Goal: Task Accomplishment & Management: Use online tool/utility

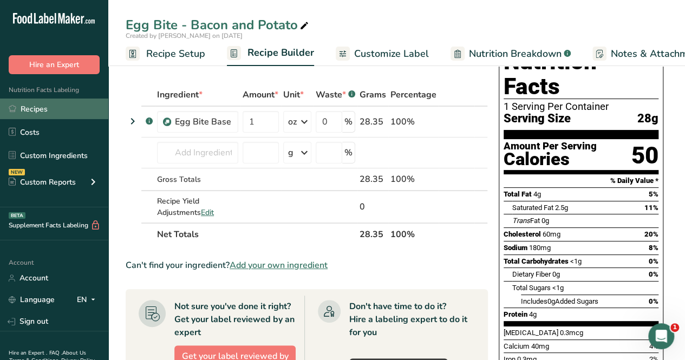
click at [48, 104] on link "Recipes" at bounding box center [54, 108] width 108 height 21
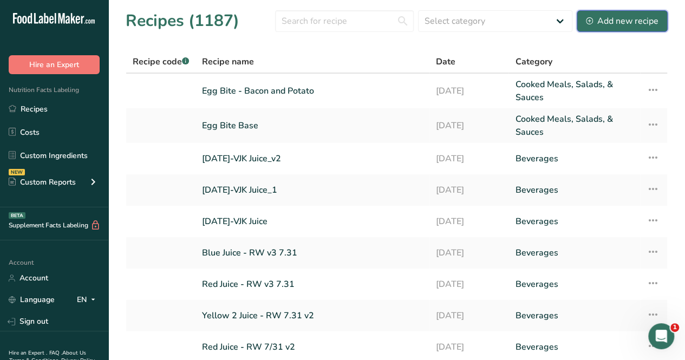
click at [617, 19] on div "Add new recipe" at bounding box center [622, 21] width 73 height 13
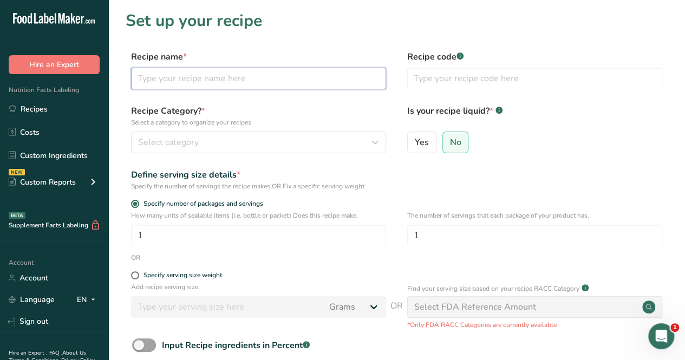
click at [225, 75] on input "text" at bounding box center [258, 79] width 255 height 22
type input "Potato Mix"
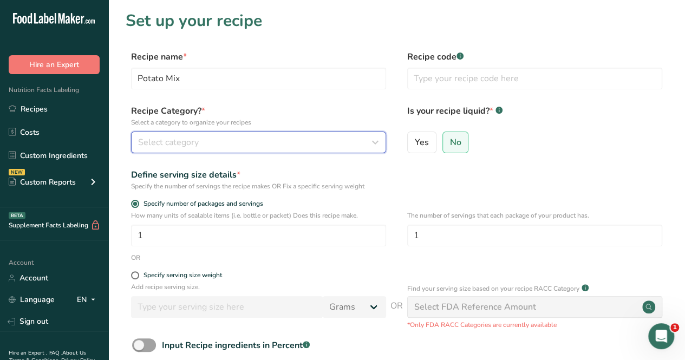
drag, startPoint x: 185, startPoint y: 143, endPoint x: 196, endPoint y: 144, distance: 11.4
click at [196, 144] on span "Select category" at bounding box center [168, 142] width 61 height 13
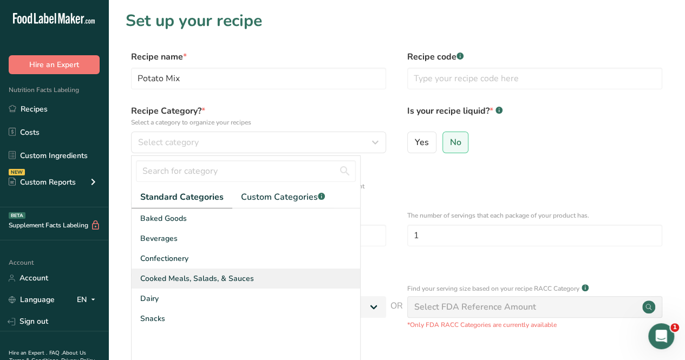
click at [187, 279] on span "Cooked Meals, Salads, & Sauces" at bounding box center [197, 278] width 114 height 11
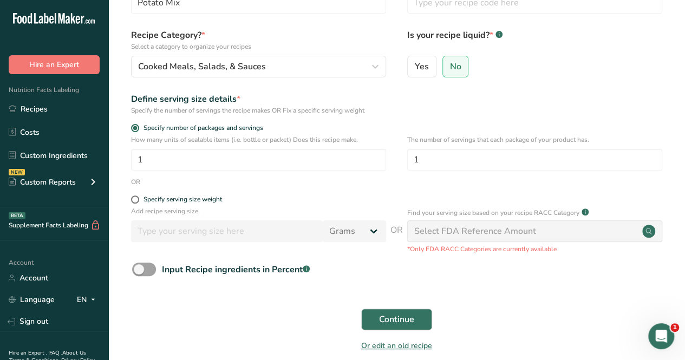
scroll to position [76, 0]
click at [386, 317] on span "Continue" at bounding box center [396, 318] width 35 height 13
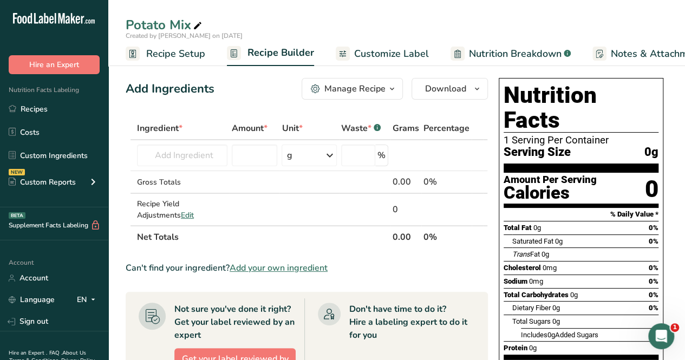
click at [264, 268] on span "Add your own ingredient" at bounding box center [278, 267] width 98 height 13
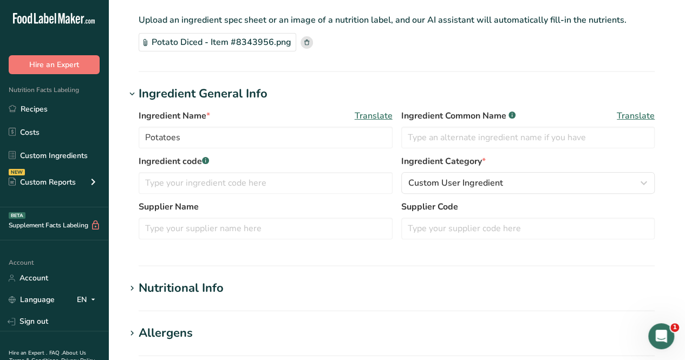
scroll to position [75, 0]
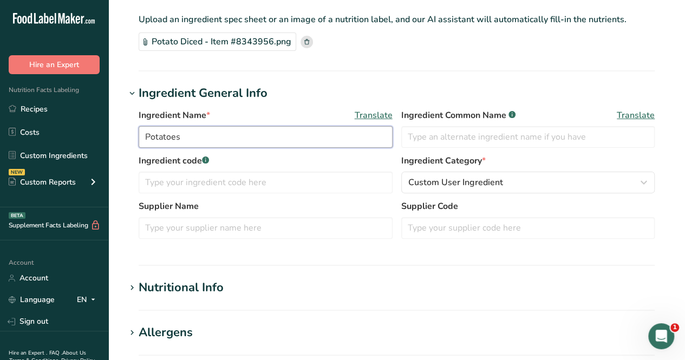
click at [231, 137] on input "Potatoes" at bounding box center [266, 137] width 254 height 22
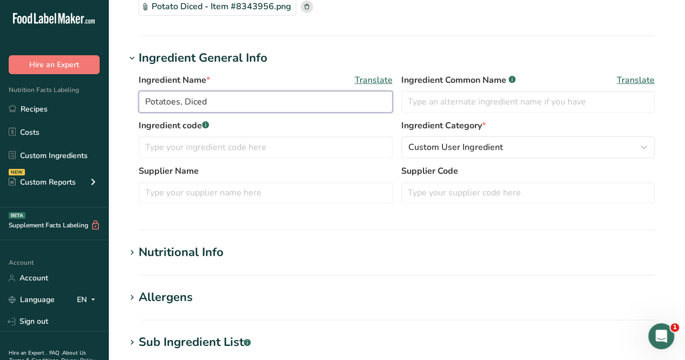
type input "Potatoes, Diced"
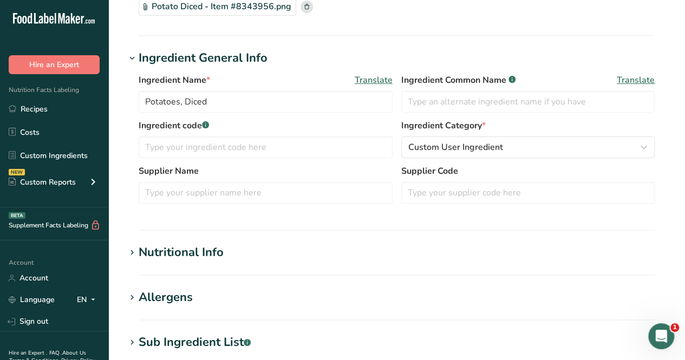
click at [189, 244] on div "Nutritional Info" at bounding box center [181, 253] width 85 height 18
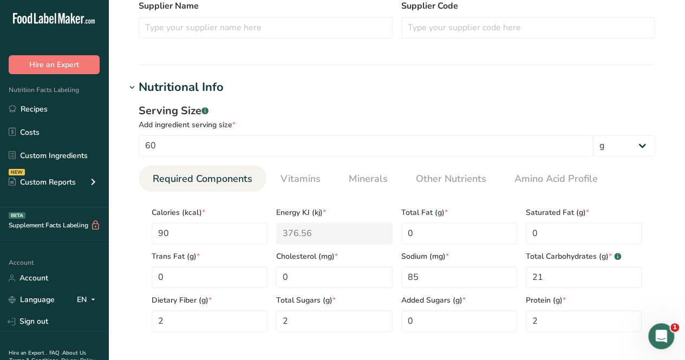
scroll to position [278, 0]
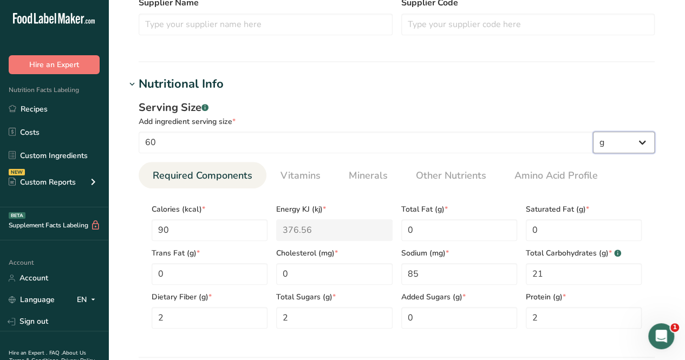
click at [643, 140] on select "g kg mg mcg lb oz l mL fl oz tbsp tsp cup qt gallon" at bounding box center [624, 142] width 62 height 22
select select "21"
click at [593, 131] on select "g kg mg mcg lb oz l mL fl oz tbsp tsp cup qt gallon" at bounding box center [624, 142] width 62 height 22
select select "22"
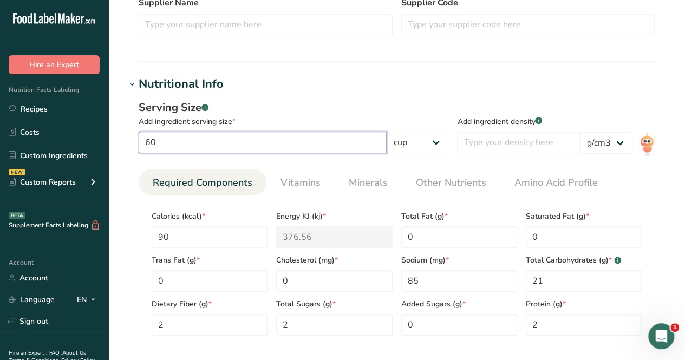
click at [337, 142] on input "60" at bounding box center [263, 142] width 248 height 22
type input "6"
type input "2"
type input "0.666"
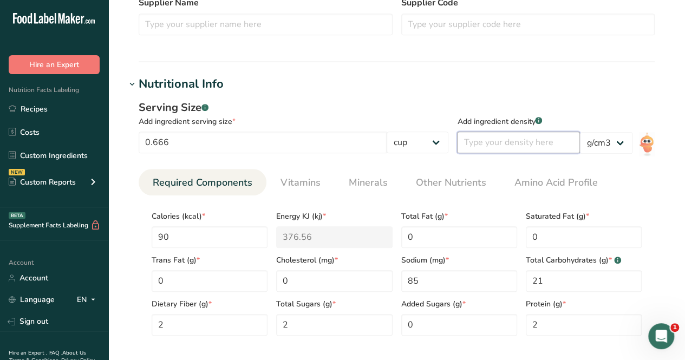
click at [500, 143] on input "number" at bounding box center [518, 142] width 123 height 22
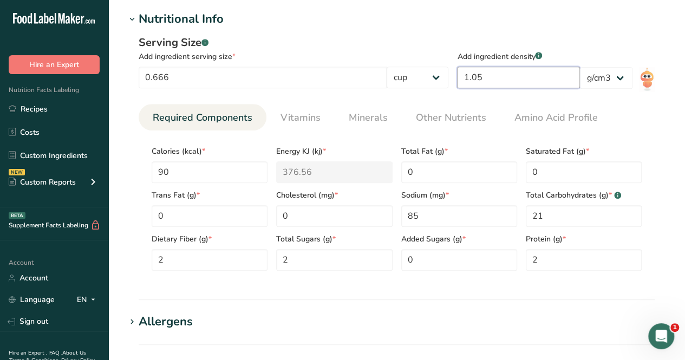
scroll to position [346, 0]
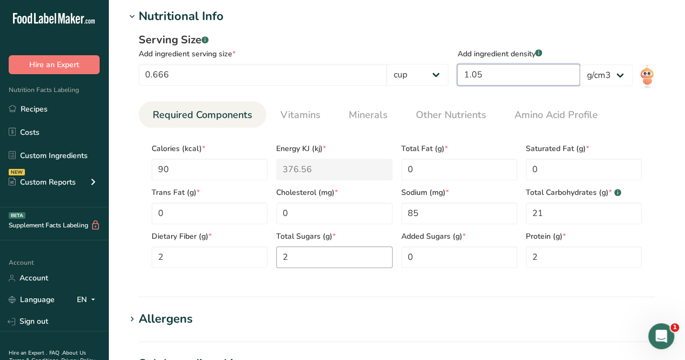
type input "1.05"
drag, startPoint x: 312, startPoint y: 252, endPoint x: 321, endPoint y: 249, distance: 10.0
click at [321, 249] on Sugars "2" at bounding box center [334, 257] width 116 height 22
type Sugars "0"
click at [312, 111] on span "Vitamins" at bounding box center [300, 115] width 40 height 15
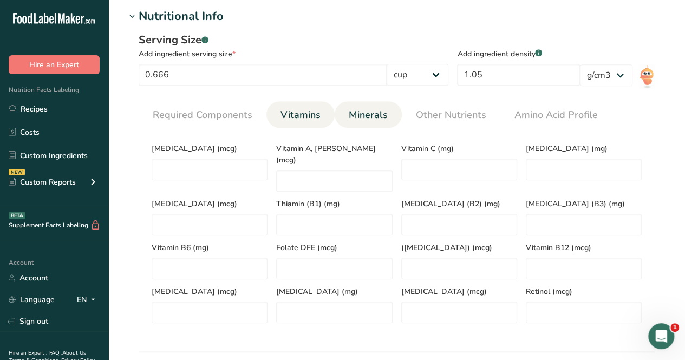
click at [361, 113] on span "Minerals" at bounding box center [367, 115] width 39 height 15
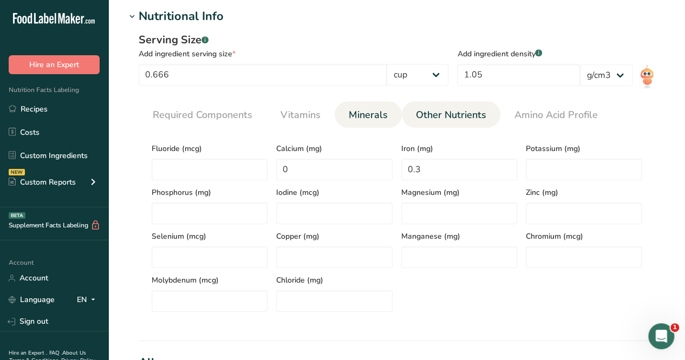
click at [437, 117] on span "Other Nutrients" at bounding box center [451, 115] width 70 height 15
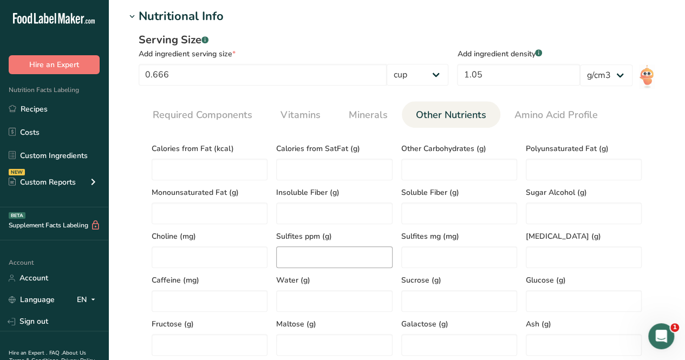
drag, startPoint x: 437, startPoint y: 117, endPoint x: 373, endPoint y: 262, distance: 157.7
click at [373, 262] on div "Required Components Vitamins Minerals Other Nutrients Amino Acid Profile Calori…" at bounding box center [397, 254] width 516 height 307
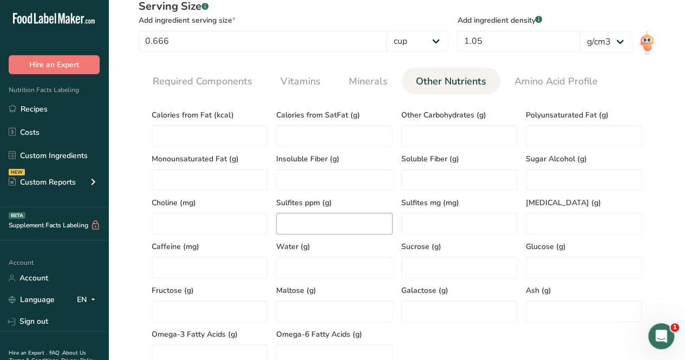
scroll to position [374, 0]
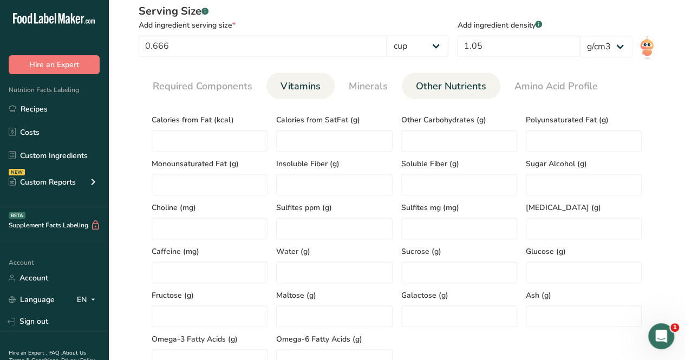
click at [294, 81] on span "Vitamins" at bounding box center [300, 86] width 40 height 15
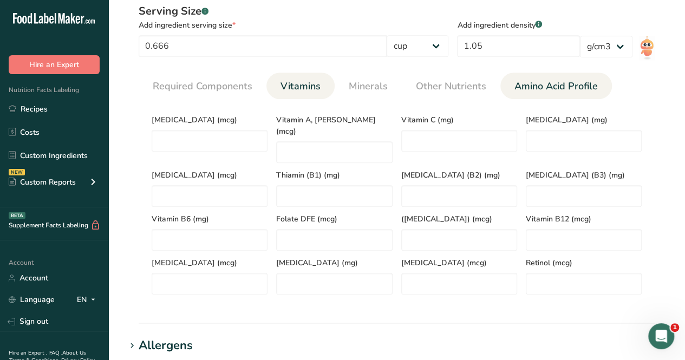
click at [578, 81] on span "Amino Acid Profile" at bounding box center [555, 86] width 83 height 15
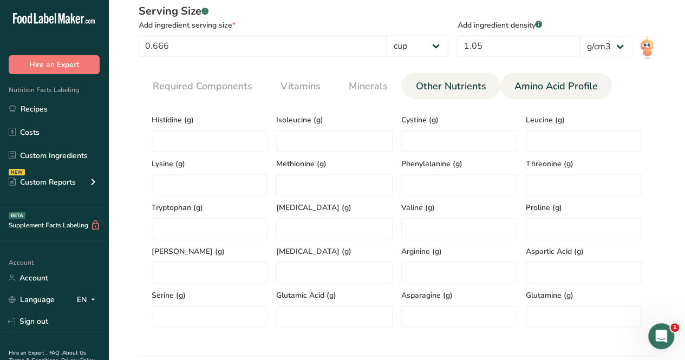
click at [453, 90] on span "Other Nutrients" at bounding box center [451, 86] width 70 height 15
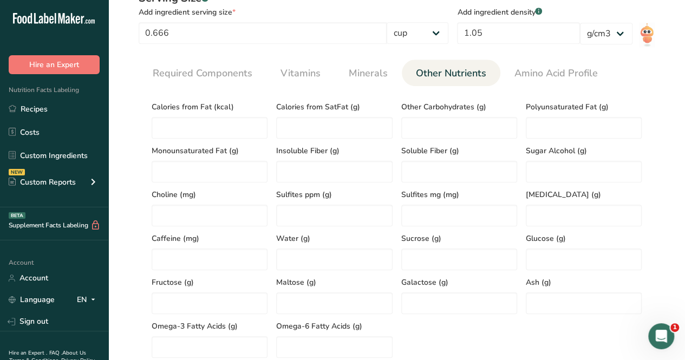
scroll to position [384, 0]
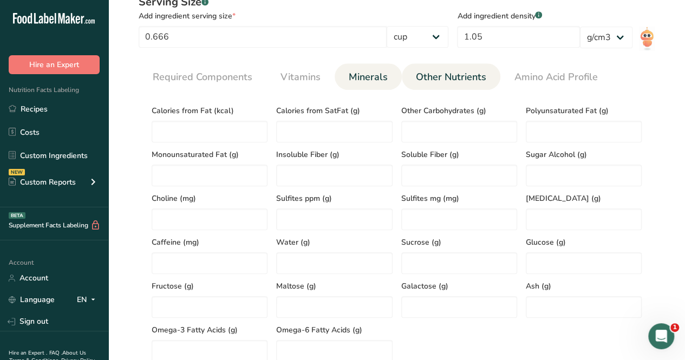
click at [360, 88] on link "Minerals" at bounding box center [368, 77] width 48 height 28
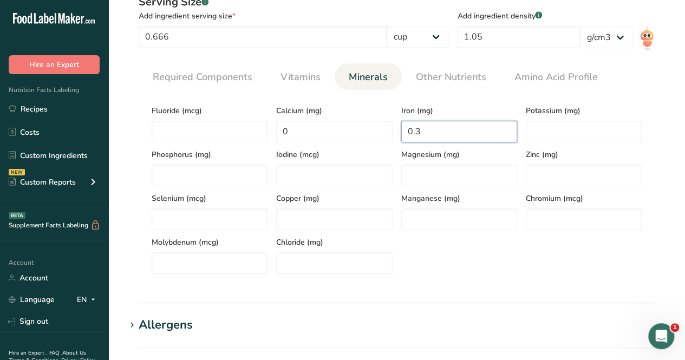
click at [449, 131] on input "0.3" at bounding box center [459, 132] width 116 height 22
click at [544, 122] on input "number" at bounding box center [583, 132] width 116 height 22
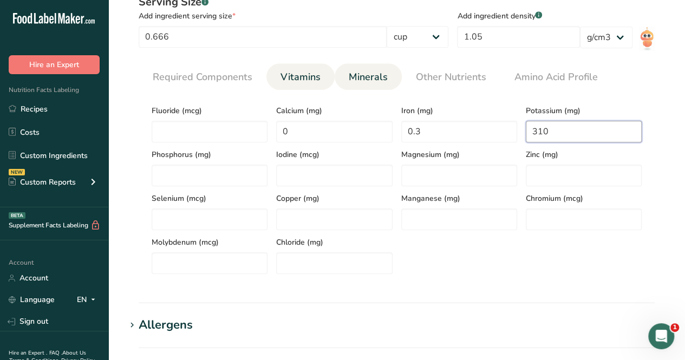
type input "310"
click at [318, 86] on link "Vitamins" at bounding box center [300, 77] width 49 height 28
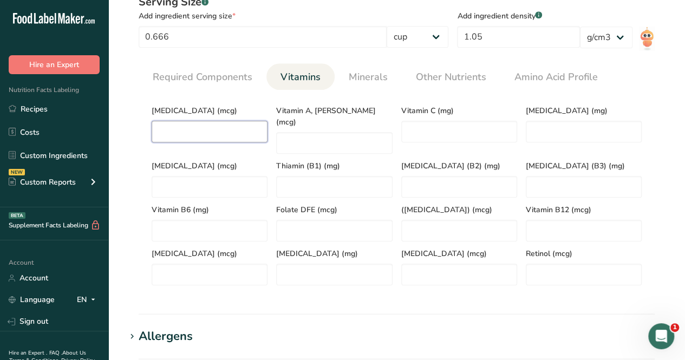
click at [201, 129] on D "number" at bounding box center [210, 132] width 116 height 22
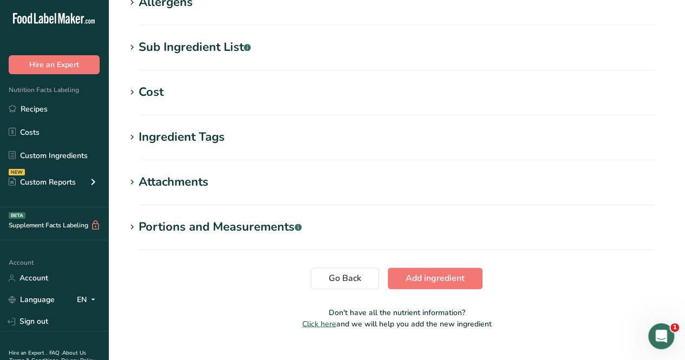
scroll to position [727, 0]
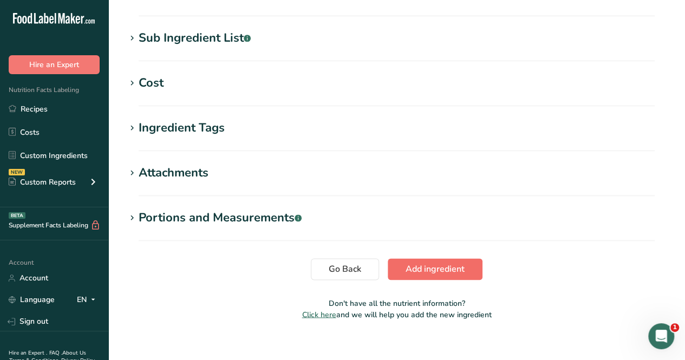
type D "0"
click at [456, 262] on span "Add ingredient" at bounding box center [434, 268] width 59 height 13
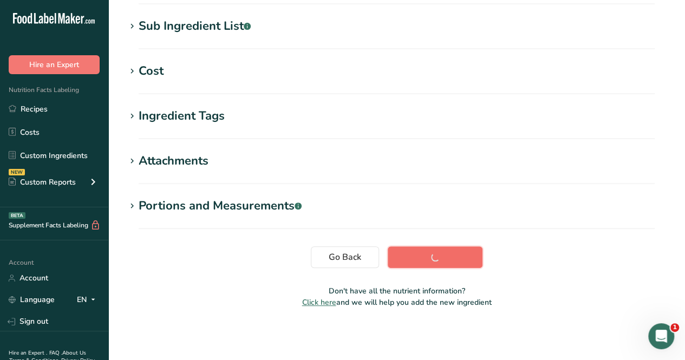
scroll to position [221, 0]
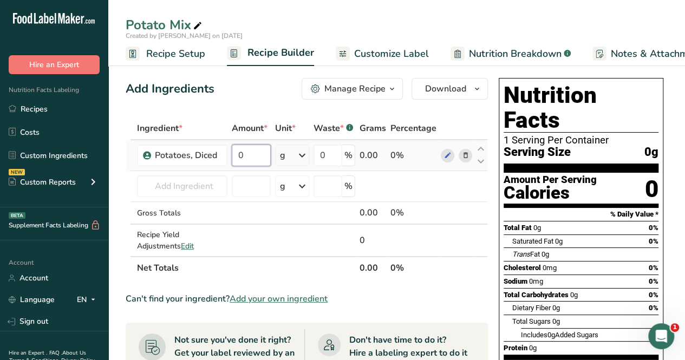
click at [250, 145] on input "0" at bounding box center [251, 155] width 39 height 22
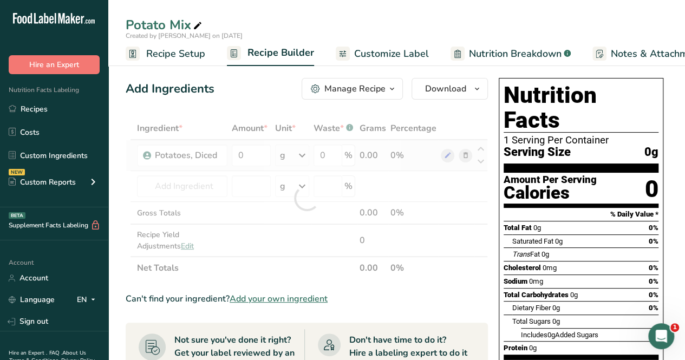
click at [310, 153] on div "Ingredient * Amount * Unit * Waste * .a-a{fill:#347362;}.b-a{fill:#fff;} Grams …" at bounding box center [307, 198] width 362 height 162
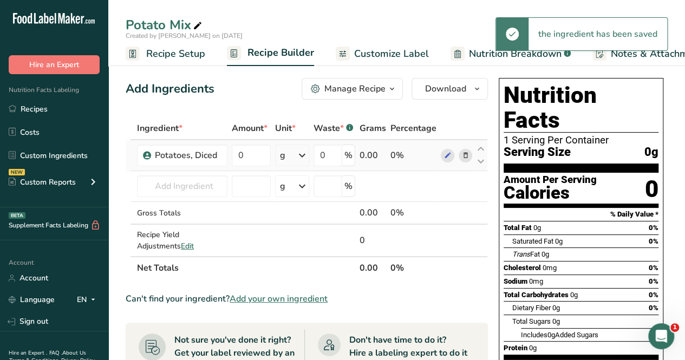
click at [304, 154] on icon at bounding box center [301, 155] width 13 height 19
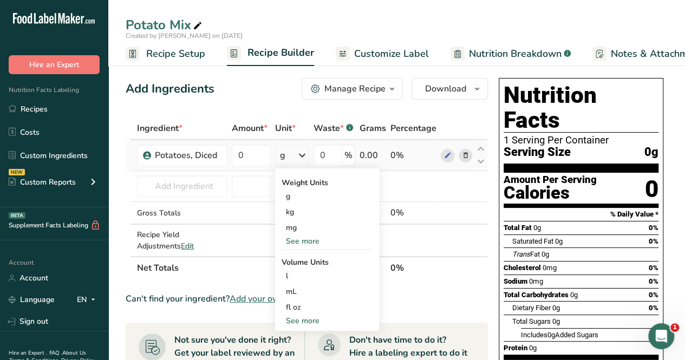
click at [301, 319] on div "See more" at bounding box center [326, 320] width 91 height 11
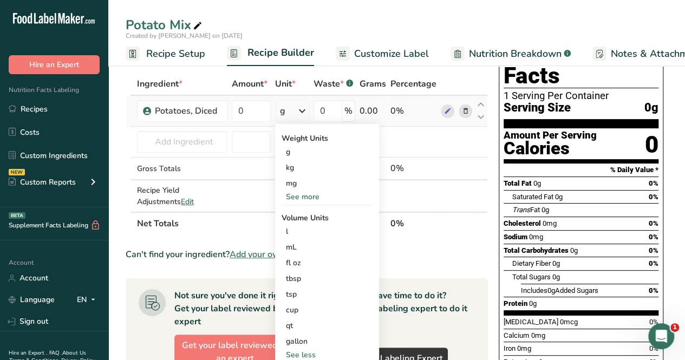
scroll to position [45, 0]
click at [295, 193] on div "See more" at bounding box center [326, 195] width 91 height 11
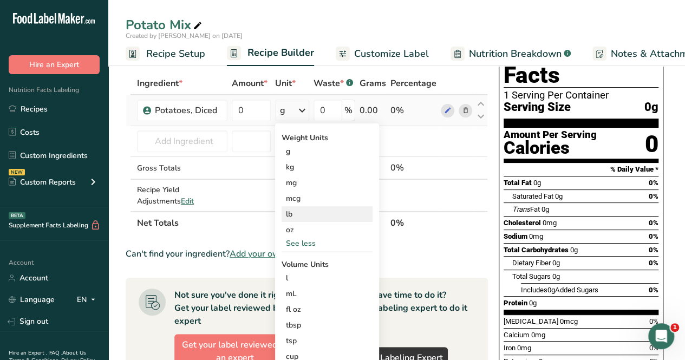
click at [307, 215] on div "lb" at bounding box center [326, 214] width 91 height 16
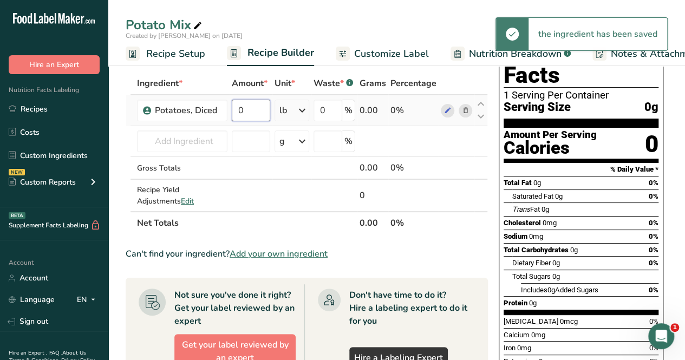
click at [251, 109] on input "0" at bounding box center [251, 111] width 38 height 22
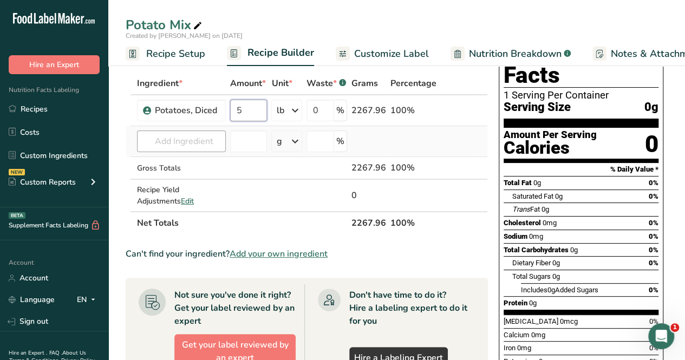
type input "5"
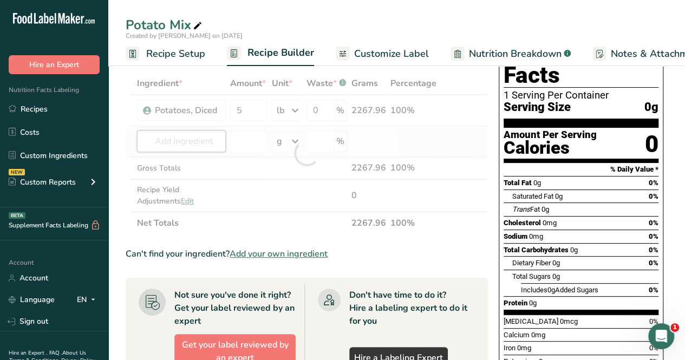
click at [184, 135] on div "Ingredient * Amount * Unit * Waste * .a-a{fill:#347362;}.b-a{fill:#fff;} Grams …" at bounding box center [307, 153] width 362 height 162
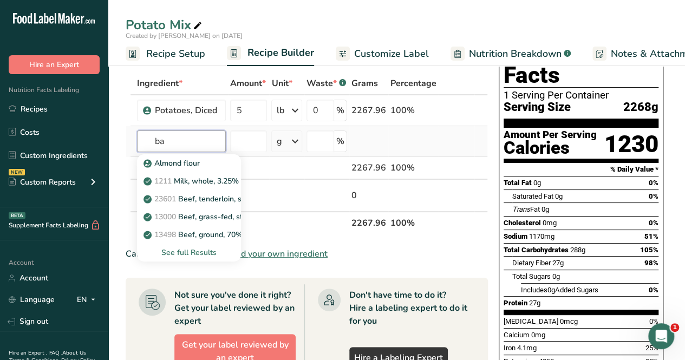
type input "b"
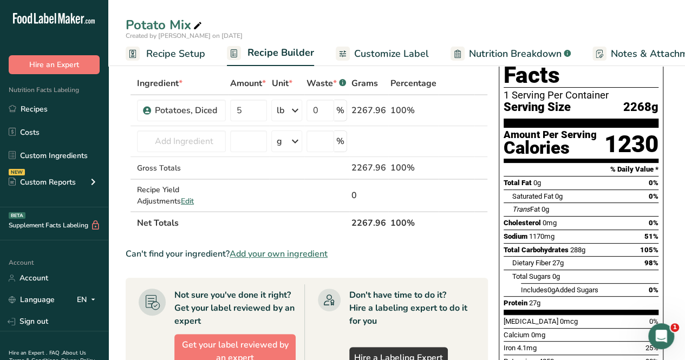
click at [272, 255] on span "Add your own ingredient" at bounding box center [278, 253] width 98 height 13
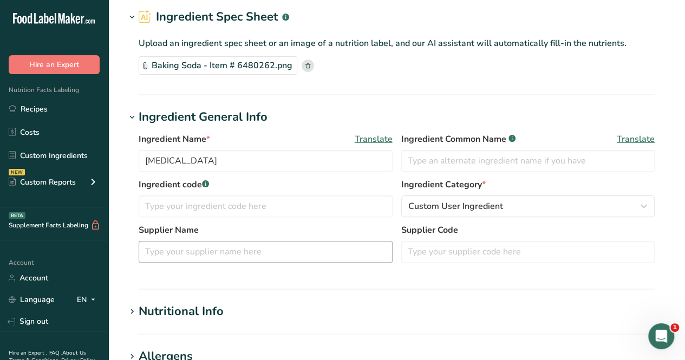
scroll to position [108, 0]
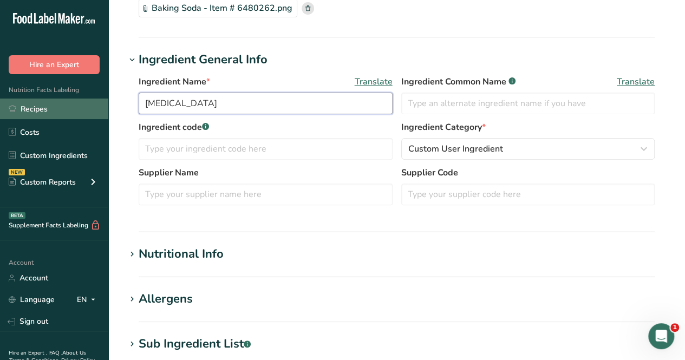
drag, startPoint x: 251, startPoint y: 104, endPoint x: 105, endPoint y: 114, distance: 146.4
click at [105, 114] on div ".a-20{fill:#fff;} Hire an Expert Nutrition Facts Labeling Recipes Costs Custom …" at bounding box center [342, 285] width 685 height 786
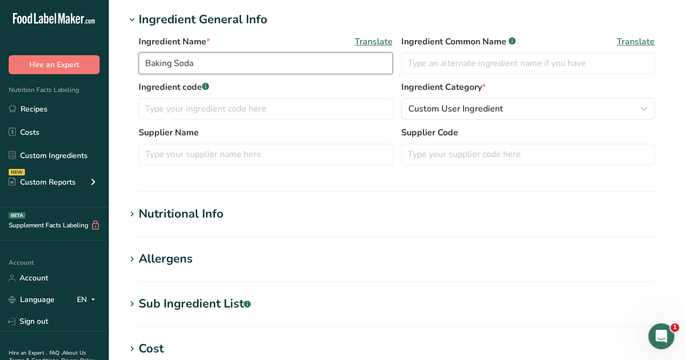
scroll to position [216, 0]
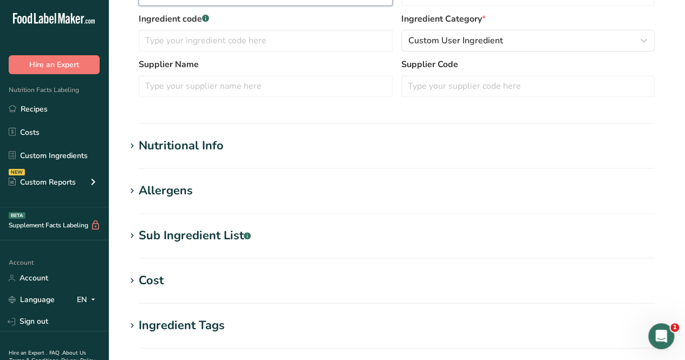
type input "Baking Soda"
click at [203, 142] on div "Nutritional Info" at bounding box center [181, 146] width 85 height 18
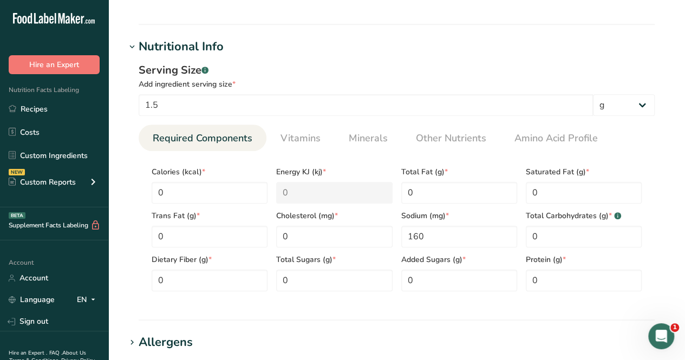
scroll to position [325, 0]
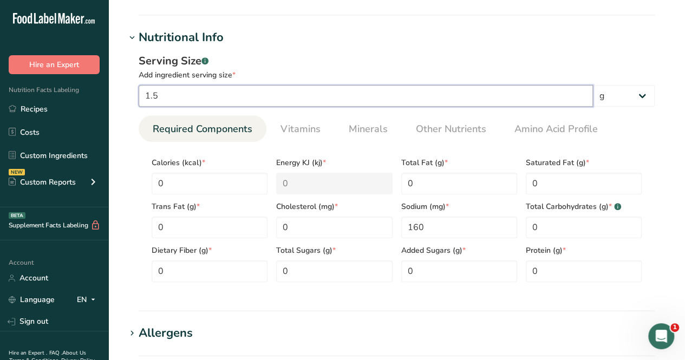
click at [195, 93] on input "1.5" at bounding box center [366, 96] width 454 height 22
type input "1"
type input "0.125"
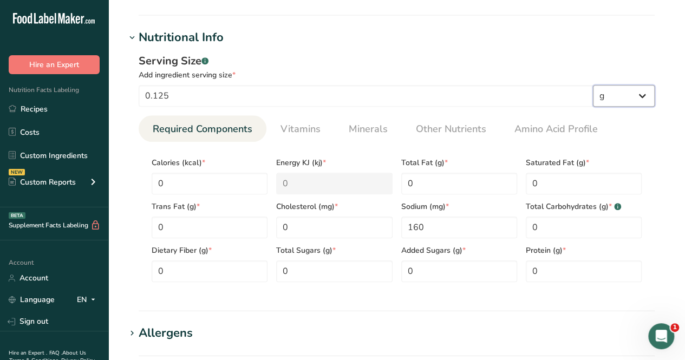
click at [639, 101] on select "g kg mg mcg lb oz l mL fl oz tbsp tsp cup qt gallon" at bounding box center [624, 96] width 62 height 22
select select "20"
click at [593, 85] on select "g kg mg mcg lb oz l mL fl oz tbsp tsp cup qt gallon" at bounding box center [624, 96] width 62 height 22
select select "22"
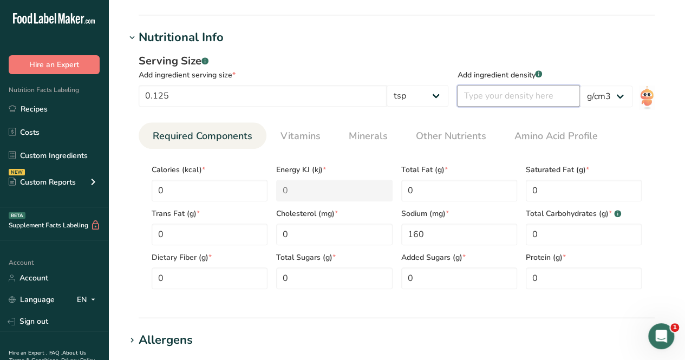
click at [521, 89] on input "number" at bounding box center [518, 96] width 123 height 22
type input "1.1"
click at [286, 124] on link "Vitamins" at bounding box center [300, 136] width 49 height 28
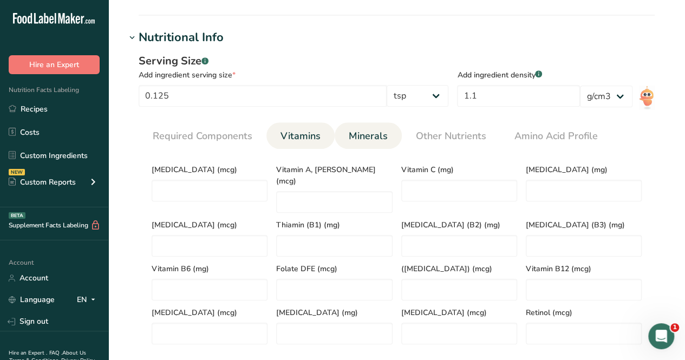
click at [376, 130] on span "Minerals" at bounding box center [367, 136] width 39 height 15
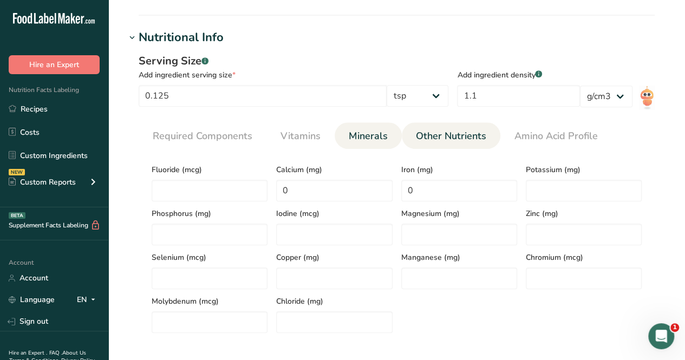
click at [444, 134] on span "Other Nutrients" at bounding box center [451, 136] width 70 height 15
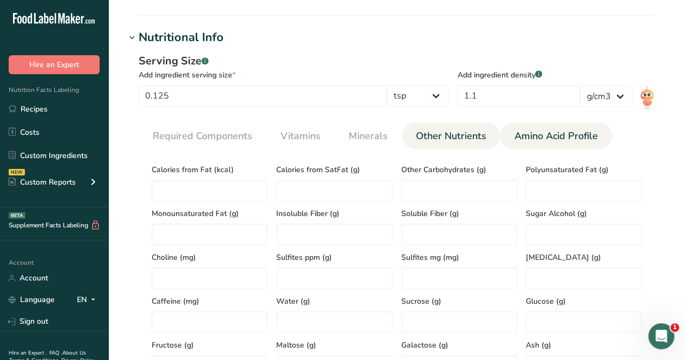
click at [541, 127] on link "Amino Acid Profile" at bounding box center [556, 136] width 92 height 28
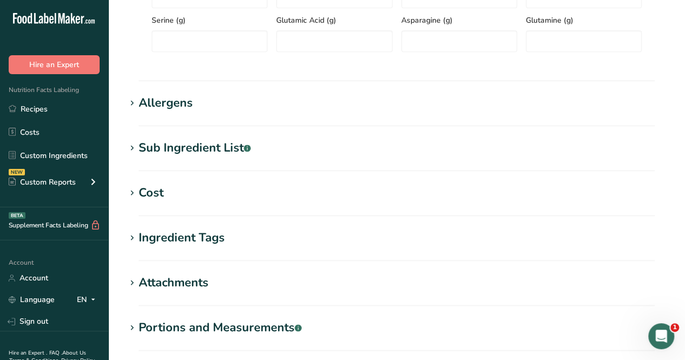
scroll to position [771, 0]
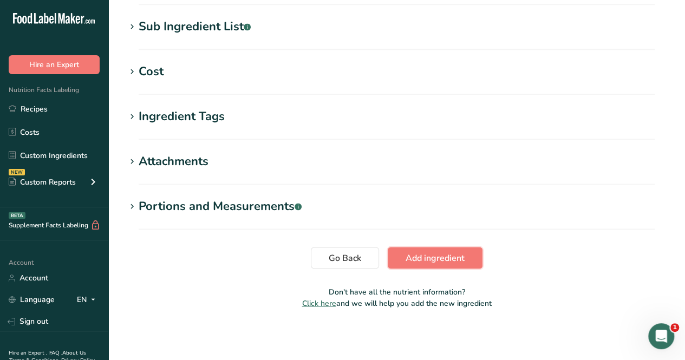
click at [449, 254] on span "Add ingredient" at bounding box center [434, 257] width 59 height 13
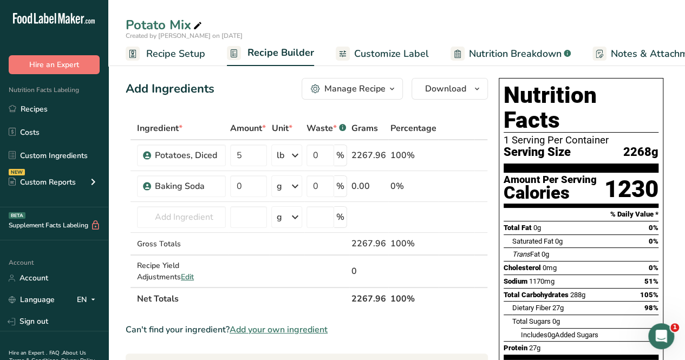
click at [292, 328] on span "Add your own ingredient" at bounding box center [278, 329] width 98 height 13
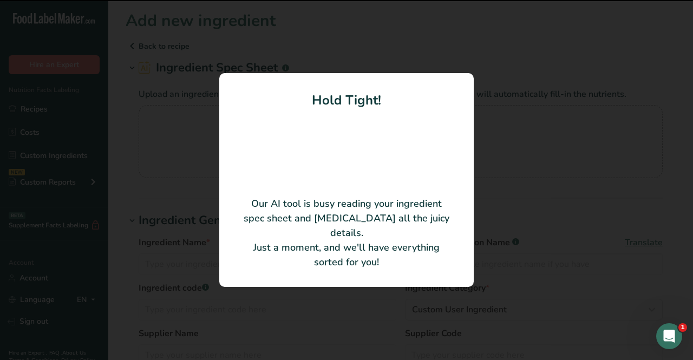
type input "ONION PWD 6/20 OZ"
type input "McCORMICK & COMPANY, INC."
type input "900210224"
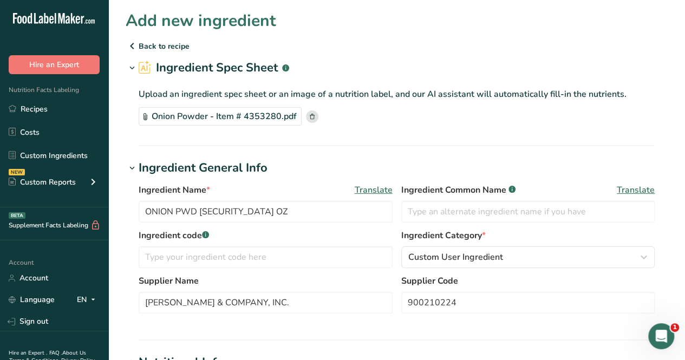
click at [51, 26] on icon ".a-20{fill:#fff;}" at bounding box center [66, 21] width 106 height 17
drag, startPoint x: 170, startPoint y: 222, endPoint x: 128, endPoint y: 224, distance: 42.2
click at [128, 224] on div "Ingredient Name * Translate ONION PWD 6/20 OZ Ingredient Common Name .a-a{fill:…" at bounding box center [397, 251] width 542 height 149
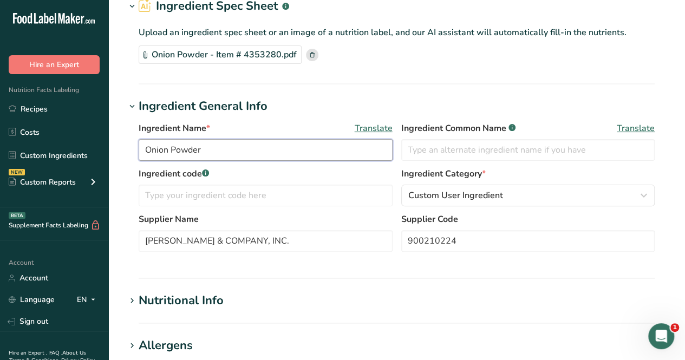
scroll to position [108, 0]
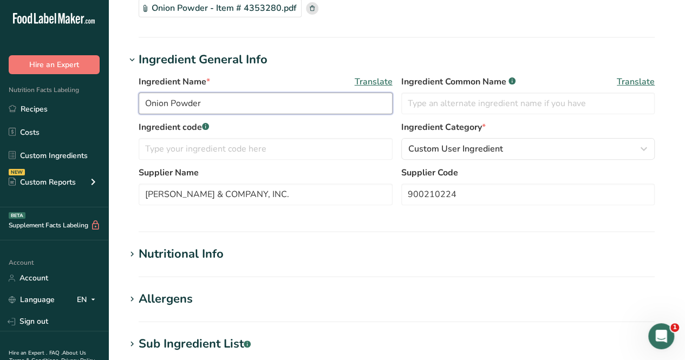
type input "Onion Powder"
click at [199, 257] on div "Nutritional Info" at bounding box center [181, 254] width 85 height 18
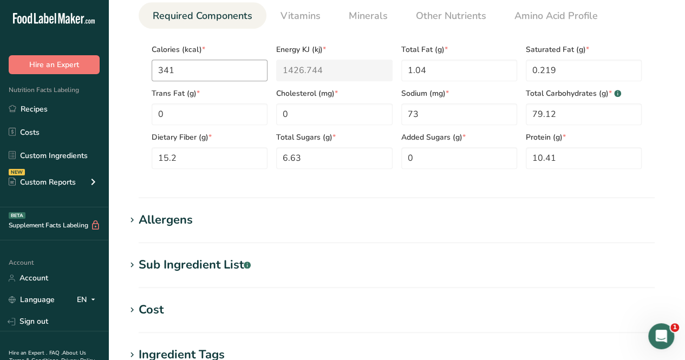
scroll to position [379, 0]
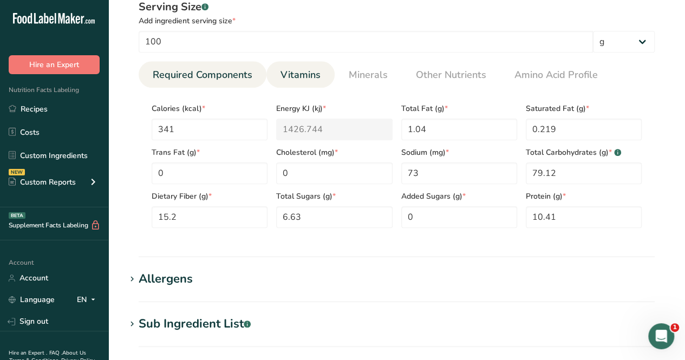
click at [272, 73] on li "Vitamins" at bounding box center [300, 74] width 68 height 27
click at [289, 82] on span "Vitamins" at bounding box center [300, 75] width 40 height 15
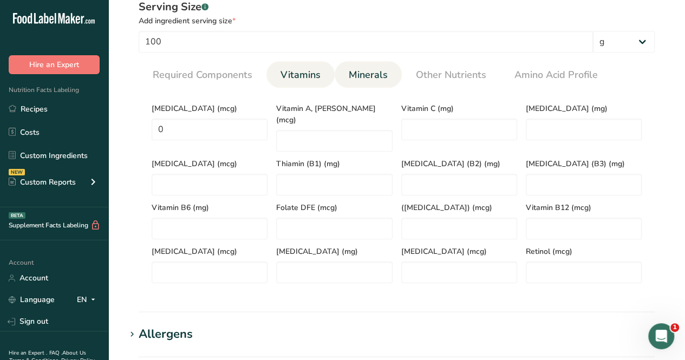
click at [348, 79] on span "Minerals" at bounding box center [367, 75] width 39 height 15
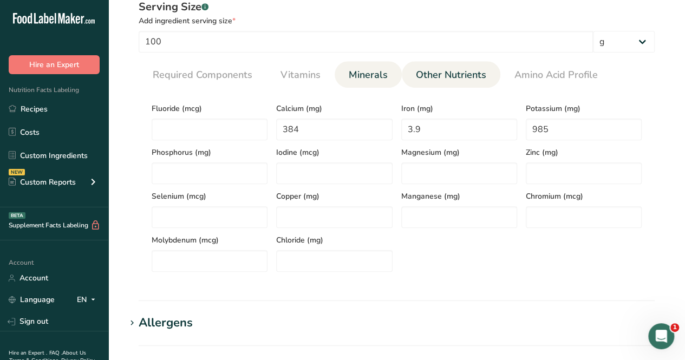
drag, startPoint x: 423, startPoint y: 76, endPoint x: 430, endPoint y: 78, distance: 6.8
click at [424, 76] on span "Other Nutrients" at bounding box center [451, 75] width 70 height 15
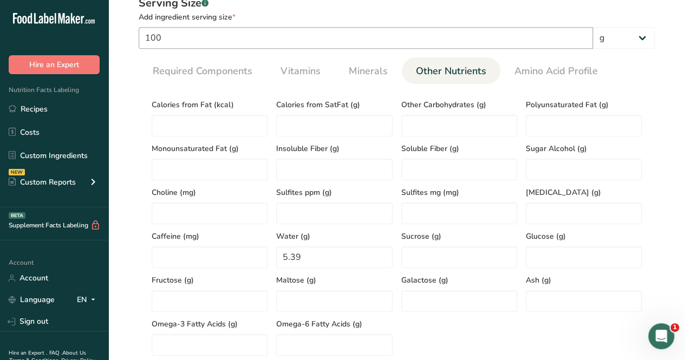
scroll to position [325, 0]
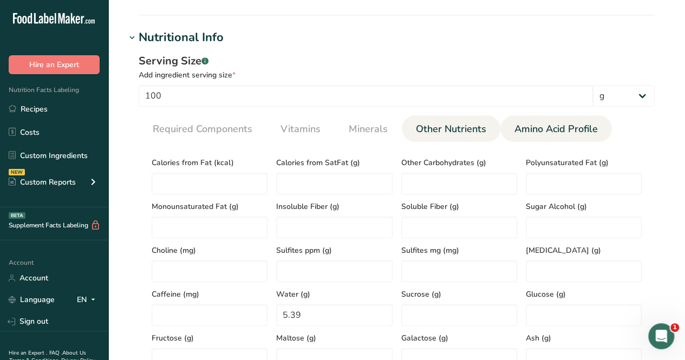
click at [523, 130] on span "Amino Acid Profile" at bounding box center [555, 129] width 83 height 15
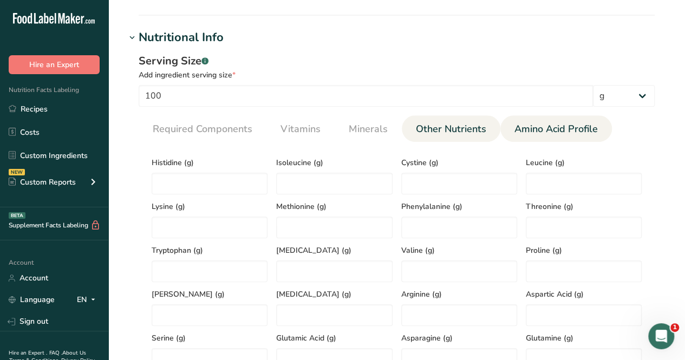
click at [463, 131] on span "Other Nutrients" at bounding box center [451, 129] width 70 height 15
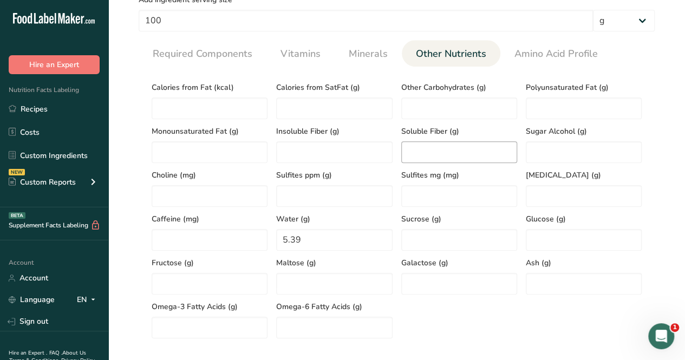
scroll to position [379, 0]
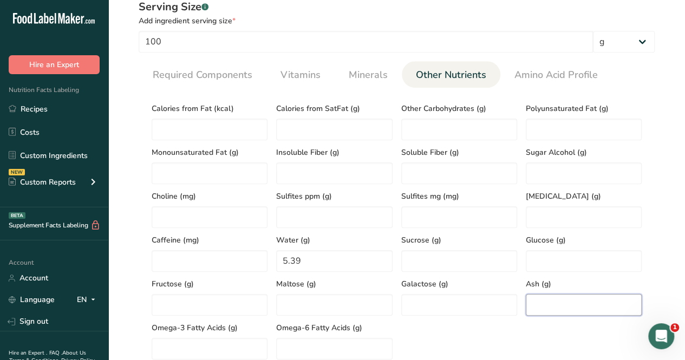
click at [545, 300] on input "number" at bounding box center [583, 305] width 116 height 22
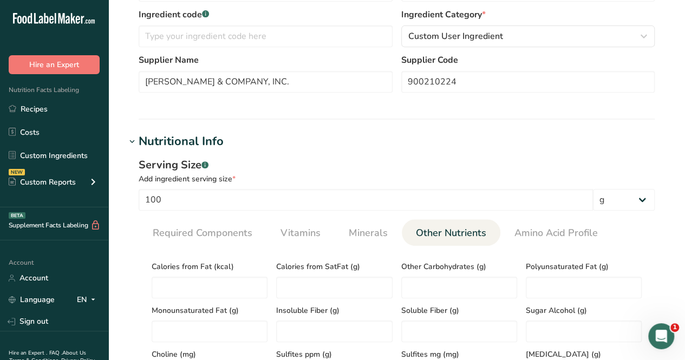
scroll to position [158, 0]
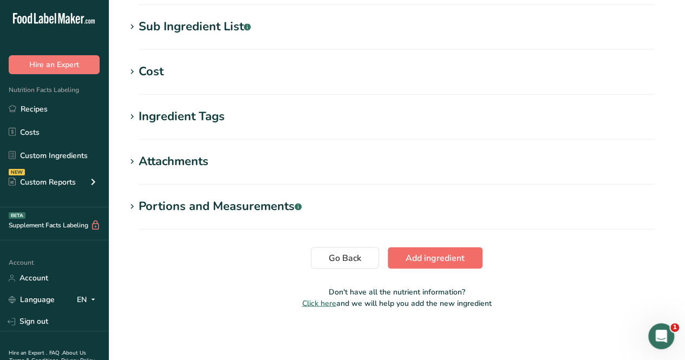
type input "4.04"
click at [440, 261] on span "Add ingredient" at bounding box center [434, 257] width 59 height 13
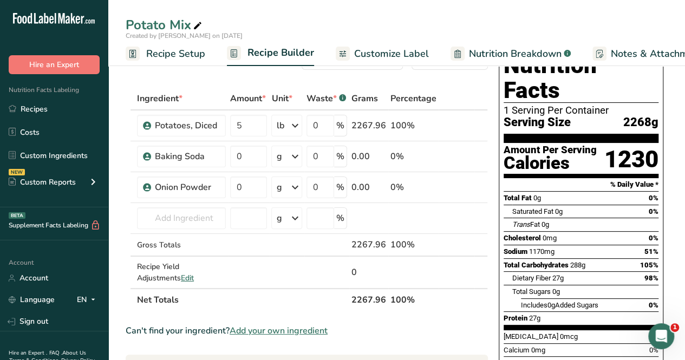
scroll to position [54, 0]
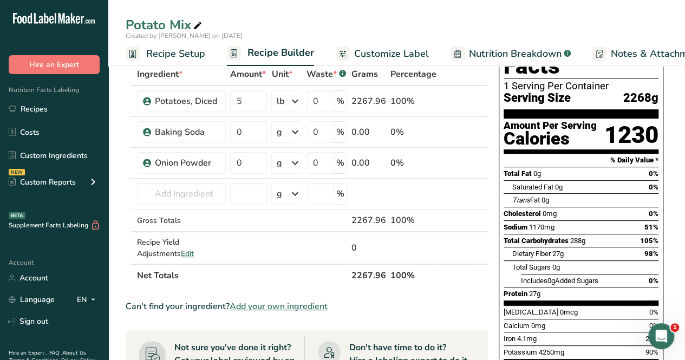
click at [282, 305] on span "Add your own ingredient" at bounding box center [278, 306] width 98 height 13
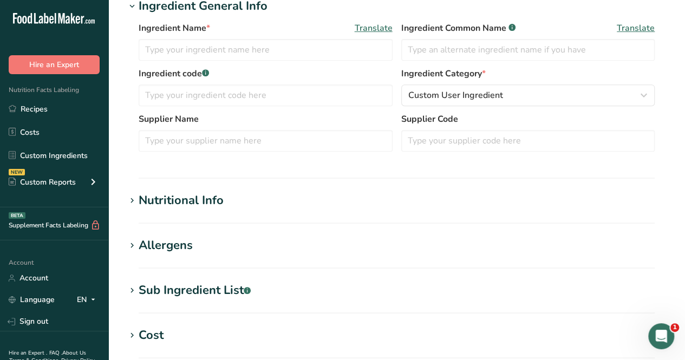
scroll to position [271, 0]
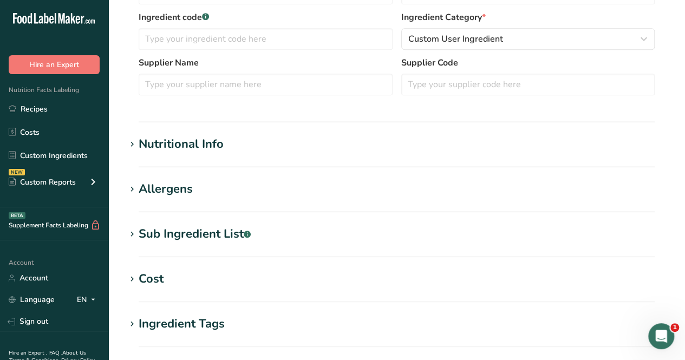
click at [0, 229] on div "Supplement Facts Labeling BETA" at bounding box center [50, 225] width 101 height 11
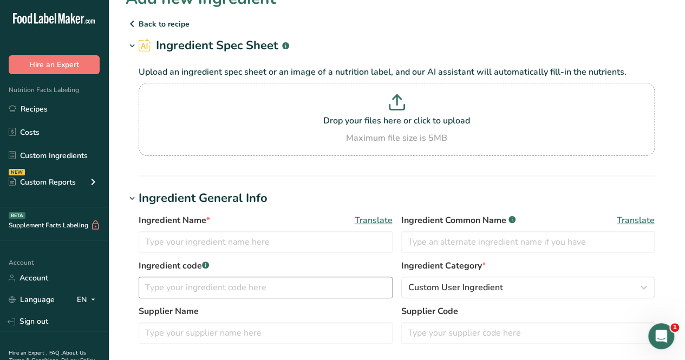
scroll to position [0, 0]
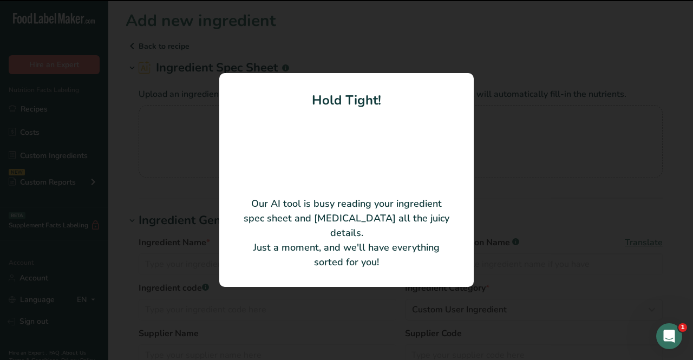
click at [11, 111] on div at bounding box center [346, 180] width 693 height 360
type input "ALLCODES GARLIC POWDER"
type input "McCORMICK & COMPANY, INC."
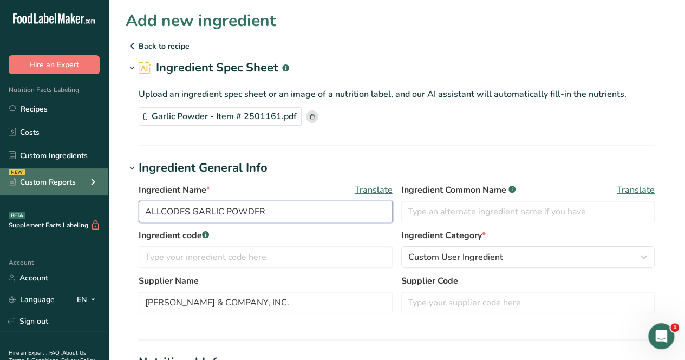
drag, startPoint x: 274, startPoint y: 213, endPoint x: 80, endPoint y: 185, distance: 196.3
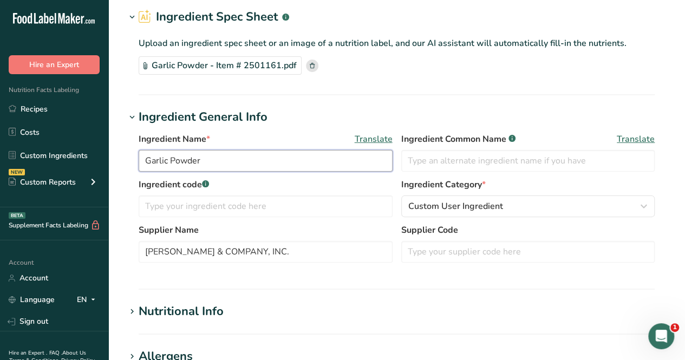
scroll to position [108, 0]
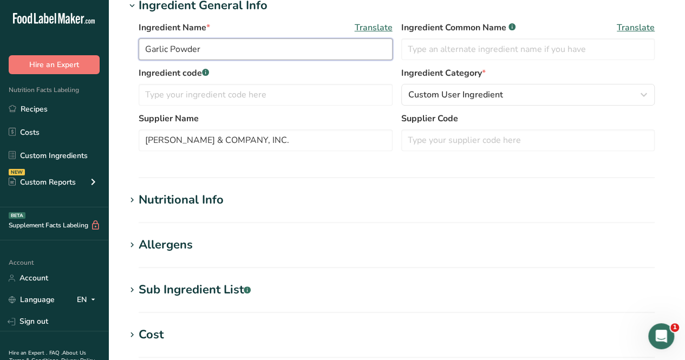
type input "Garlic Powder"
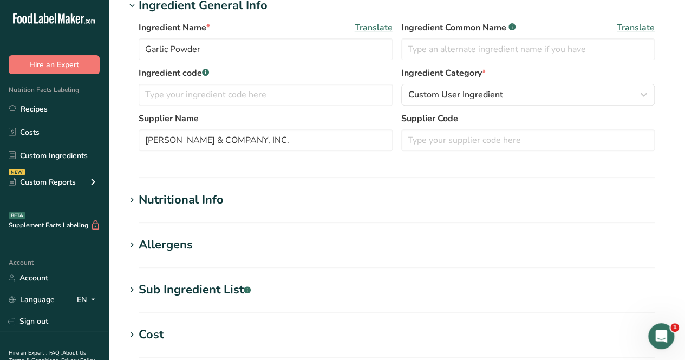
click at [267, 195] on h1 "Nutritional Info" at bounding box center [397, 200] width 542 height 18
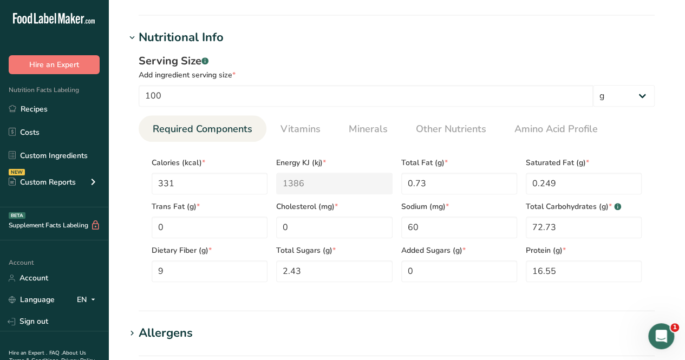
scroll to position [379, 0]
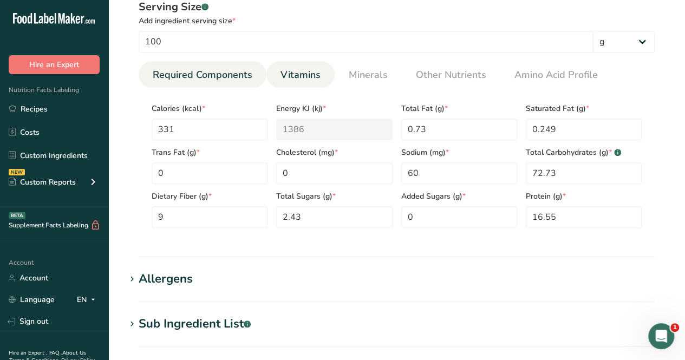
click at [302, 68] on span "Vitamins" at bounding box center [300, 75] width 40 height 15
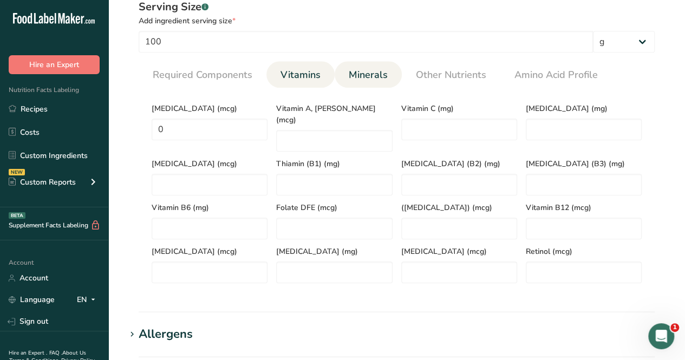
click at [370, 72] on span "Minerals" at bounding box center [367, 75] width 39 height 15
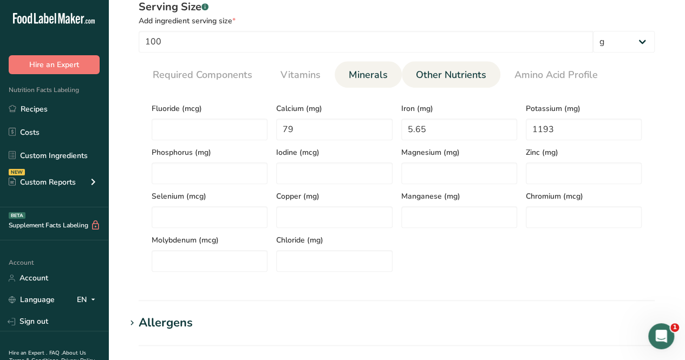
click at [425, 81] on span "Other Nutrients" at bounding box center [451, 75] width 70 height 15
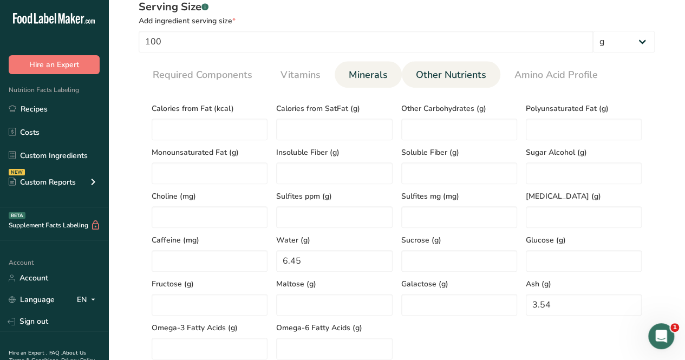
click at [354, 77] on span "Minerals" at bounding box center [367, 75] width 39 height 15
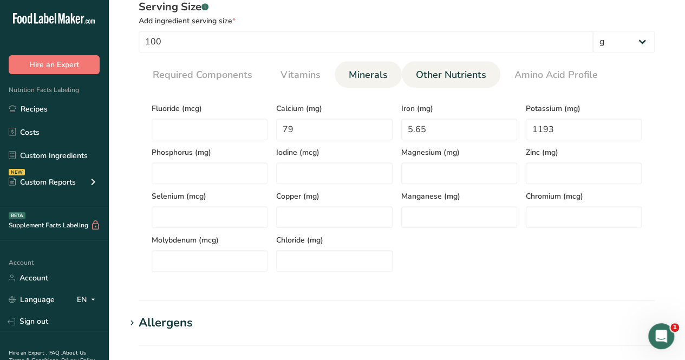
click at [481, 75] on span "Other Nutrients" at bounding box center [451, 75] width 70 height 15
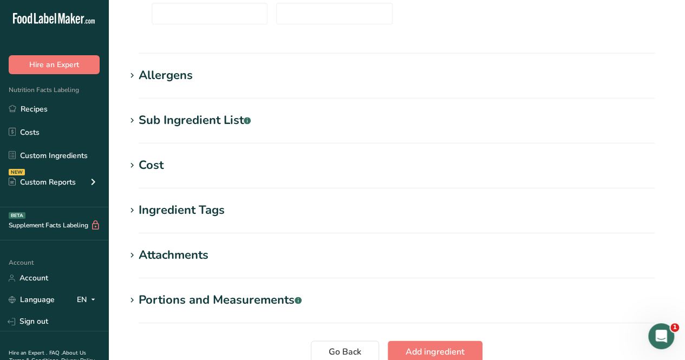
scroll to position [758, 0]
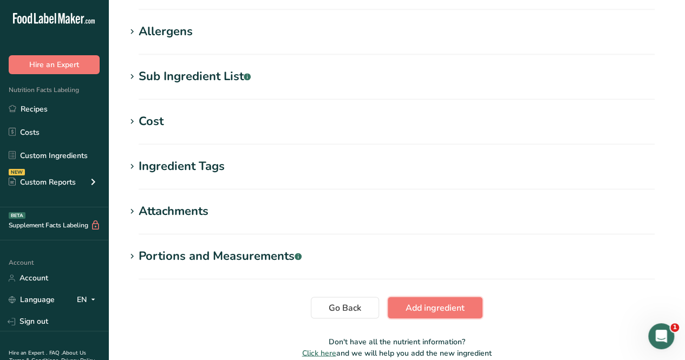
click at [451, 305] on span "Add ingredient" at bounding box center [434, 307] width 59 height 13
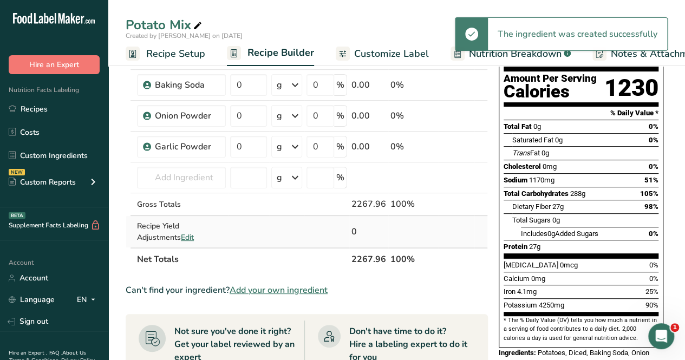
scroll to position [108, 0]
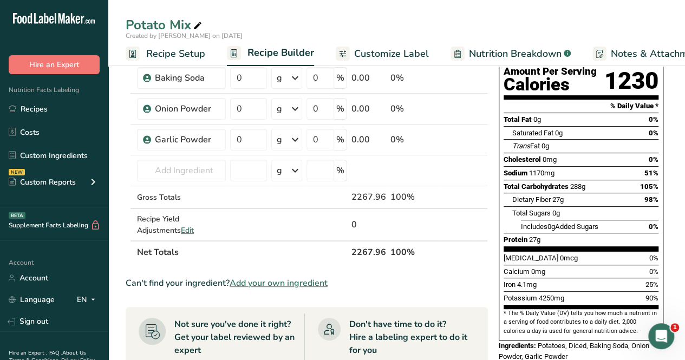
click at [285, 282] on span "Add your own ingredient" at bounding box center [278, 283] width 98 height 13
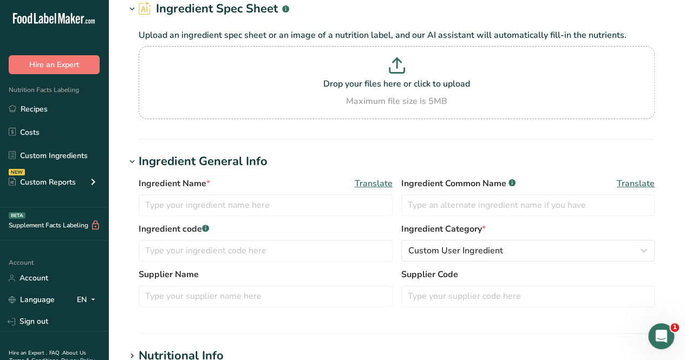
scroll to position [108, 0]
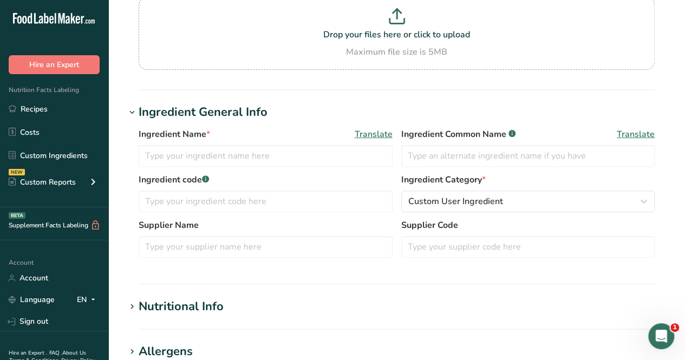
click at [117, 115] on section "Add new ingredient Back to recipe Ingredient Spec Sheet .a-a{fill:#347362;}.b-a…" at bounding box center [396, 294] width 576 height 804
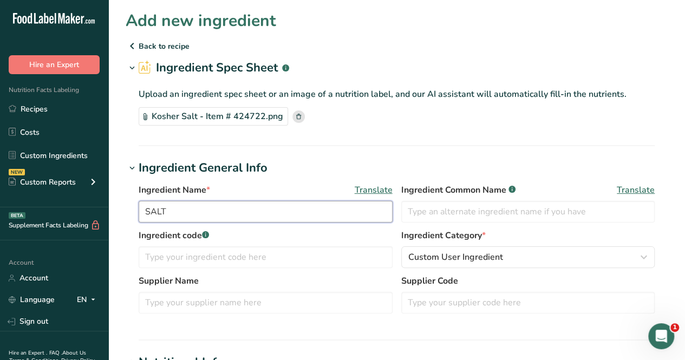
click at [231, 216] on input "SALT" at bounding box center [266, 212] width 254 height 22
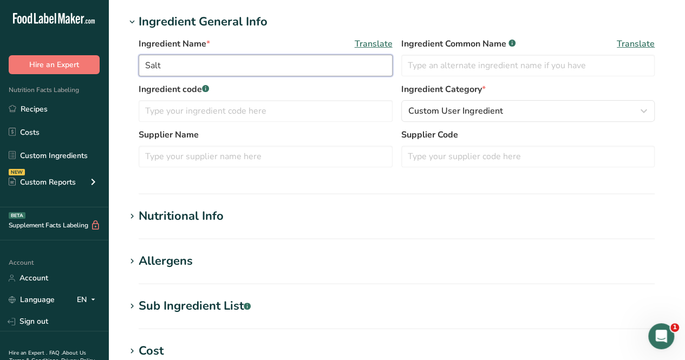
scroll to position [162, 0]
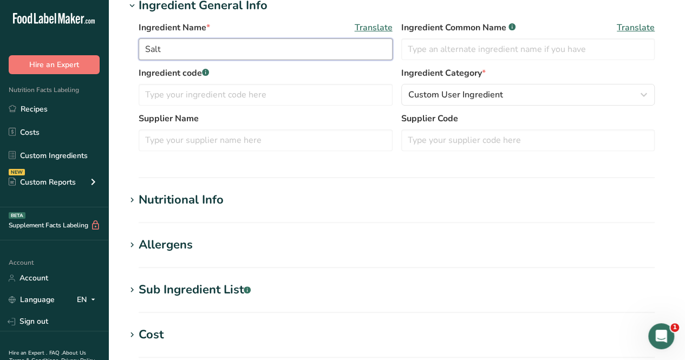
type input "Salt"
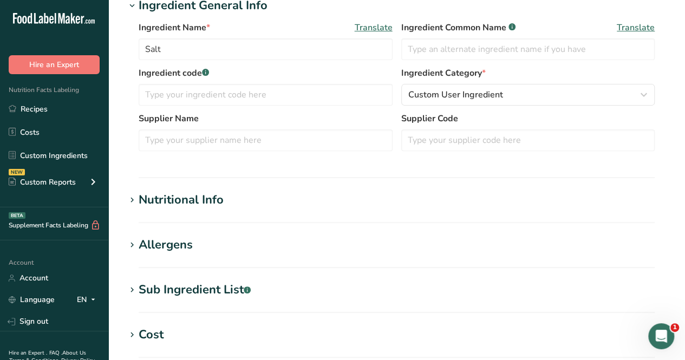
click at [215, 199] on div "Nutritional Info" at bounding box center [181, 200] width 85 height 18
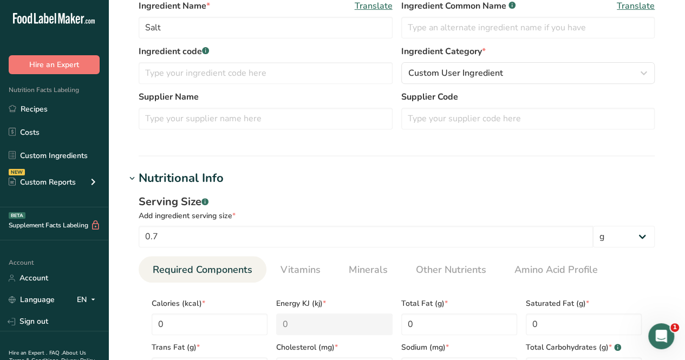
scroll to position [271, 0]
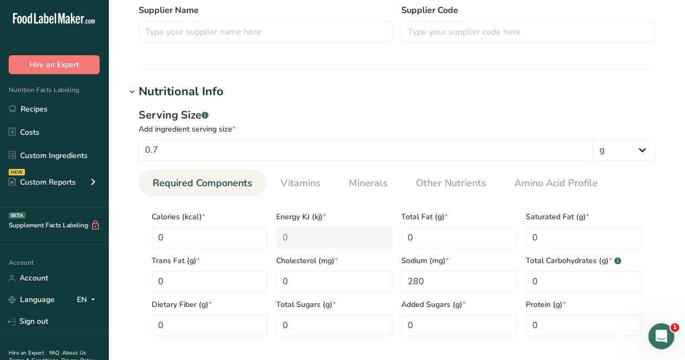
click at [225, 297] on div "Dietary Fiber (g) * 0" at bounding box center [209, 314] width 124 height 44
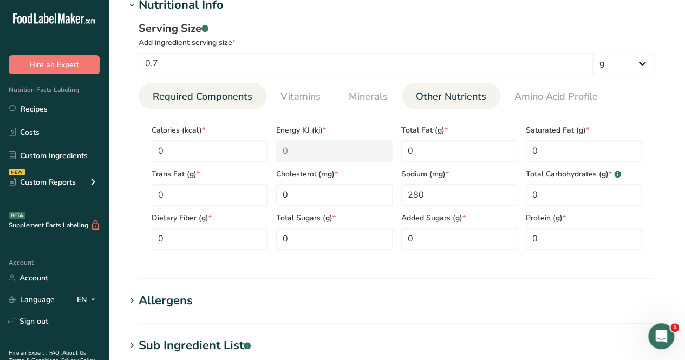
scroll to position [379, 0]
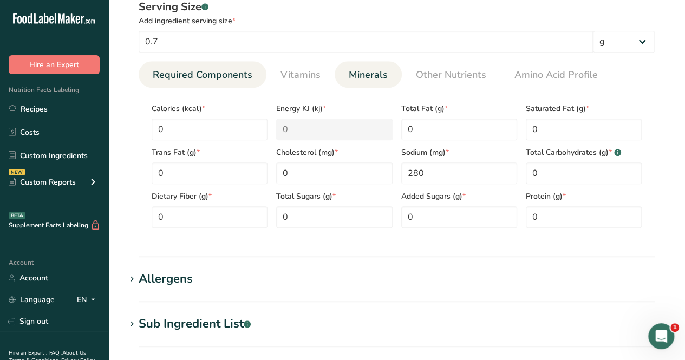
drag, startPoint x: 310, startPoint y: 75, endPoint x: 340, endPoint y: 77, distance: 30.4
click at [311, 75] on span "Vitamins" at bounding box center [300, 75] width 40 height 15
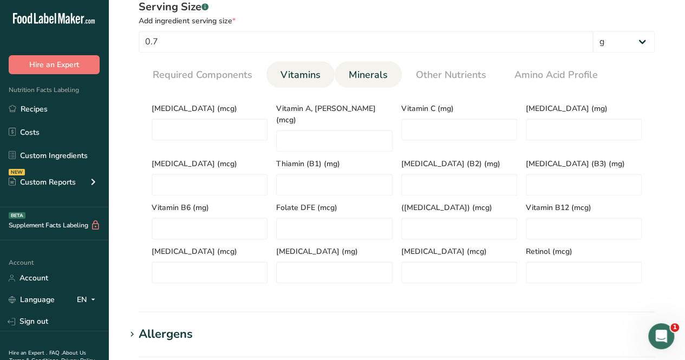
click at [359, 75] on span "Minerals" at bounding box center [367, 75] width 39 height 15
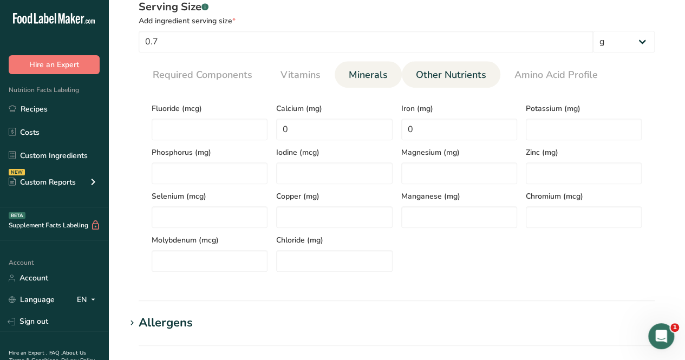
click at [431, 70] on span "Other Nutrients" at bounding box center [451, 75] width 70 height 15
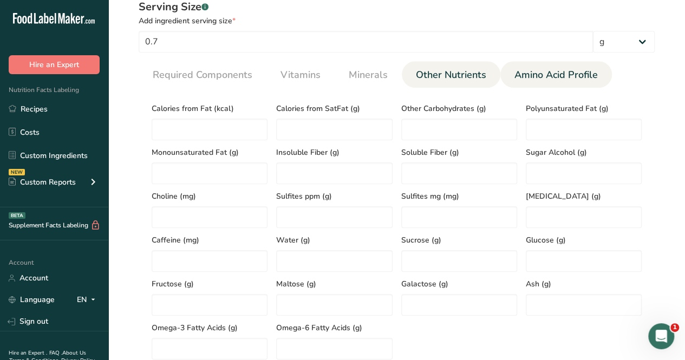
click at [567, 71] on span "Amino Acid Profile" at bounding box center [555, 75] width 83 height 15
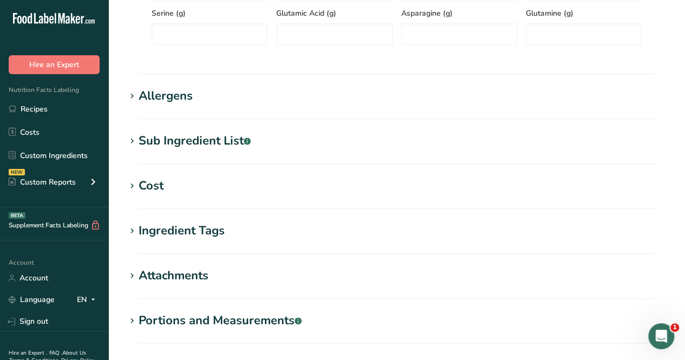
scroll to position [764, 0]
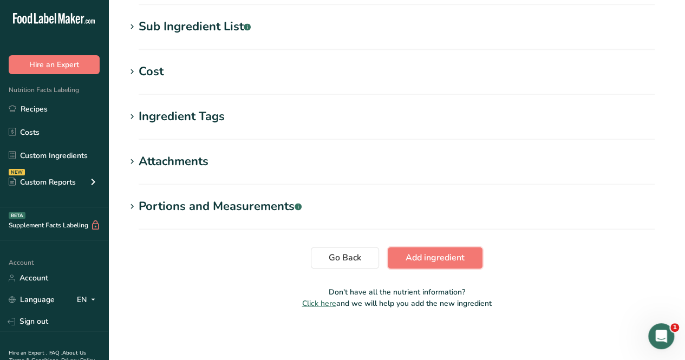
click at [413, 262] on span "Add ingredient" at bounding box center [434, 257] width 59 height 13
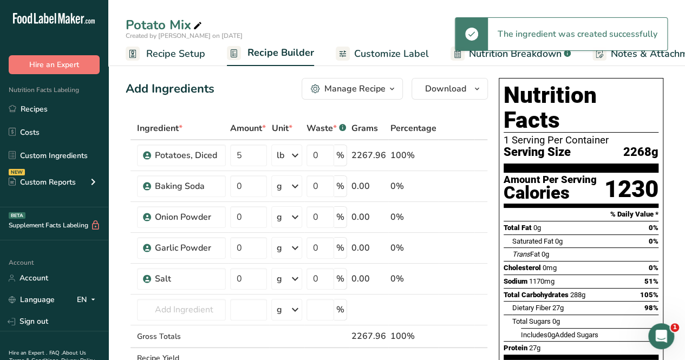
scroll to position [108, 0]
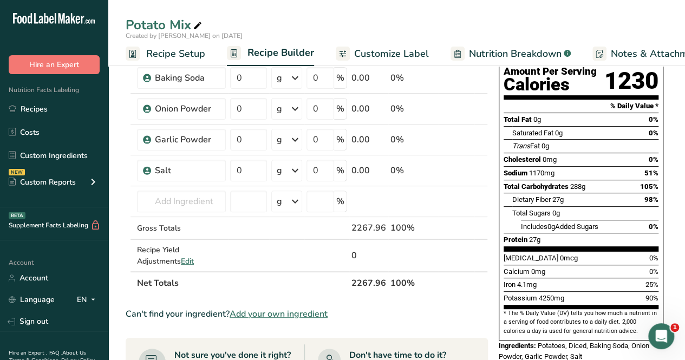
click at [267, 317] on span "Add your own ingredient" at bounding box center [278, 313] width 98 height 13
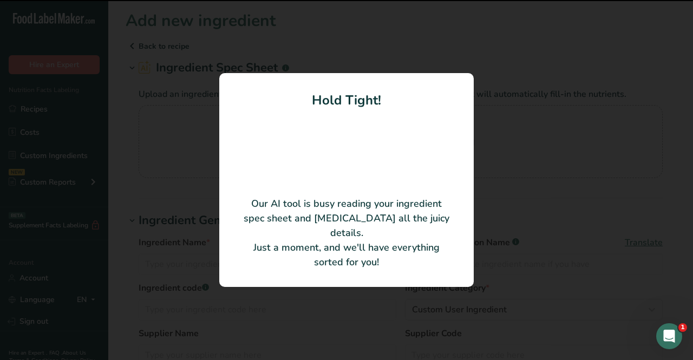
click at [192, 347] on div at bounding box center [346, 180] width 693 height 360
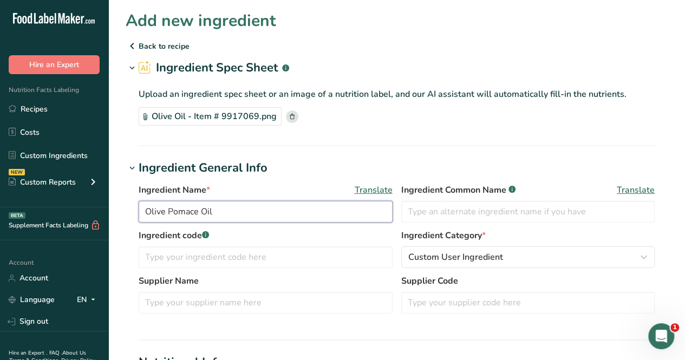
drag, startPoint x: 198, startPoint y: 214, endPoint x: 170, endPoint y: 213, distance: 28.2
click at [170, 213] on input "Olive Pomace Oil" at bounding box center [266, 212] width 254 height 22
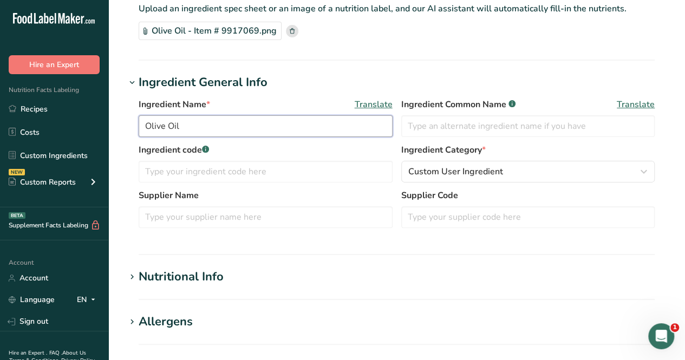
scroll to position [216, 0]
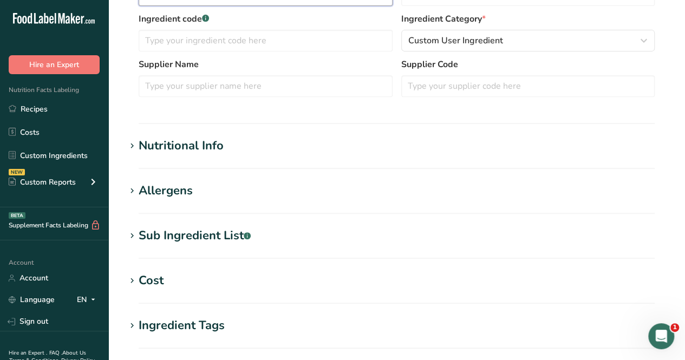
type input "Olive Oil"
click at [203, 161] on section "Nutritional Info Serving Size .a-a{fill:#347362;}.b-a{fill:#fff;} Add ingredien…" at bounding box center [397, 153] width 542 height 32
click at [215, 152] on div "Nutritional Info" at bounding box center [181, 146] width 85 height 18
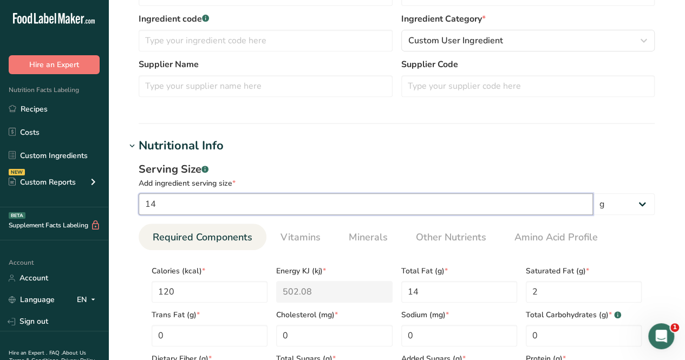
click at [264, 196] on input "14" at bounding box center [366, 204] width 454 height 22
type input "1"
click at [630, 206] on select "g kg mg mcg lb oz l mL fl oz tbsp tsp cup qt gallon" at bounding box center [624, 204] width 62 height 22
select select "19"
click at [593, 193] on select "g kg mg mcg lb oz l mL fl oz tbsp tsp cup qt gallon" at bounding box center [624, 204] width 62 height 22
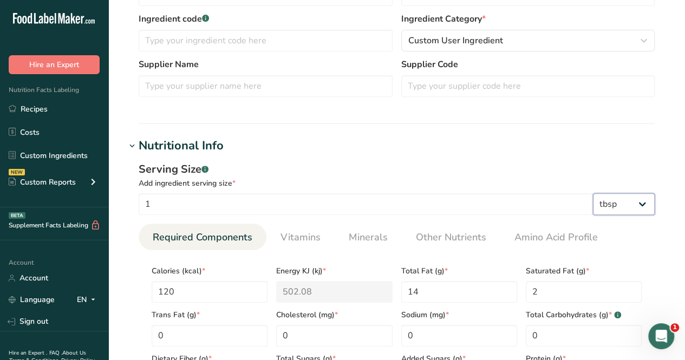
select select "22"
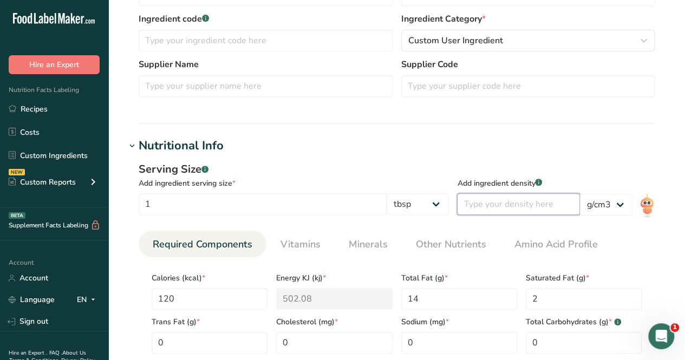
click at [509, 205] on input "number" at bounding box center [518, 204] width 123 height 22
type input "1"
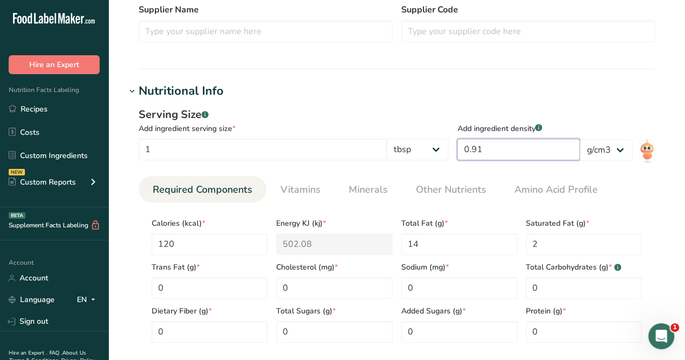
scroll to position [379, 0]
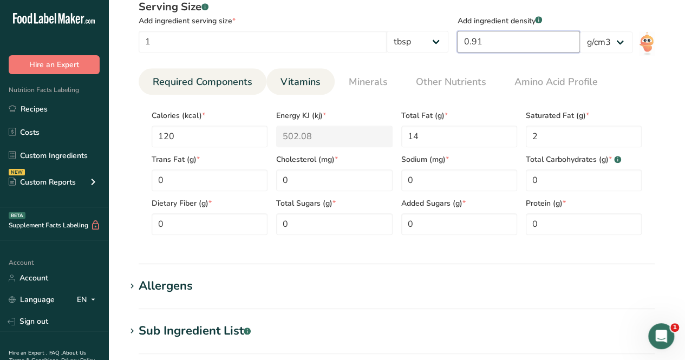
type input "0.91"
click at [293, 84] on span "Vitamins" at bounding box center [300, 82] width 40 height 15
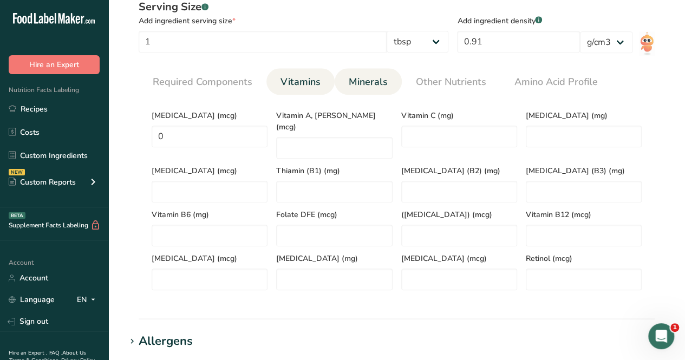
click at [344, 84] on link "Minerals" at bounding box center [368, 82] width 48 height 28
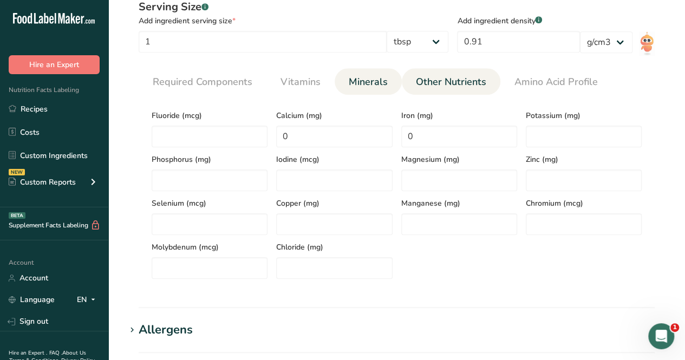
click at [424, 83] on span "Other Nutrients" at bounding box center [451, 82] width 70 height 15
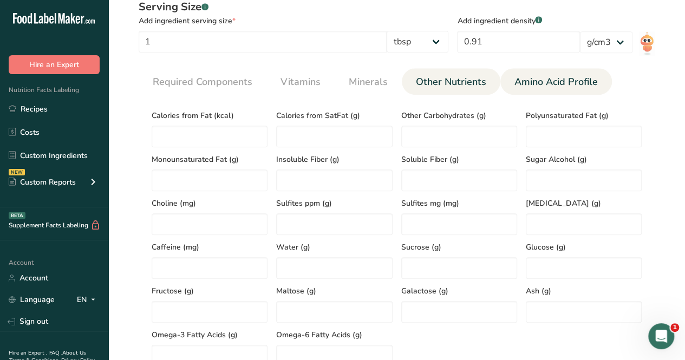
click at [592, 75] on span "Amino Acid Profile" at bounding box center [555, 82] width 83 height 15
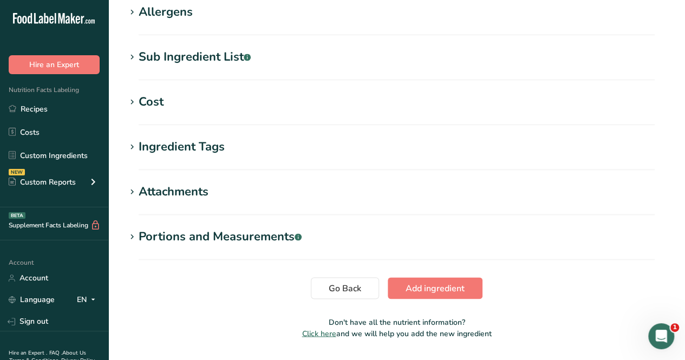
scroll to position [758, 0]
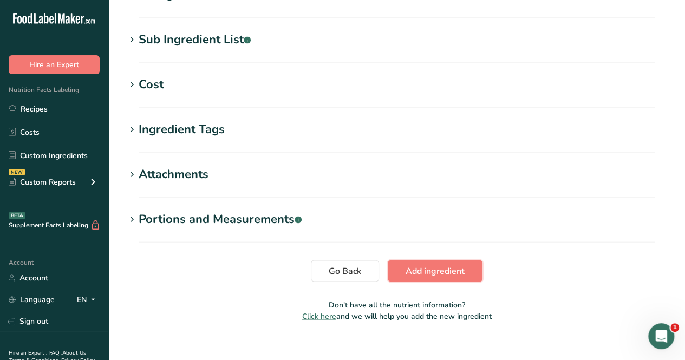
click at [420, 264] on span "Add ingredient" at bounding box center [434, 270] width 59 height 13
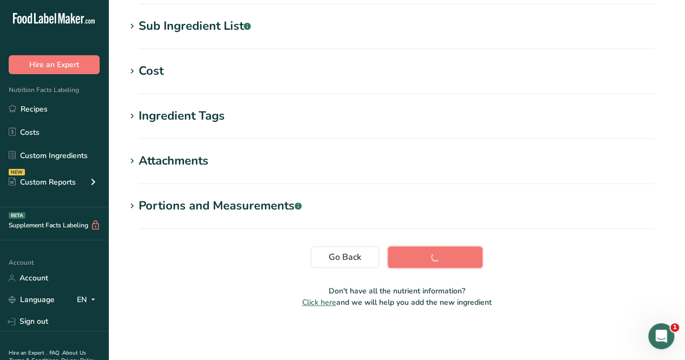
scroll to position [208, 0]
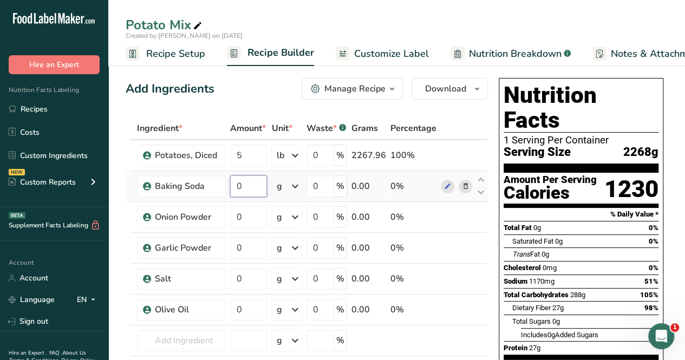
click at [252, 179] on input "0" at bounding box center [248, 186] width 37 height 22
type input "5"
click at [245, 213] on div "Ingredient * Amount * Unit * Waste * .a-a{fill:#347362;}.b-a{fill:#fff;} Grams …" at bounding box center [307, 275] width 362 height 317
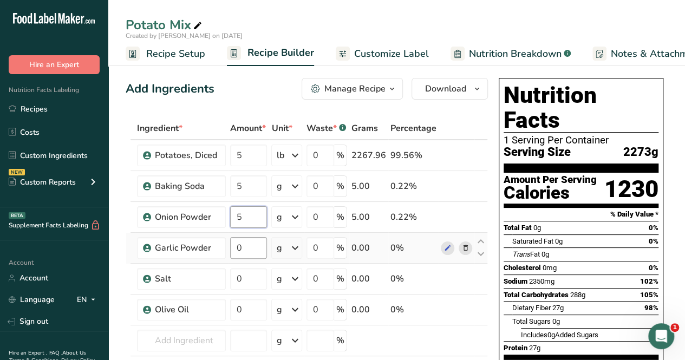
type input "5"
click at [252, 251] on div "Ingredient * Amount * Unit * Waste * .a-a{fill:#347362;}.b-a{fill:#fff;} Grams …" at bounding box center [307, 275] width 362 height 317
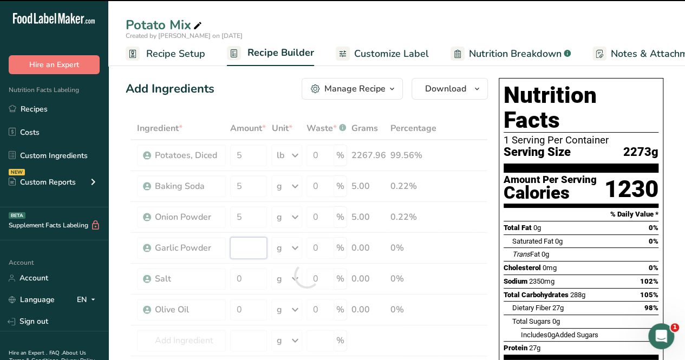
type input "0"
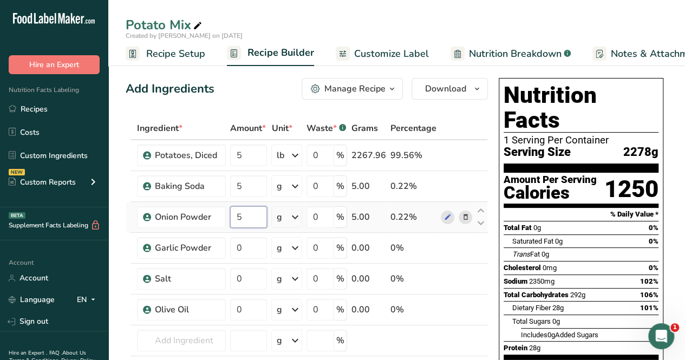
click at [253, 220] on div "Ingredient * Amount * Unit * Waste * .a-a{fill:#347362;}.b-a{fill:#fff;} Grams …" at bounding box center [307, 275] width 362 height 317
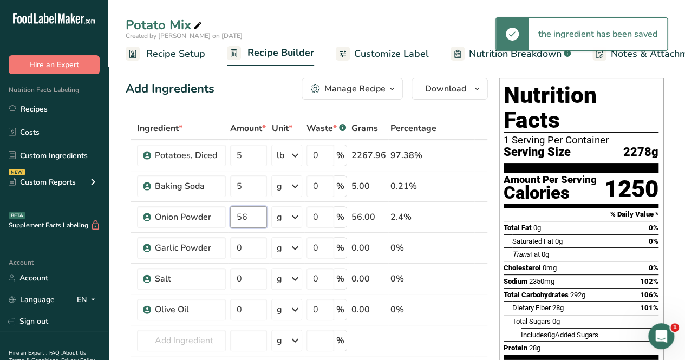
type input "5"
type input "6"
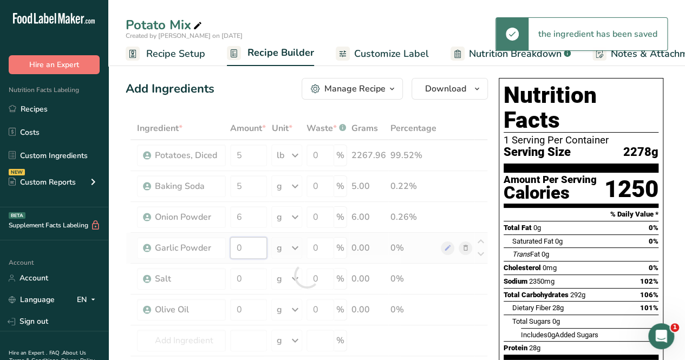
click at [251, 242] on div "Ingredient * Amount * Unit * Waste * .a-a{fill:#347362;}.b-a{fill:#fff;} Grams …" at bounding box center [307, 275] width 362 height 317
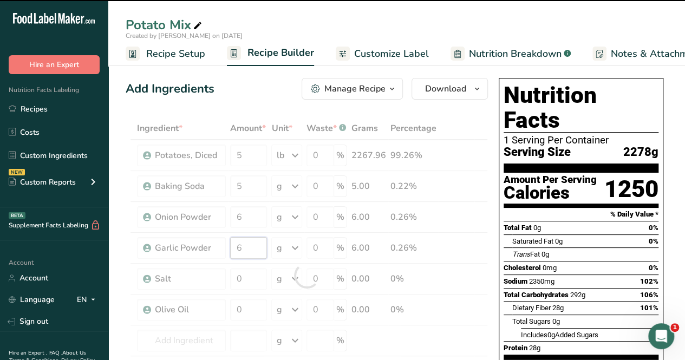
type input "0"
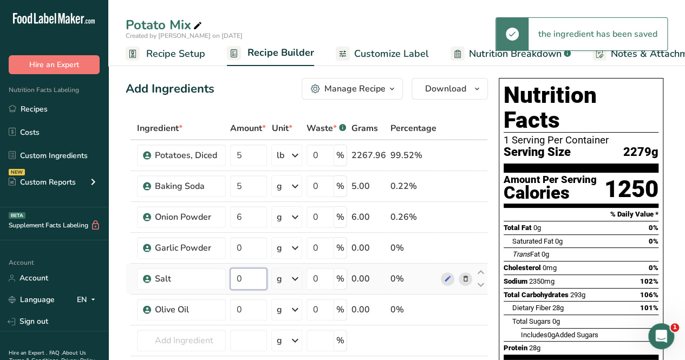
click at [257, 281] on div "Ingredient * Amount * Unit * Waste * .a-a{fill:#347362;}.b-a{fill:#fff;} Grams …" at bounding box center [307, 275] width 362 height 317
type input "20"
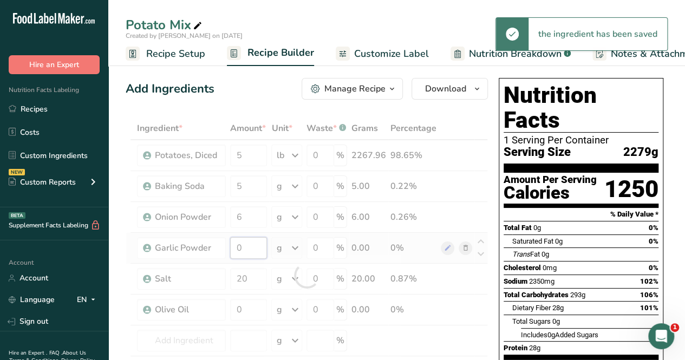
click at [261, 246] on div "Ingredient * Amount * Unit * Waste * .a-a{fill:#347362;}.b-a{fill:#fff;} Grams …" at bounding box center [307, 275] width 362 height 317
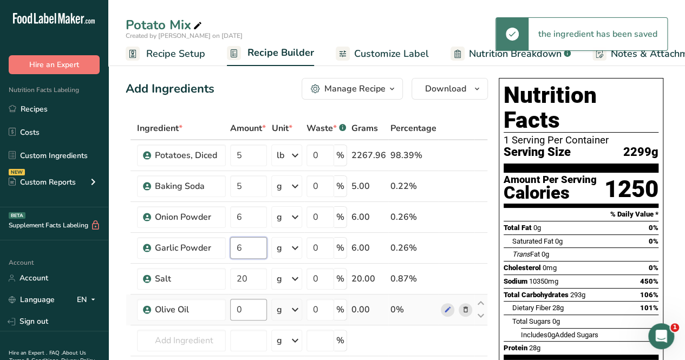
type input "6"
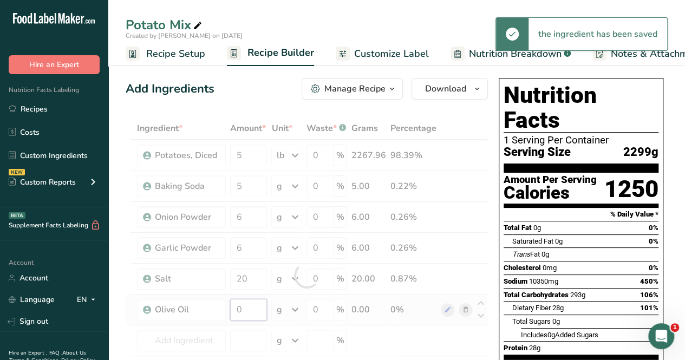
click at [254, 312] on div "Ingredient * Amount * Unit * Waste * .a-a{fill:#347362;}.b-a{fill:#fff;} Grams …" at bounding box center [307, 275] width 362 height 317
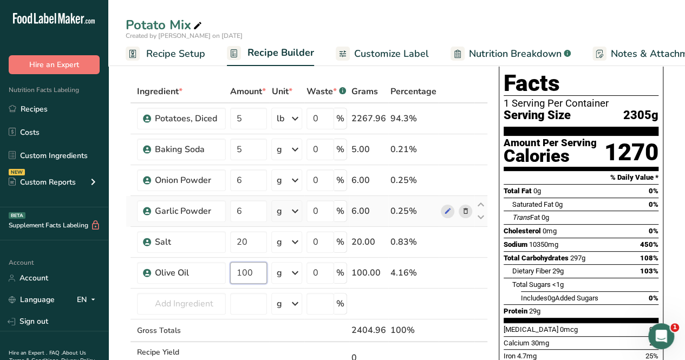
scroll to position [54, 0]
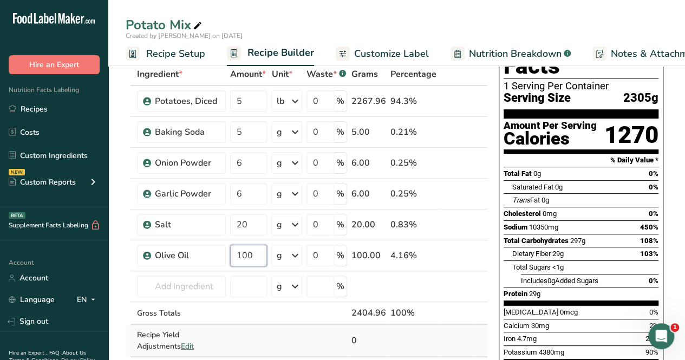
type input "100"
click at [253, 343] on div "Ingredient * Amount * Unit * Waste * .a-a{fill:#347362;}.b-a{fill:#fff;} Grams …" at bounding box center [307, 221] width 362 height 317
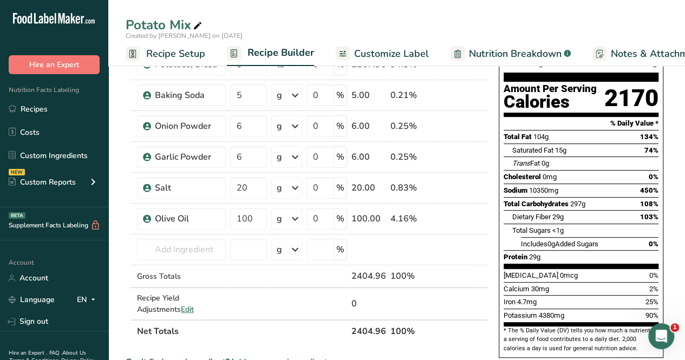
scroll to position [0, 0]
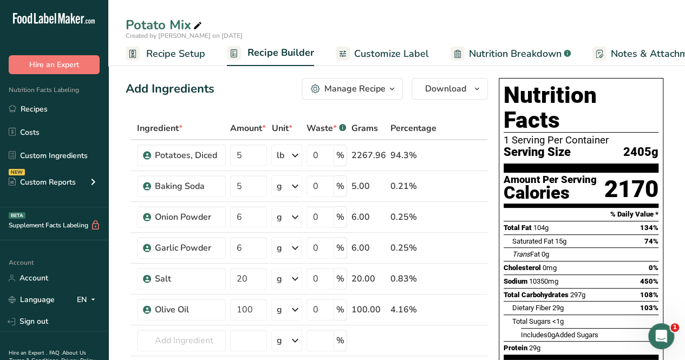
click at [396, 58] on span "Customize Label" at bounding box center [391, 54] width 75 height 15
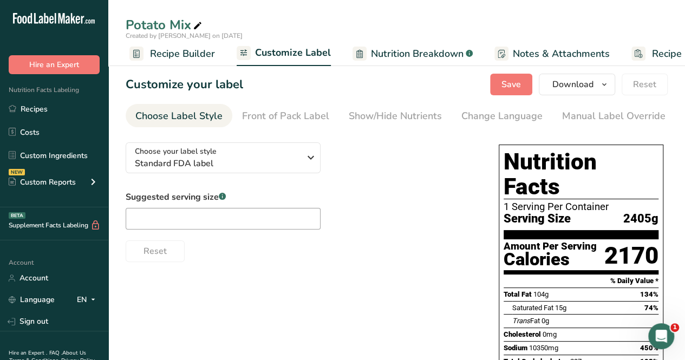
scroll to position [0, 148]
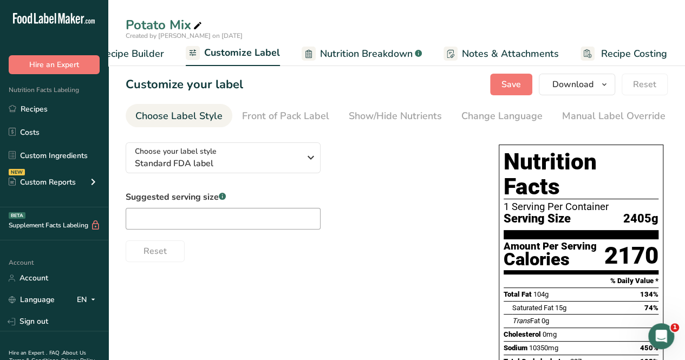
click at [371, 51] on span "Nutrition Breakdown" at bounding box center [366, 54] width 93 height 15
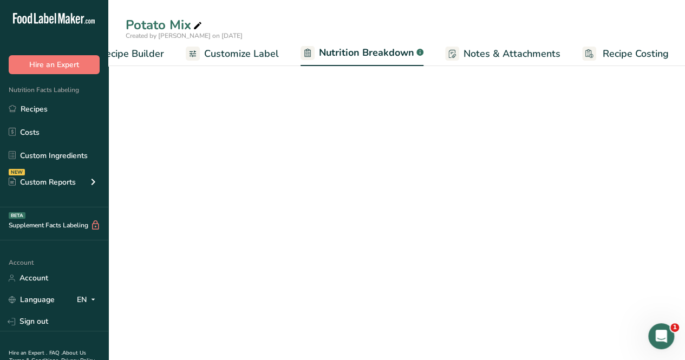
scroll to position [0, 149]
select select "Calories"
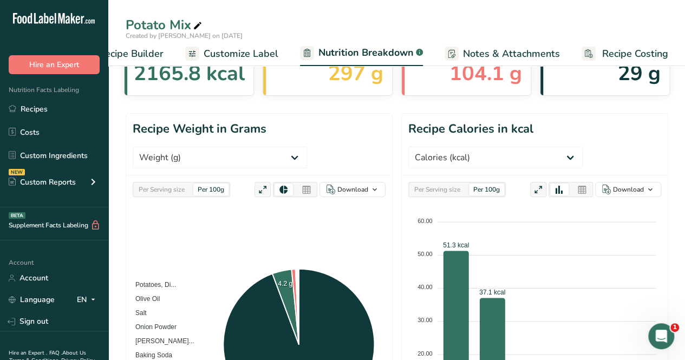
scroll to position [0, 0]
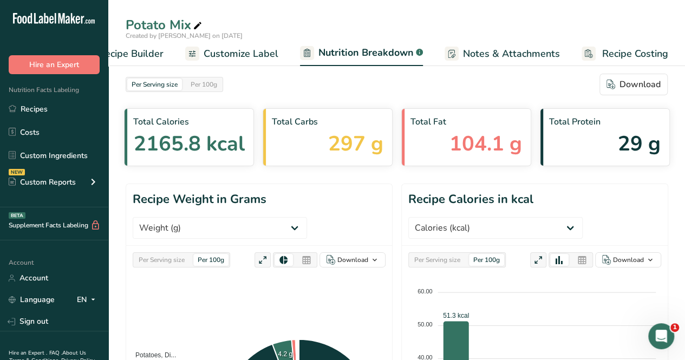
click at [149, 58] on span "Recipe Builder" at bounding box center [130, 54] width 65 height 15
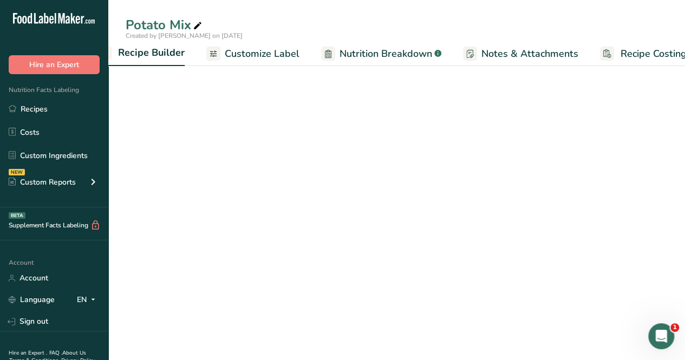
scroll to position [0, 104]
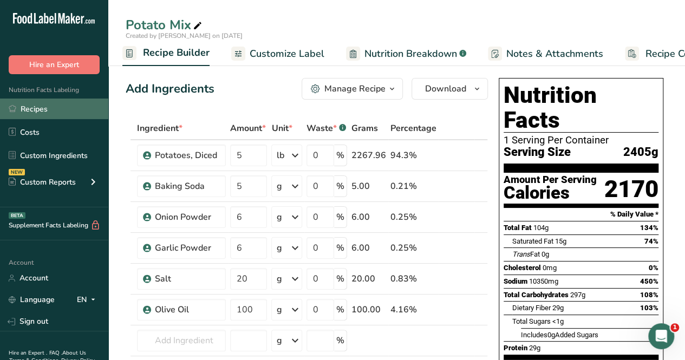
click at [83, 117] on link "Recipes" at bounding box center [54, 108] width 108 height 21
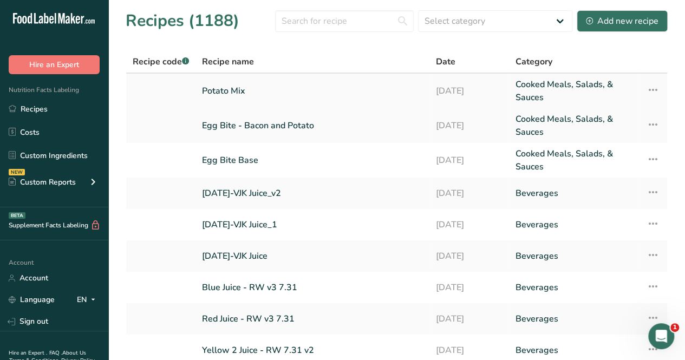
click at [232, 91] on link "Potato Mix" at bounding box center [312, 91] width 221 height 26
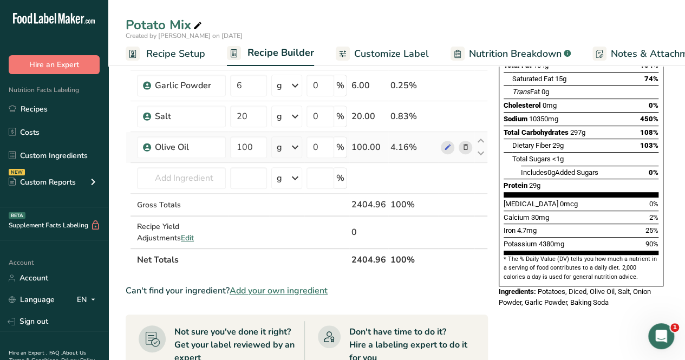
scroll to position [108, 0]
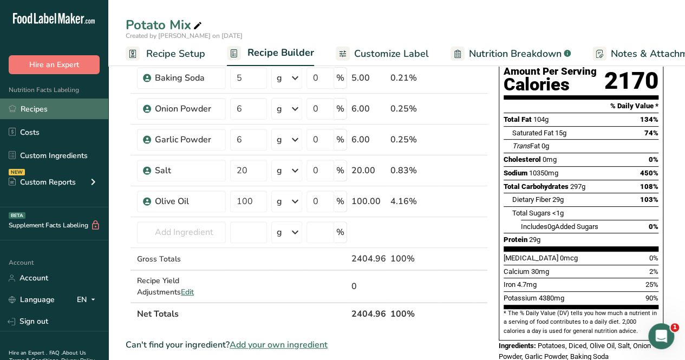
click at [54, 104] on link "Recipes" at bounding box center [54, 108] width 108 height 21
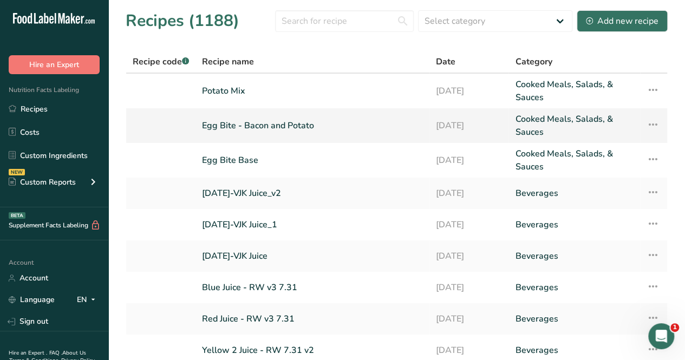
click at [266, 124] on link "Egg Bite - Bacon and Potato" at bounding box center [312, 126] width 221 height 26
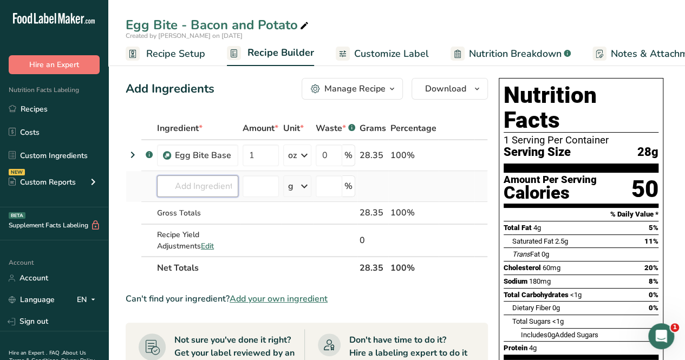
click at [219, 185] on input "text" at bounding box center [197, 186] width 81 height 22
type input "p"
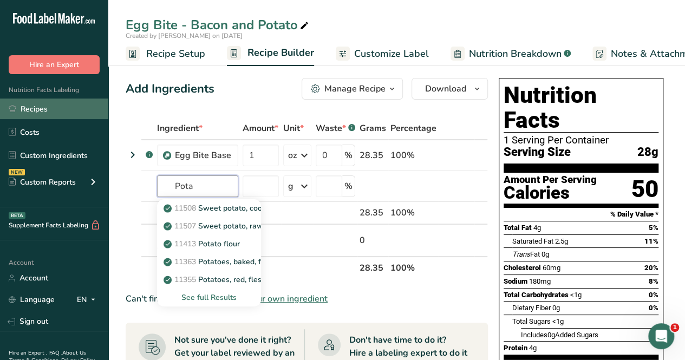
type input "Pota"
click at [25, 106] on link "Recipes" at bounding box center [54, 108] width 108 height 21
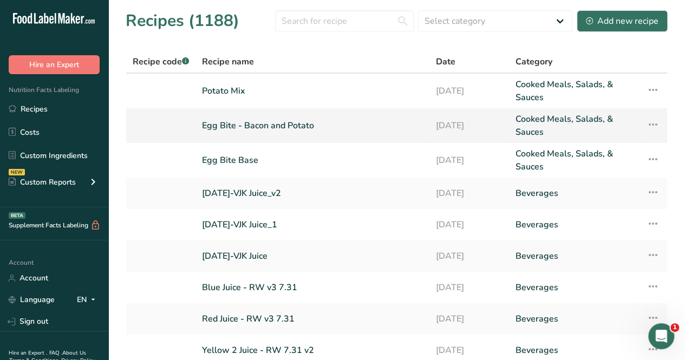
click at [268, 124] on link "Egg Bite - Bacon and Potato" at bounding box center [312, 126] width 221 height 26
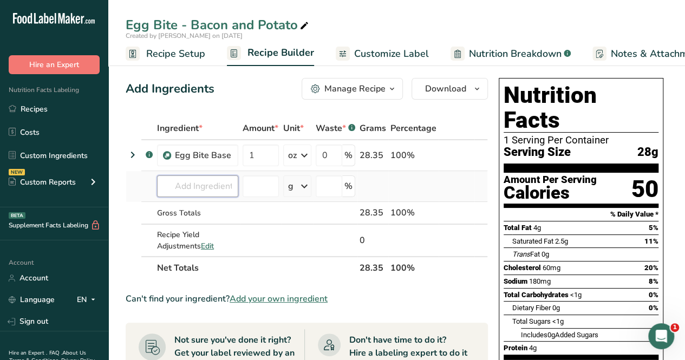
click at [196, 189] on input "text" at bounding box center [197, 186] width 81 height 22
type input "Potato Mix"
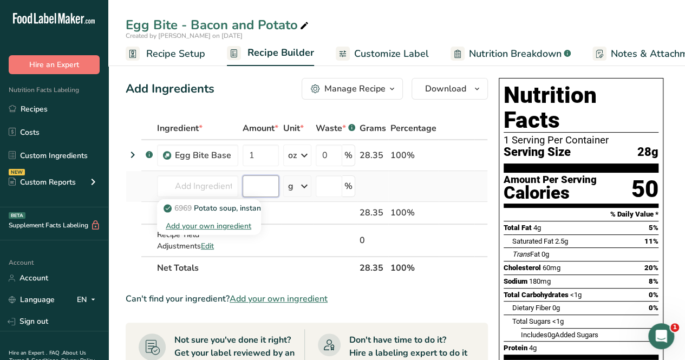
click at [258, 187] on input "number" at bounding box center [260, 186] width 36 height 22
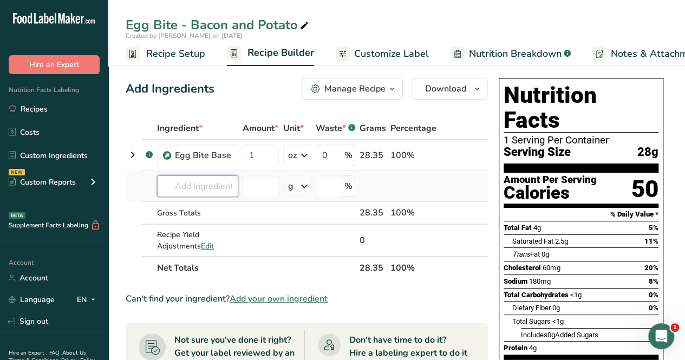
click at [233, 187] on input "text" at bounding box center [197, 186] width 81 height 22
click at [216, 189] on input "text" at bounding box center [197, 186] width 81 height 22
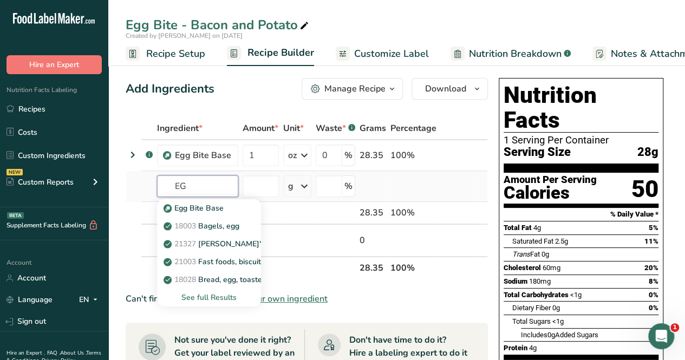
type input "E"
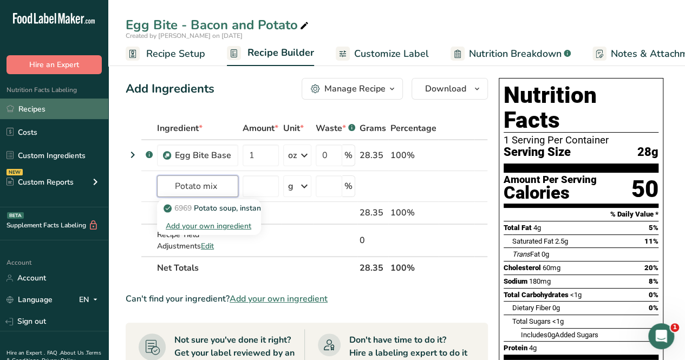
type input "Potato mix"
click at [41, 105] on link "Recipes" at bounding box center [54, 108] width 108 height 21
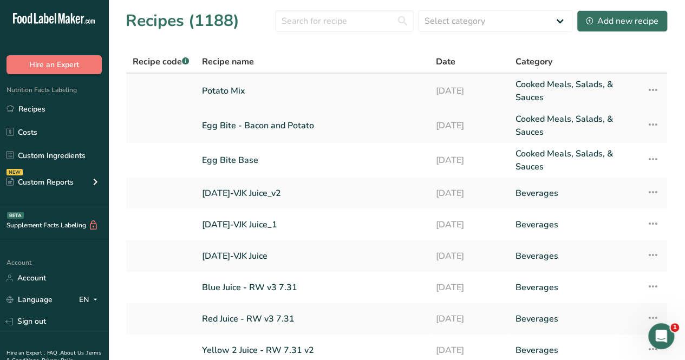
click at [238, 89] on link "Potato Mix" at bounding box center [312, 91] width 221 height 26
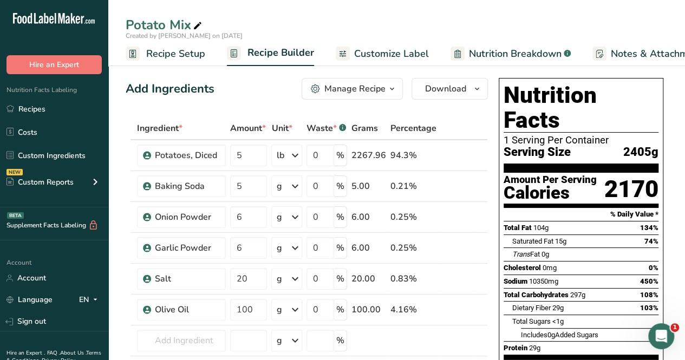
click at [368, 91] on div "Manage Recipe" at bounding box center [354, 88] width 61 height 13
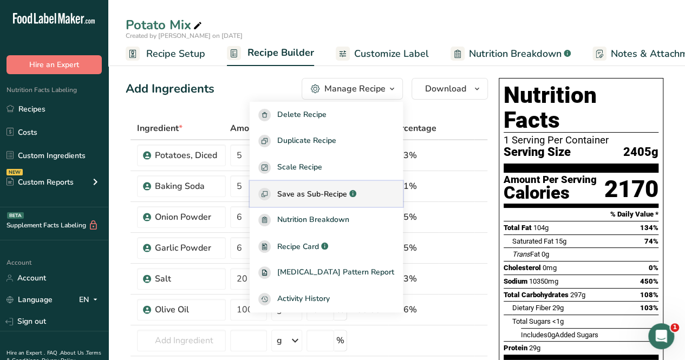
click at [347, 192] on span "Save as Sub-Recipe" at bounding box center [312, 193] width 70 height 11
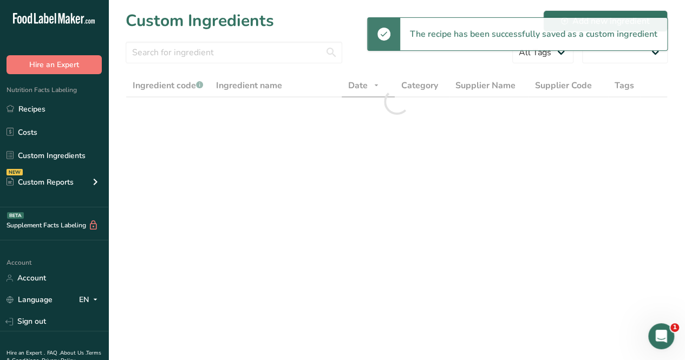
select select "30"
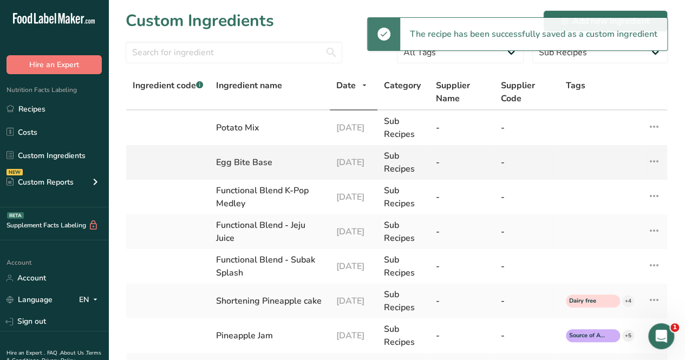
click at [253, 163] on div "Egg Bite Base" at bounding box center [269, 162] width 107 height 13
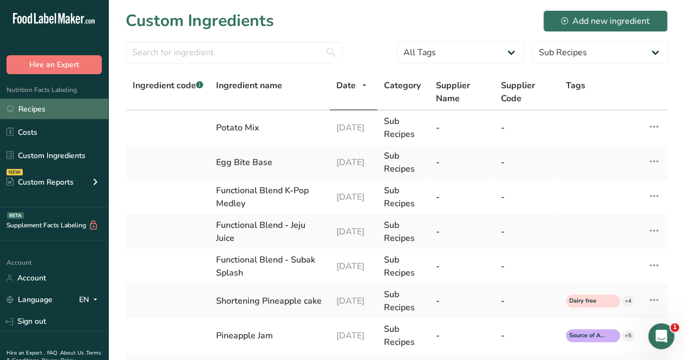
click at [43, 103] on link "Recipes" at bounding box center [54, 108] width 108 height 21
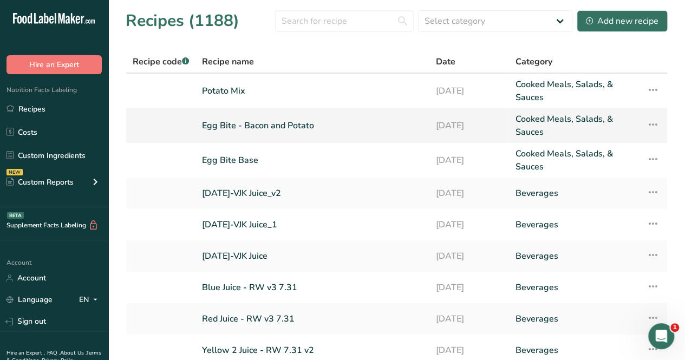
click at [246, 128] on link "Egg Bite - Bacon and Potato" at bounding box center [312, 126] width 221 height 26
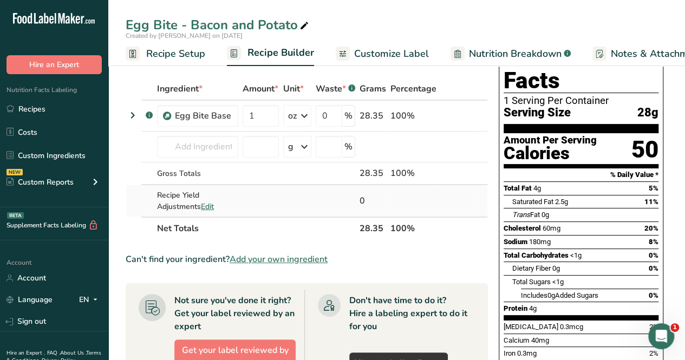
scroll to position [54, 0]
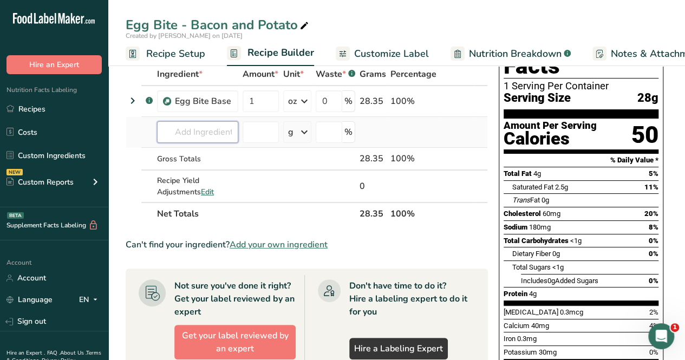
click at [193, 129] on input "text" at bounding box center [197, 132] width 81 height 22
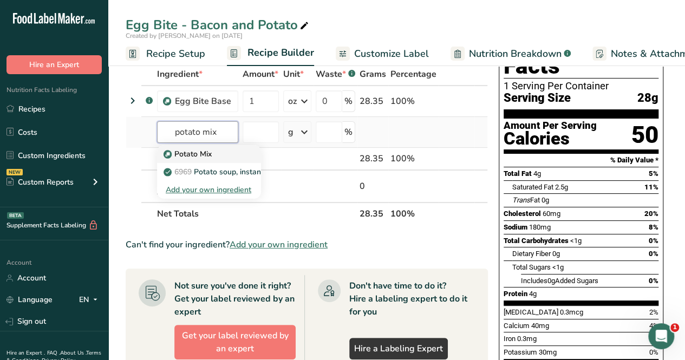
type input "potato mix"
click at [202, 155] on p "Potato Mix" at bounding box center [189, 153] width 46 height 11
type input "Potato Mix"
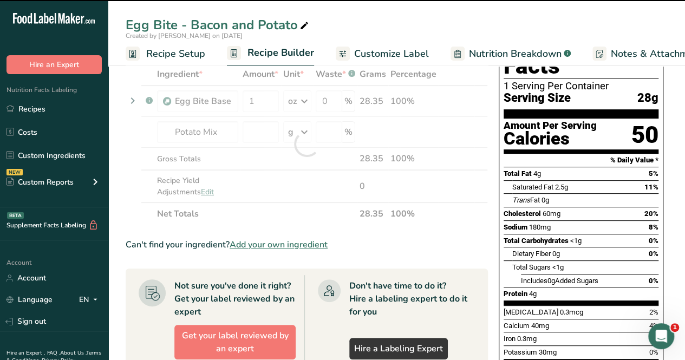
type input "0"
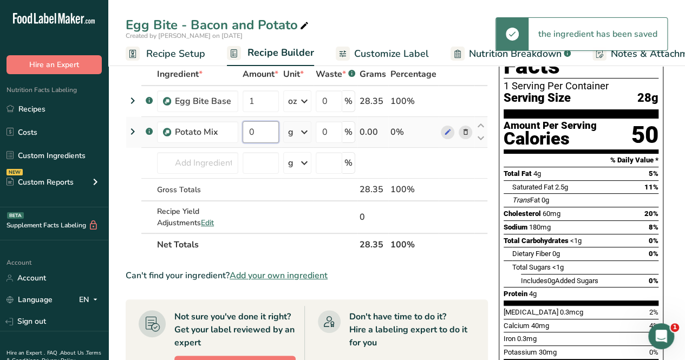
click at [266, 127] on input "0" at bounding box center [260, 132] width 36 height 22
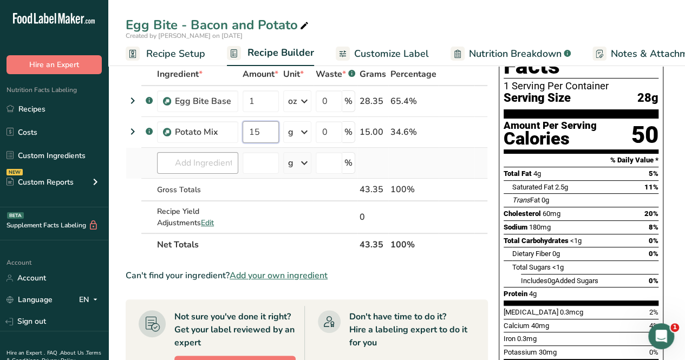
type input "15"
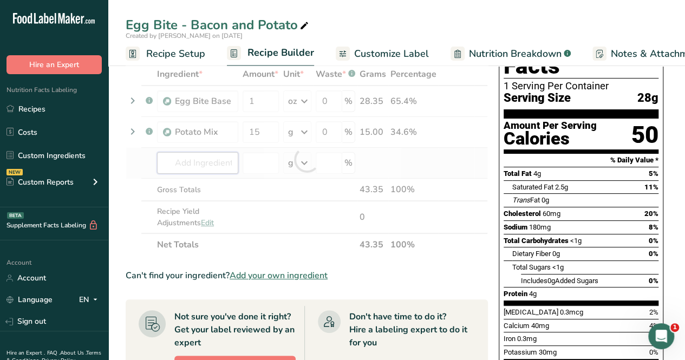
click at [219, 159] on div "Ingredient * Amount * Unit * Waste * .a-a{fill:#347362;}.b-a{fill:#fff;} Grams …" at bounding box center [307, 159] width 362 height 193
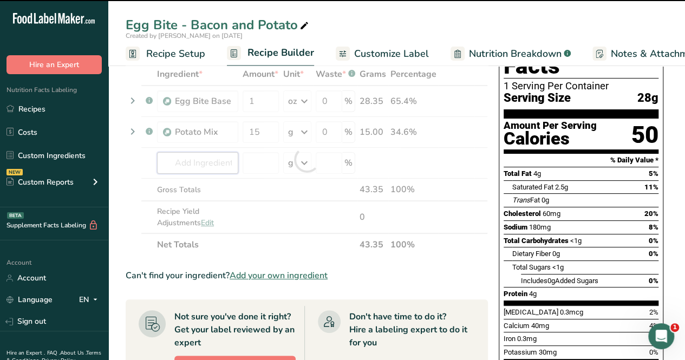
scroll to position [0, 0]
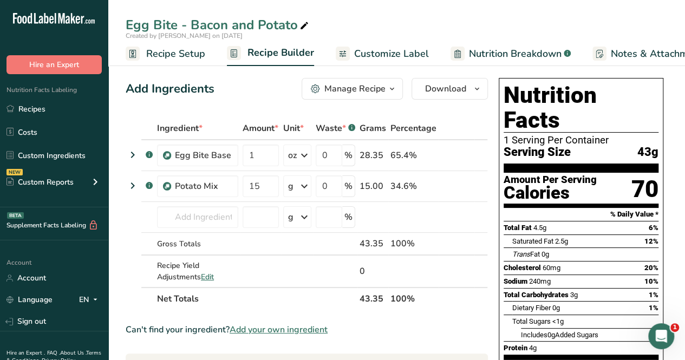
click at [259, 330] on span "Add your own ingredient" at bounding box center [278, 329] width 98 height 13
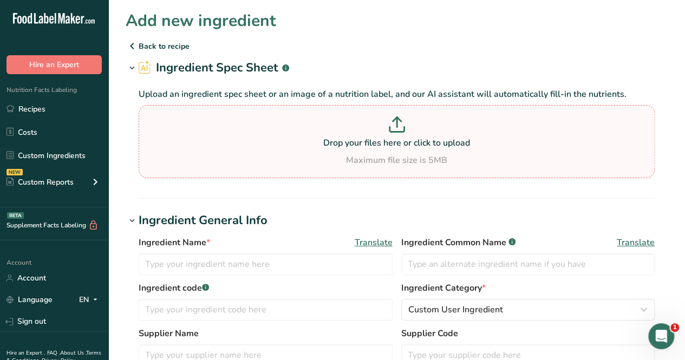
click at [188, 141] on p "Drop your files here or click to upload" at bounding box center [396, 142] width 510 height 13
click at [188, 141] on input "Drop your files here or click to upload Maximum file size is 5MB" at bounding box center [397, 141] width 516 height 73
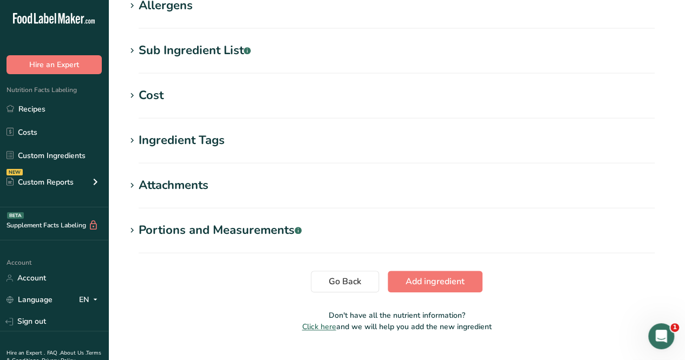
scroll to position [477, 0]
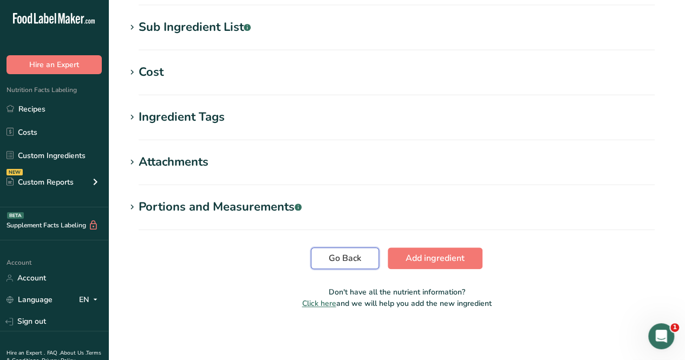
click at [354, 257] on span "Go Back" at bounding box center [344, 258] width 32 height 13
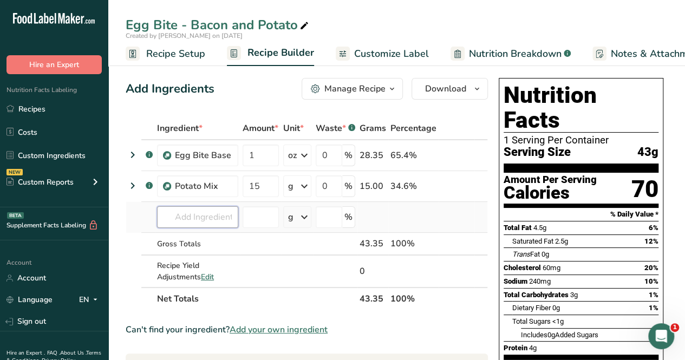
click at [210, 219] on input "text" at bounding box center [197, 217] width 81 height 22
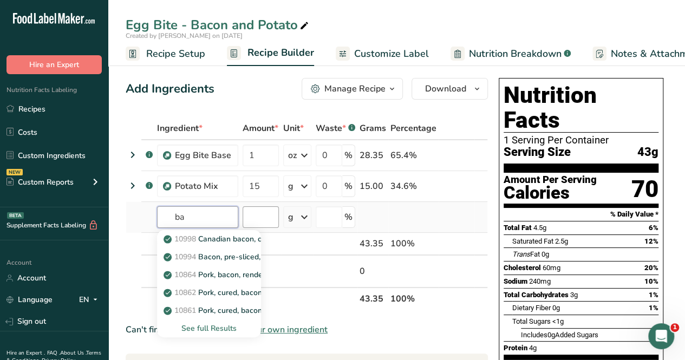
type input "b"
type input "mont"
click at [233, 277] on p "Monterrey [PERSON_NAME], Shredded" at bounding box center [238, 274] width 145 height 11
type input "Monterrey [PERSON_NAME], Shredded"
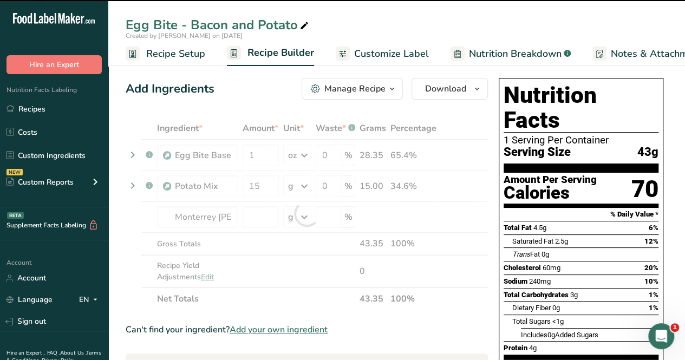
type input "0"
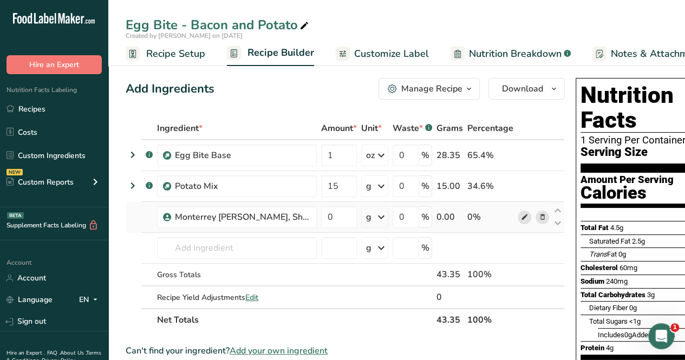
click at [523, 214] on icon at bounding box center [525, 217] width 8 height 11
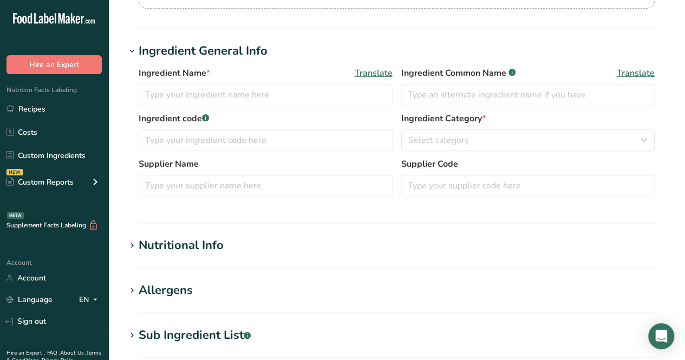
type input "Monterrey [PERSON_NAME], Shredded"
type input "28"
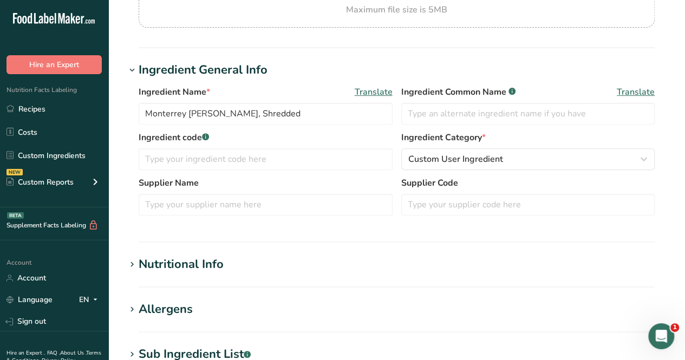
scroll to position [216, 0]
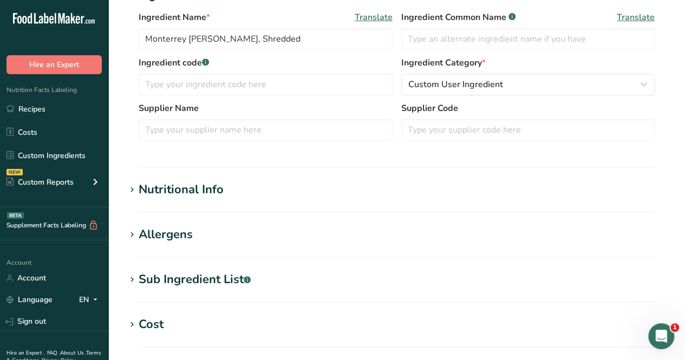
drag, startPoint x: 209, startPoint y: 215, endPoint x: 199, endPoint y: 198, distance: 20.3
click at [207, 210] on section "Edit Monterrey Jack Cheese, Shredded Ingredient Spec Sheet .a-a{fill:#347362;}.…" at bounding box center [396, 181] width 576 height 795
click at [195, 191] on div "Nutritional Info" at bounding box center [181, 190] width 85 height 18
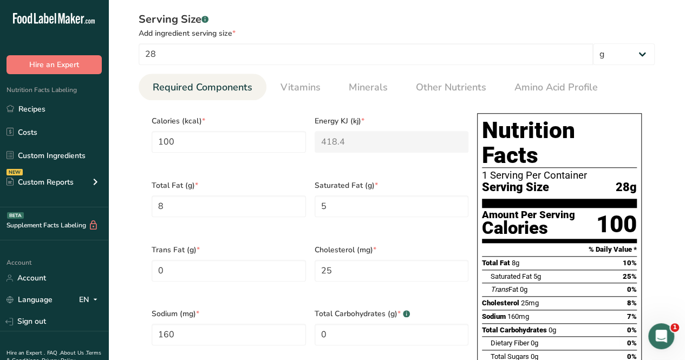
scroll to position [433, 0]
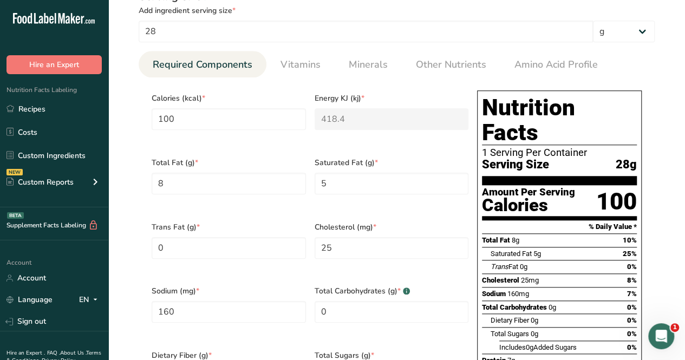
click at [34, 31] on div ".a-20{fill:#fff;}" at bounding box center [54, 21] width 108 height 25
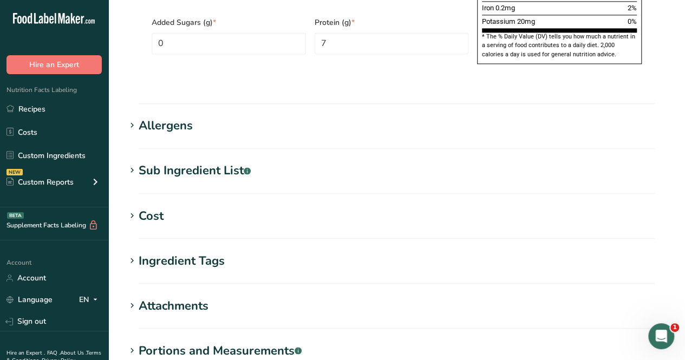
scroll to position [951, 0]
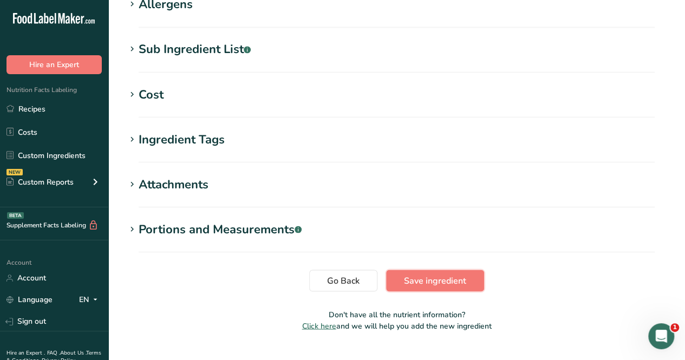
click at [450, 274] on span "Save ingredient" at bounding box center [435, 280] width 62 height 13
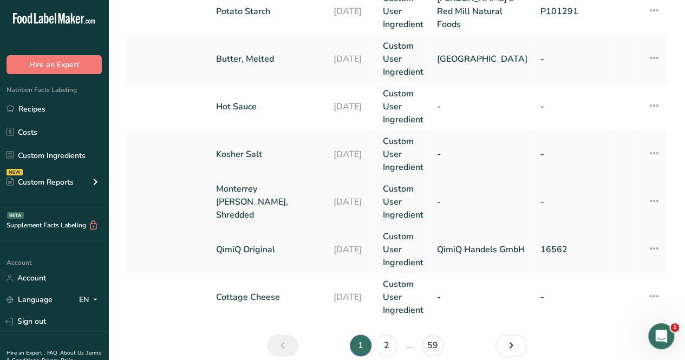
scroll to position [512, 0]
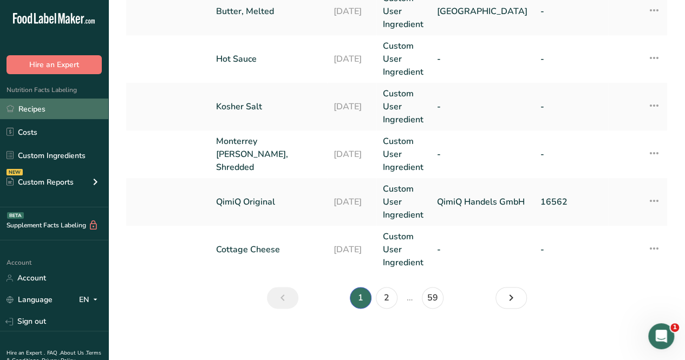
click at [48, 108] on link "Recipes" at bounding box center [54, 108] width 108 height 21
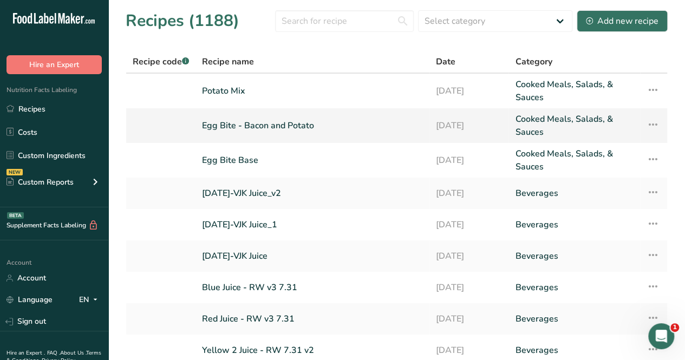
click at [254, 126] on link "Egg Bite - Bacon and Potato" at bounding box center [312, 126] width 221 height 26
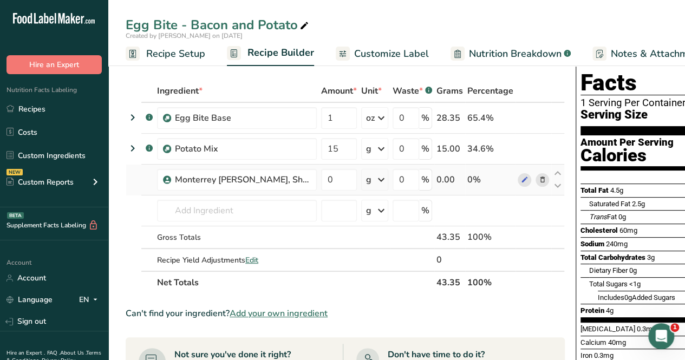
scroll to position [54, 0]
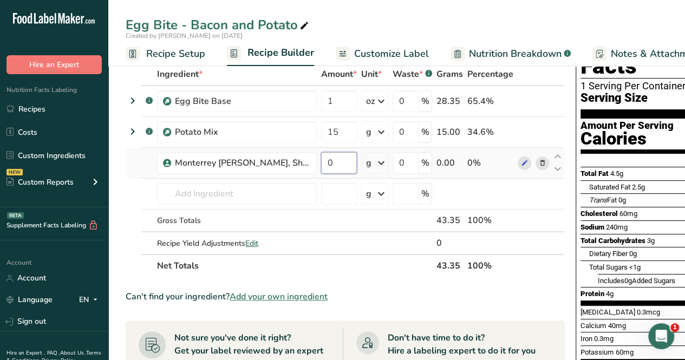
click at [343, 162] on input "0" at bounding box center [339, 163] width 36 height 22
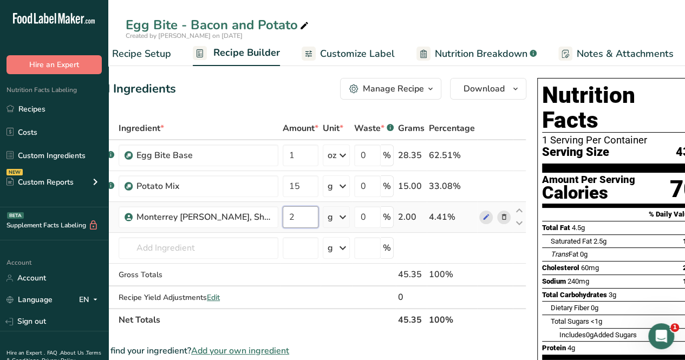
scroll to position [0, 56]
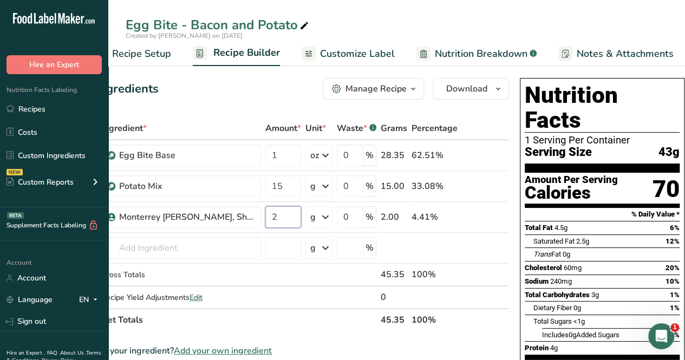
type input "2"
click at [331, 323] on div "Ingredient * Amount * Unit * Waste * .a-a{fill:#347362;}.b-a{fill:#fff;} Grams …" at bounding box center [289, 224] width 439 height 214
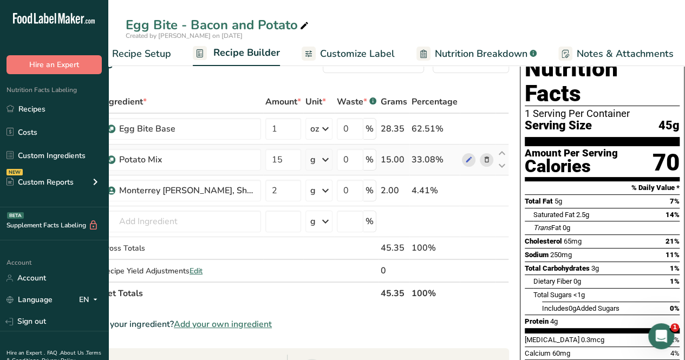
scroll to position [0, 0]
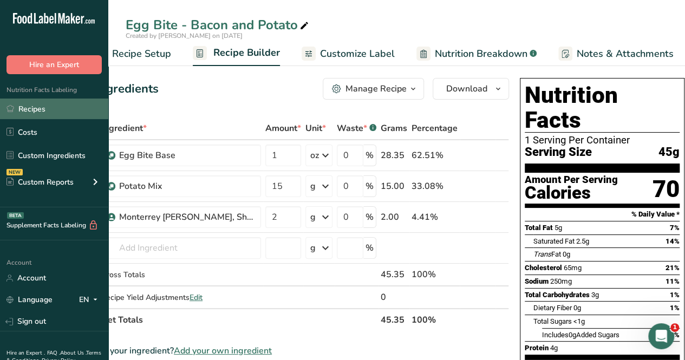
click at [58, 103] on link "Recipes" at bounding box center [54, 108] width 108 height 21
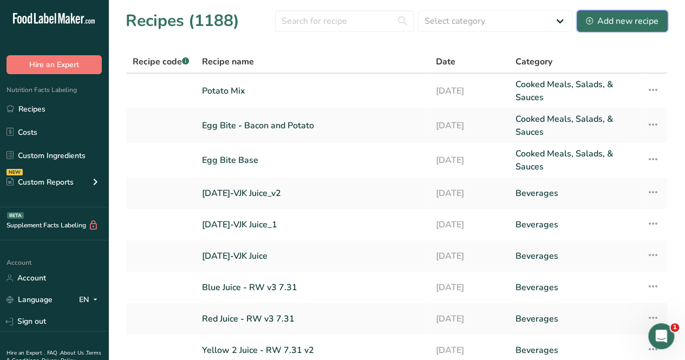
click at [615, 20] on div "Add new recipe" at bounding box center [622, 21] width 73 height 13
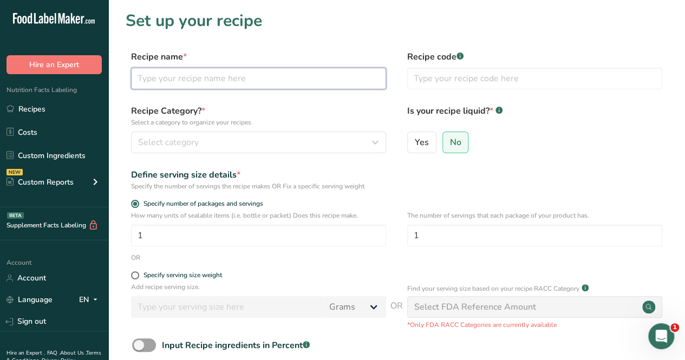
click at [186, 81] on input "text" at bounding box center [258, 79] width 255 height 22
type input "Breakfast Sandwich"
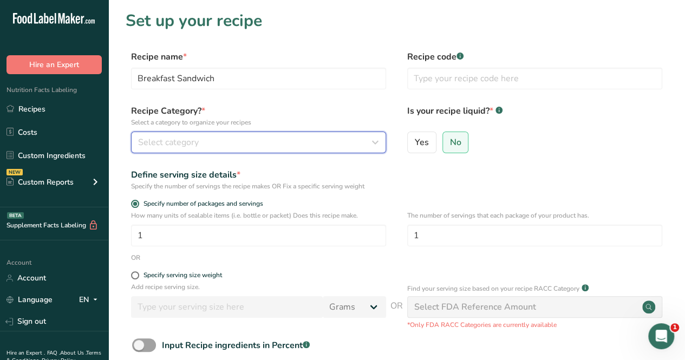
click at [183, 145] on span "Select category" at bounding box center [168, 142] width 61 height 13
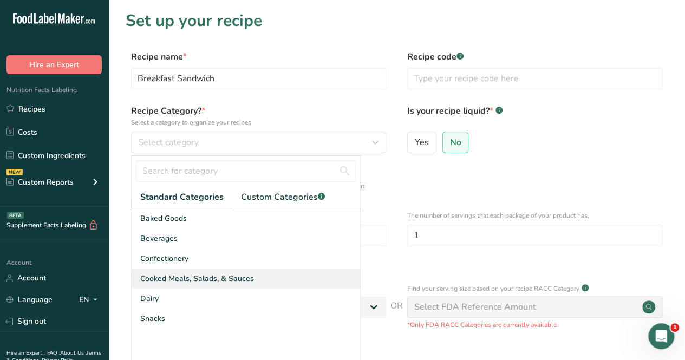
click at [190, 273] on span "Cooked Meals, Salads, & Sauces" at bounding box center [197, 278] width 114 height 11
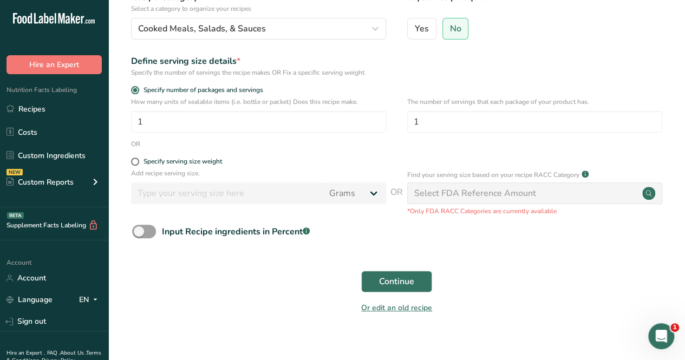
scroll to position [115, 0]
click at [388, 282] on span "Continue" at bounding box center [396, 280] width 35 height 13
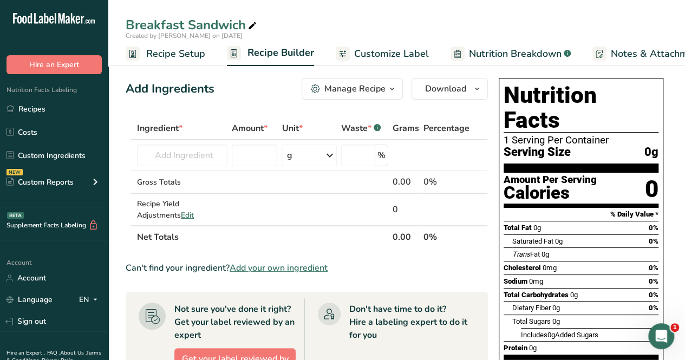
click at [278, 269] on span "Add your own ingredient" at bounding box center [278, 267] width 98 height 13
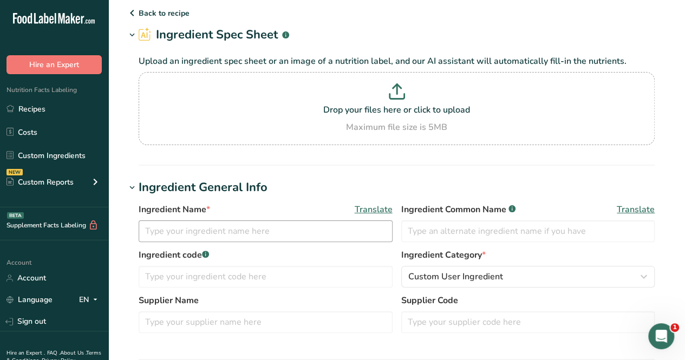
scroll to position [35, 0]
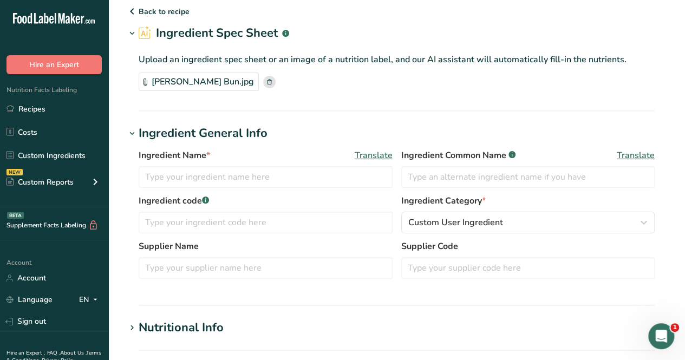
click at [207, 100] on section "Ingredient Spec Sheet .a-a{fill:#347362;}.b-a{fill:#fff;} Upload an ingredient …" at bounding box center [397, 67] width 542 height 87
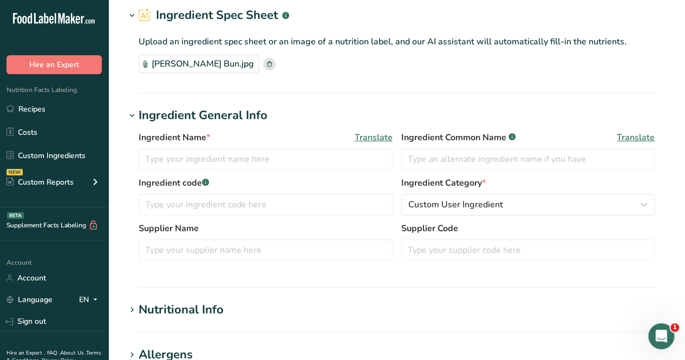
scroll to position [53, 0]
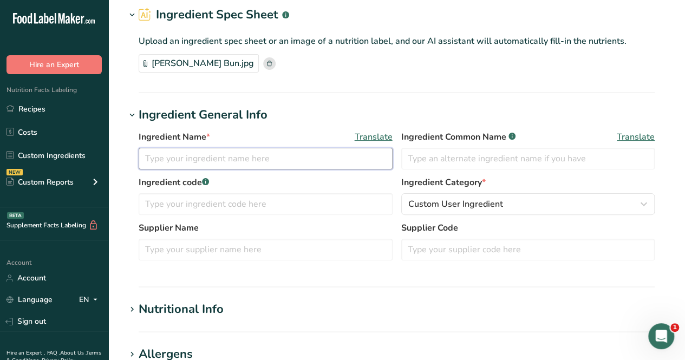
click at [210, 156] on input "text" at bounding box center [266, 159] width 254 height 22
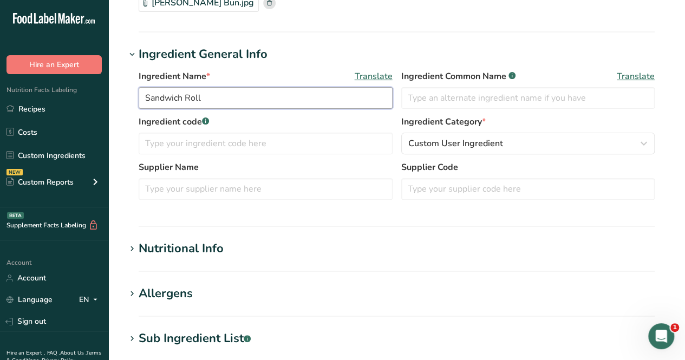
scroll to position [114, 0]
type input "Sandwich Roll"
click at [194, 251] on div "Nutritional Info" at bounding box center [181, 248] width 85 height 18
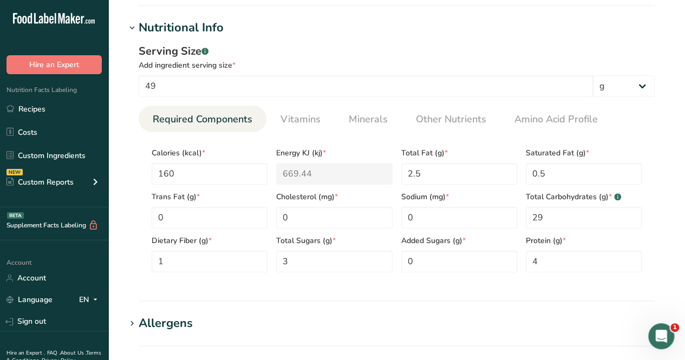
scroll to position [336, 0]
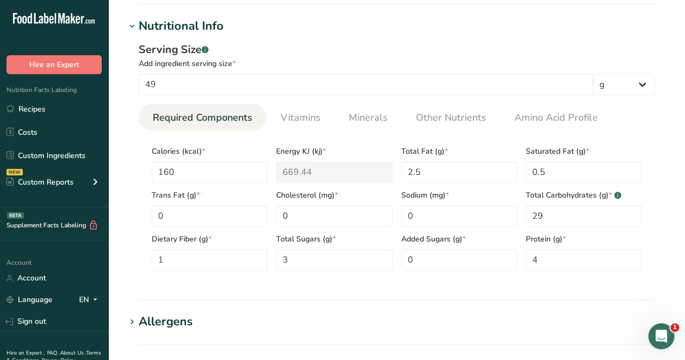
click at [172, 275] on section "Calories (kcal) * 160 Energy KJ (kj) * 669.44 Total Fat (g) * 2.5 Saturated Fat…" at bounding box center [397, 204] width 516 height 149
click at [423, 220] on input "0" at bounding box center [459, 216] width 116 height 22
type input "320"
click at [426, 256] on Sugars "0" at bounding box center [459, 260] width 116 height 22
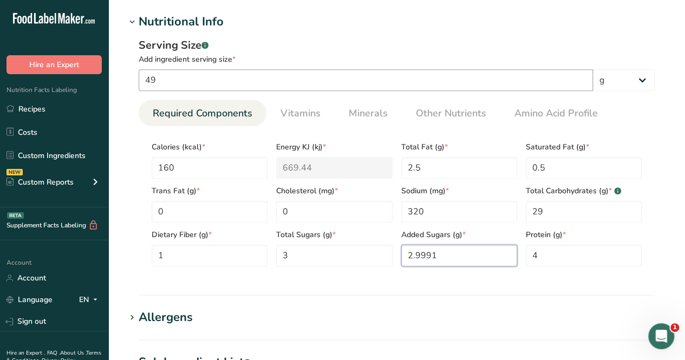
scroll to position [339, 0]
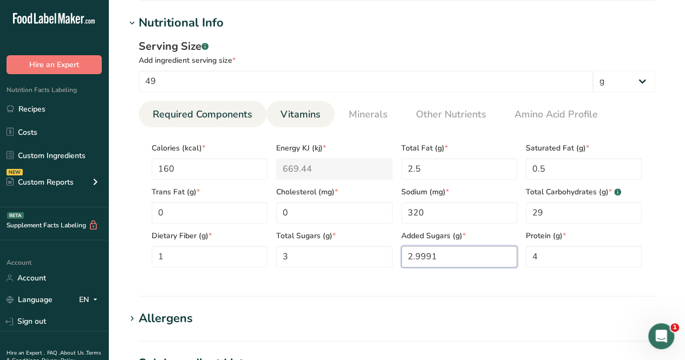
type Sugars "2.9991"
click at [299, 117] on span "Vitamins" at bounding box center [300, 114] width 40 height 15
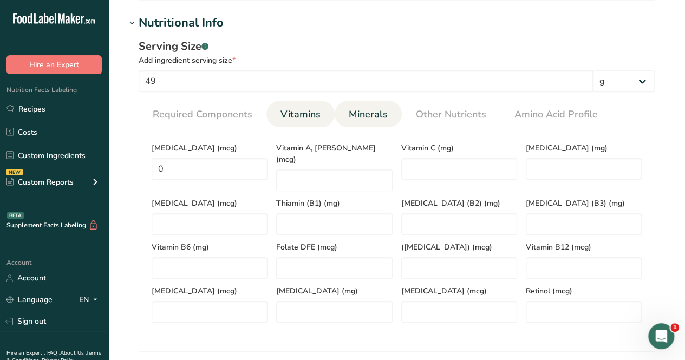
click at [363, 110] on span "Minerals" at bounding box center [367, 114] width 39 height 15
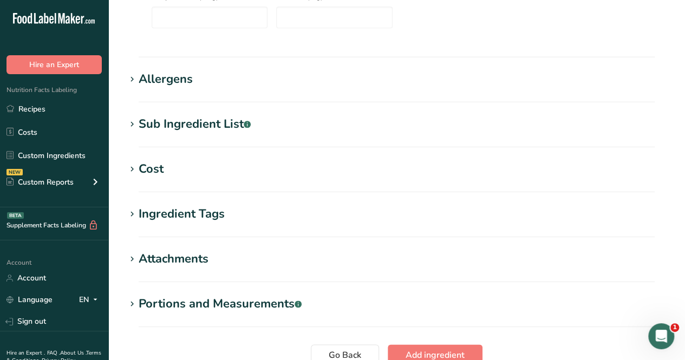
scroll to position [720, 0]
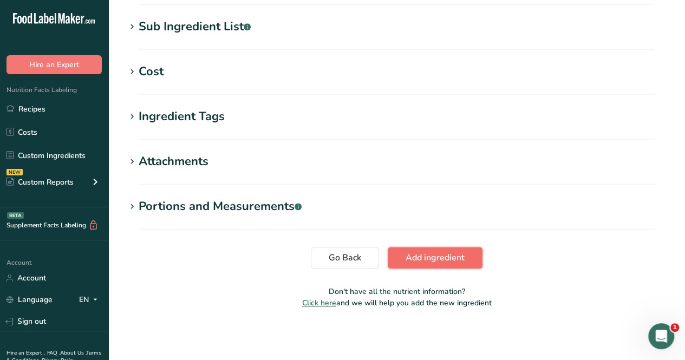
click at [443, 261] on span "Add ingredient" at bounding box center [434, 257] width 59 height 13
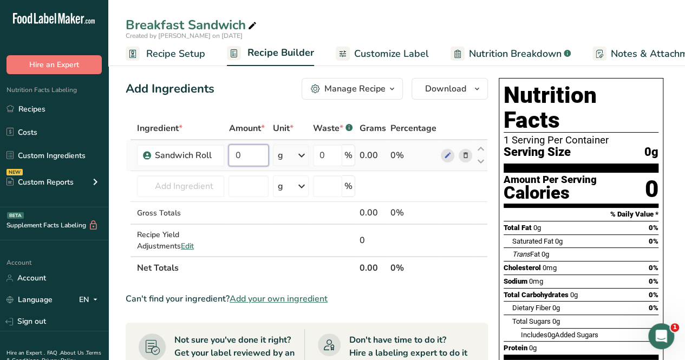
click at [263, 157] on input "0" at bounding box center [248, 155] width 40 height 22
click at [295, 157] on div "Ingredient * Amount * Unit * Waste * .a-a{fill:#347362;}.b-a{fill:#fff;} Grams …" at bounding box center [307, 198] width 362 height 162
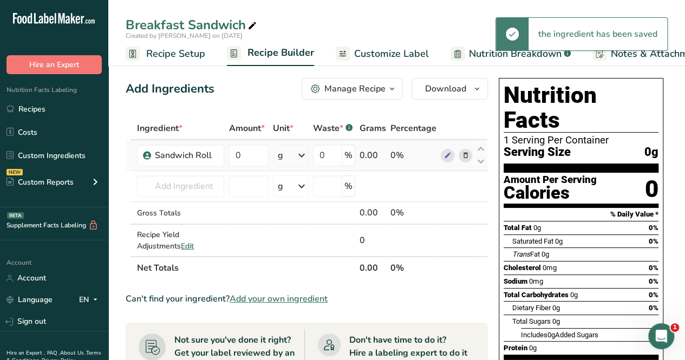
click at [295, 157] on div "g" at bounding box center [291, 155] width 36 height 22
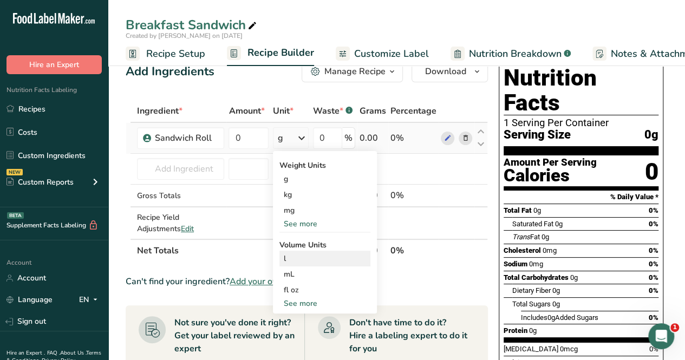
scroll to position [21, 0]
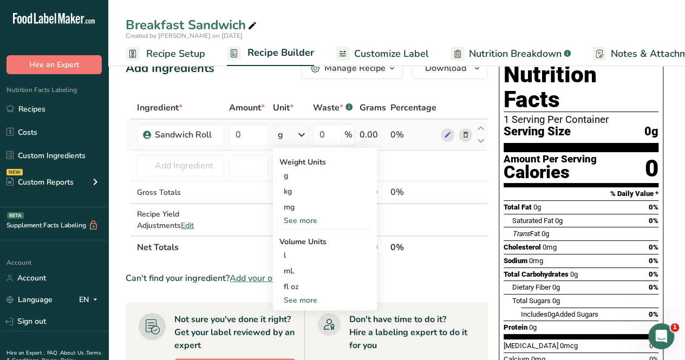
click at [302, 298] on div "See more" at bounding box center [324, 299] width 91 height 11
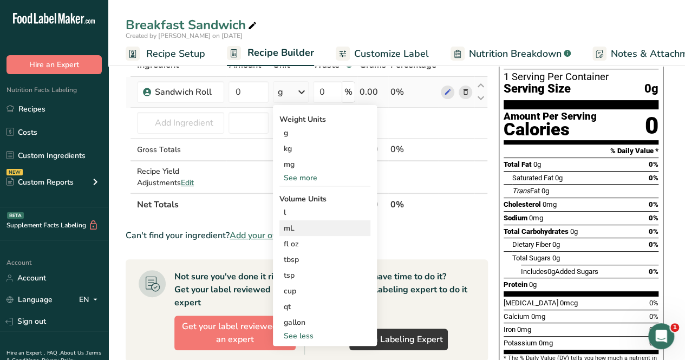
scroll to position [63, 0]
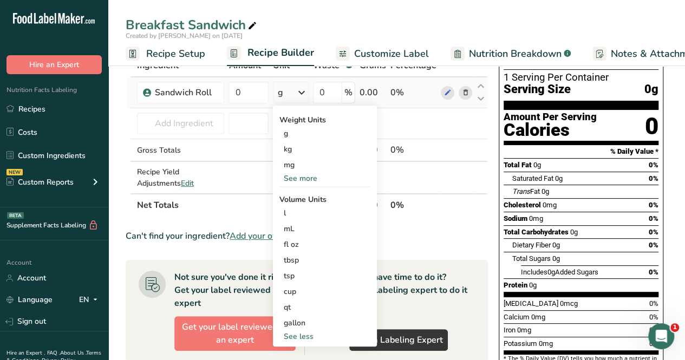
click at [310, 180] on div "See more" at bounding box center [324, 178] width 91 height 11
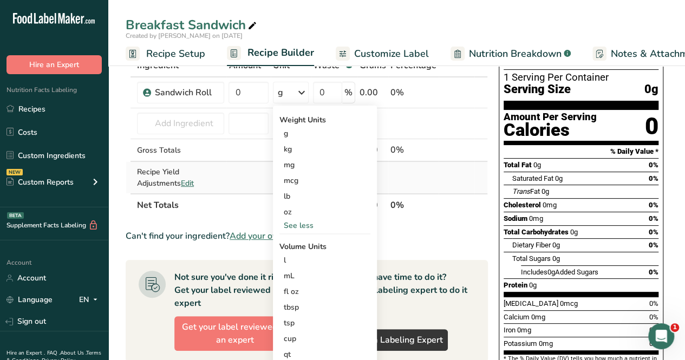
click at [236, 173] on td at bounding box center [248, 177] width 44 height 31
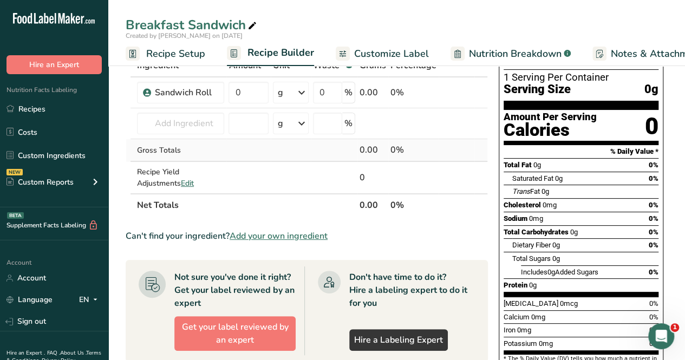
click at [211, 143] on td "Gross Totals" at bounding box center [180, 150] width 91 height 23
click at [256, 97] on input "0" at bounding box center [248, 93] width 40 height 22
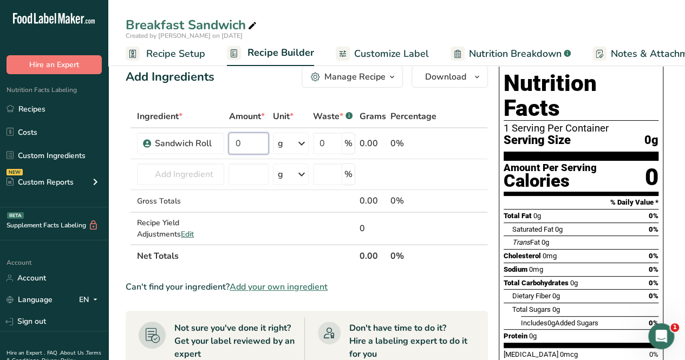
scroll to position [10, 0]
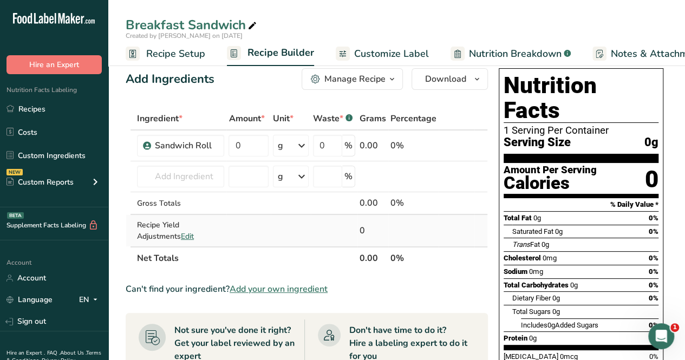
click at [244, 245] on div "Ingredient * Amount * Unit * Waste * .a-a{fill:#347362;}.b-a{fill:#fff;} Grams …" at bounding box center [307, 188] width 362 height 162
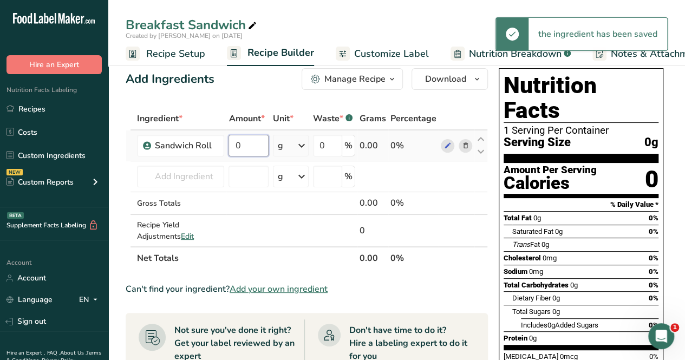
click at [245, 143] on input "0" at bounding box center [248, 146] width 40 height 22
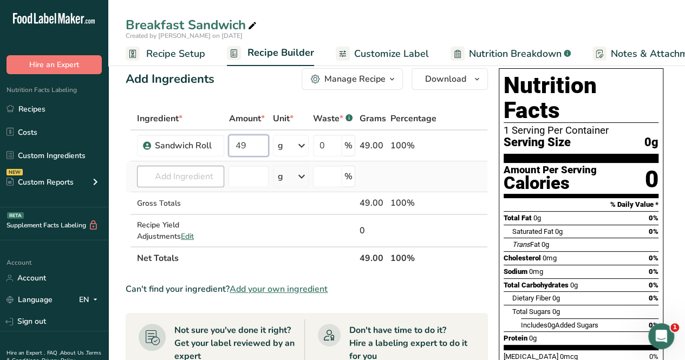
type input "49"
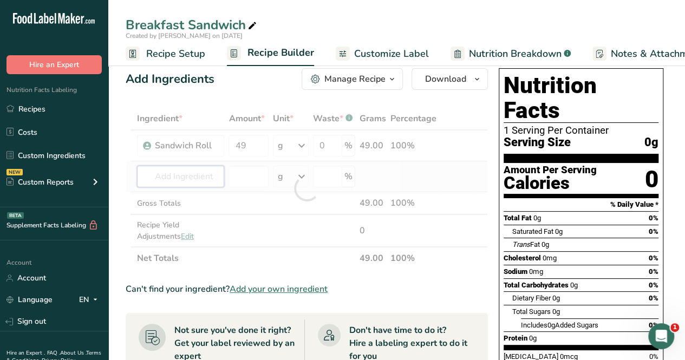
click at [194, 174] on div "Ingredient * Amount * Unit * Waste * .a-a{fill:#347362;}.b-a{fill:#fff;} Grams …" at bounding box center [307, 188] width 362 height 162
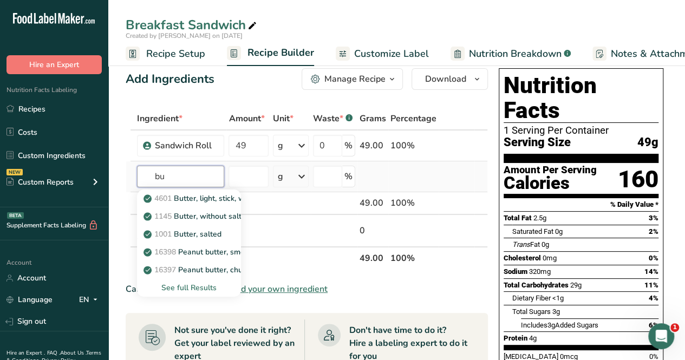
type input "b"
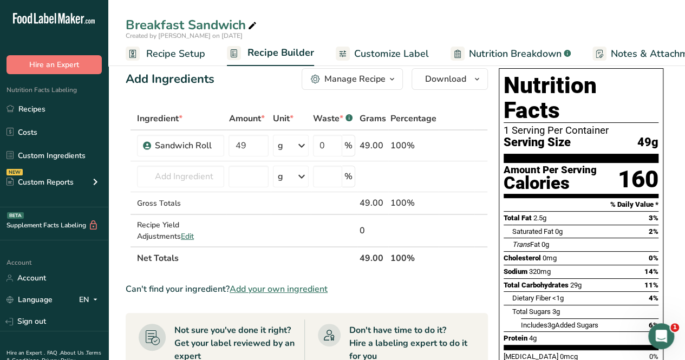
click at [263, 284] on span "Add your own ingredient" at bounding box center [278, 288] width 98 height 13
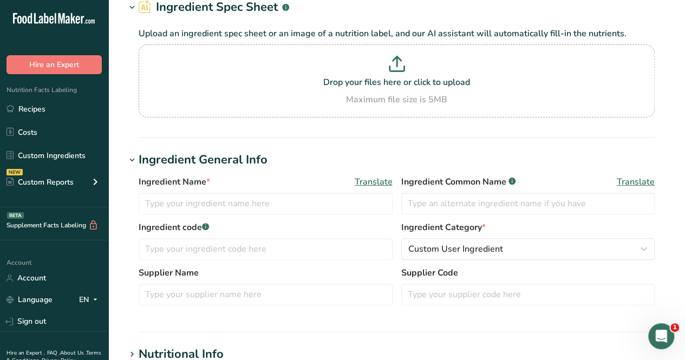
scroll to position [60, 0]
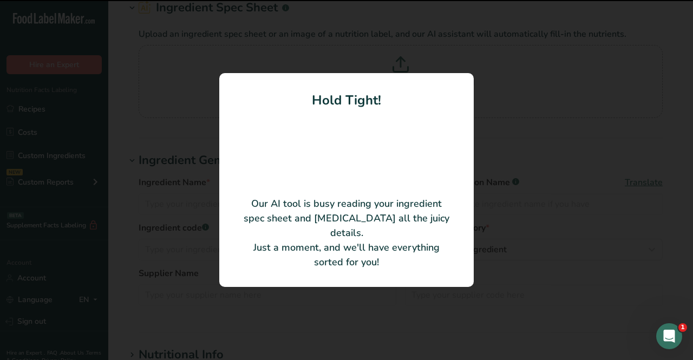
click at [82, 141] on div at bounding box center [346, 180] width 693 height 360
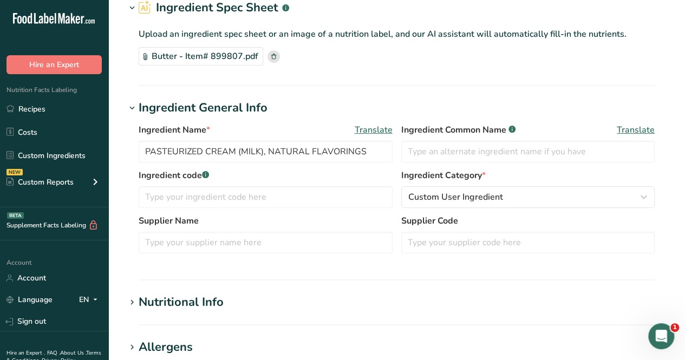
click at [120, 326] on section "Add new ingredient Back to recipe Ingredient Spec Sheet .a-a{fill:#347362;}.b-a…" at bounding box center [396, 315] width 576 height 751
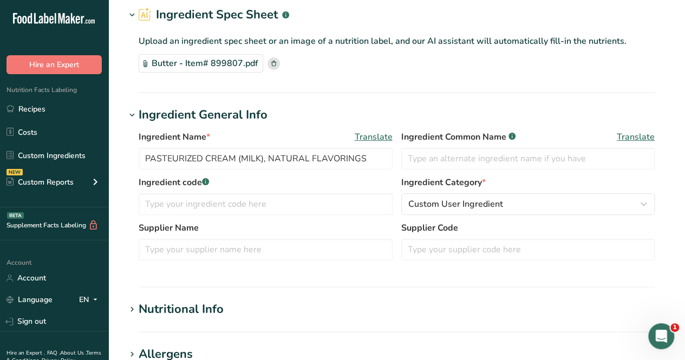
scroll to position [54, 0]
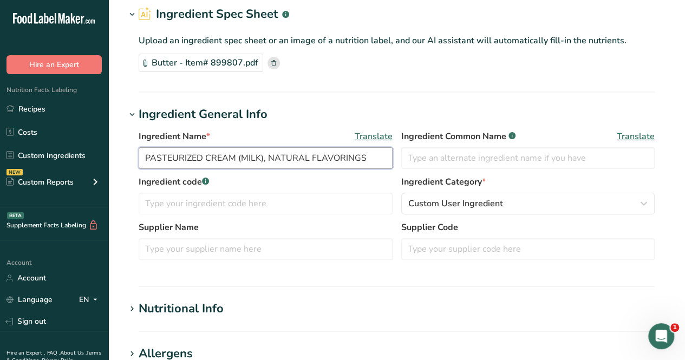
click at [321, 154] on input "PASTEURIZED CREAM (MILK), NATURAL FLAVORINGS" at bounding box center [266, 158] width 254 height 22
drag, startPoint x: 372, startPoint y: 160, endPoint x: 127, endPoint y: 154, distance: 244.7
click at [127, 154] on div "Ingredient Name * Translate PASTEURIZED CREAM (MILK), NATURAL FLAVORINGS Ingred…" at bounding box center [397, 197] width 542 height 149
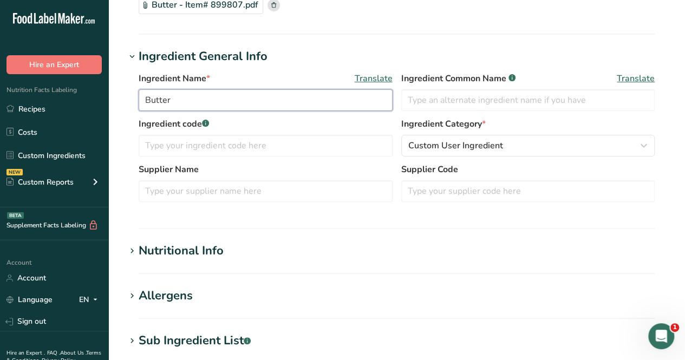
scroll to position [112, 0]
type input "Butter"
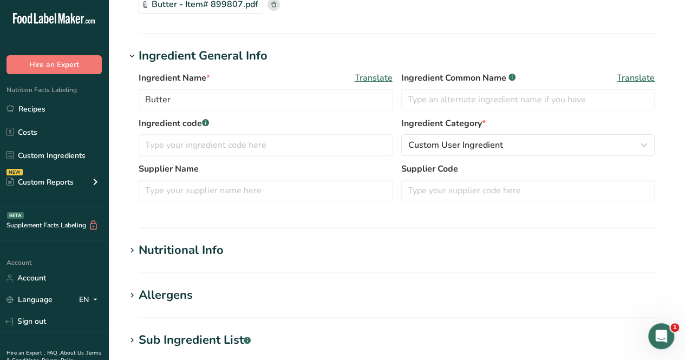
click at [168, 236] on section "Add new ingredient Back to recipe Ingredient Spec Sheet .a-a{fill:#347362;}.b-a…" at bounding box center [396, 263] width 576 height 751
click at [167, 246] on div "Nutritional Info" at bounding box center [181, 250] width 85 height 18
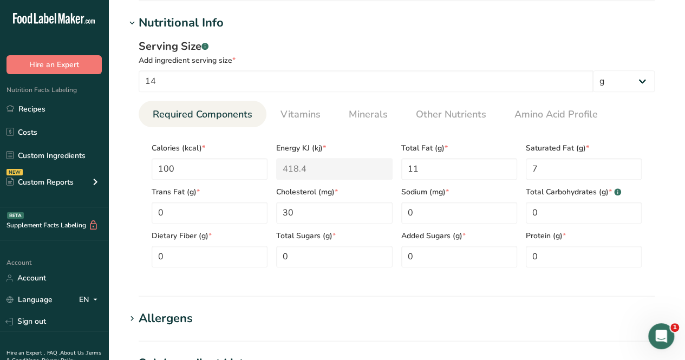
scroll to position [340, 0]
click at [111, 121] on section "Add new ingredient Back to recipe Ingredient Spec Sheet .a-a{fill:#347362;}.b-a…" at bounding box center [396, 161] width 576 height 1002
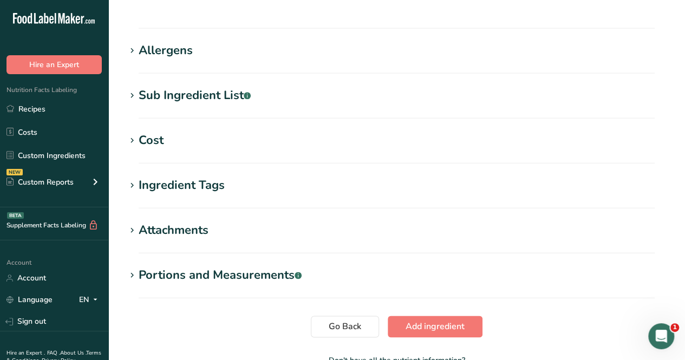
scroll to position [610, 0]
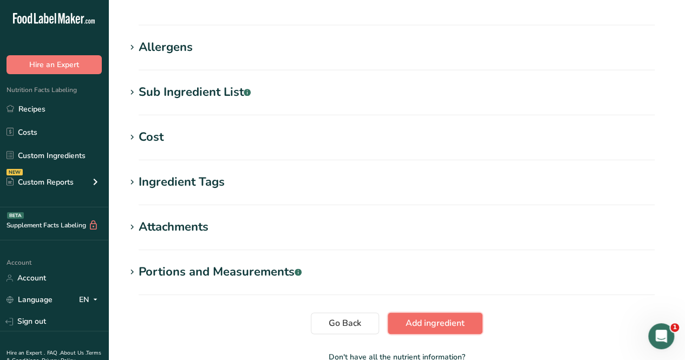
click at [430, 324] on span "Add ingredient" at bounding box center [434, 323] width 59 height 13
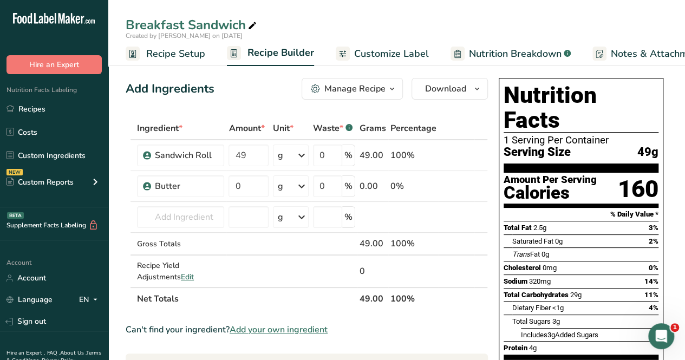
click at [274, 328] on span "Add your own ingredient" at bounding box center [278, 329] width 98 height 13
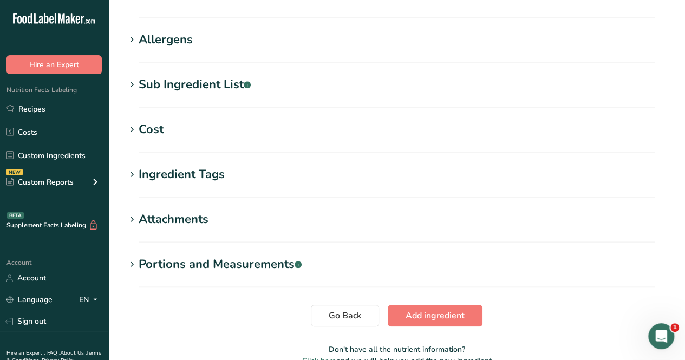
scroll to position [426, 0]
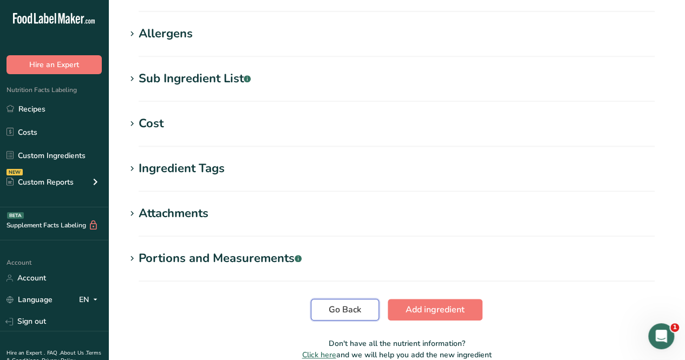
click at [350, 309] on span "Go Back" at bounding box center [344, 309] width 32 height 13
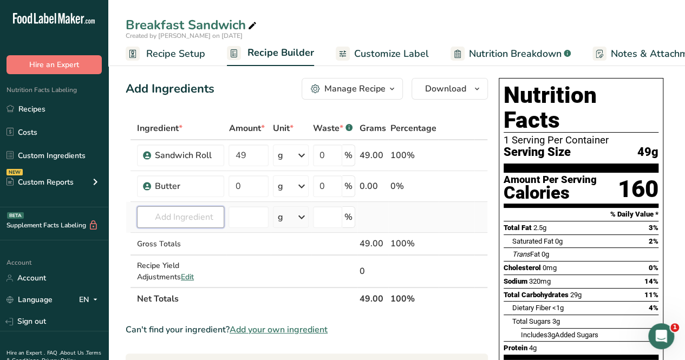
click at [187, 211] on input "text" at bounding box center [180, 217] width 87 height 22
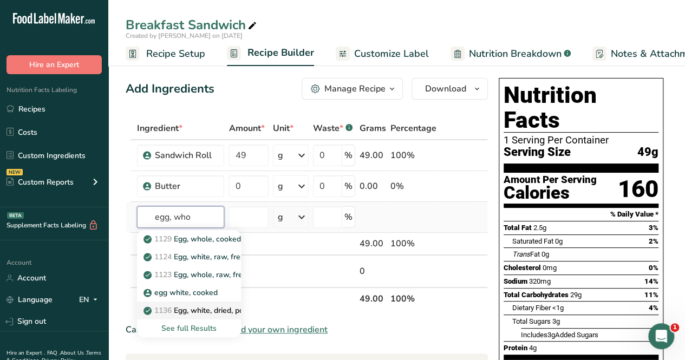
type input "egg, whol"
drag, startPoint x: 128, startPoint y: 227, endPoint x: 98, endPoint y: 229, distance: 29.9
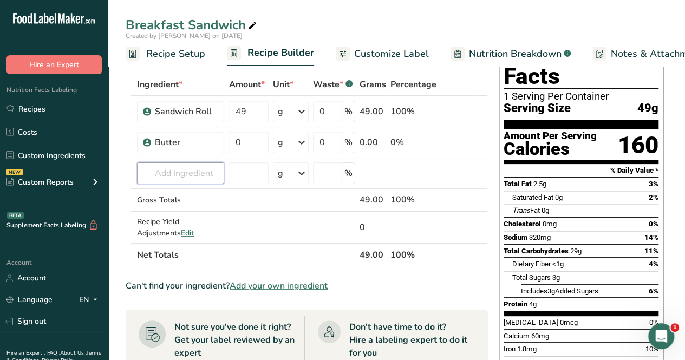
scroll to position [54, 0]
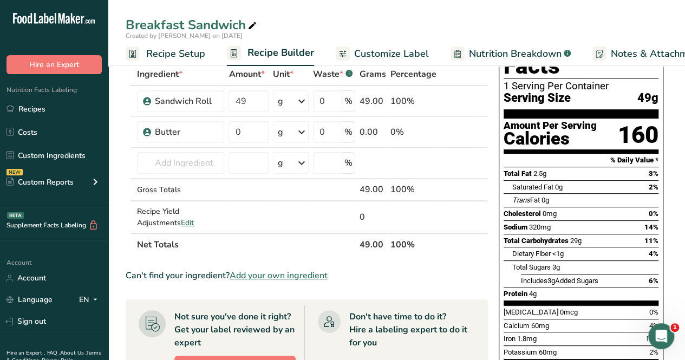
click at [264, 277] on span "Add your own ingredient" at bounding box center [278, 275] width 98 height 13
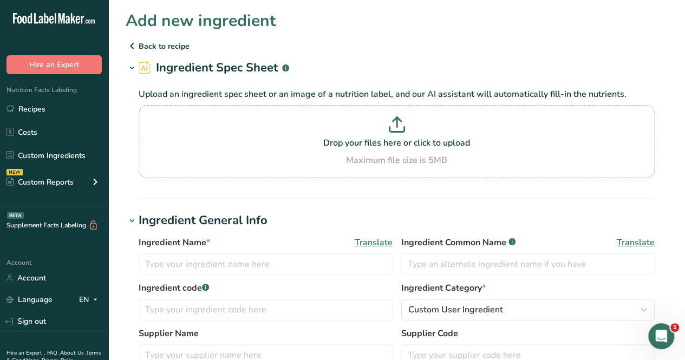
click at [126, 115] on div "Upload an ingredient spec sheet or an image of a nutrition label, and our AI as…" at bounding box center [397, 131] width 542 height 108
click at [135, 44] on icon at bounding box center [132, 45] width 13 height 19
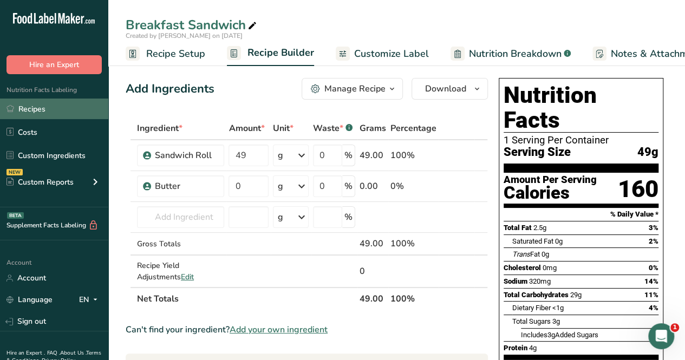
click at [52, 112] on link "Recipes" at bounding box center [54, 108] width 108 height 21
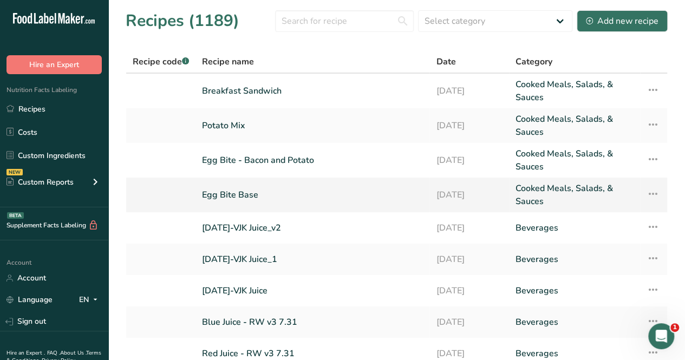
click at [225, 199] on link "Egg Bite Base" at bounding box center [312, 195] width 221 height 26
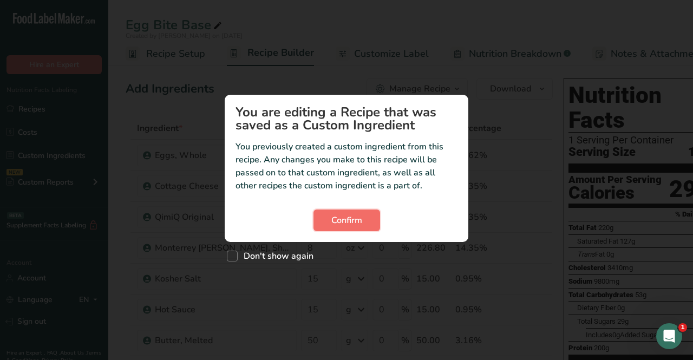
click at [345, 219] on span "Confirm" at bounding box center [346, 220] width 31 height 13
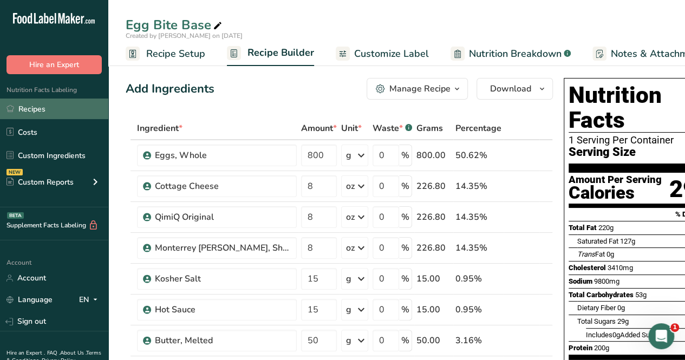
click at [45, 110] on link "Recipes" at bounding box center [54, 108] width 108 height 21
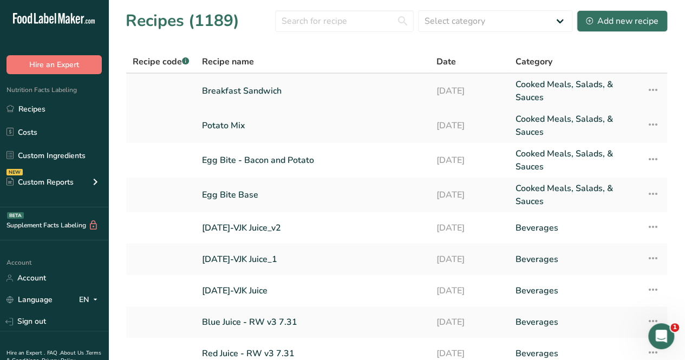
click at [246, 91] on link "Breakfast Sandwich" at bounding box center [312, 91] width 221 height 26
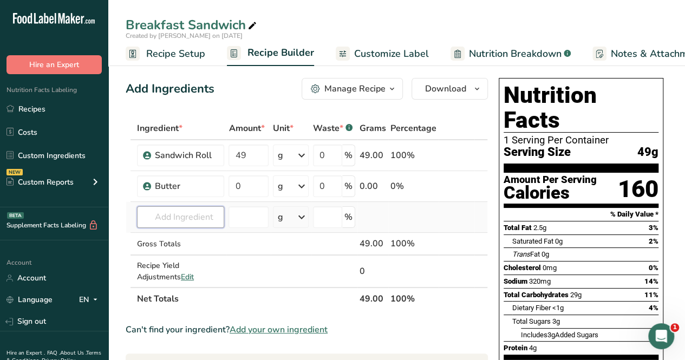
click at [192, 212] on input "text" at bounding box center [180, 217] width 87 height 22
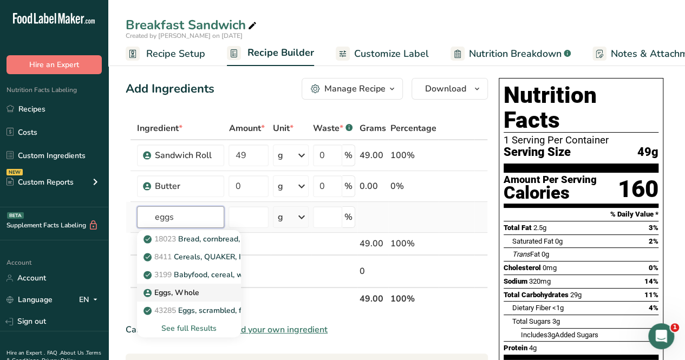
type input "eggs"
click at [227, 290] on link "Eggs, Whole" at bounding box center [189, 293] width 104 height 18
type input "Eggs, Whole"
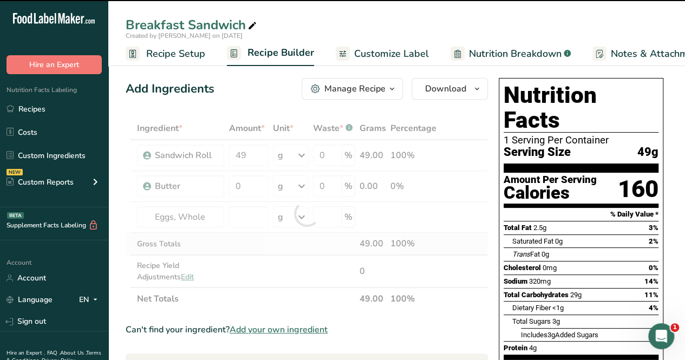
type input "0"
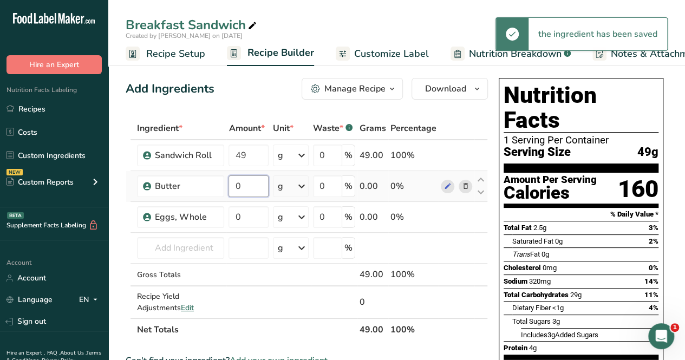
click at [245, 187] on input "0" at bounding box center [248, 186] width 40 height 22
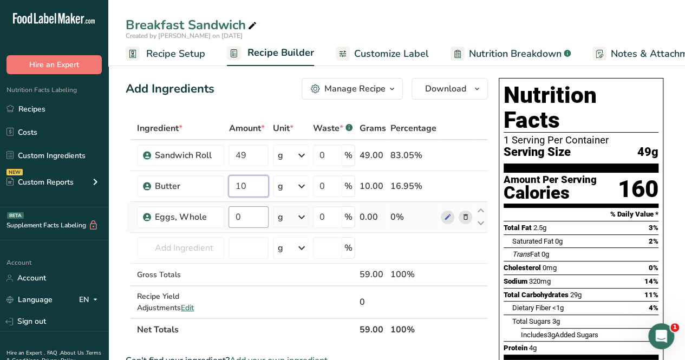
type input "10"
click at [249, 212] on div "Ingredient * Amount * Unit * Waste * .a-a{fill:#347362;}.b-a{fill:#fff;} Grams …" at bounding box center [307, 229] width 362 height 224
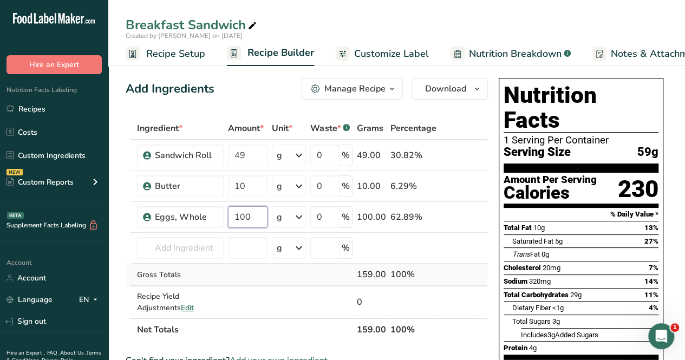
type input "100"
click at [248, 275] on div "Ingredient * Amount * Unit * Waste * .a-a{fill:#347362;}.b-a{fill:#fff;} Grams …" at bounding box center [307, 229] width 362 height 224
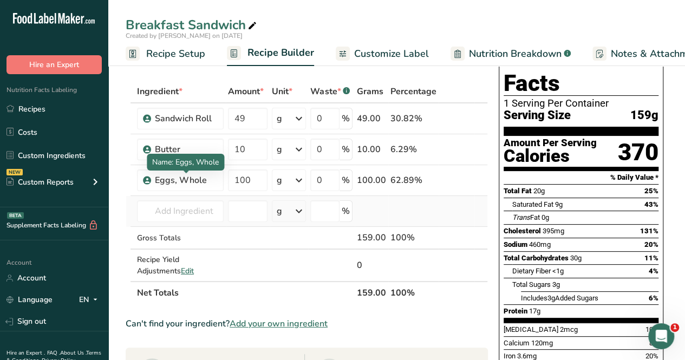
scroll to position [54, 0]
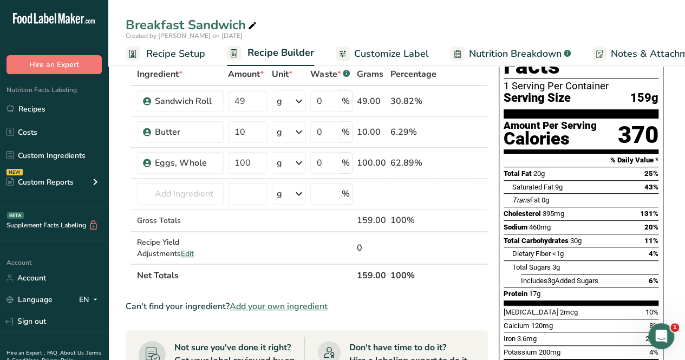
click at [303, 308] on span "Add your own ingredient" at bounding box center [278, 306] width 98 height 13
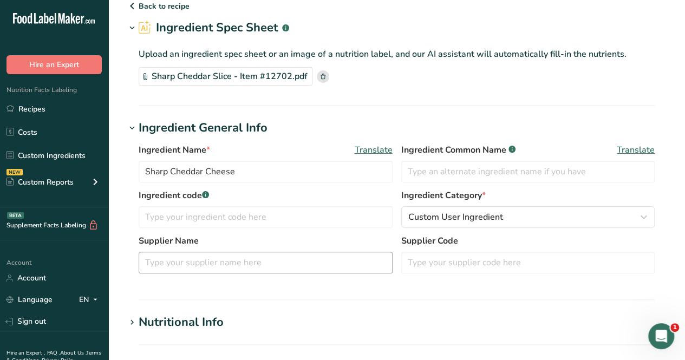
scroll to position [108, 0]
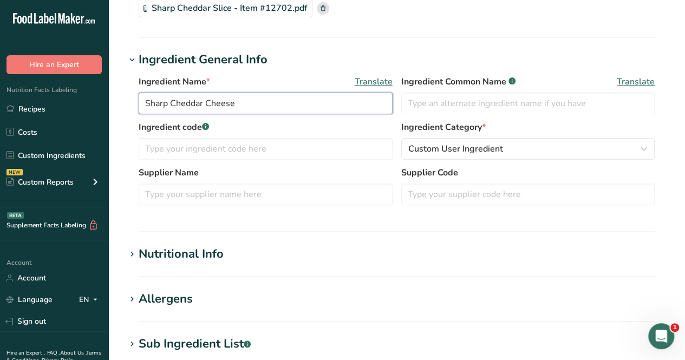
drag, startPoint x: 245, startPoint y: 110, endPoint x: 137, endPoint y: 123, distance: 108.4
click at [136, 123] on div "Ingredient Name * Translate Sharp Cheddar Cheese Ingredient Common Name .a-a{fi…" at bounding box center [397, 143] width 542 height 149
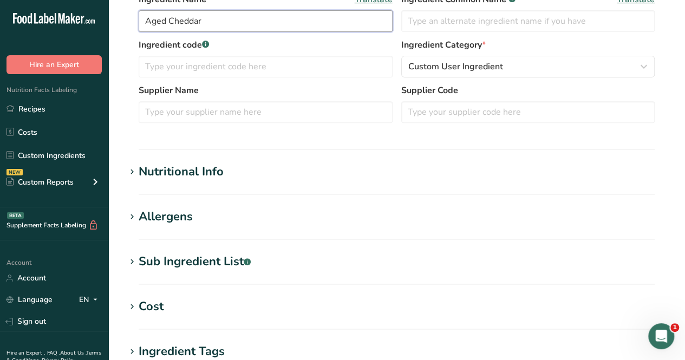
scroll to position [271, 0]
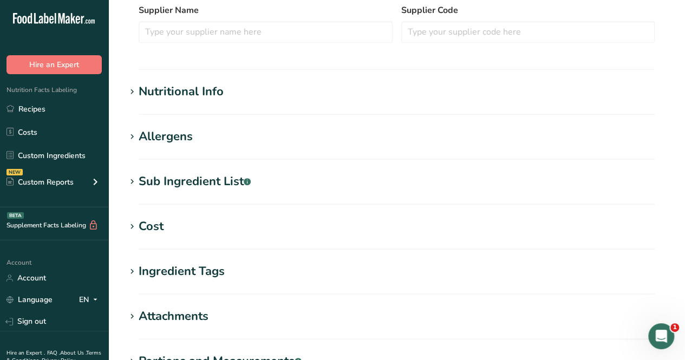
type input "Aged Cheddar"
drag, startPoint x: 221, startPoint y: 108, endPoint x: 214, endPoint y: 109, distance: 6.6
click at [218, 109] on section "Nutritional Info Serving Size .a-a{fill:#347362;}.b-a{fill:#fff;} Add ingredien…" at bounding box center [397, 99] width 542 height 32
click at [199, 98] on div "Nutritional Info" at bounding box center [181, 92] width 85 height 18
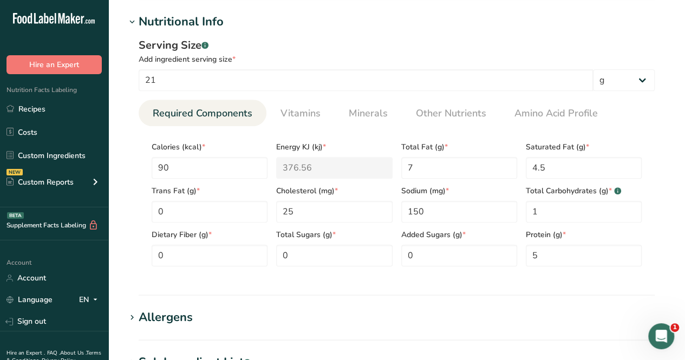
scroll to position [379, 0]
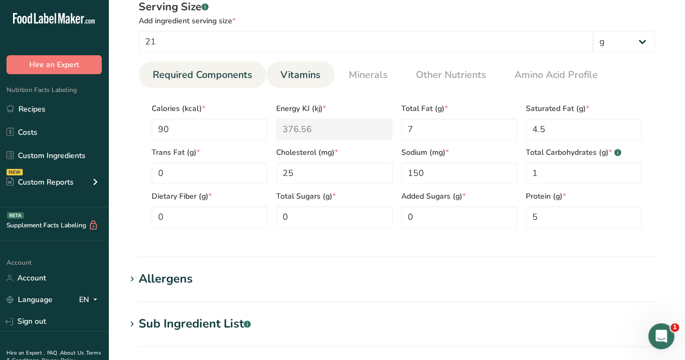
click at [304, 71] on span "Vitamins" at bounding box center [300, 75] width 40 height 15
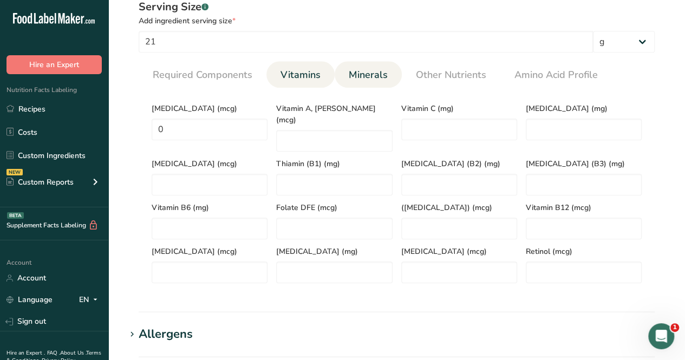
click at [357, 75] on span "Minerals" at bounding box center [367, 75] width 39 height 15
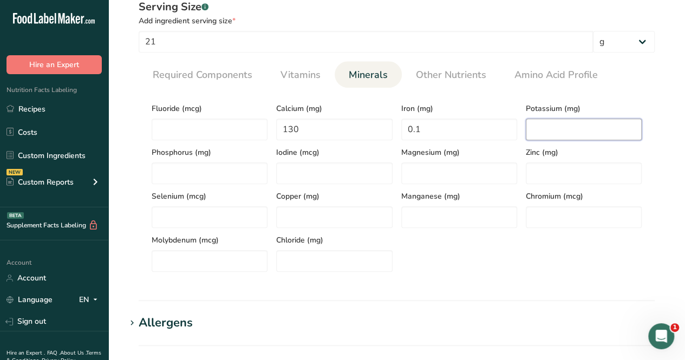
click at [558, 128] on input "number" at bounding box center [583, 130] width 116 height 22
type input "20"
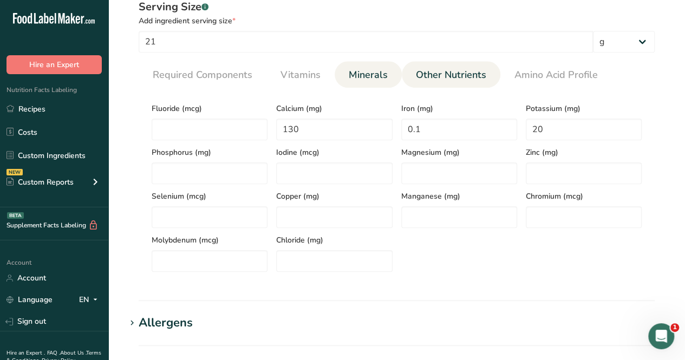
click at [473, 74] on span "Other Nutrients" at bounding box center [451, 75] width 70 height 15
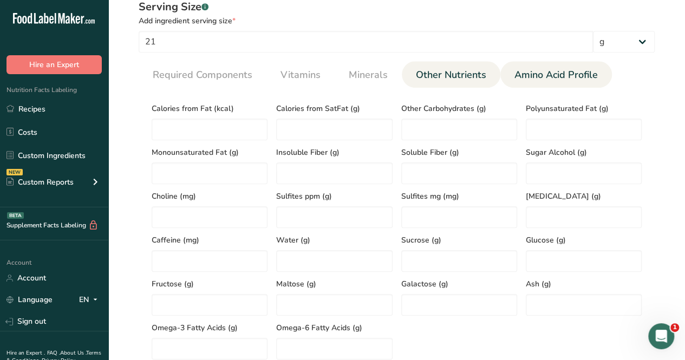
click at [534, 70] on span "Amino Acid Profile" at bounding box center [555, 75] width 83 height 15
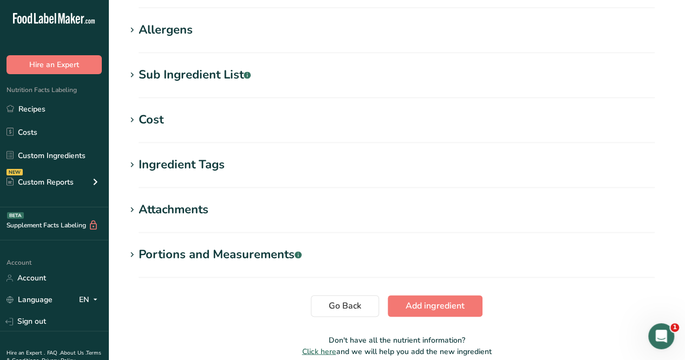
scroll to position [764, 0]
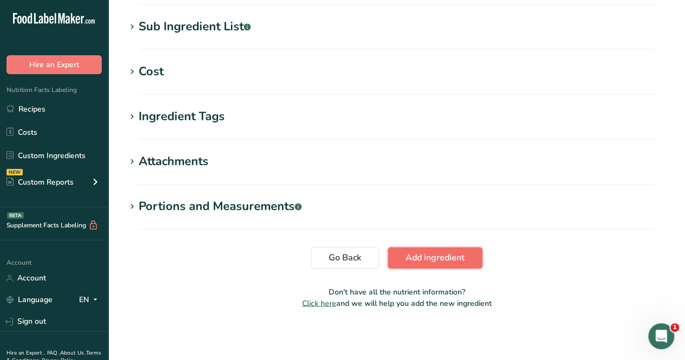
click at [431, 253] on span "Add ingredient" at bounding box center [434, 257] width 59 height 13
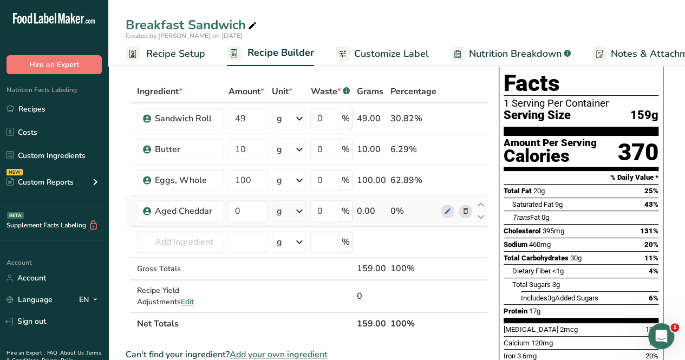
scroll to position [54, 0]
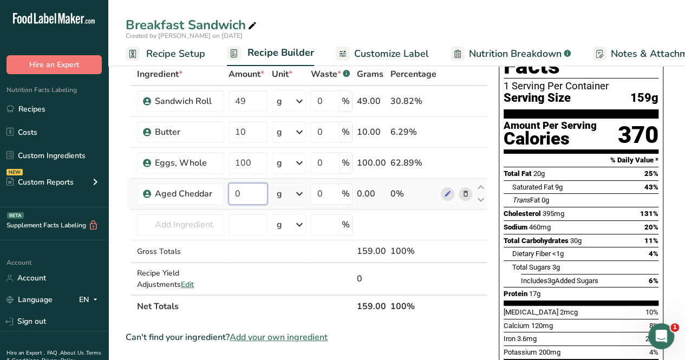
click at [251, 198] on input "0" at bounding box center [247, 194] width 39 height 22
type input "21"
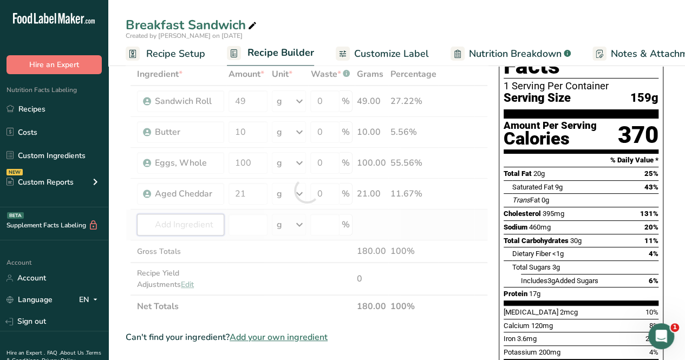
click at [200, 223] on div "Ingredient * Amount * Unit * Waste * .a-a{fill:#347362;}.b-a{fill:#fff;} Grams …" at bounding box center [307, 190] width 362 height 255
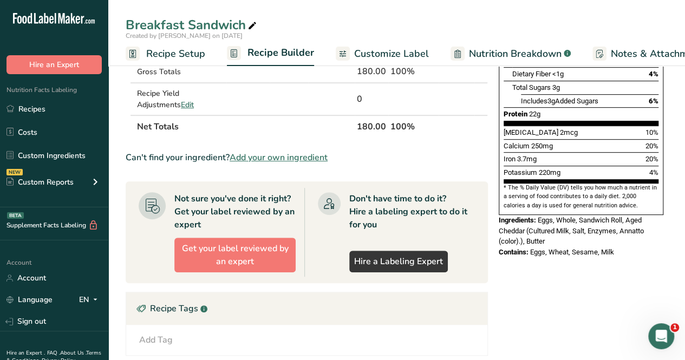
scroll to position [198, 0]
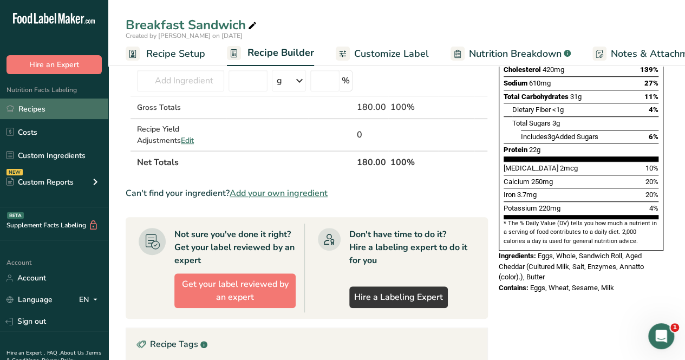
click at [41, 105] on link "Recipes" at bounding box center [54, 108] width 108 height 21
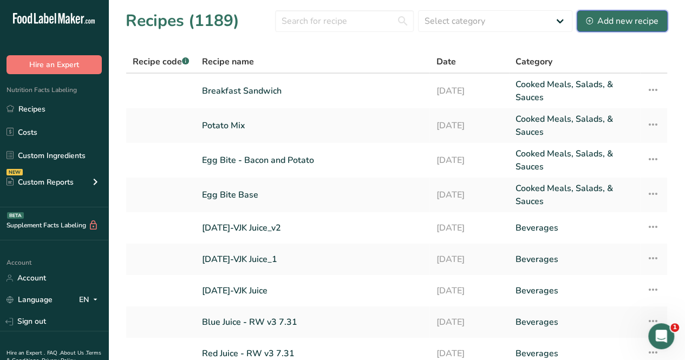
click at [619, 19] on div "Add new recipe" at bounding box center [622, 21] width 73 height 13
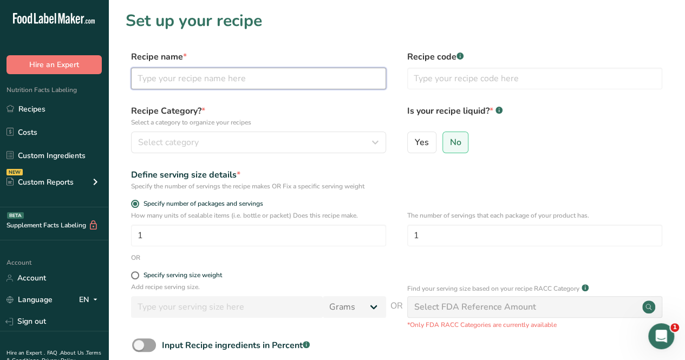
click at [197, 77] on input "text" at bounding box center [258, 79] width 255 height 22
type input "Burrito Sauce"
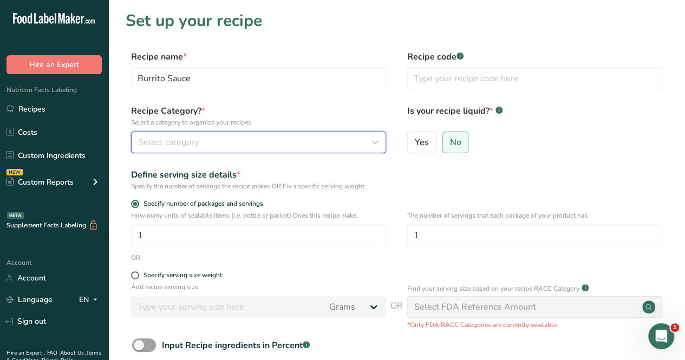
click at [200, 137] on div "Select category" at bounding box center [255, 142] width 234 height 13
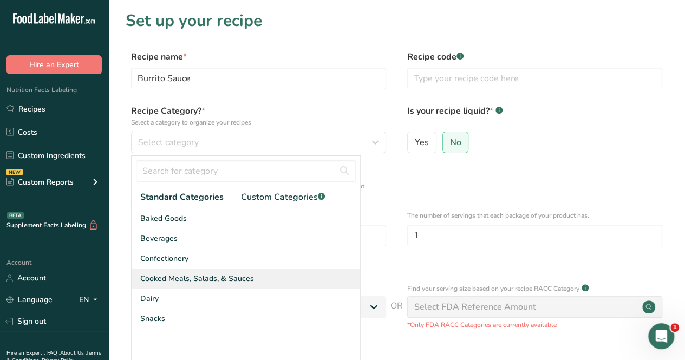
click at [223, 277] on span "Cooked Meals, Salads, & Sauces" at bounding box center [197, 278] width 114 height 11
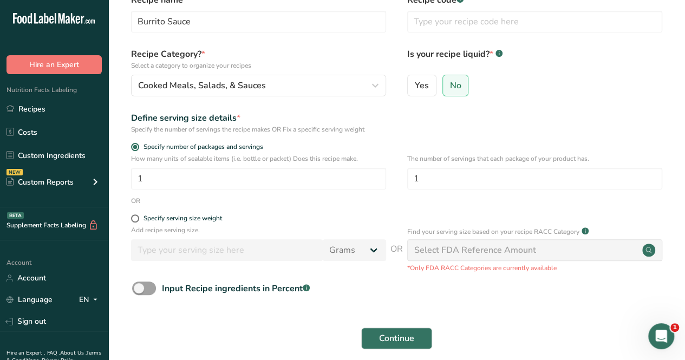
scroll to position [108, 0]
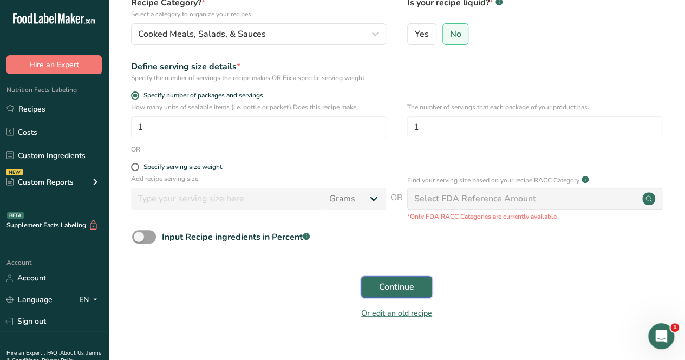
click at [397, 291] on span "Continue" at bounding box center [396, 286] width 35 height 13
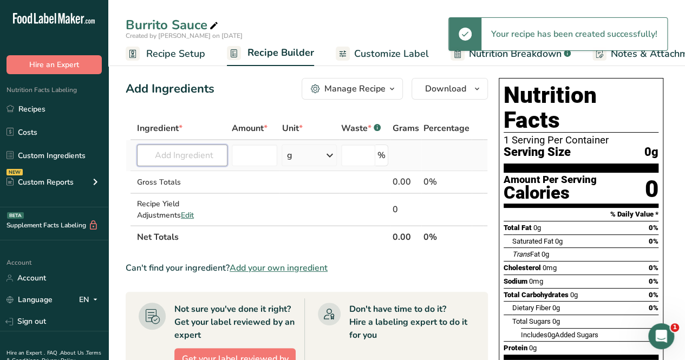
click at [183, 155] on input "text" at bounding box center [182, 155] width 90 height 22
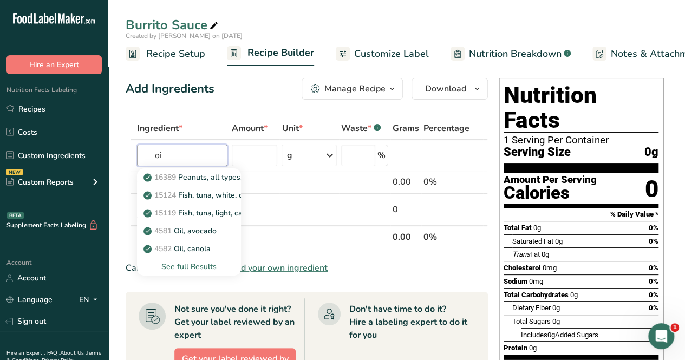
type input "o"
type input "olive oi"
click at [214, 233] on link "Olive Oil" at bounding box center [189, 231] width 104 height 18
type input "Olive Oil"
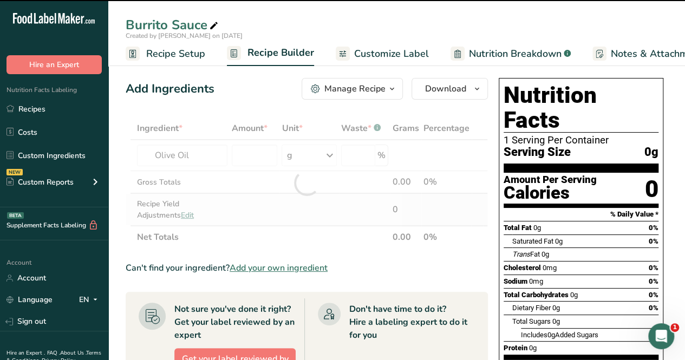
type input "0"
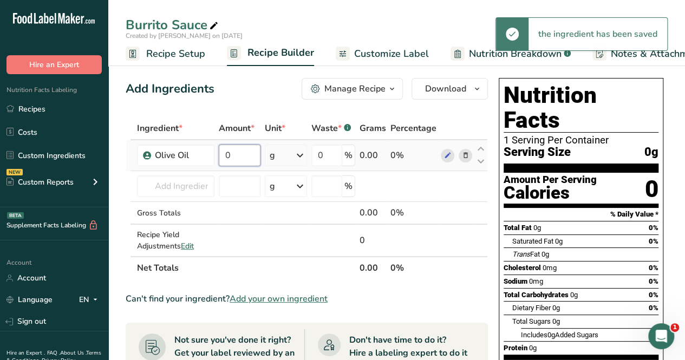
click at [246, 160] on input "0" at bounding box center [240, 155] width 42 height 22
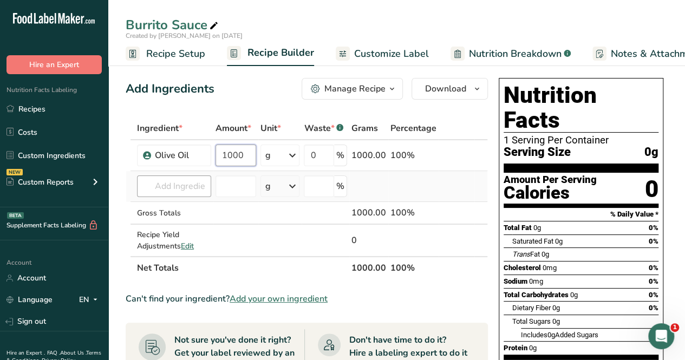
type input "1000"
click at [152, 185] on div "Ingredient * Amount * Unit * Waste * .a-a{fill:#347362;}.b-a{fill:#fff;} Grams …" at bounding box center [307, 198] width 362 height 162
click at [450, 158] on icon at bounding box center [447, 155] width 8 height 11
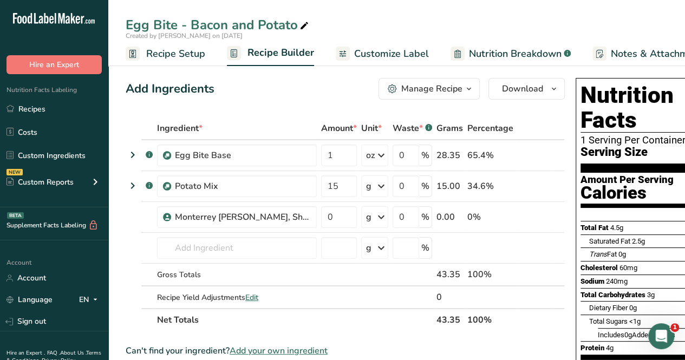
drag, startPoint x: 58, startPoint y: 104, endPoint x: 144, endPoint y: 56, distance: 98.4
click at [58, 104] on link "Recipes" at bounding box center [54, 108] width 108 height 21
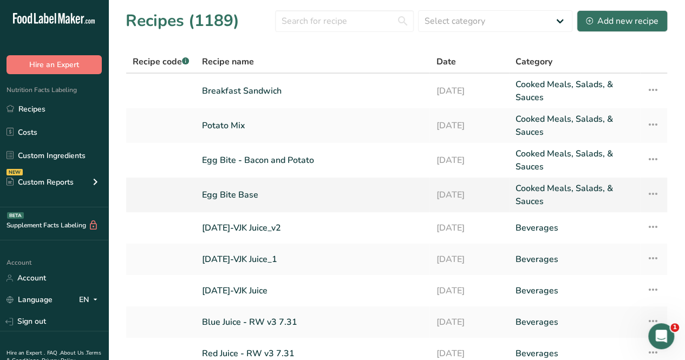
click at [246, 195] on link "Egg Bite Base" at bounding box center [312, 195] width 221 height 26
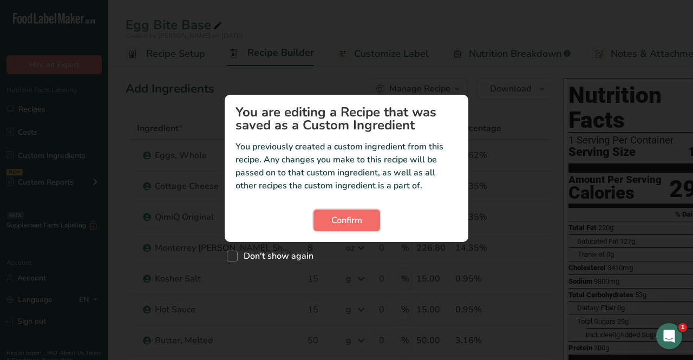
click at [349, 217] on span "Confirm" at bounding box center [346, 220] width 31 height 13
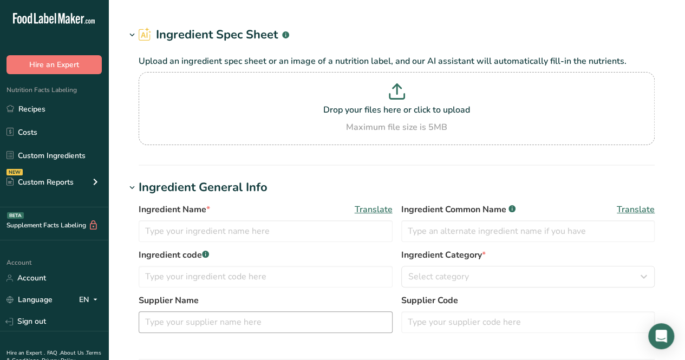
type input "Olive Oil"
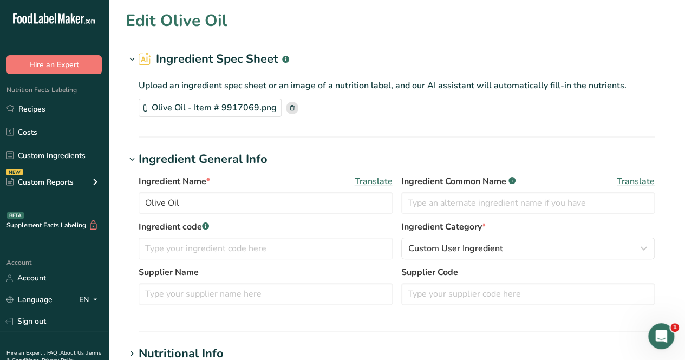
click at [249, 331] on hr at bounding box center [397, 331] width 516 height 1
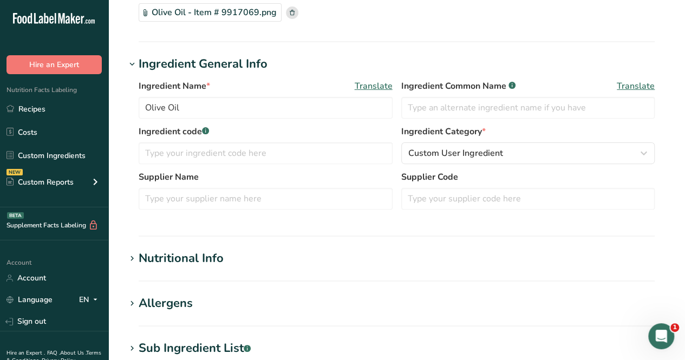
scroll to position [216, 0]
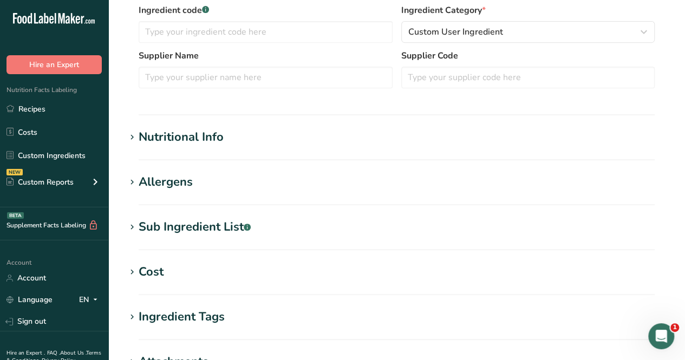
click at [220, 147] on section "Nutritional Info Serving Size .a-a{fill:#347362;}.b-a{fill:#fff;} Add ingredien…" at bounding box center [397, 144] width 542 height 32
click at [200, 146] on section "Nutritional Info Serving Size .a-a{fill:#347362;}.b-a{fill:#fff;} Add ingredien…" at bounding box center [397, 144] width 542 height 32
click at [188, 135] on div "Nutritional Info" at bounding box center [181, 137] width 85 height 18
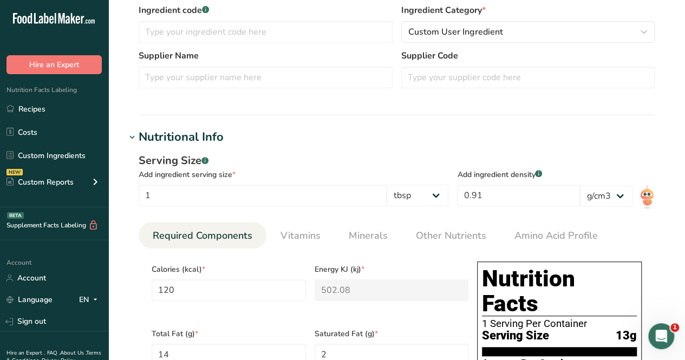
click at [189, 135] on div "Nutritional Info" at bounding box center [181, 137] width 85 height 18
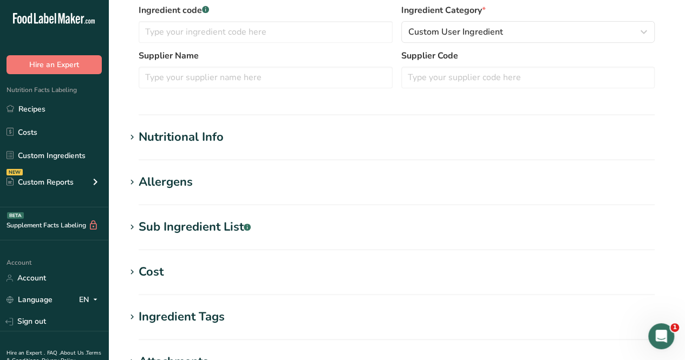
click at [189, 135] on div "Nutritional Info" at bounding box center [181, 137] width 85 height 18
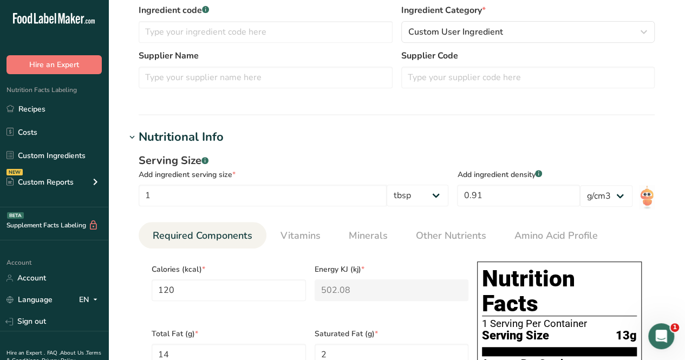
click at [189, 135] on div "Nutritional Info" at bounding box center [181, 137] width 85 height 18
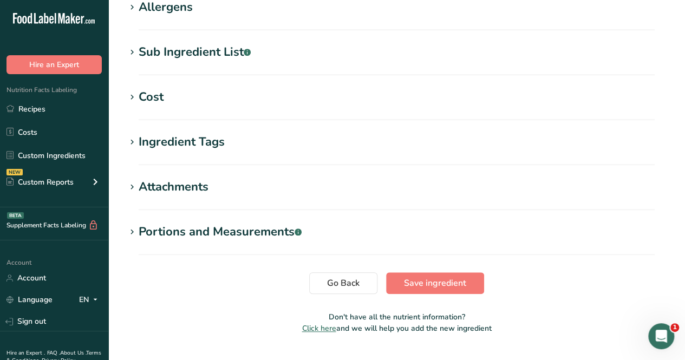
scroll to position [417, 0]
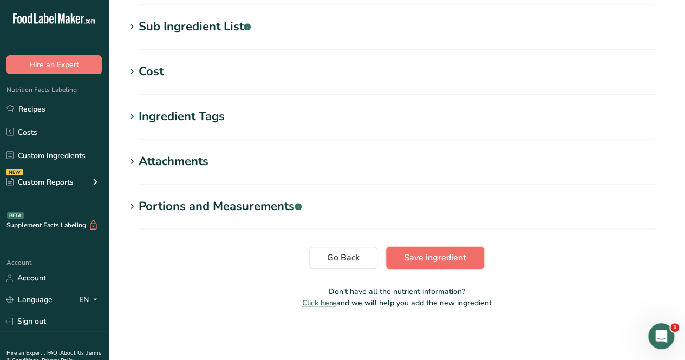
click at [443, 254] on span "Save ingredient" at bounding box center [435, 257] width 62 height 13
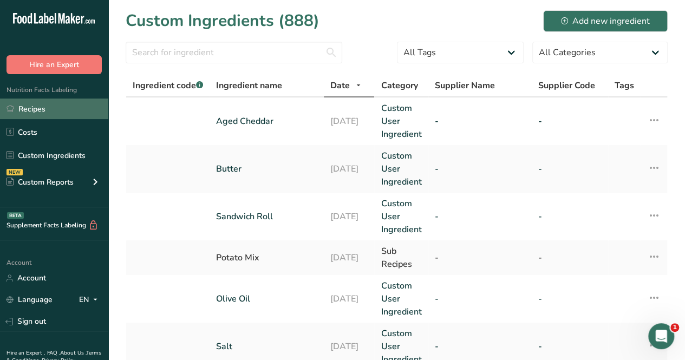
click at [63, 112] on link "Recipes" at bounding box center [54, 108] width 108 height 21
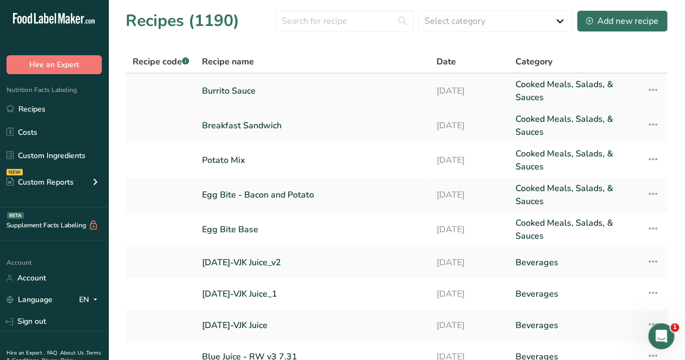
click at [238, 87] on link "Burrito Sauce" at bounding box center [312, 91] width 221 height 26
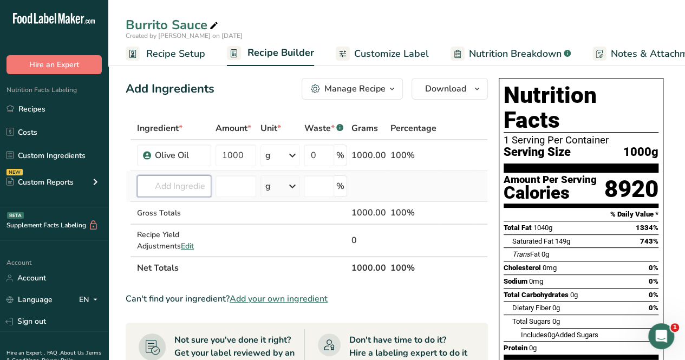
click at [187, 184] on input "text" at bounding box center [174, 186] width 74 height 22
click at [262, 298] on span "Add your own ingredient" at bounding box center [278, 298] width 98 height 13
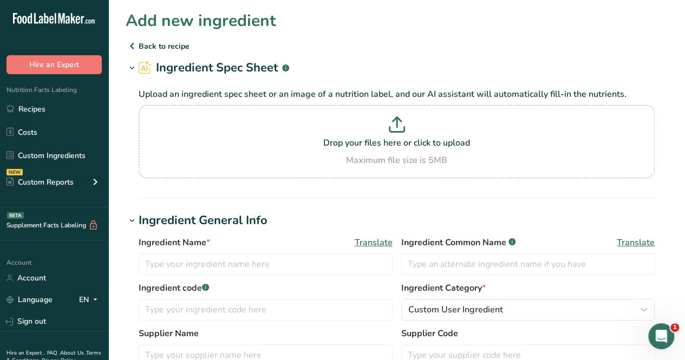
click at [104, 245] on div ".a-20{fill:#fff;} Hire an Expert Nutrition Facts Labeling Recipes Costs Custom …" at bounding box center [54, 180] width 108 height 360
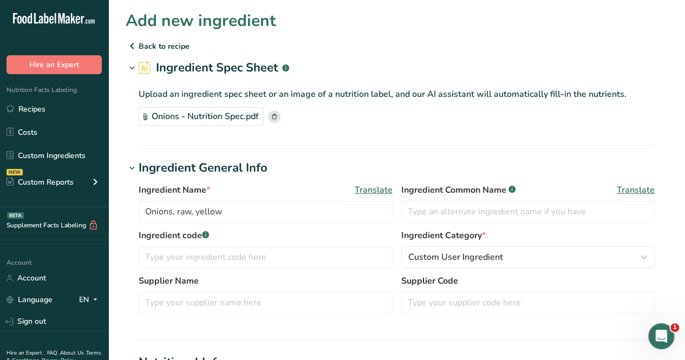
click at [126, 181] on div "Ingredient Name * Translate Onions, raw, yellow Ingredient Common Name .a-a{fil…" at bounding box center [397, 251] width 542 height 149
drag, startPoint x: 228, startPoint y: 214, endPoint x: 169, endPoint y: 215, distance: 59.5
click at [169, 215] on input "Onions, raw, yellow" at bounding box center [266, 212] width 254 height 22
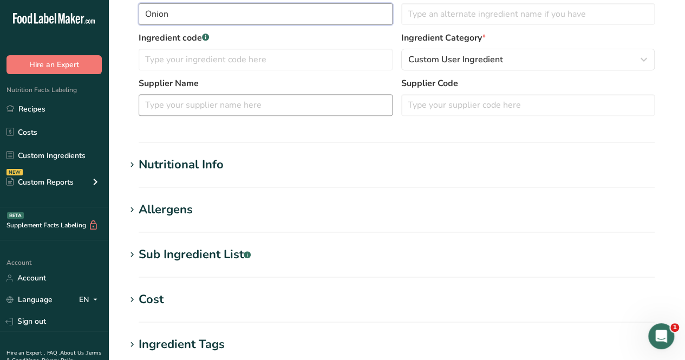
scroll to position [162, 0]
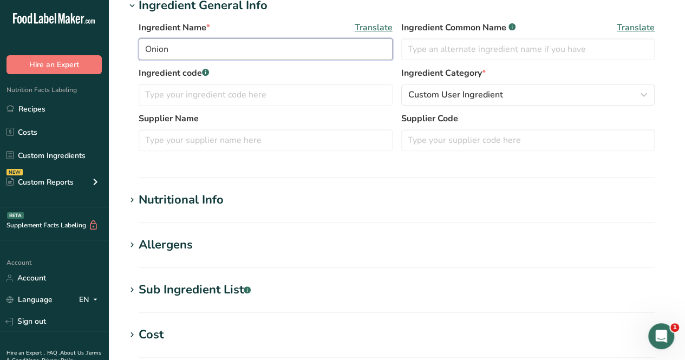
type input "Onion"
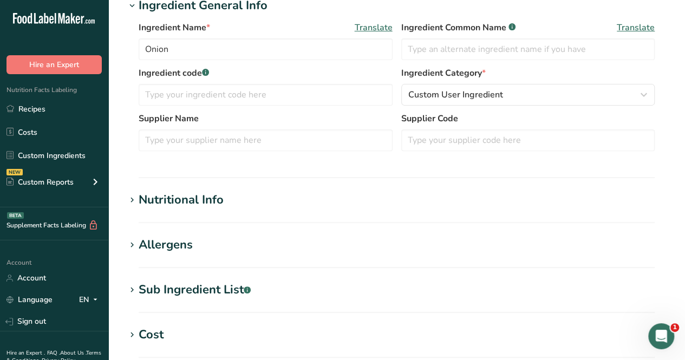
click at [208, 206] on div "Nutritional Info" at bounding box center [181, 200] width 85 height 18
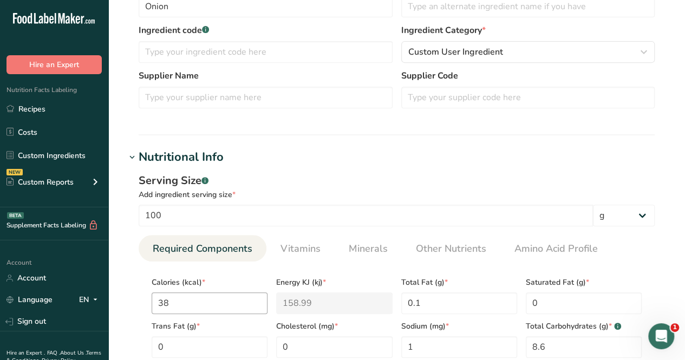
scroll to position [325, 0]
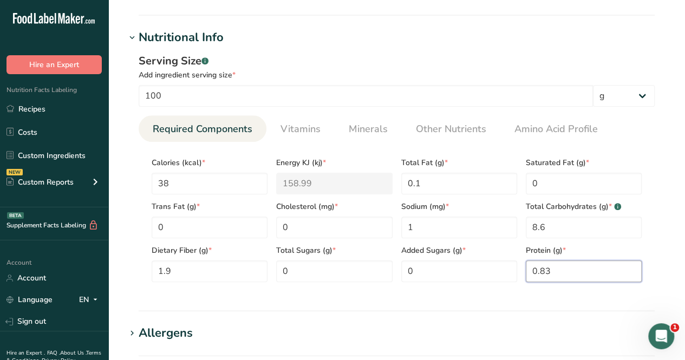
click at [565, 273] on input "0.83" at bounding box center [583, 271] width 116 height 22
type input "0.8"
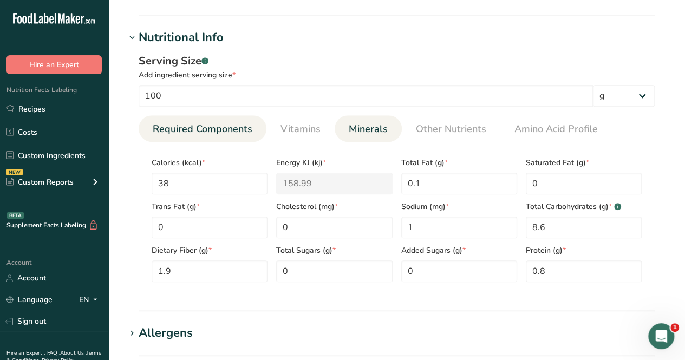
click at [357, 128] on span "Minerals" at bounding box center [367, 129] width 39 height 15
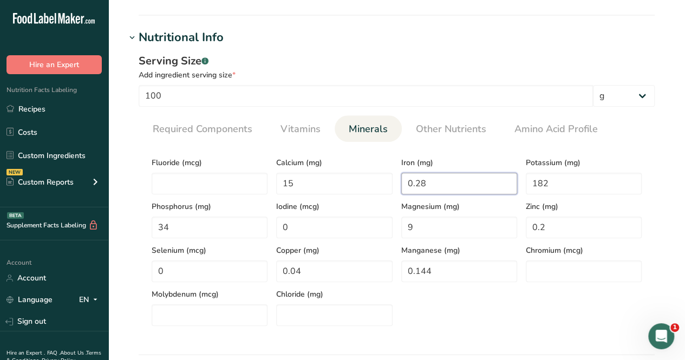
click at [443, 182] on input "0.28" at bounding box center [459, 184] width 116 height 22
click at [292, 134] on span "Vitamins" at bounding box center [300, 129] width 40 height 15
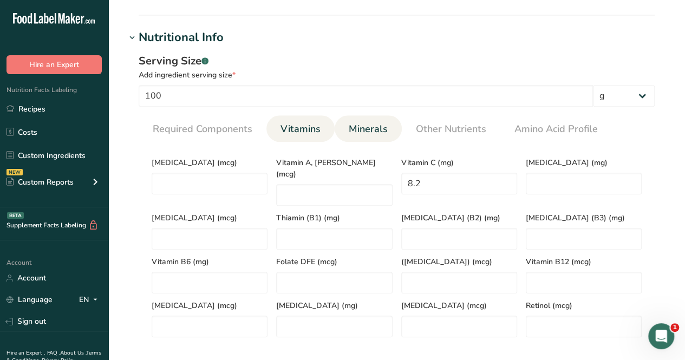
click at [348, 127] on span "Minerals" at bounding box center [367, 129] width 39 height 15
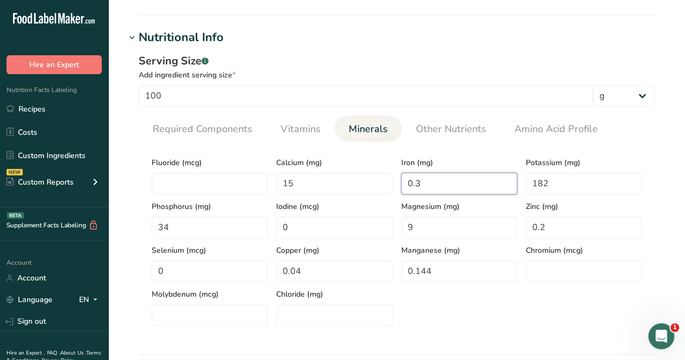
click at [438, 187] on input "0.3" at bounding box center [459, 184] width 116 height 22
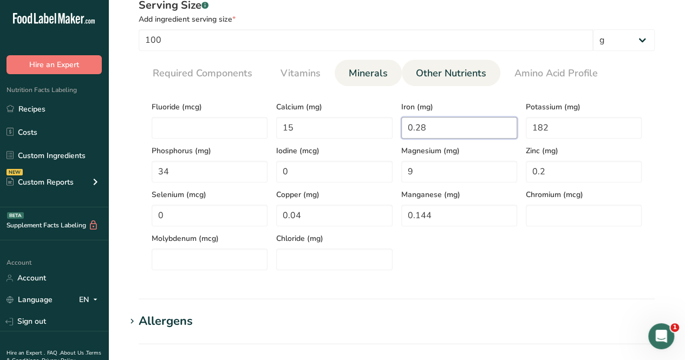
scroll to position [379, 0]
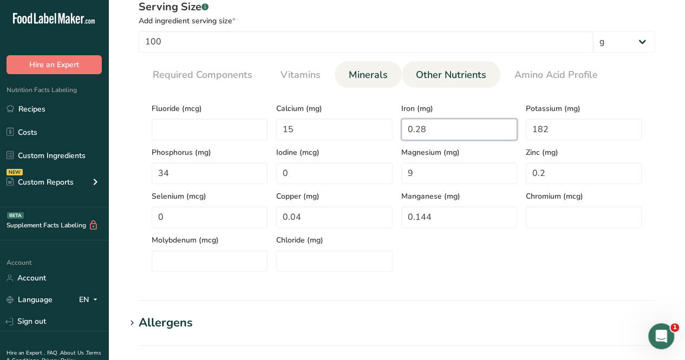
type input "0.28"
drag, startPoint x: 450, startPoint y: 71, endPoint x: 444, endPoint y: 75, distance: 7.1
click at [450, 72] on span "Other Nutrients" at bounding box center [451, 75] width 70 height 15
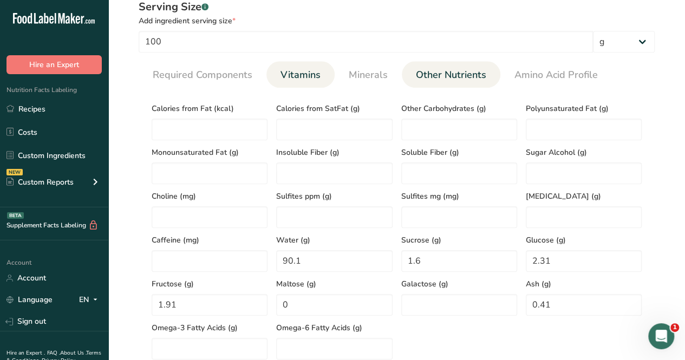
click at [308, 85] on link "Vitamins" at bounding box center [300, 75] width 49 height 28
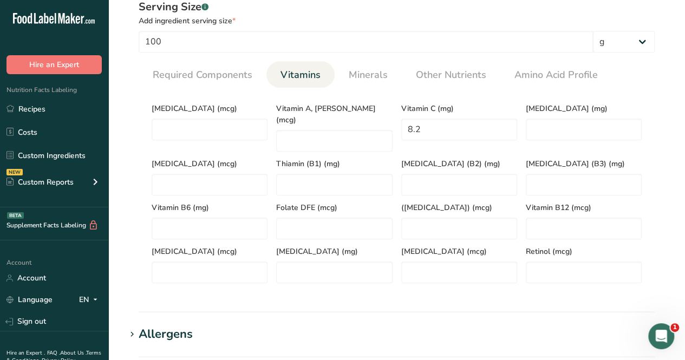
click at [120, 95] on section "Add new ingredient Back to recipe Ingredient Spec Sheet .a-a{fill:#347362;}.b-a…" at bounding box center [396, 149] width 576 height 1057
click at [458, 78] on span "Other Nutrients" at bounding box center [451, 75] width 70 height 15
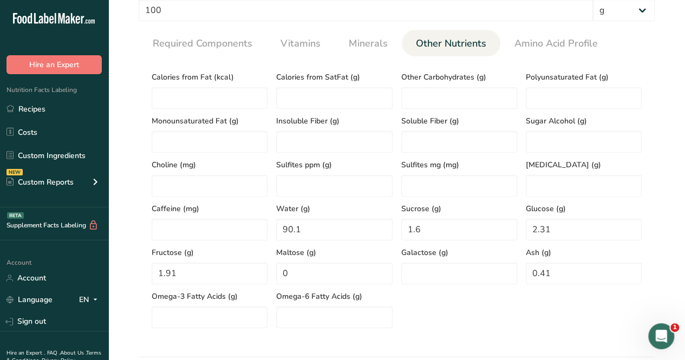
scroll to position [433, 0]
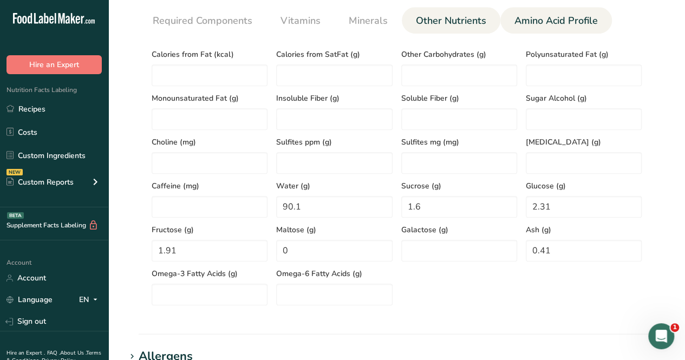
click at [583, 18] on span "Amino Acid Profile" at bounding box center [555, 21] width 83 height 15
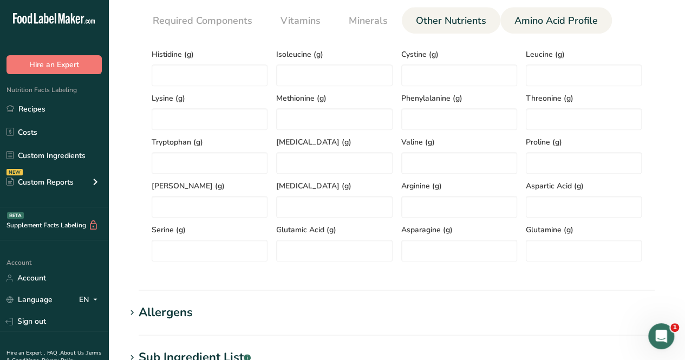
click at [439, 24] on span "Other Nutrients" at bounding box center [451, 21] width 70 height 15
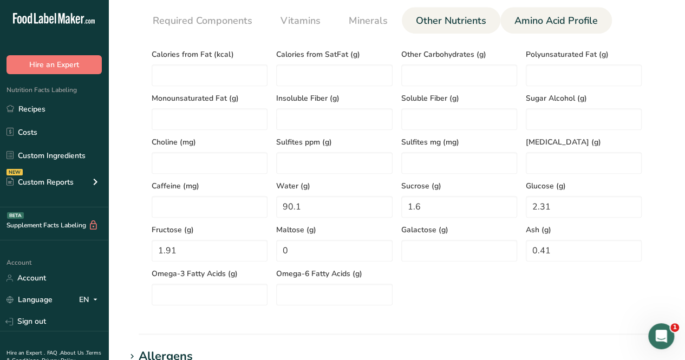
click at [517, 27] on span "Amino Acid Profile" at bounding box center [555, 21] width 83 height 15
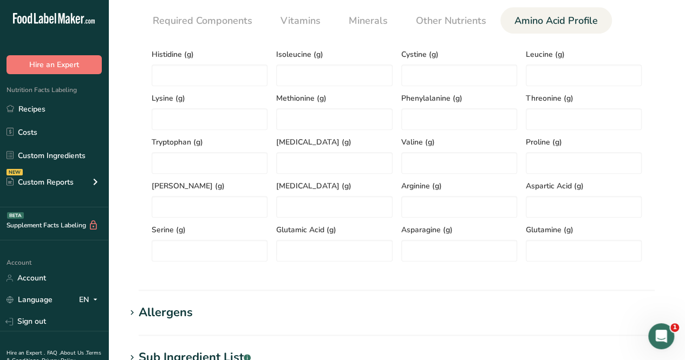
drag, startPoint x: 432, startPoint y: 37, endPoint x: 424, endPoint y: 35, distance: 8.4
click at [431, 37] on section "Calories (kcal) * 38 Energy KJ (kj) * 158.99 Total Fat (g) * 0.1 Saturated Fat …" at bounding box center [397, 152] width 516 height 236
click at [367, 25] on span "Minerals" at bounding box center [367, 21] width 39 height 15
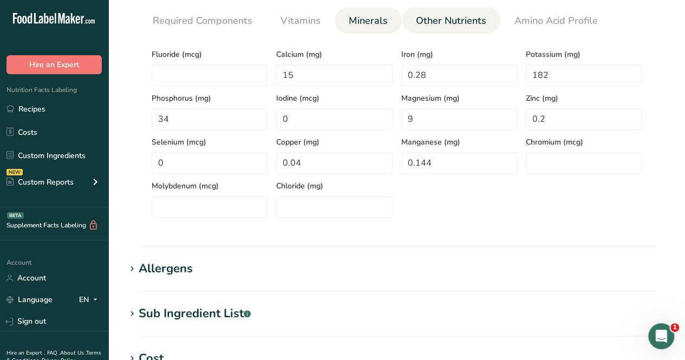
click at [455, 21] on span "Other Nutrients" at bounding box center [451, 21] width 70 height 15
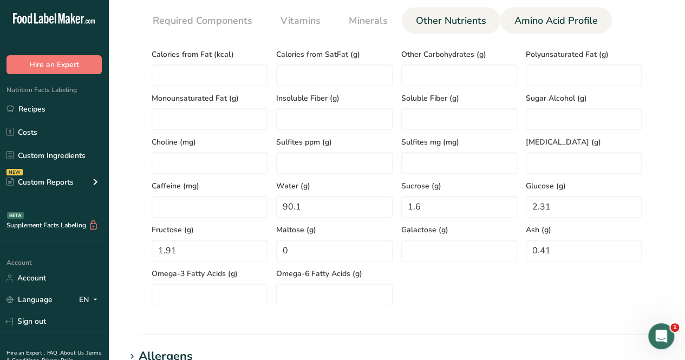
click at [535, 19] on span "Amino Acid Profile" at bounding box center [555, 21] width 83 height 15
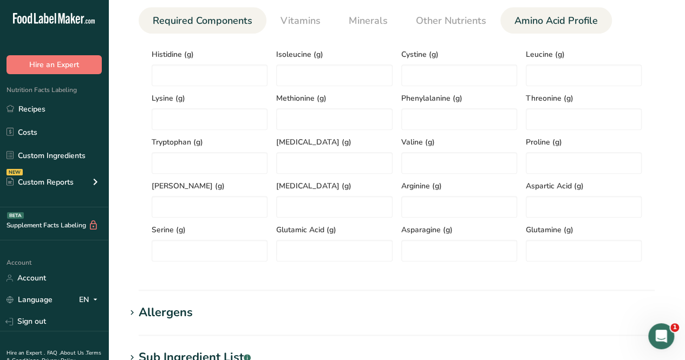
click at [219, 15] on span "Required Components" at bounding box center [203, 21] width 100 height 15
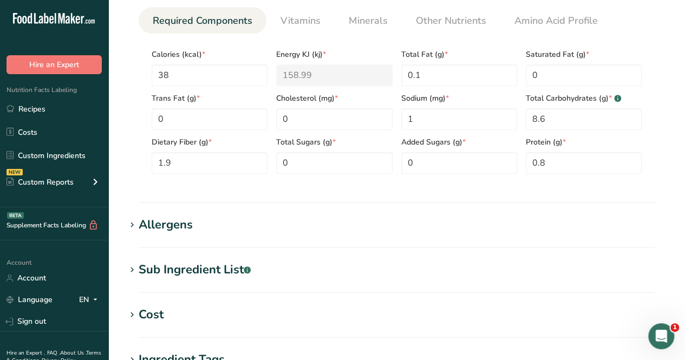
click at [334, 7] on ul "Required Components Vitamins Minerals Other Nutrients Amino Acid Profile" at bounding box center [397, 20] width 516 height 27
click at [321, 11] on link "Vitamins" at bounding box center [300, 21] width 49 height 28
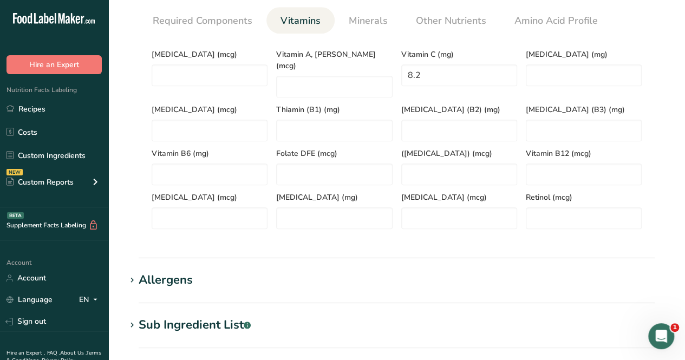
scroll to position [720, 0]
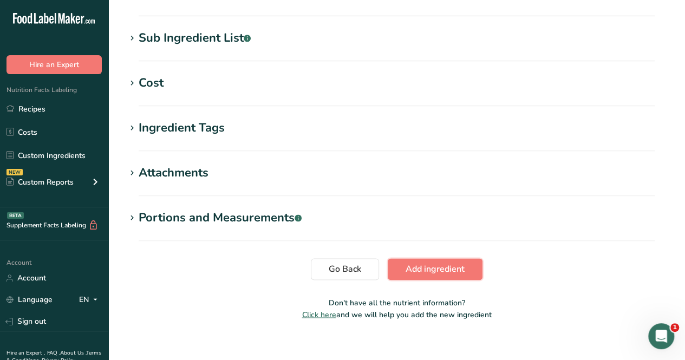
click at [431, 262] on span "Add ingredient" at bounding box center [434, 268] width 59 height 13
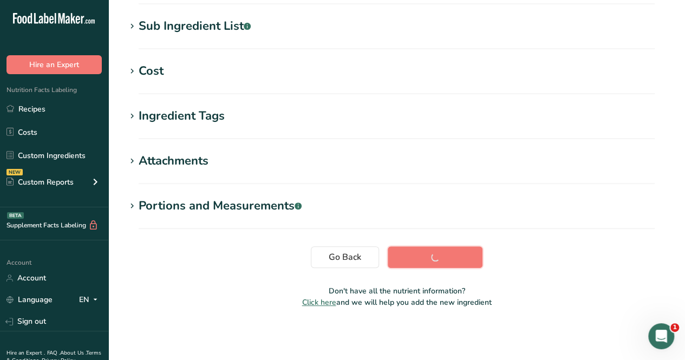
scroll to position [221, 0]
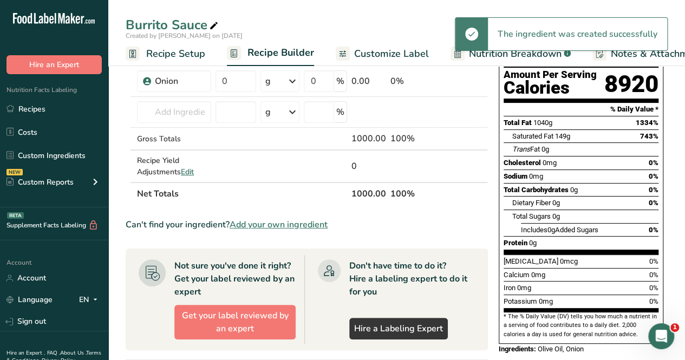
scroll to position [108, 0]
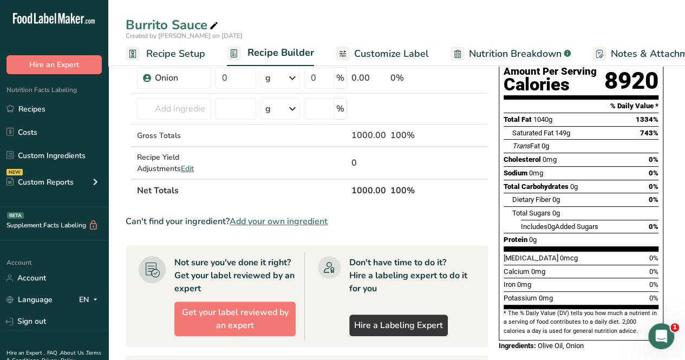
click at [263, 218] on span "Add your own ingredient" at bounding box center [278, 221] width 98 height 13
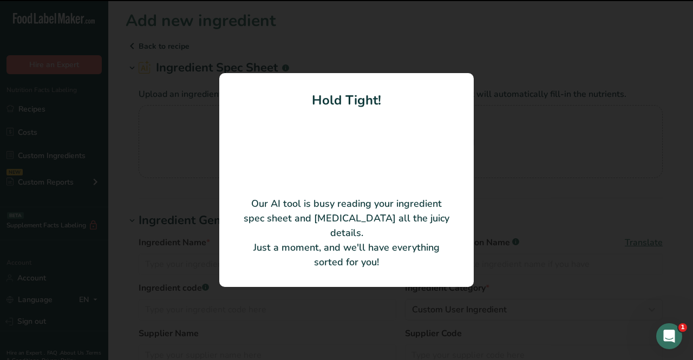
click at [114, 194] on div at bounding box center [346, 180] width 693 height 360
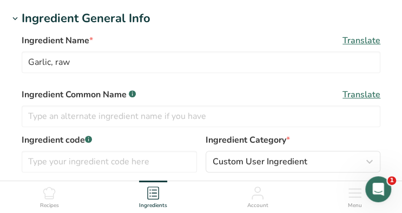
scroll to position [108, 0]
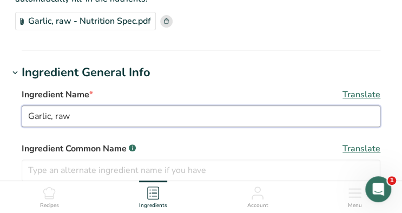
click at [119, 117] on input "Garlic, raw" at bounding box center [201, 117] width 359 height 22
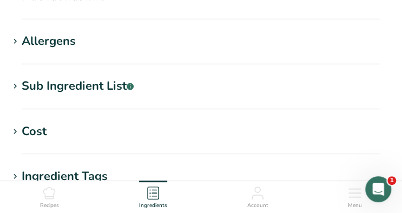
scroll to position [379, 0]
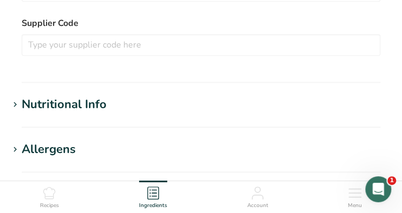
type input "Garlic"
click at [72, 101] on div "Nutritional Info" at bounding box center [64, 105] width 85 height 18
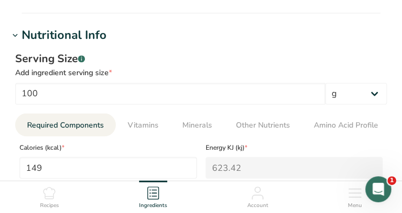
scroll to position [487, 0]
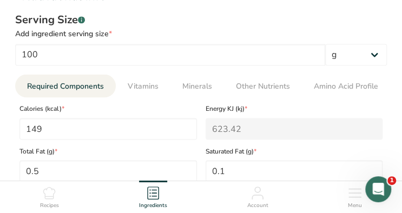
click at [78, 142] on div "Total Fat (g) * 0.5" at bounding box center [108, 161] width 186 height 42
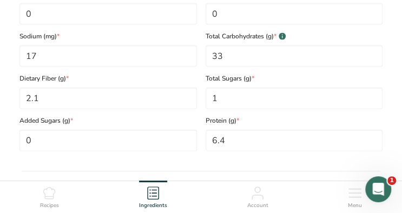
scroll to position [703, 0]
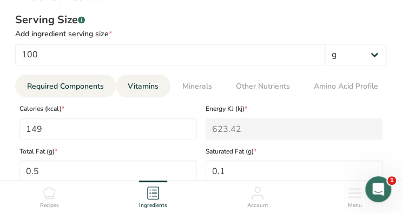
click at [143, 89] on span "Vitamins" at bounding box center [143, 86] width 31 height 11
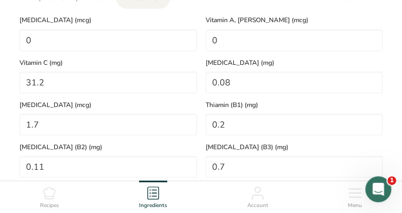
scroll to position [487, 0]
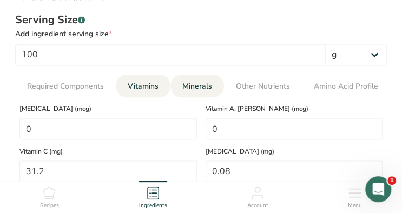
click at [180, 86] on link "Minerals" at bounding box center [197, 86] width 38 height 24
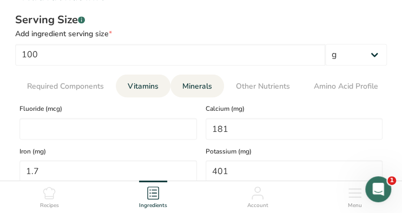
click at [129, 88] on span "Vitamins" at bounding box center [143, 86] width 31 height 11
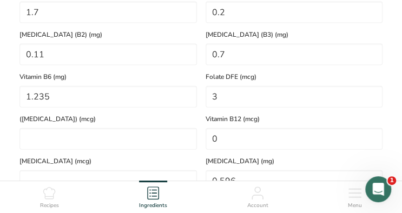
scroll to position [703, 0]
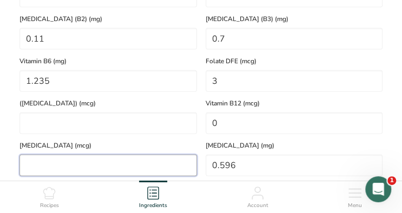
click at [95, 176] on input "number" at bounding box center [107, 166] width 177 height 22
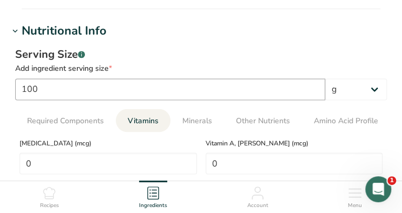
scroll to position [515, 0]
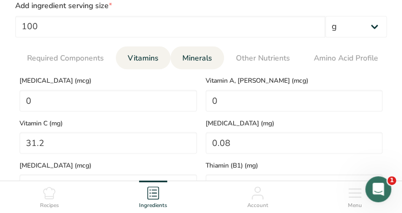
click at [200, 57] on span "Minerals" at bounding box center [197, 57] width 30 height 11
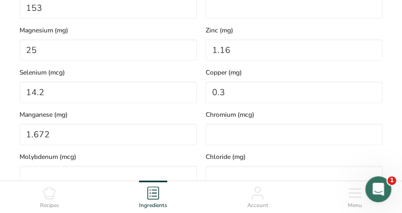
scroll to position [677, 0]
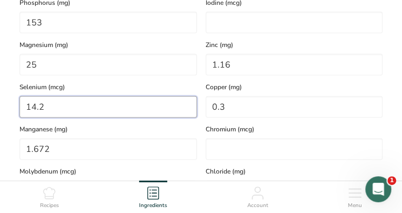
click at [75, 117] on input "14.2" at bounding box center [107, 107] width 177 height 22
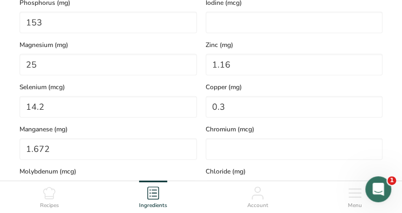
click at [53, 50] on span "Magnesium (mg)" at bounding box center [107, 45] width 177 height 10
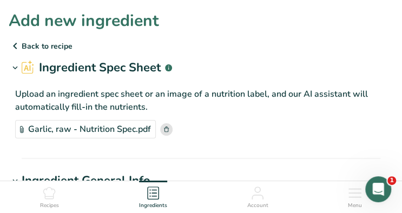
scroll to position [0, 0]
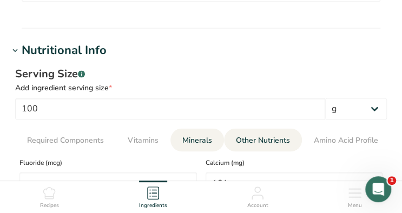
click at [255, 134] on link "Other Nutrients" at bounding box center [263, 140] width 63 height 24
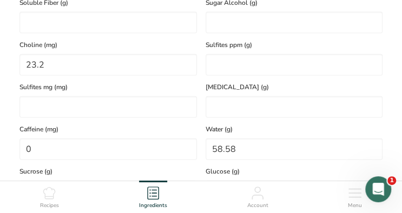
scroll to position [703, 0]
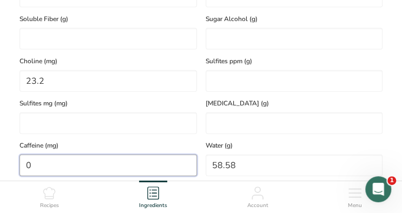
click at [90, 168] on input "0" at bounding box center [107, 166] width 177 height 22
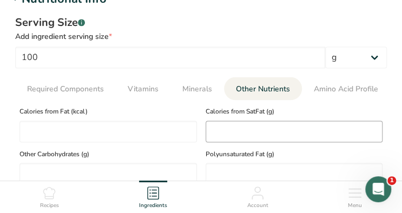
scroll to position [487, 0]
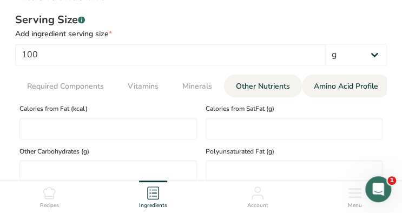
click at [339, 90] on span "Amino Acid Profile" at bounding box center [346, 86] width 64 height 11
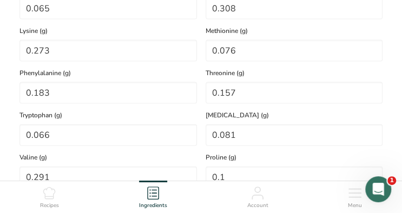
scroll to position [758, 0]
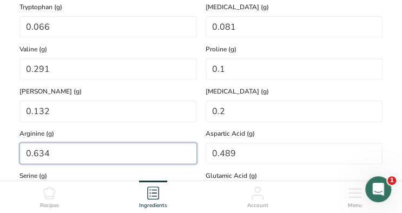
click at [90, 155] on input "0.634" at bounding box center [107, 154] width 177 height 22
drag, startPoint x: 85, startPoint y: 156, endPoint x: 24, endPoint y: 162, distance: 60.9
click at [25, 162] on input "0.634" at bounding box center [107, 154] width 177 height 22
type input "0"
click at [73, 155] on input "0" at bounding box center [107, 154] width 177 height 22
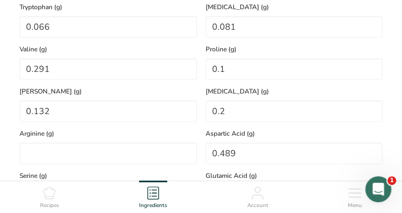
click at [81, 178] on span "Serine (g)" at bounding box center [107, 176] width 177 height 10
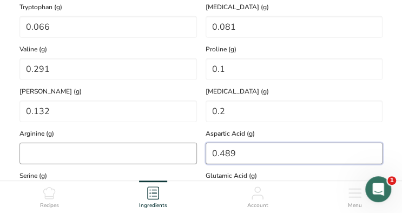
drag, startPoint x: 267, startPoint y: 154, endPoint x: 167, endPoint y: 160, distance: 100.8
click at [167, 160] on div "Histidine (g) 0.113 Isoleucine (g) 0.217 Cystine (g) 0.065 Leucine (g) 0.308 Ly…" at bounding box center [201, 38] width 372 height 422
type Acid "0"
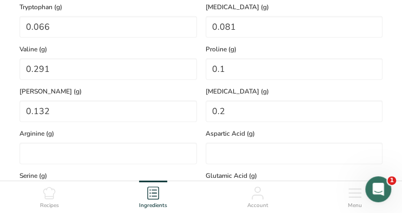
click at [97, 131] on span "Arginine (g)" at bounding box center [107, 134] width 177 height 10
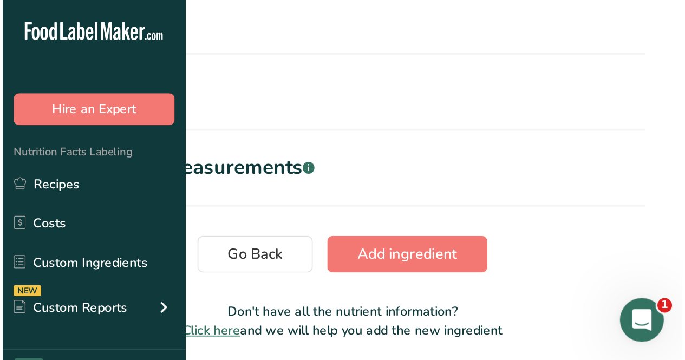
scroll to position [764, 0]
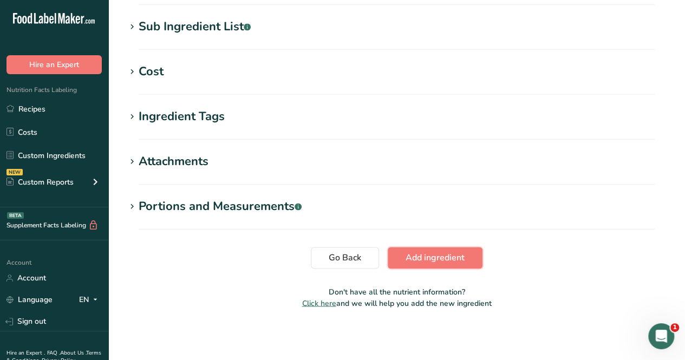
click at [465, 251] on button "Add ingredient" at bounding box center [434, 258] width 95 height 22
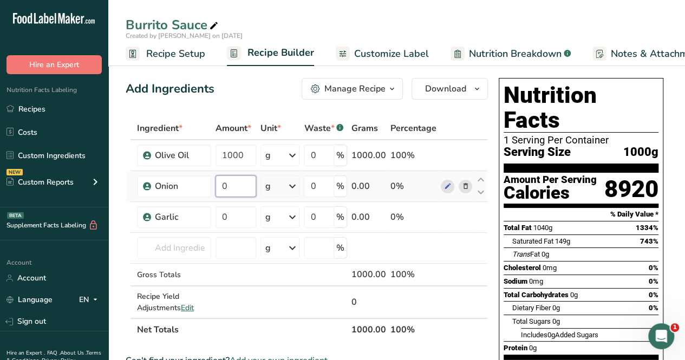
click at [245, 181] on input "0" at bounding box center [235, 186] width 41 height 22
type input "800"
click at [238, 205] on div "Ingredient * Amount * Unit * Waste * .a-a{fill:#347362;}.b-a{fill:#fff;} Grams …" at bounding box center [307, 229] width 362 height 224
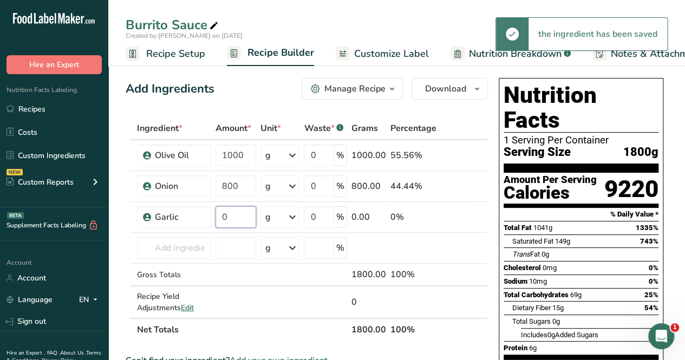
click at [238, 214] on input "0" at bounding box center [235, 217] width 41 height 22
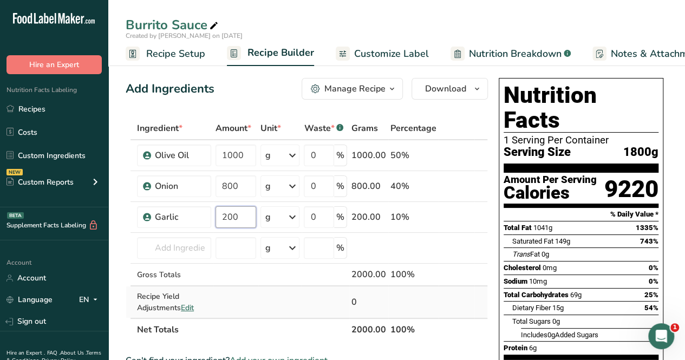
type input "200"
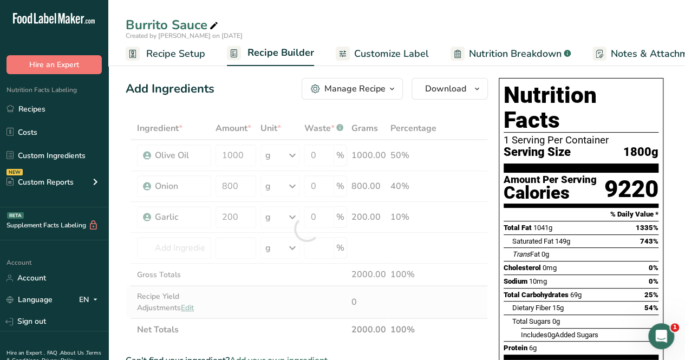
click at [177, 311] on div "Ingredient * Amount * Unit * Waste * .a-a{fill:#347362;}.b-a{fill:#fff;} Grams …" at bounding box center [307, 229] width 362 height 224
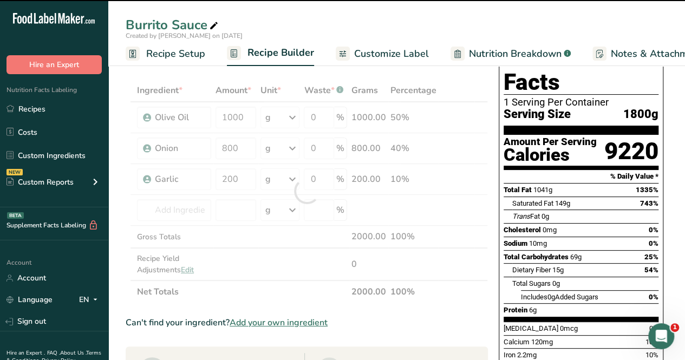
scroll to position [54, 0]
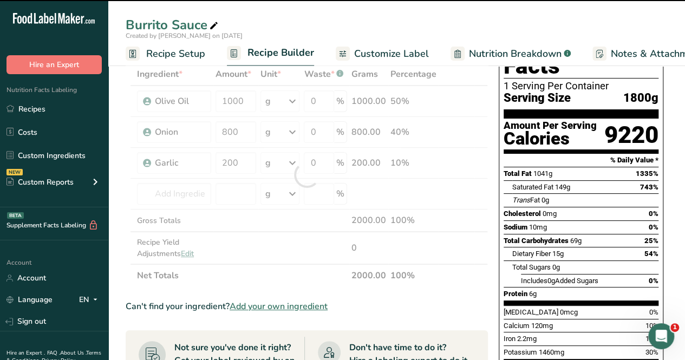
click at [267, 307] on span "Add your own ingredient" at bounding box center [278, 306] width 98 height 13
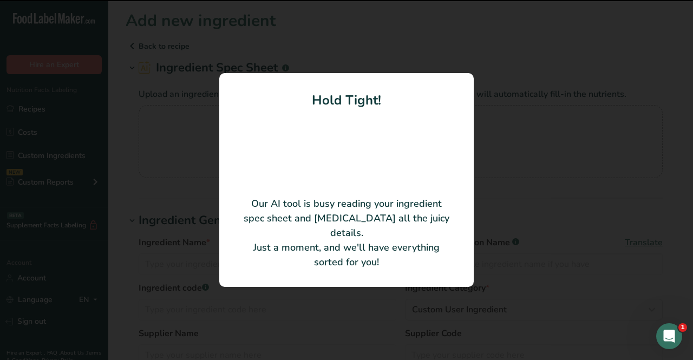
click at [125, 158] on div at bounding box center [346, 180] width 693 height 360
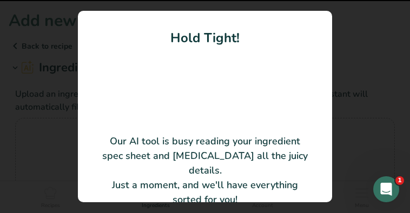
type input "Chile guajillo"
type input "027331023744"
type input "Ole Mexican Foods, Inc."
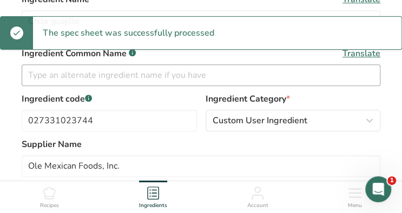
scroll to position [162, 0]
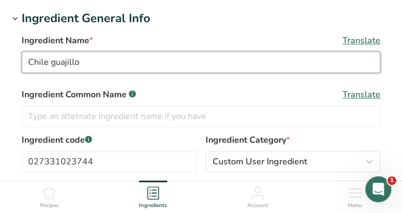
drag, startPoint x: 91, startPoint y: 65, endPoint x: -15, endPoint y: 70, distance: 106.2
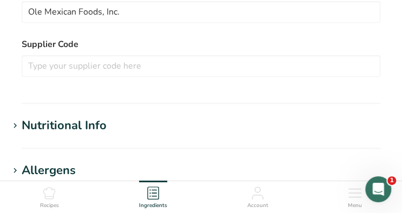
scroll to position [433, 0]
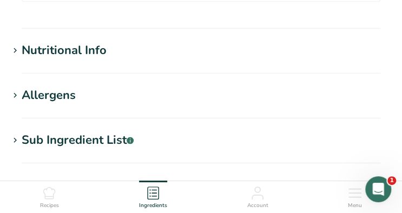
type input "Guajillo Chile"
click at [120, 57] on h1 "Nutritional Info" at bounding box center [201, 51] width 385 height 18
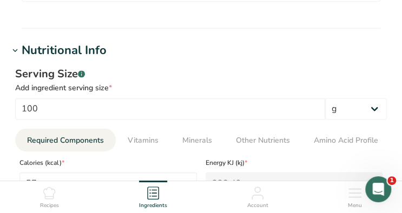
click at [50, 149] on link "Required Components" at bounding box center [65, 140] width 85 height 24
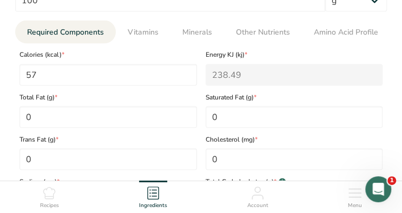
scroll to position [595, 0]
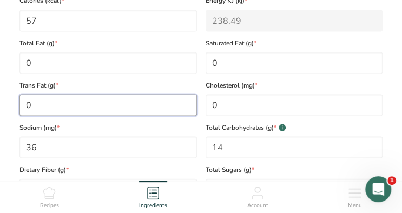
click at [44, 99] on Fat "0" at bounding box center [107, 105] width 177 height 22
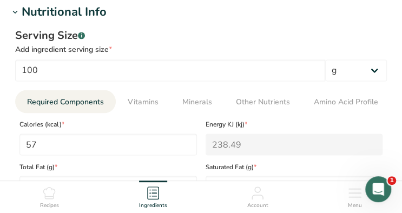
scroll to position [541, 0]
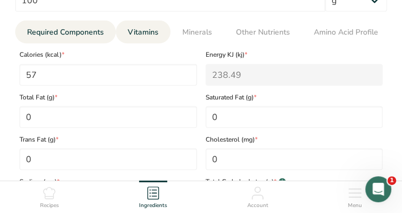
click at [159, 36] on link "Vitamins" at bounding box center [143, 32] width 40 height 24
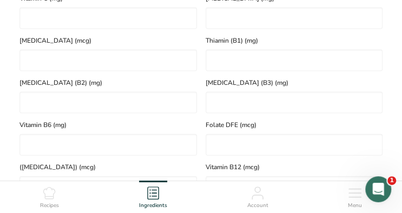
scroll to position [595, 0]
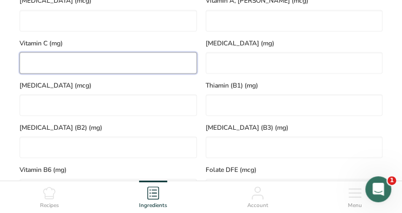
click at [105, 74] on C "number" at bounding box center [107, 63] width 177 height 22
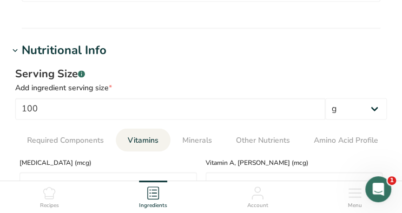
scroll to position [433, 0]
type C "8.6"
click at [208, 140] on span "Minerals" at bounding box center [197, 140] width 30 height 11
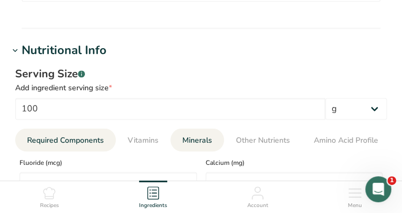
click at [60, 135] on span "Required Components" at bounding box center [65, 140] width 77 height 11
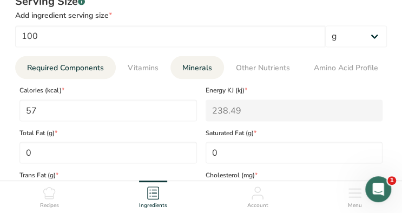
scroll to position [487, 0]
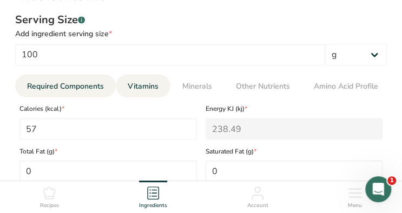
click at [150, 83] on span "Vitamins" at bounding box center [143, 86] width 31 height 11
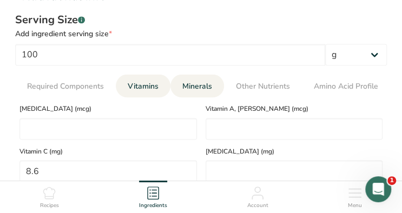
click at [192, 86] on span "Minerals" at bounding box center [197, 86] width 30 height 11
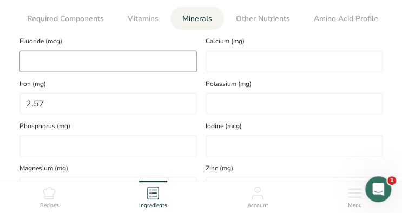
scroll to position [541, 0]
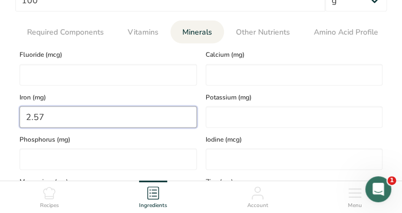
drag, startPoint x: 90, startPoint y: 120, endPoint x: 92, endPoint y: 109, distance: 11.0
click at [90, 119] on input "2.57" at bounding box center [107, 117] width 177 height 22
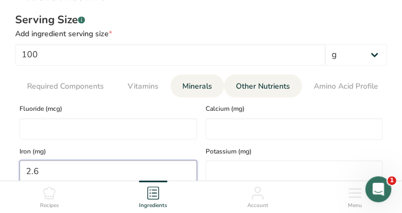
type input "2.6"
click at [239, 88] on span "Other Nutrients" at bounding box center [263, 86] width 54 height 11
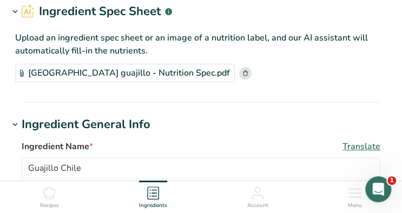
scroll to position [0, 0]
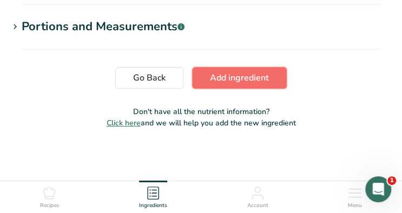
click at [251, 77] on span "Add ingredient" at bounding box center [239, 77] width 59 height 13
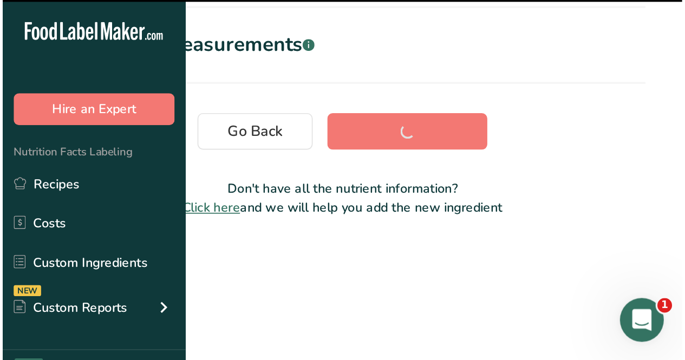
scroll to position [221, 0]
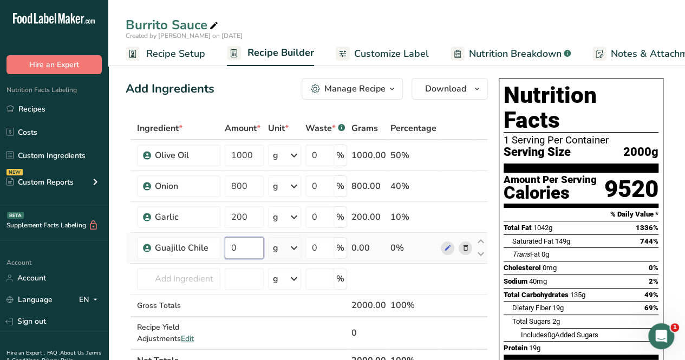
drag, startPoint x: 248, startPoint y: 246, endPoint x: 247, endPoint y: 240, distance: 6.6
click at [248, 245] on input "0" at bounding box center [244, 248] width 39 height 22
type input "80"
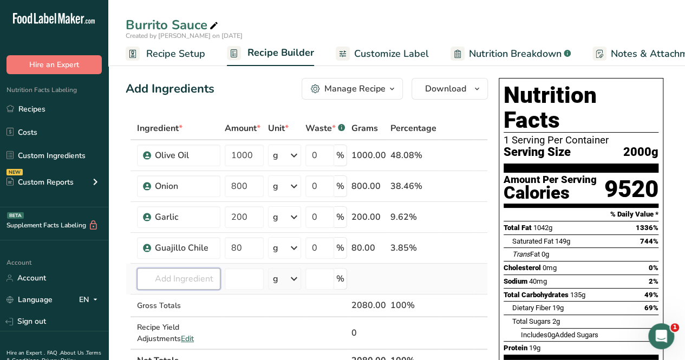
click at [193, 280] on div "Ingredient * Amount * Unit * Waste * .a-a{fill:#347362;}.b-a{fill:#fff;} Grams …" at bounding box center [307, 244] width 362 height 255
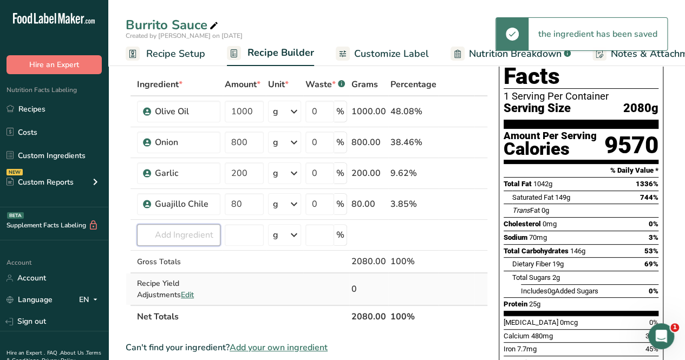
scroll to position [54, 0]
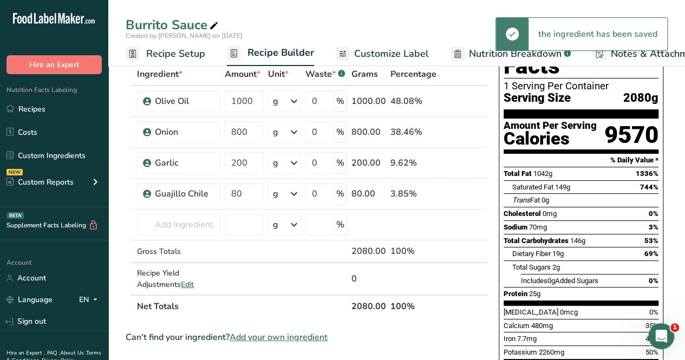
click at [277, 334] on span "Add your own ingredient" at bounding box center [278, 337] width 98 height 13
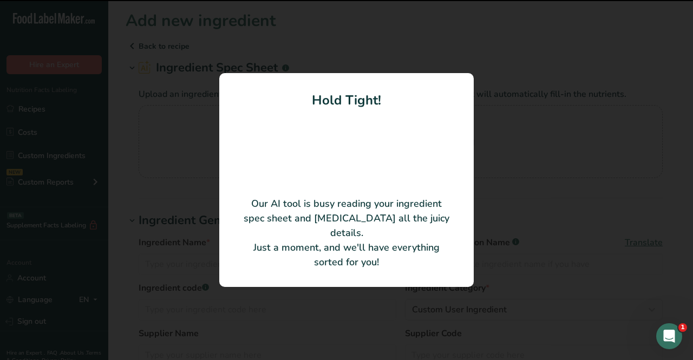
click at [128, 198] on div at bounding box center [346, 180] width 693 height 360
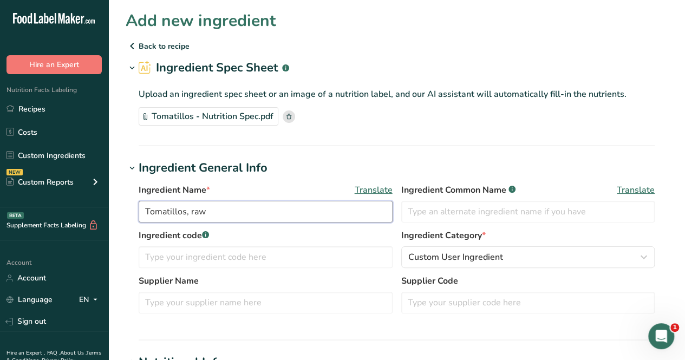
click at [225, 218] on input "Tomatillos, raw" at bounding box center [266, 212] width 254 height 22
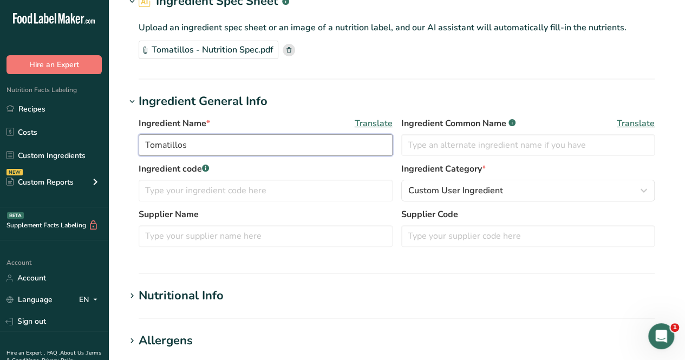
scroll to position [162, 0]
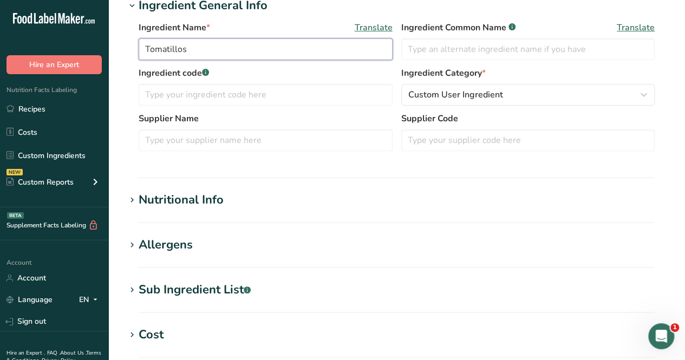
type input "Tomatillos"
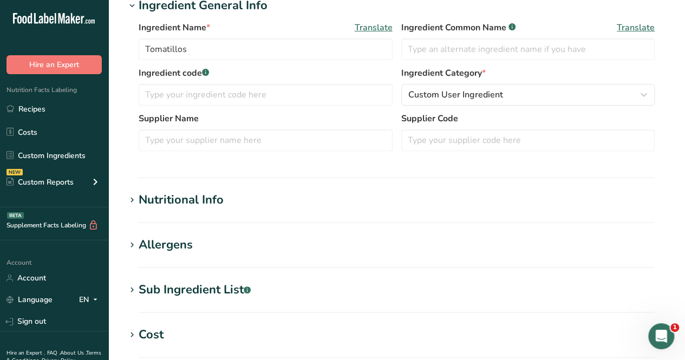
click at [190, 197] on div "Nutritional Info" at bounding box center [181, 200] width 85 height 18
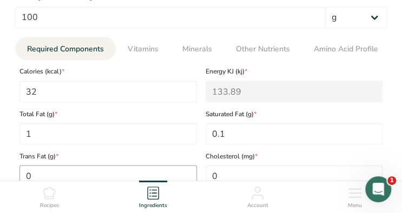
scroll to position [595, 0]
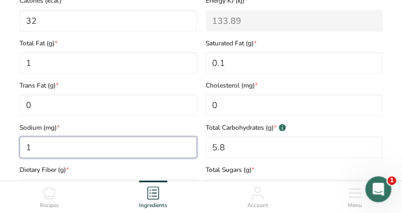
click at [45, 148] on input "1" at bounding box center [107, 147] width 177 height 22
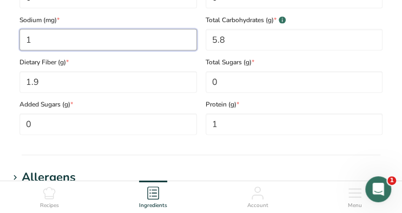
scroll to position [703, 0]
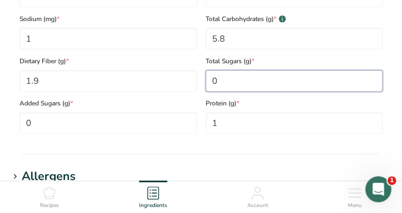
click at [281, 85] on Sugars "0" at bounding box center [294, 81] width 177 height 22
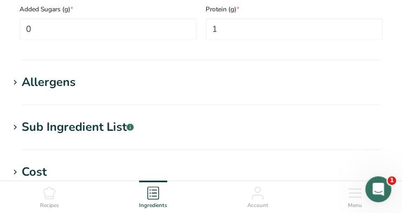
scroll to position [812, 0]
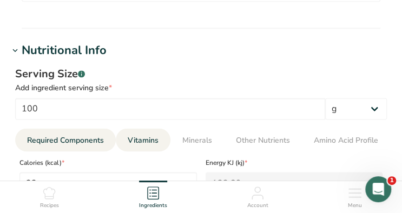
type Sugars "3.9"
click at [140, 138] on span "Vitamins" at bounding box center [143, 140] width 31 height 11
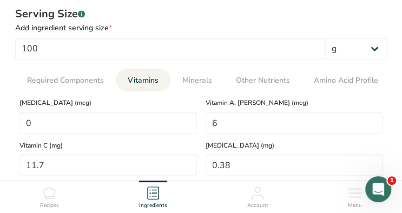
scroll to position [541, 0]
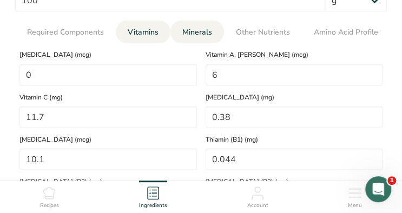
click at [205, 32] on span "Minerals" at bounding box center [197, 32] width 30 height 11
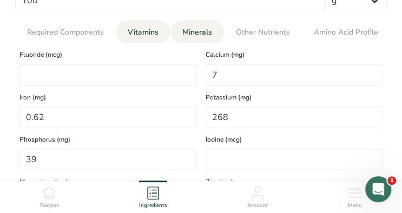
click at [152, 39] on link "Vitamins" at bounding box center [143, 32] width 40 height 24
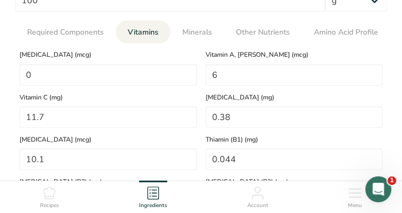
click at [148, 34] on span "Vitamins" at bounding box center [143, 32] width 31 height 11
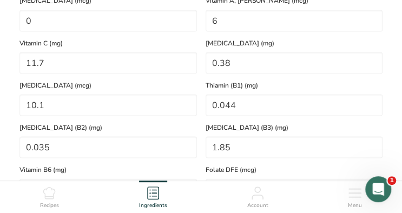
click at [89, 132] on span "Riboflavin (B2) (mg)" at bounding box center [107, 127] width 177 height 10
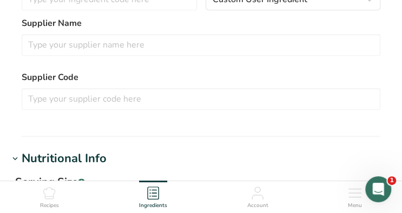
scroll to position [541, 0]
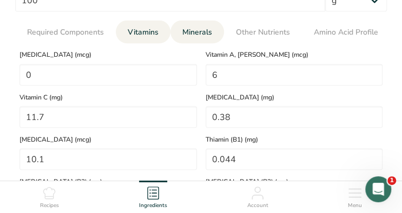
click at [193, 36] on span "Minerals" at bounding box center [197, 32] width 30 height 11
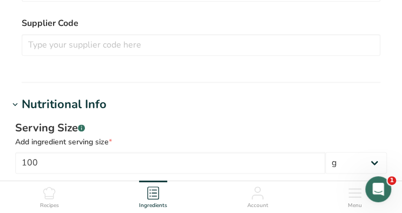
scroll to position [487, 0]
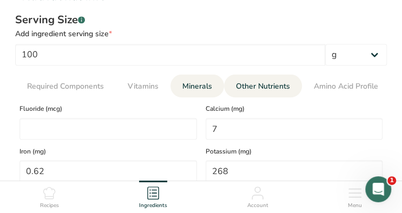
click at [263, 87] on span "Other Nutrients" at bounding box center [263, 86] width 54 height 11
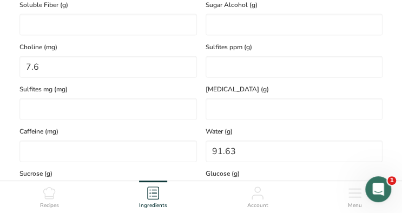
scroll to position [758, 0]
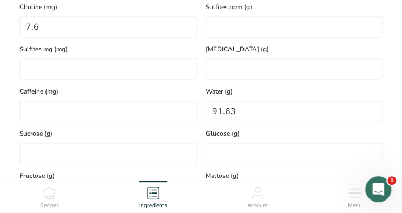
click at [80, 143] on div "Sucrose (g)" at bounding box center [108, 143] width 186 height 42
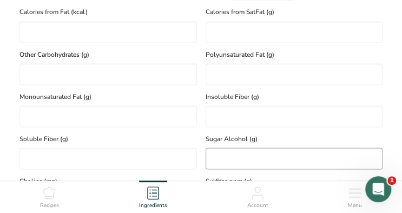
scroll to position [433, 0]
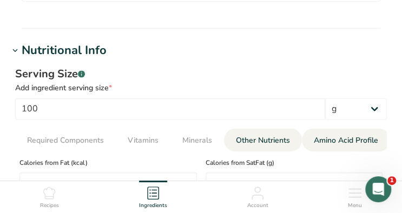
click at [335, 135] on span "Amino Acid Profile" at bounding box center [346, 140] width 64 height 11
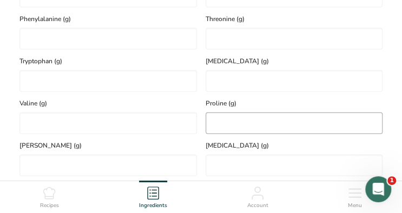
scroll to position [920, 0]
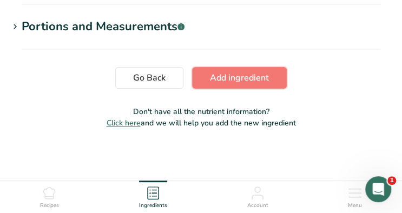
click at [221, 84] on button "Add ingredient" at bounding box center [239, 78] width 95 height 22
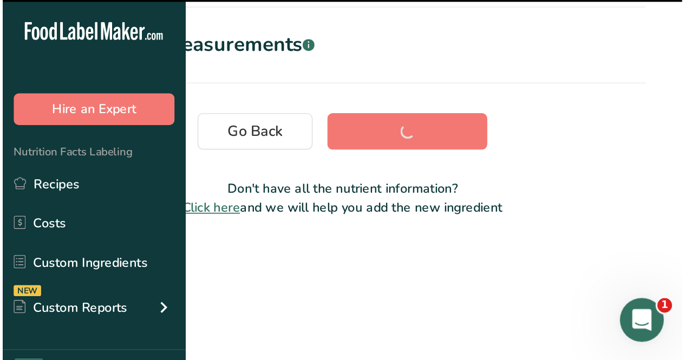
scroll to position [221, 0]
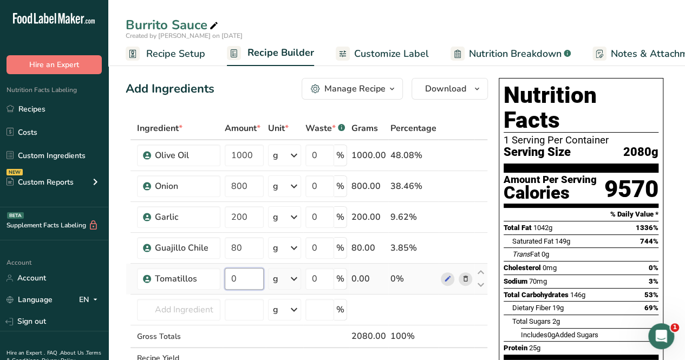
click at [256, 275] on input "0" at bounding box center [244, 279] width 39 height 22
type input "1600"
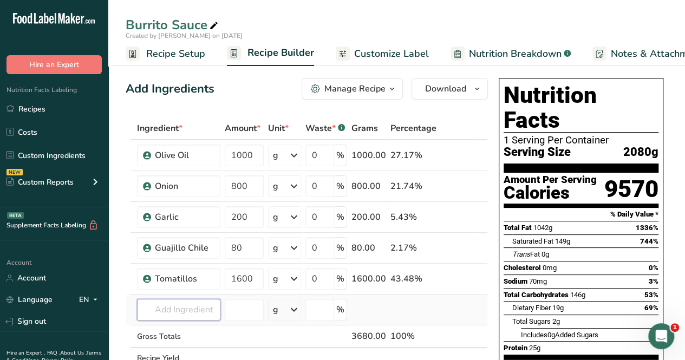
click at [194, 309] on div "Ingredient * Amount * Unit * Waste * .a-a{fill:#347362;}.b-a{fill:#fff;} Grams …" at bounding box center [307, 260] width 362 height 286
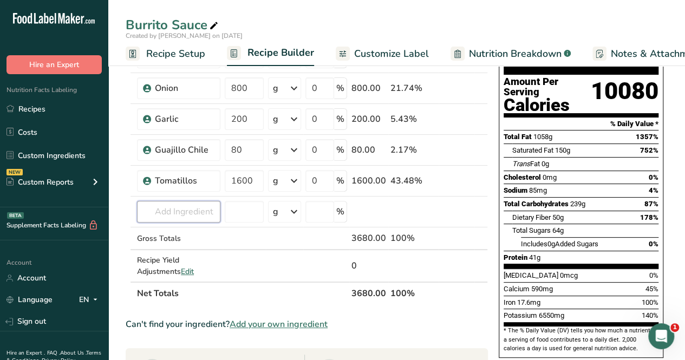
scroll to position [108, 0]
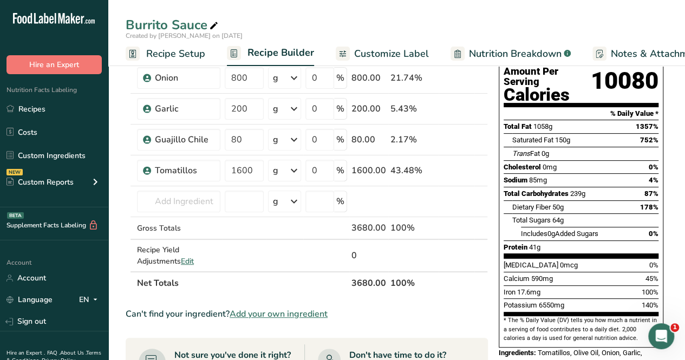
click at [261, 308] on span "Add your own ingredient" at bounding box center [278, 313] width 98 height 13
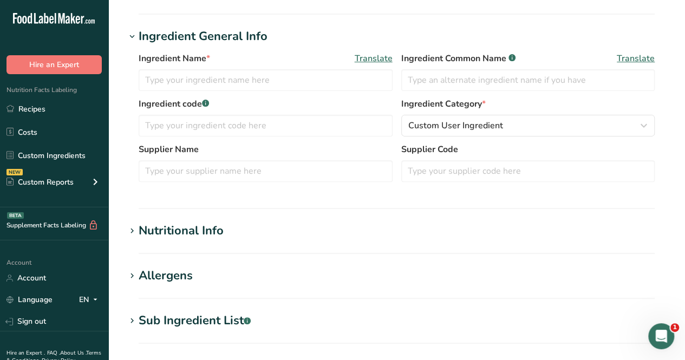
scroll to position [54, 0]
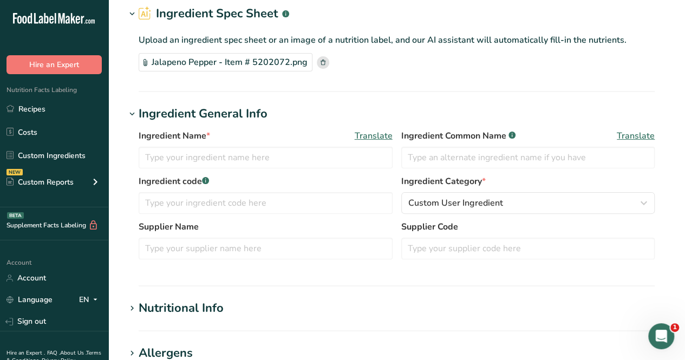
click at [200, 306] on div "Nutritional Info" at bounding box center [181, 308] width 85 height 18
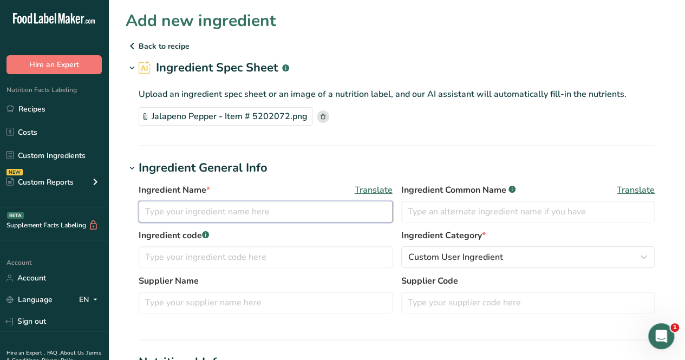
click at [215, 213] on input "text" at bounding box center [266, 212] width 254 height 22
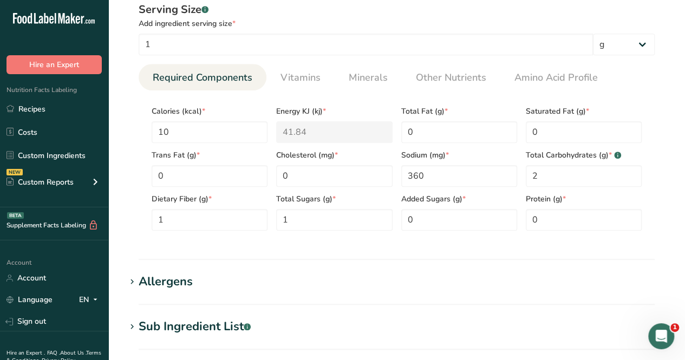
scroll to position [379, 0]
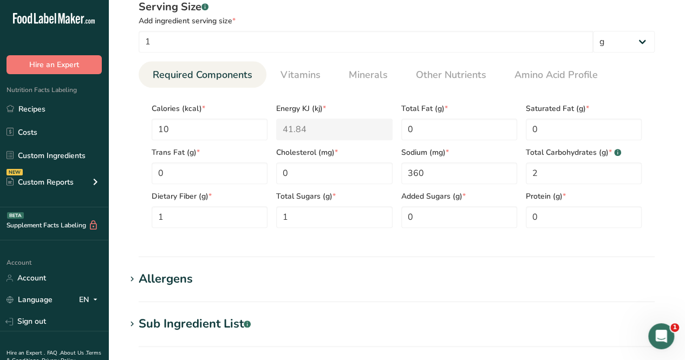
type input "Pickled Jalapeno"
drag, startPoint x: 353, startPoint y: 24, endPoint x: 351, endPoint y: 30, distance: 6.1
click at [352, 25] on div "Add ingredient serving size *" at bounding box center [397, 20] width 516 height 11
click at [294, 78] on span "Vitamins" at bounding box center [300, 75] width 40 height 15
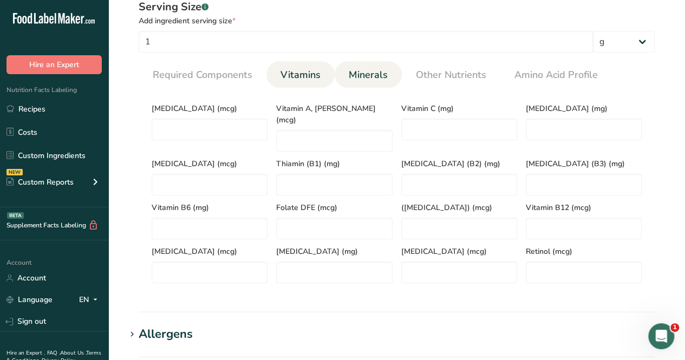
click at [379, 80] on span "Minerals" at bounding box center [367, 75] width 39 height 15
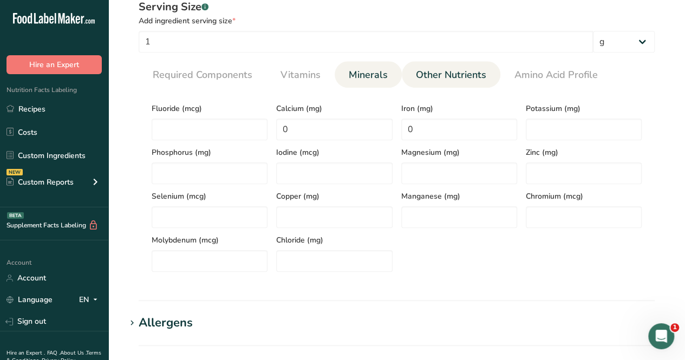
click at [438, 76] on span "Other Nutrients" at bounding box center [451, 75] width 70 height 15
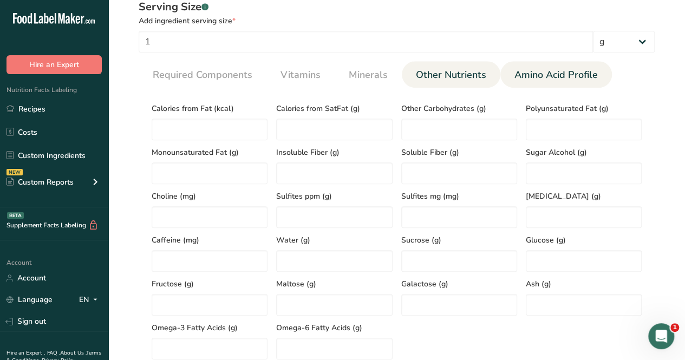
click at [535, 71] on span "Amino Acid Profile" at bounding box center [555, 75] width 83 height 15
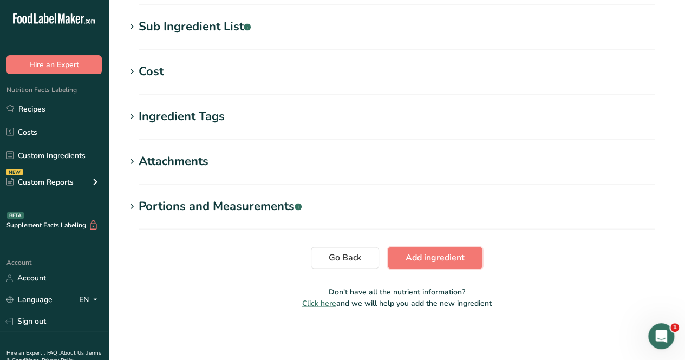
click at [434, 256] on span "Add ingredient" at bounding box center [434, 257] width 59 height 13
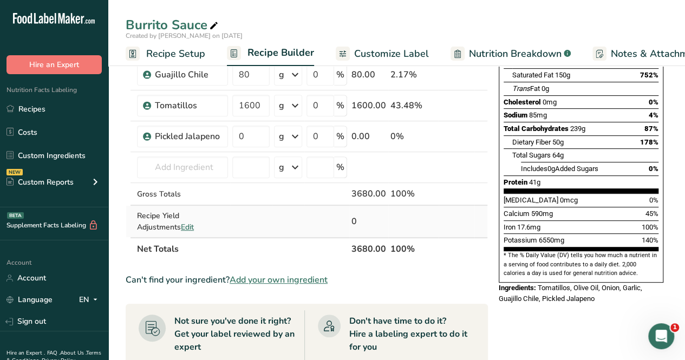
scroll to position [216, 0]
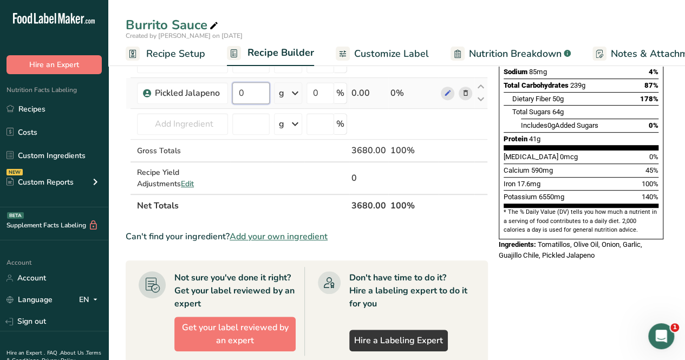
click at [255, 96] on input "0" at bounding box center [250, 93] width 37 height 22
type input "320"
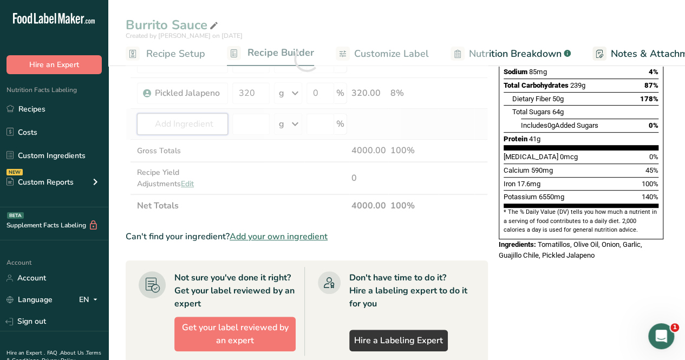
click at [179, 121] on div "Ingredient * Amount * Unit * Waste * .a-a{fill:#347362;}.b-a{fill:#fff;} Grams …" at bounding box center [307, 58] width 362 height 317
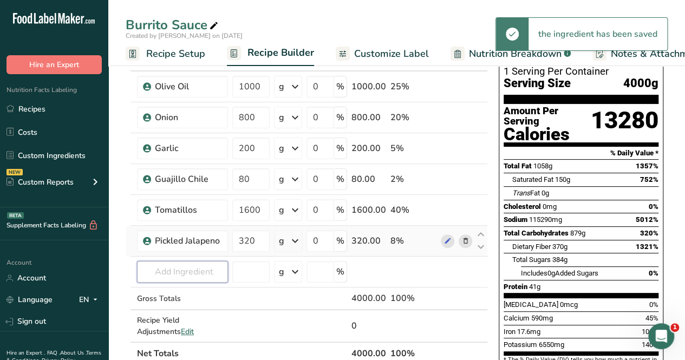
scroll to position [54, 0]
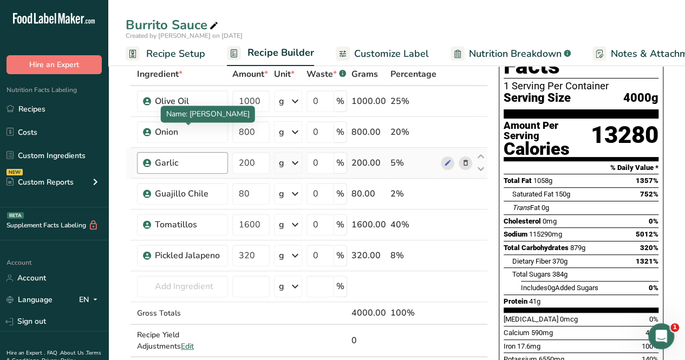
click at [190, 168] on div "Garlic" at bounding box center [188, 162] width 67 height 13
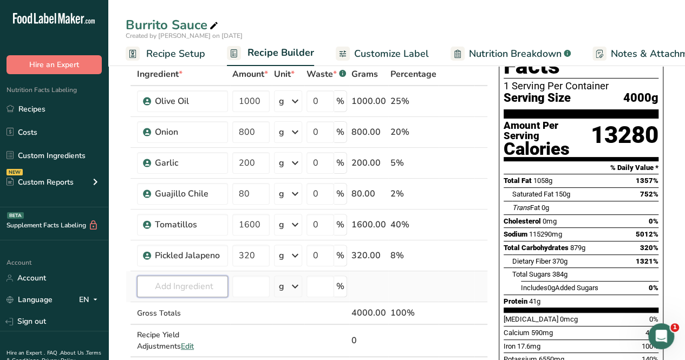
click at [197, 282] on input "text" at bounding box center [182, 286] width 91 height 22
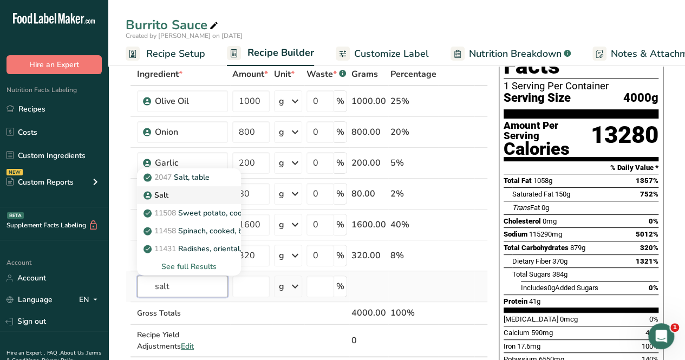
type input "salt"
click at [197, 193] on div "Salt" at bounding box center [180, 194] width 69 height 11
type input "Salt"
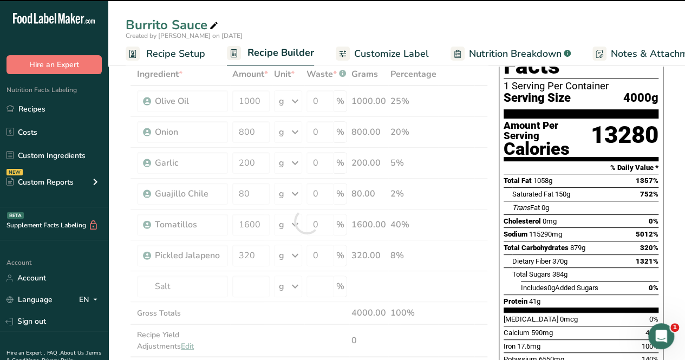
type input "0"
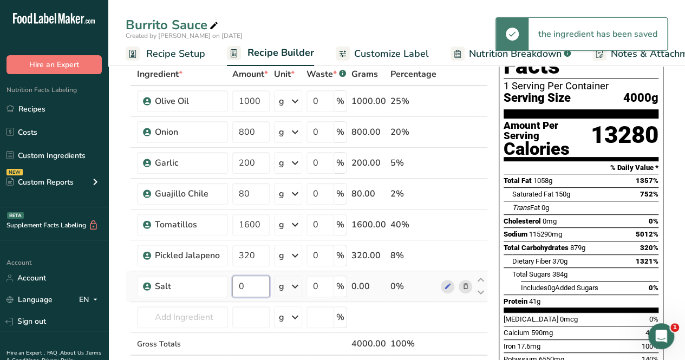
click at [245, 283] on input "0" at bounding box center [250, 286] width 37 height 22
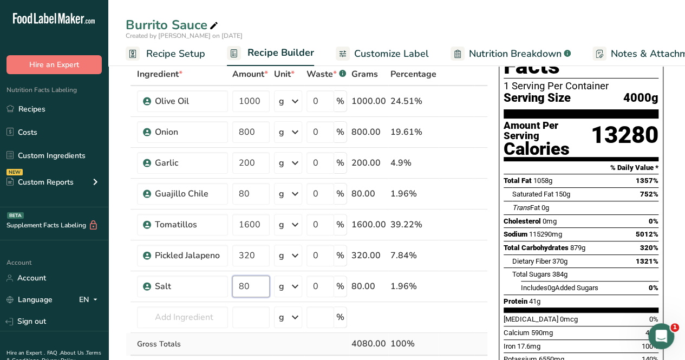
type input "80"
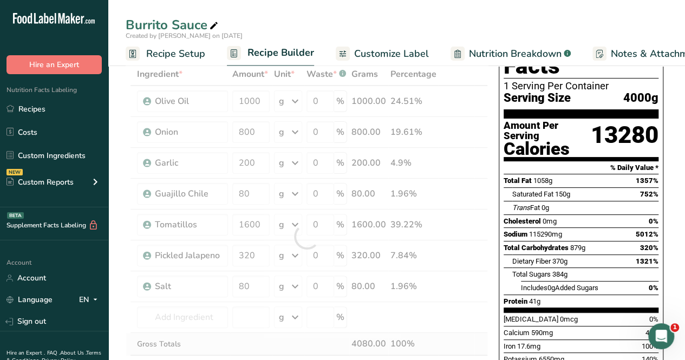
click at [252, 340] on div "Ingredient * Amount * Unit * Waste * .a-a{fill:#347362;}.b-a{fill:#fff;} Grams …" at bounding box center [307, 236] width 362 height 347
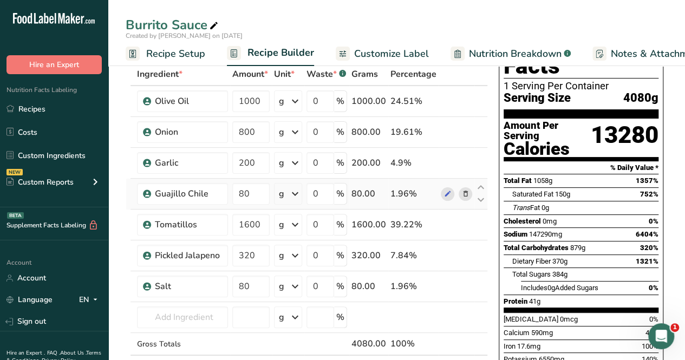
scroll to position [0, 0]
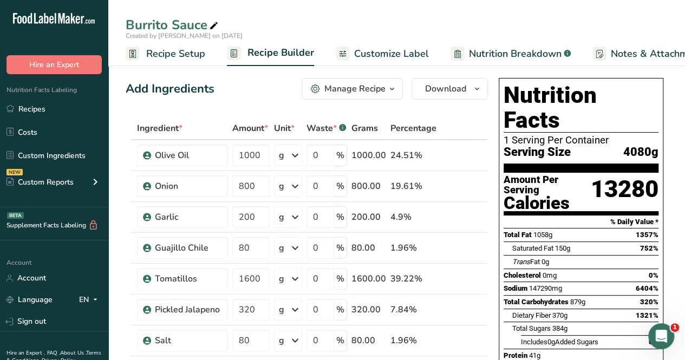
click at [386, 84] on span "button" at bounding box center [391, 88] width 13 height 13
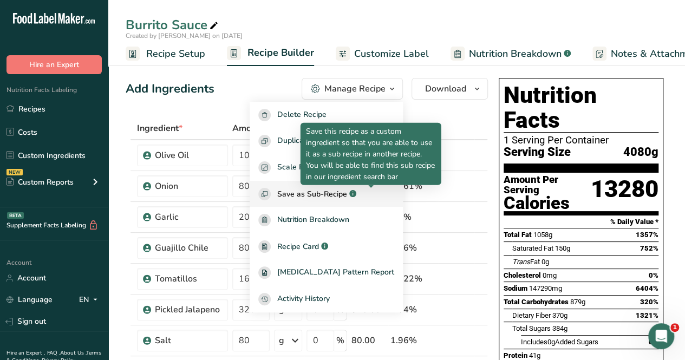
click at [356, 192] on rect "button" at bounding box center [352, 193] width 7 height 7
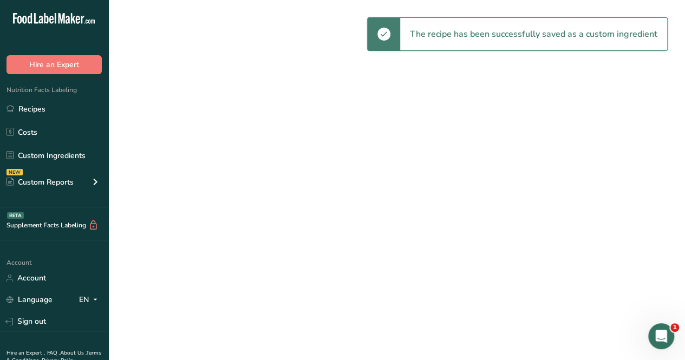
select select "30"
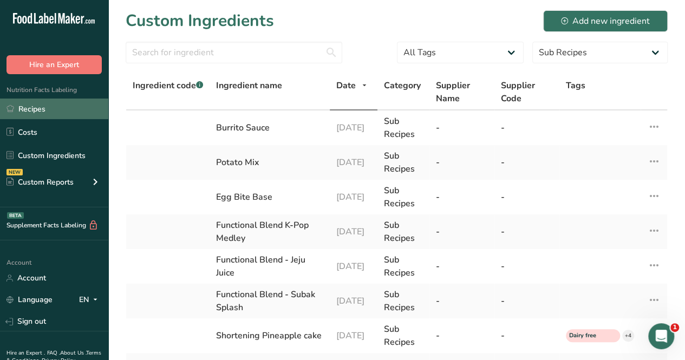
click at [43, 113] on link "Recipes" at bounding box center [54, 108] width 108 height 21
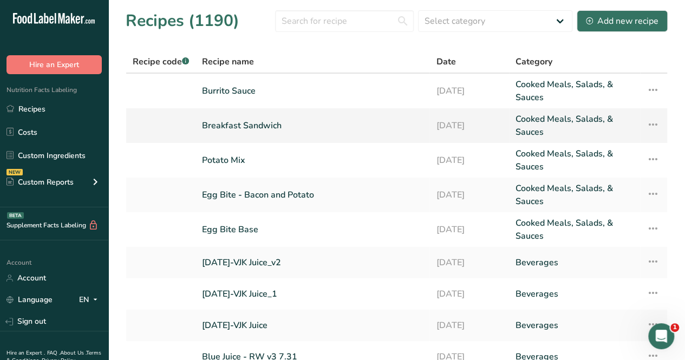
click at [264, 124] on link "Breakfast Sandwich" at bounding box center [312, 126] width 221 height 26
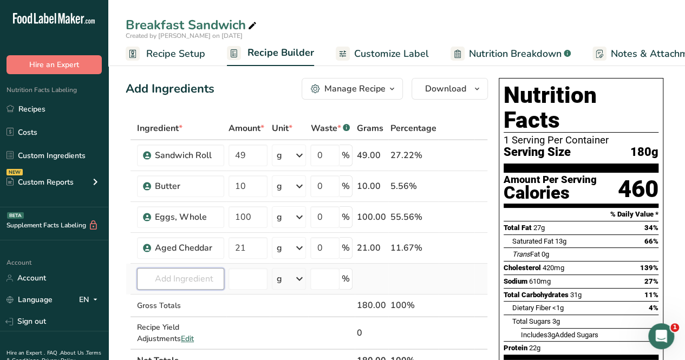
click at [199, 274] on input "text" at bounding box center [180, 279] width 87 height 22
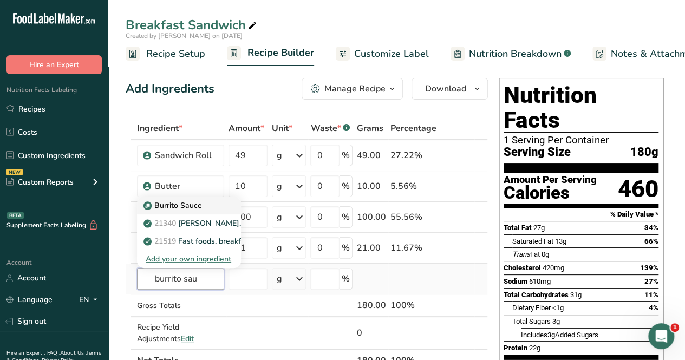
type input "burrito sau"
click at [199, 208] on p "Burrito Sauce" at bounding box center [174, 205] width 56 height 11
type input "Burrito Sauce"
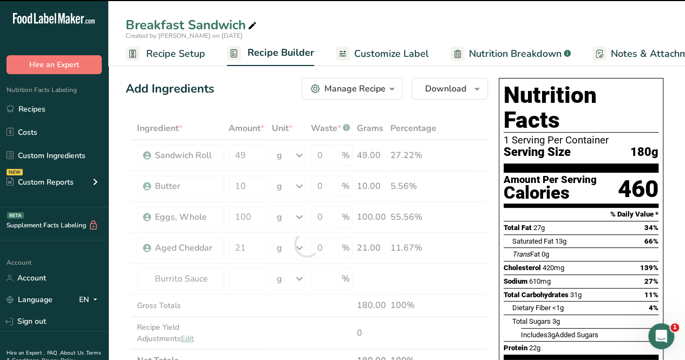
type input "0"
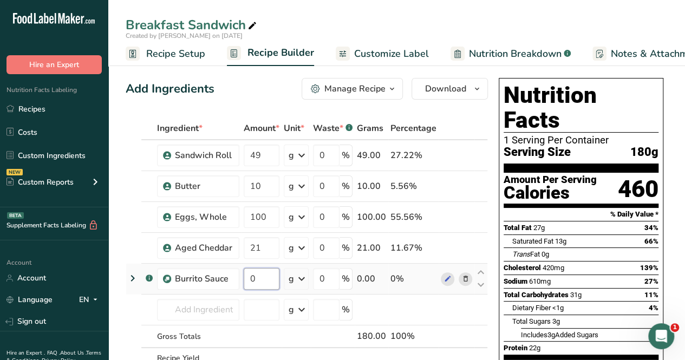
click at [263, 282] on input "0" at bounding box center [262, 279] width 36 height 22
type input "1.25"
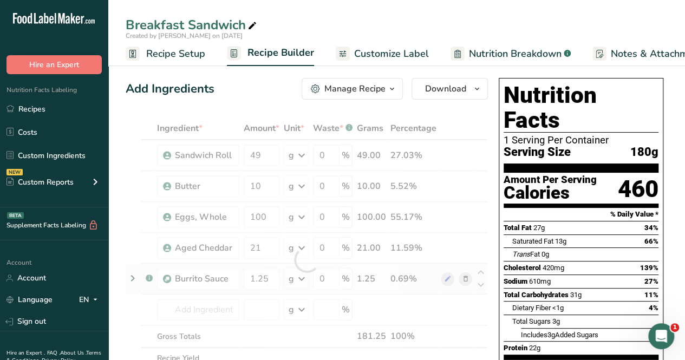
click at [306, 275] on div "Ingredient * Amount * Unit * Waste * .a-a{fill:#347362;}.b-a{fill:#fff;} Grams …" at bounding box center [307, 260] width 362 height 286
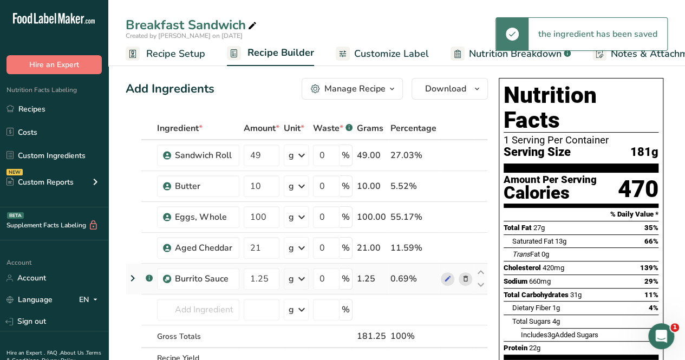
click at [304, 277] on icon at bounding box center [301, 278] width 13 height 19
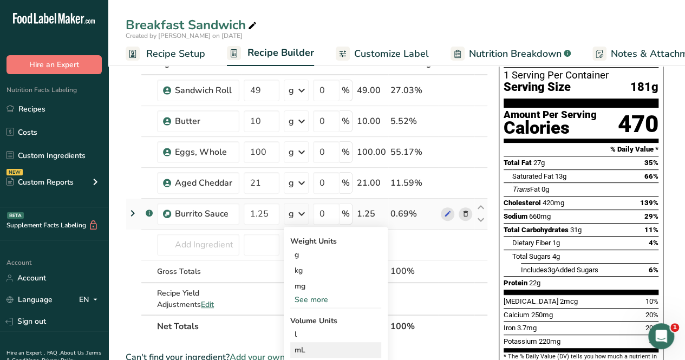
scroll to position [108, 0]
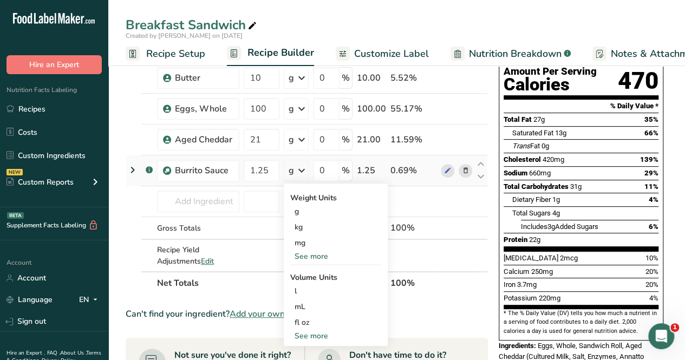
click at [321, 256] on div "See more" at bounding box center [335, 256] width 91 height 11
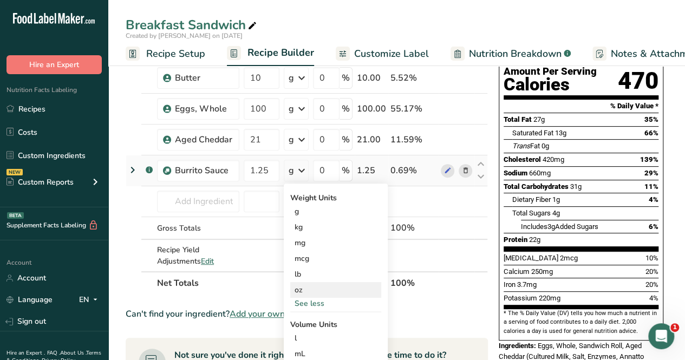
click at [321, 288] on div "oz" at bounding box center [335, 290] width 91 height 16
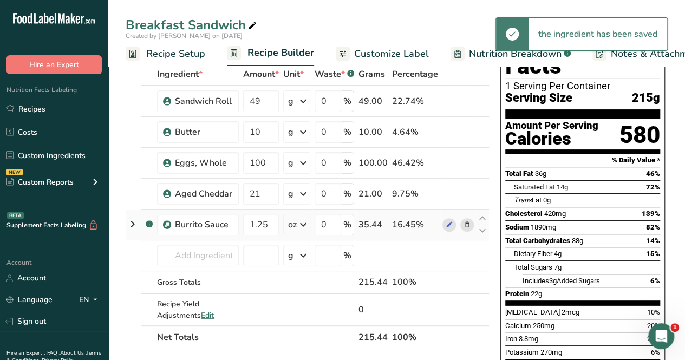
scroll to position [0, 0]
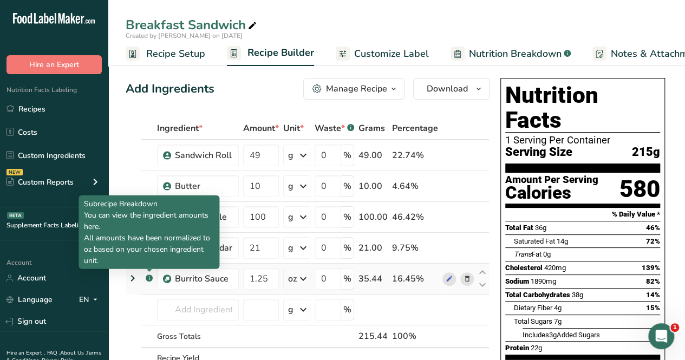
click at [148, 278] on rect at bounding box center [149, 277] width 7 height 7
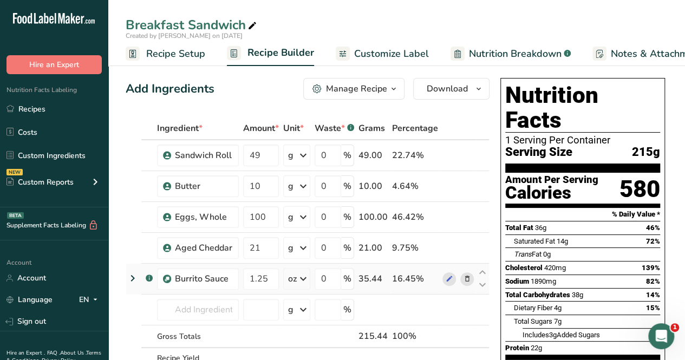
click at [148, 278] on rect at bounding box center [149, 277] width 7 height 7
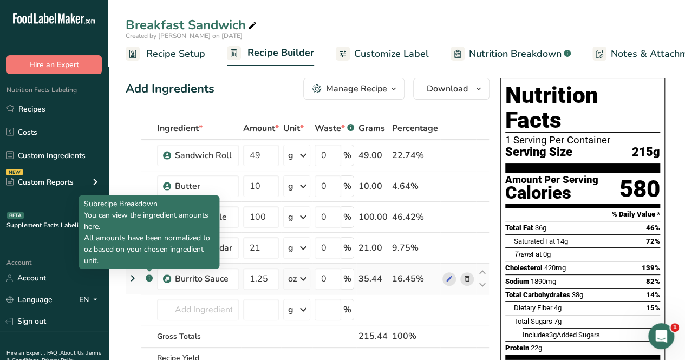
click at [148, 278] on rect at bounding box center [149, 277] width 7 height 7
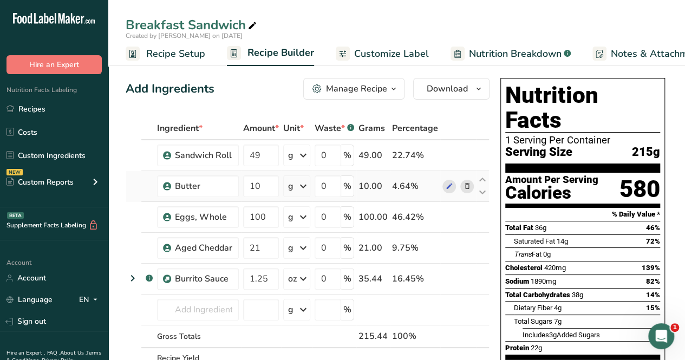
click at [126, 194] on td at bounding box center [133, 186] width 15 height 31
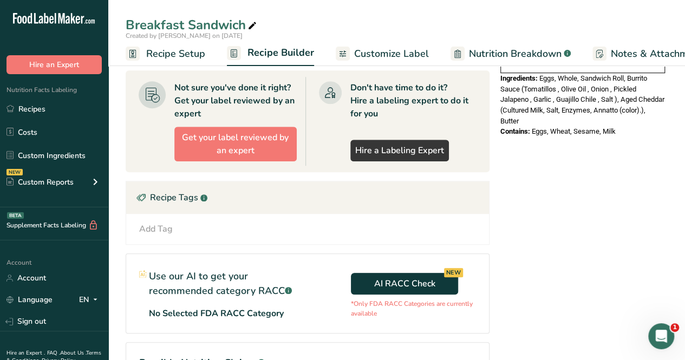
scroll to position [487, 0]
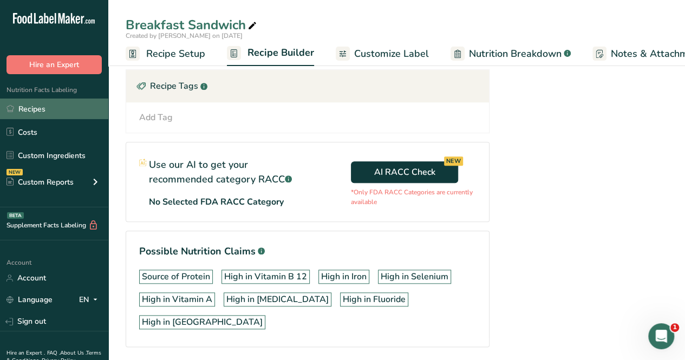
click at [70, 108] on link "Recipes" at bounding box center [54, 108] width 108 height 21
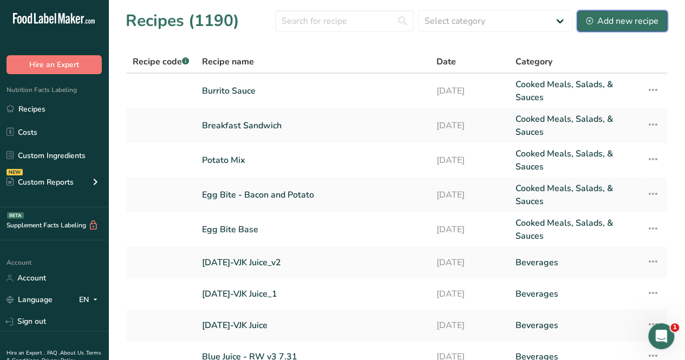
click at [648, 18] on div "Add new recipe" at bounding box center [622, 21] width 73 height 13
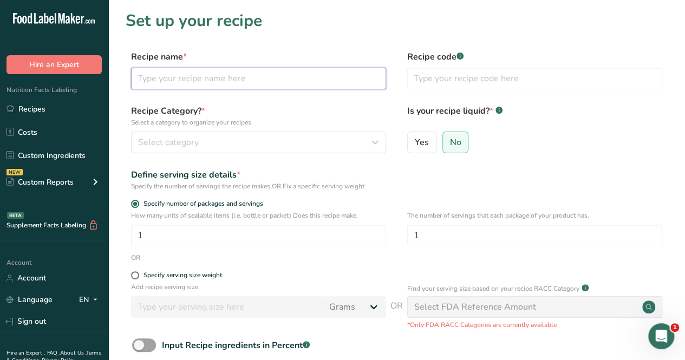
click at [172, 73] on input "text" at bounding box center [258, 79] width 255 height 22
click at [238, 76] on input "Square Burrito" at bounding box center [258, 79] width 255 height 22
type input "Square Burrito - Chorizo"
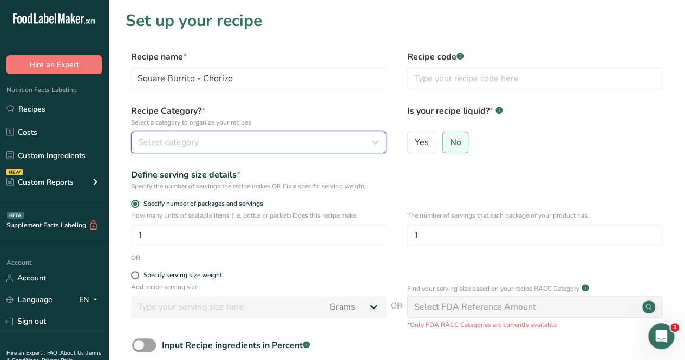
click at [205, 149] on button "Select category" at bounding box center [258, 142] width 255 height 22
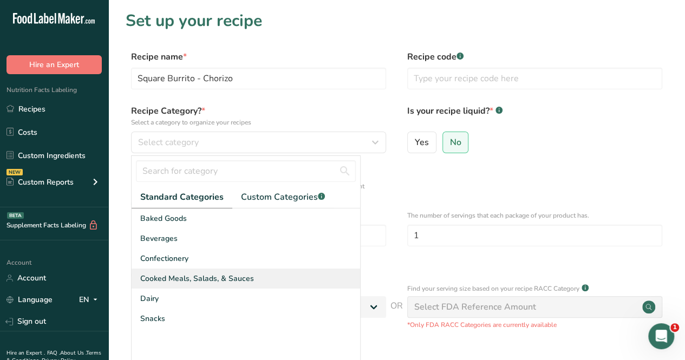
click at [216, 271] on div "Cooked Meals, Salads, & Sauces" at bounding box center [245, 278] width 228 height 20
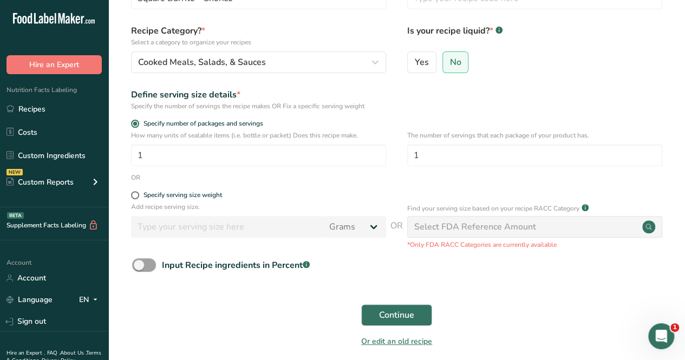
scroll to position [126, 0]
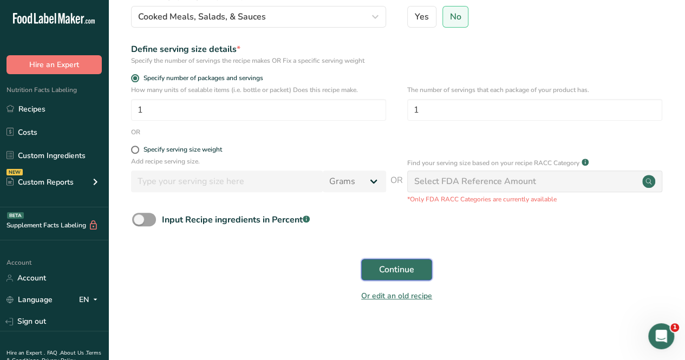
click at [409, 270] on span "Continue" at bounding box center [396, 269] width 35 height 13
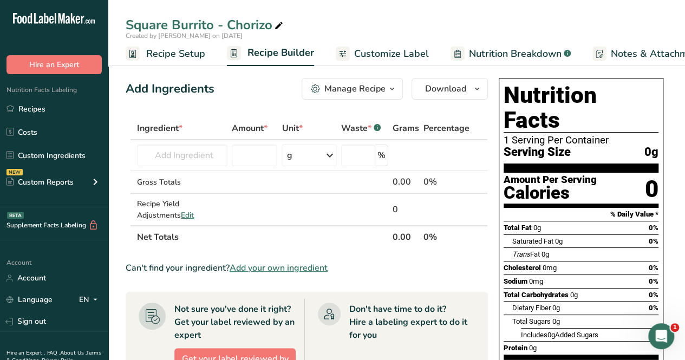
click at [265, 266] on span "Add your own ingredient" at bounding box center [278, 267] width 98 height 13
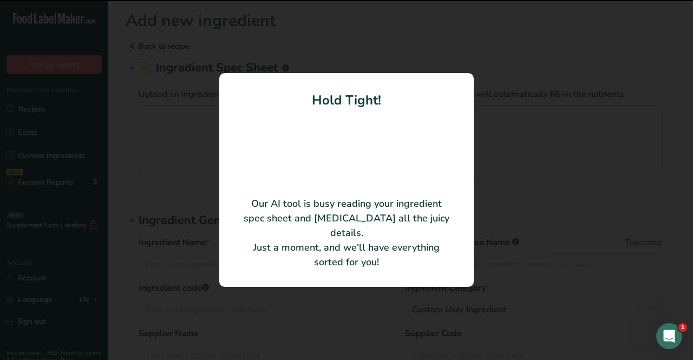
click at [124, 155] on div at bounding box center [346, 180] width 693 height 360
type input "27108 Flour 10" Pressed Tortilla"
type input "9185245"
type input "Ole Mexican Foods, Inc."
type input "27108"
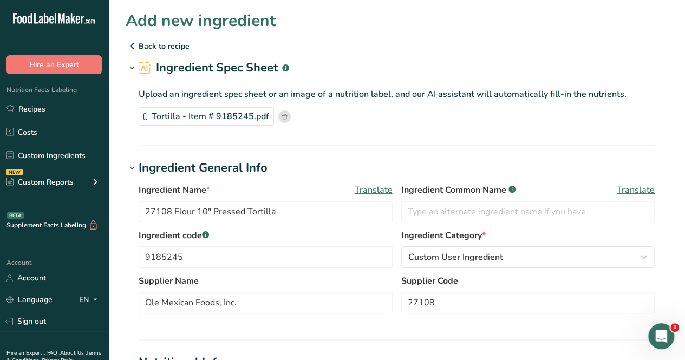
click at [247, 210] on input "27108 Flour 10" Pressed Tortilla" at bounding box center [266, 212] width 254 height 22
drag, startPoint x: 246, startPoint y: 210, endPoint x: 144, endPoint y: 222, distance: 102.4
click at [144, 214] on input "27108 Flour 10" Pressed Tortilla" at bounding box center [266, 212] width 254 height 22
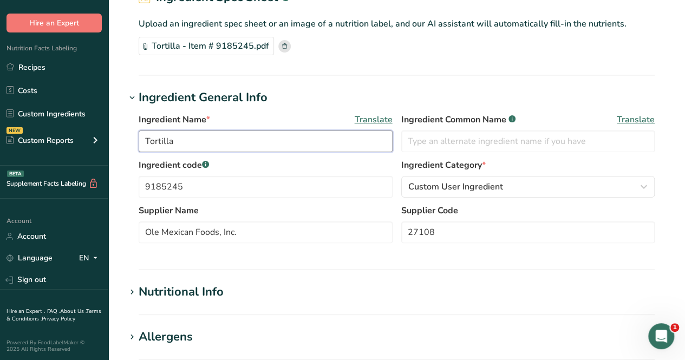
scroll to position [108, 0]
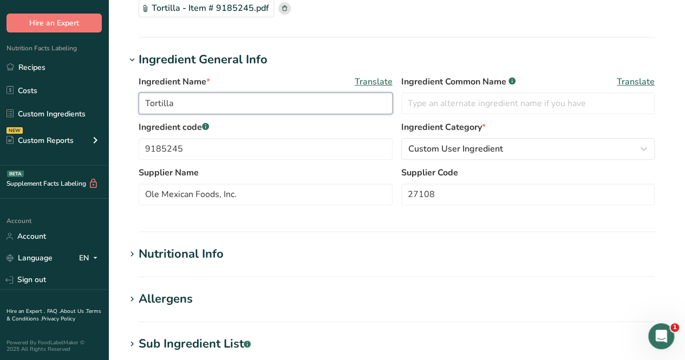
type input "Tortilla"
click at [183, 248] on div "Nutritional Info" at bounding box center [181, 254] width 85 height 18
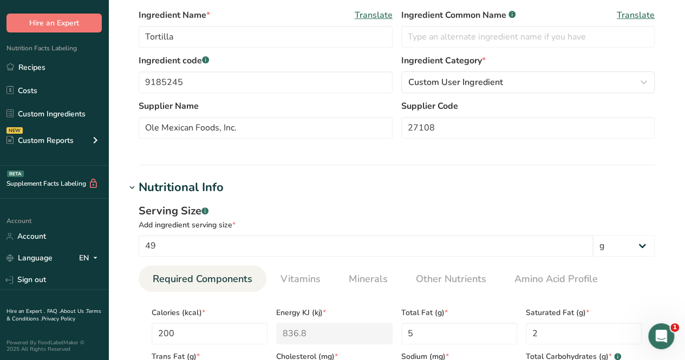
scroll to position [325, 0]
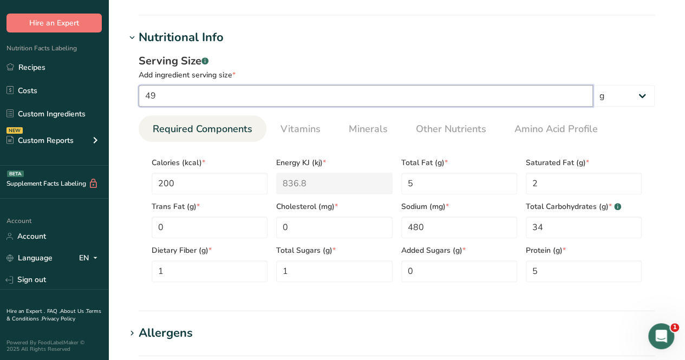
click at [174, 91] on input "49" at bounding box center [366, 96] width 454 height 22
type input "4"
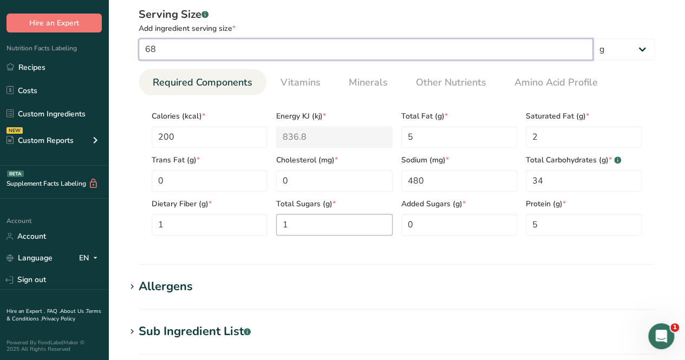
scroll to position [433, 0]
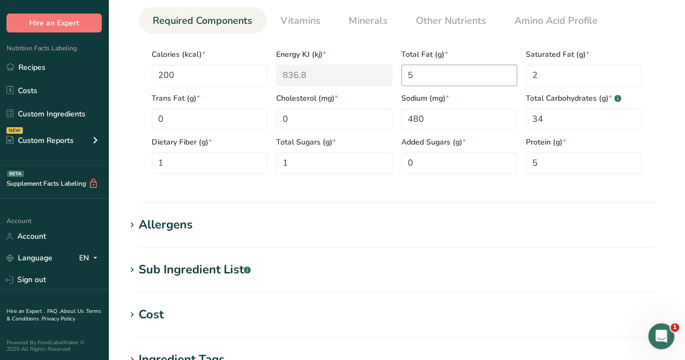
type input "68"
click at [466, 76] on Fat "5" at bounding box center [459, 75] width 116 height 22
type Fat "6"
click at [539, 74] on Fat "2" at bounding box center [583, 75] width 116 height 22
type Fat "3"
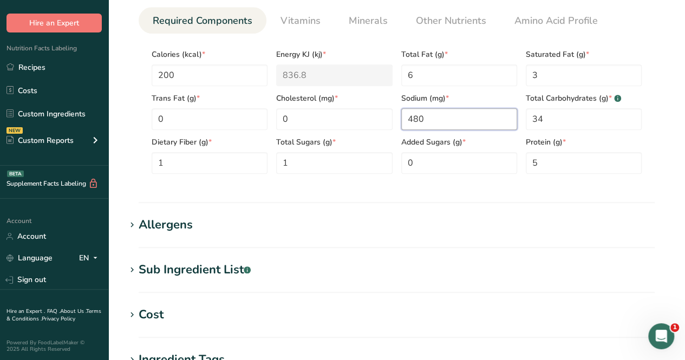
click at [459, 123] on input "480" at bounding box center [459, 119] width 116 height 22
type input "400"
click at [565, 167] on input "5" at bounding box center [583, 163] width 116 height 22
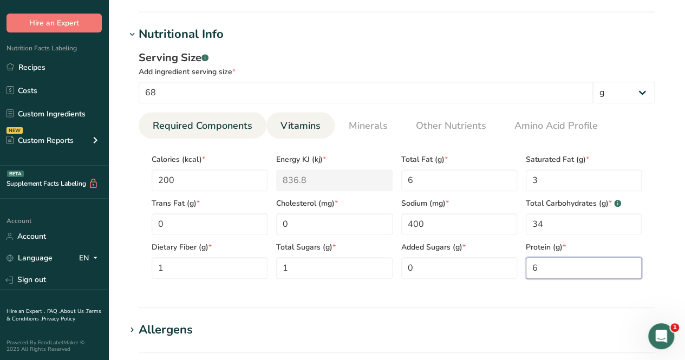
scroll to position [325, 0]
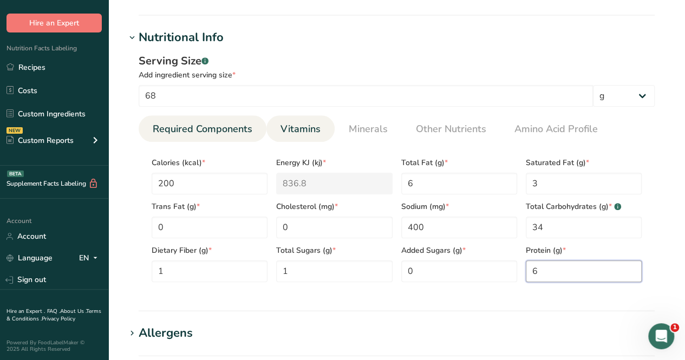
type input "6"
click at [311, 135] on span "Vitamins" at bounding box center [300, 129] width 40 height 15
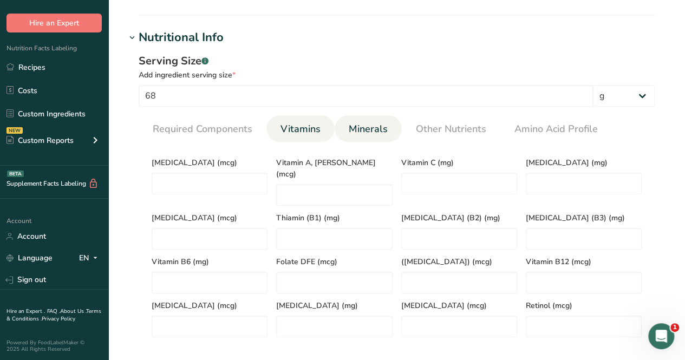
click at [353, 129] on span "Minerals" at bounding box center [367, 129] width 39 height 15
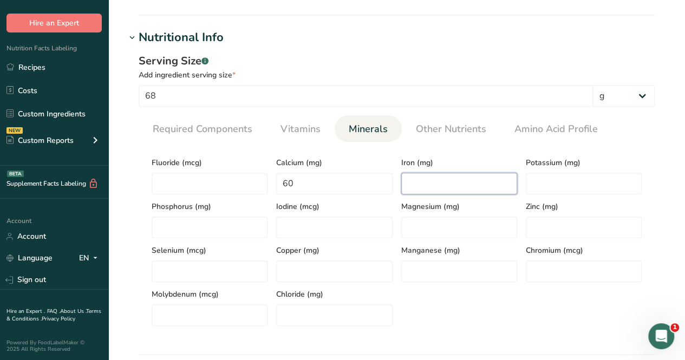
click at [439, 183] on input "number" at bounding box center [459, 184] width 116 height 22
type input "2"
click at [569, 175] on input "number" at bounding box center [583, 184] width 116 height 22
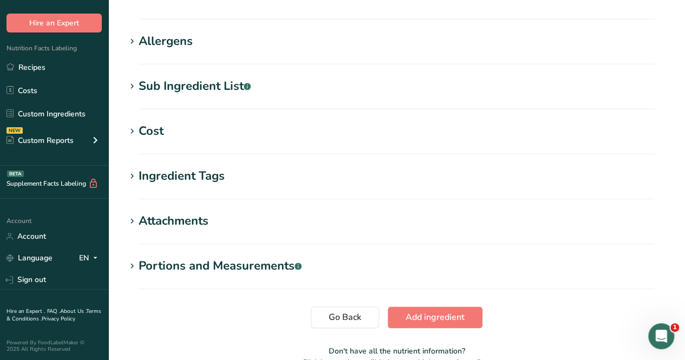
scroll to position [720, 0]
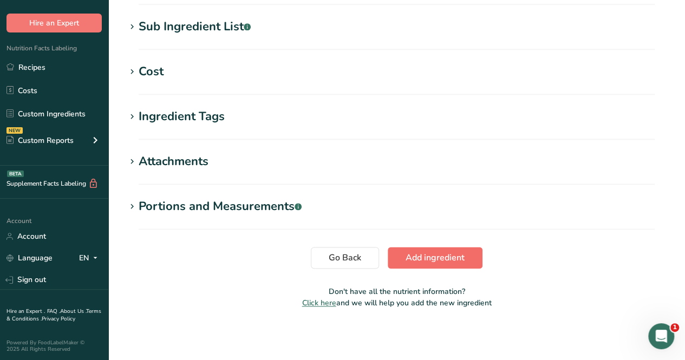
type input "52"
click at [432, 249] on button "Add ingredient" at bounding box center [434, 258] width 95 height 22
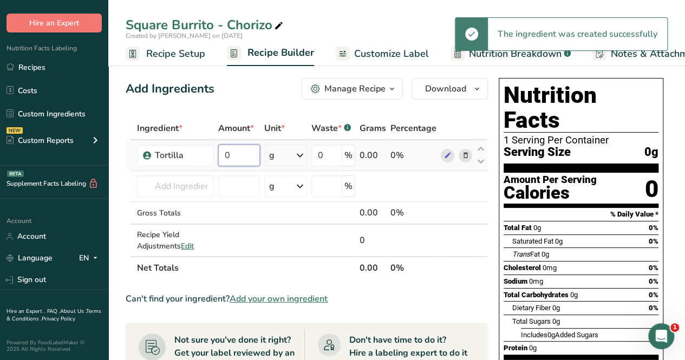
click at [227, 157] on input "0" at bounding box center [239, 155] width 42 height 22
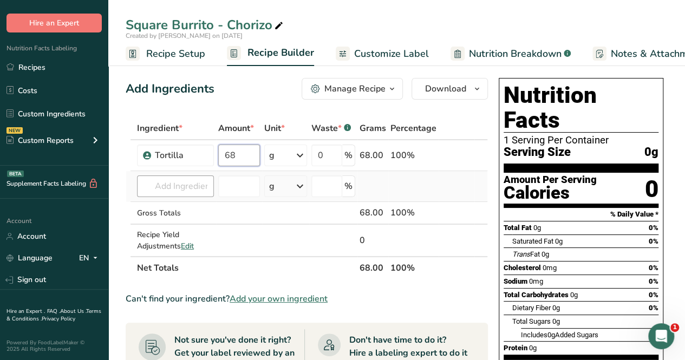
type input "68"
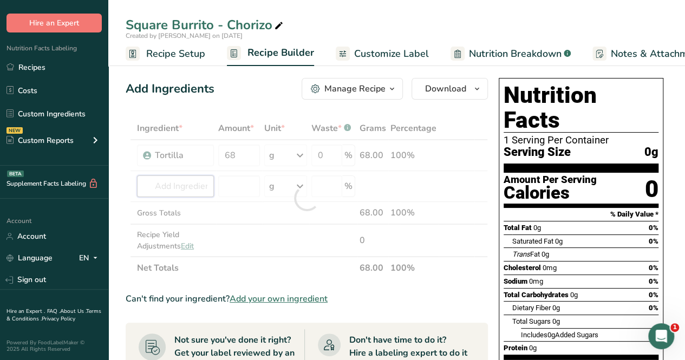
click at [190, 189] on div "Ingredient * Amount * Unit * Waste * .a-a{fill:#347362;}.b-a{fill:#fff;} Grams …" at bounding box center [307, 198] width 362 height 162
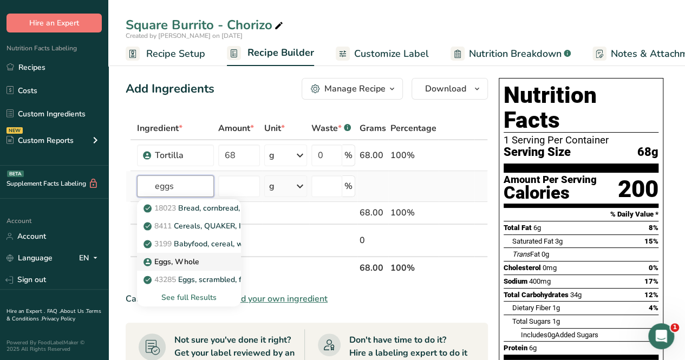
type input "eggs"
click at [212, 266] on div "Eggs, Whole" at bounding box center [180, 261] width 69 height 11
type input "Eggs, Whole"
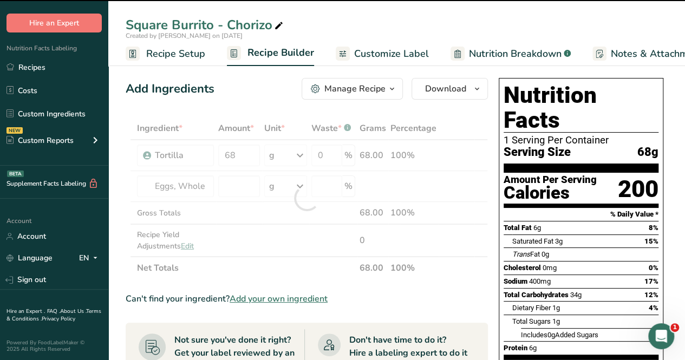
type input "0"
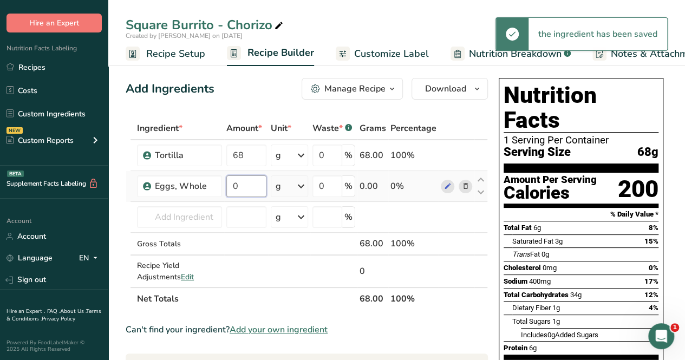
click at [249, 190] on input "0" at bounding box center [246, 186] width 40 height 22
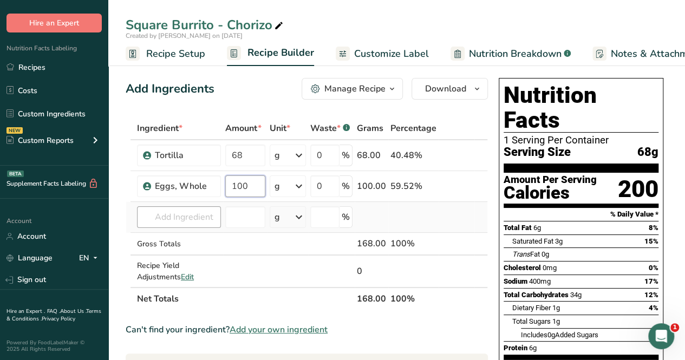
type input "100"
click at [155, 216] on div "Ingredient * Amount * Unit * Waste * .a-a{fill:#347362;}.b-a{fill:#fff;} Grams …" at bounding box center [307, 213] width 362 height 193
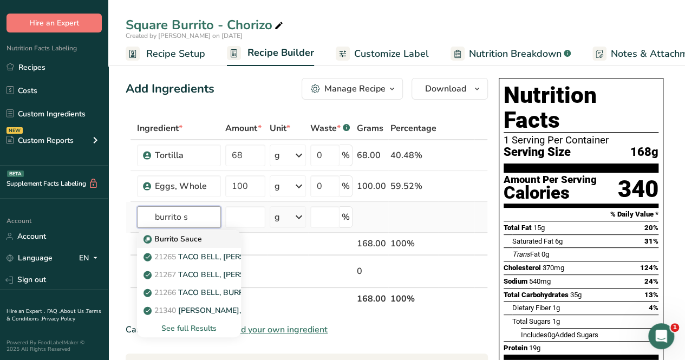
type input "burrito s"
click at [182, 238] on p "Burrito Sauce" at bounding box center [174, 238] width 56 height 11
type input "Burrito Sauce"
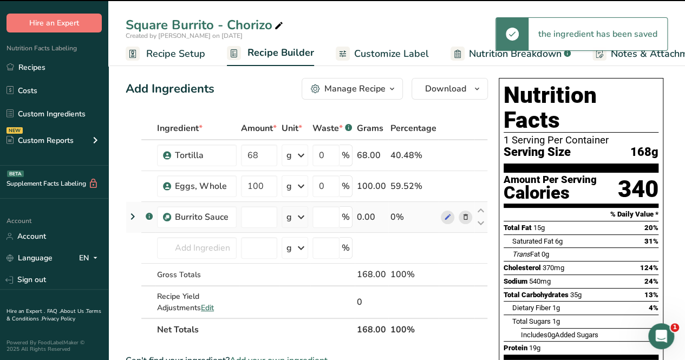
type input "0"
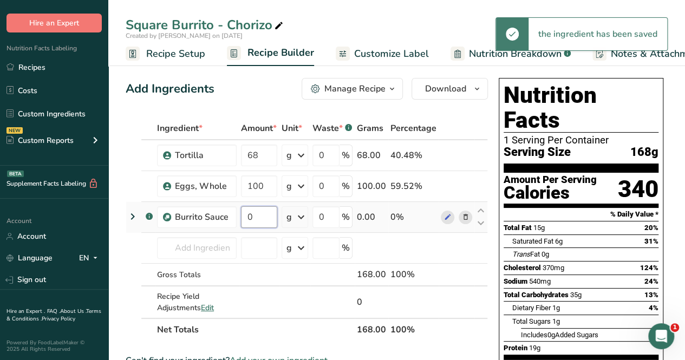
click at [250, 217] on input "0" at bounding box center [259, 217] width 36 height 22
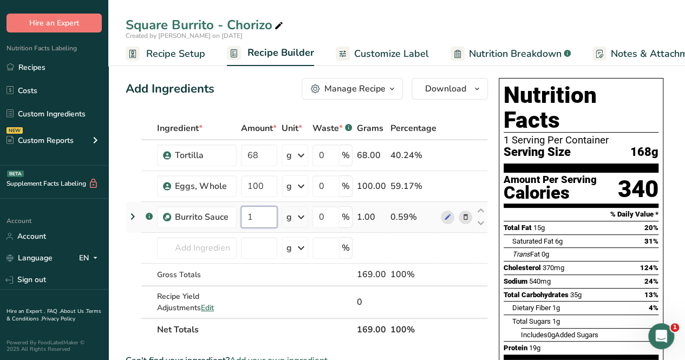
type input "1"
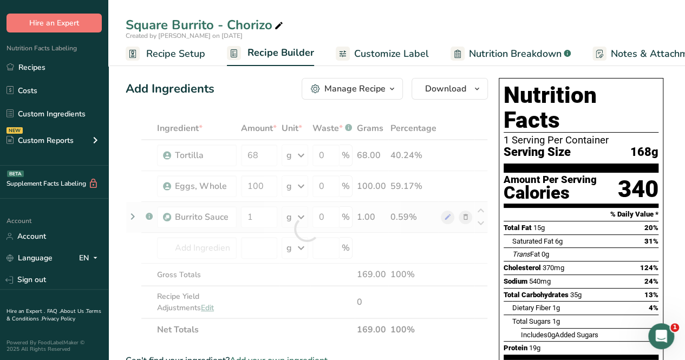
click at [293, 216] on div "Ingredient * Amount * Unit * Waste * .a-a{fill:#347362;}.b-a{fill:#fff;} Grams …" at bounding box center [307, 229] width 362 height 224
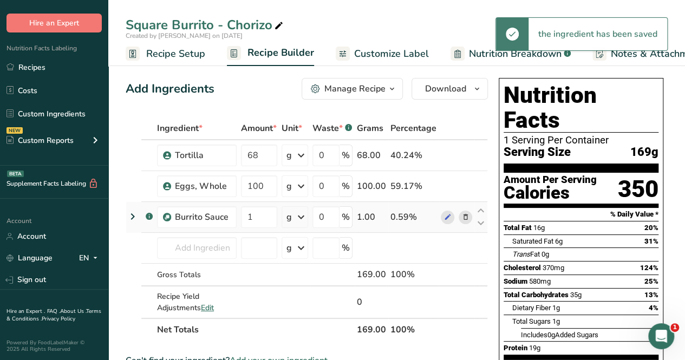
click at [304, 221] on icon at bounding box center [300, 216] width 13 height 19
click at [308, 300] on div "See more" at bounding box center [333, 302] width 91 height 11
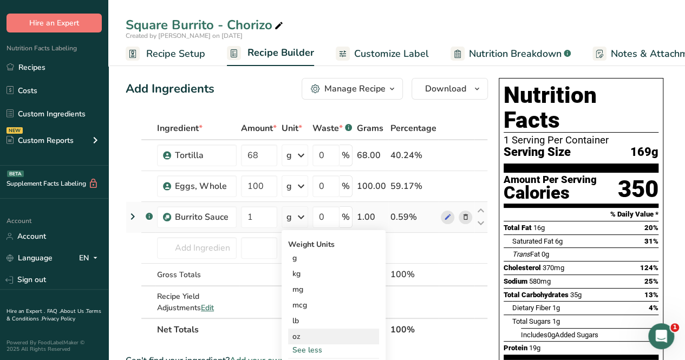
click at [311, 335] on div "oz" at bounding box center [333, 336] width 91 height 16
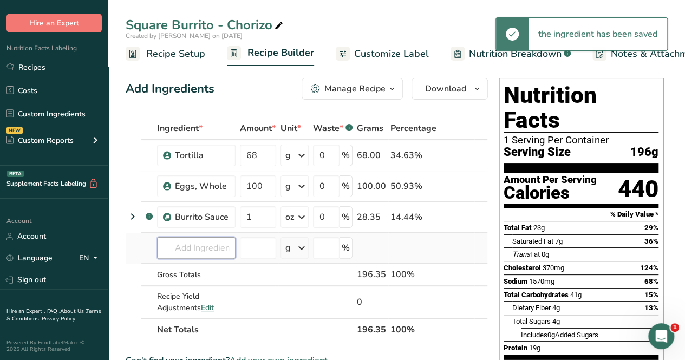
click at [189, 249] on input "text" at bounding box center [196, 248] width 78 height 22
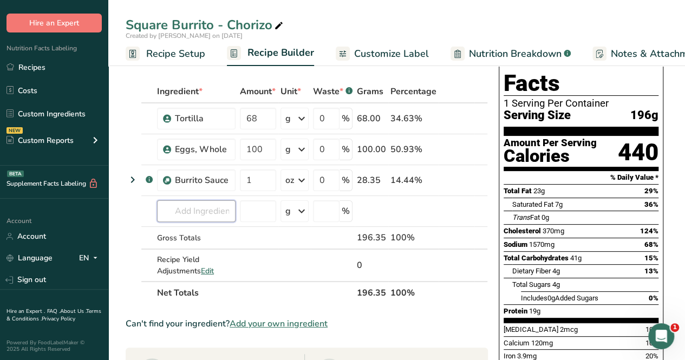
scroll to position [54, 0]
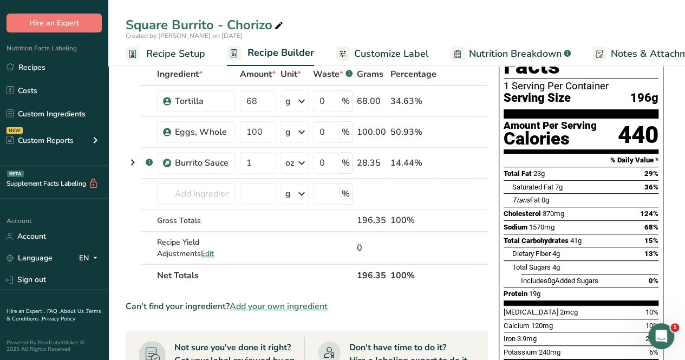
drag, startPoint x: 300, startPoint y: 304, endPoint x: 307, endPoint y: 313, distance: 11.9
click at [299, 304] on span "Add your own ingredient" at bounding box center [278, 306] width 98 height 13
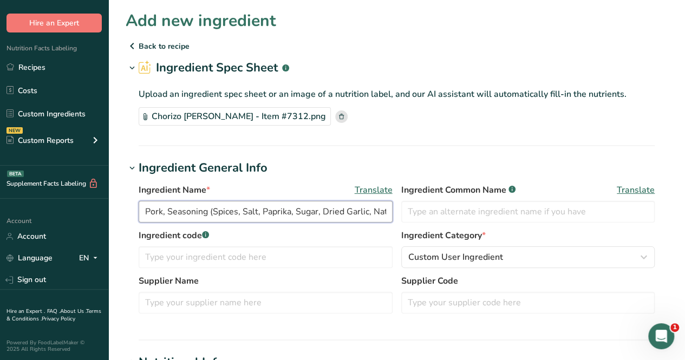
click at [192, 202] on input "Pork, Seasoning (Spices, Salt, Paprika, Sugar, Dried Garlic, Natural Flavor, Pa…" at bounding box center [266, 212] width 254 height 22
drag, startPoint x: 146, startPoint y: 210, endPoint x: 415, endPoint y: 209, distance: 268.4
click at [415, 209] on div "Ingredient Name * Translate Pork, Seasoning (Spices, Salt, Paprika, Sugar, Drie…" at bounding box center [397, 205] width 516 height 45
type input "\"
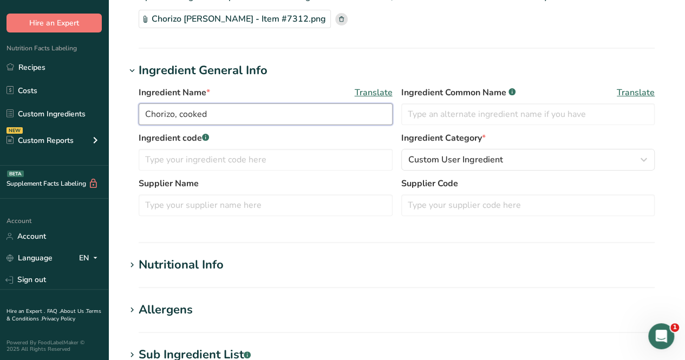
scroll to position [216, 0]
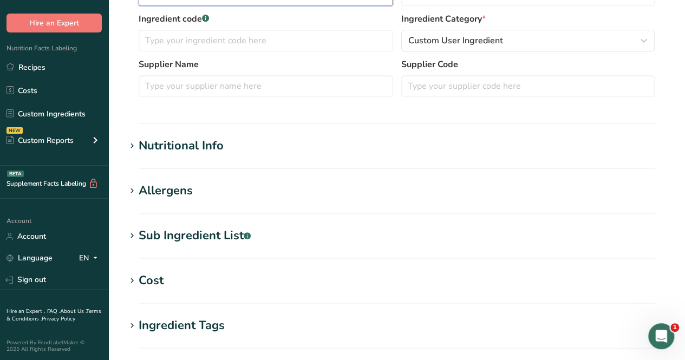
type input "Chorizo, cooked"
click at [169, 143] on div "Nutritional Info" at bounding box center [181, 146] width 85 height 18
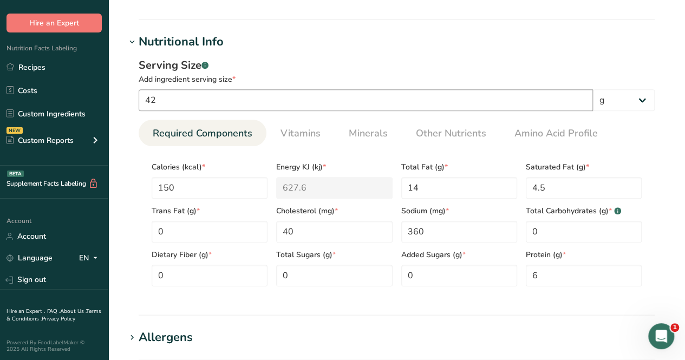
scroll to position [325, 0]
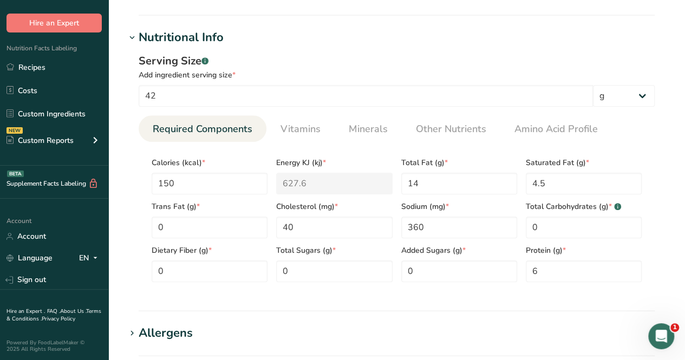
click at [137, 226] on div "Serving Size .a-a{fill:#347362;}.b-a{fill:#fff;} Add ingredient serving size * …" at bounding box center [397, 172] width 542 height 251
click at [300, 121] on link "Vitamins" at bounding box center [300, 129] width 49 height 28
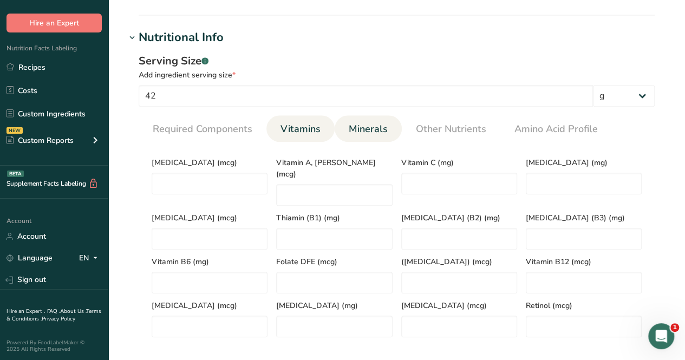
click at [369, 126] on span "Minerals" at bounding box center [367, 129] width 39 height 15
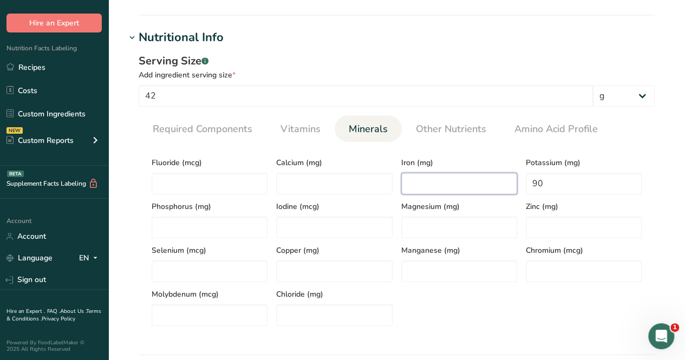
click at [444, 179] on input "number" at bounding box center [459, 184] width 116 height 22
type input "0"
type input "0.3998"
click at [441, 137] on link "Other Nutrients" at bounding box center [450, 129] width 79 height 28
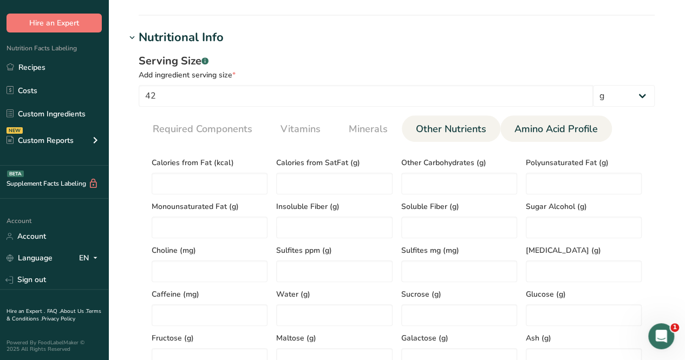
click at [501, 129] on li "Amino Acid Profile" at bounding box center [555, 128] width 111 height 27
click at [516, 127] on span "Amino Acid Profile" at bounding box center [555, 129] width 83 height 15
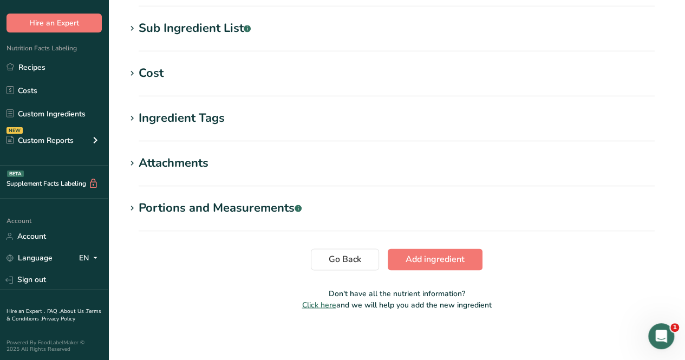
scroll to position [764, 0]
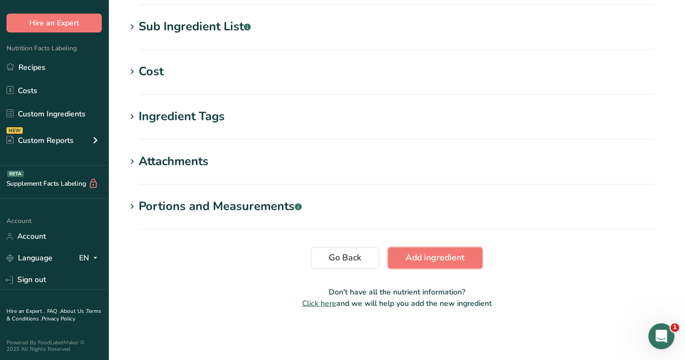
click at [448, 263] on span "Add ingredient" at bounding box center [434, 257] width 59 height 13
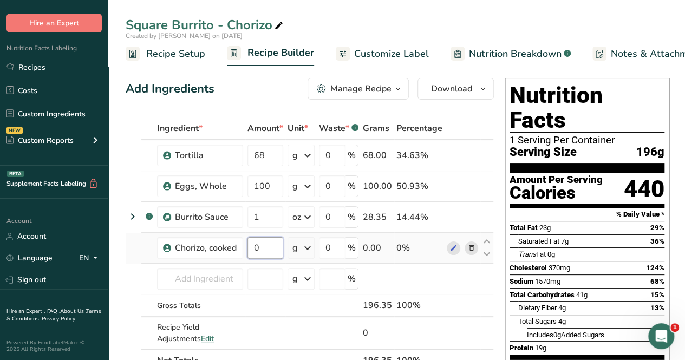
click at [266, 248] on input "0" at bounding box center [265, 248] width 36 height 22
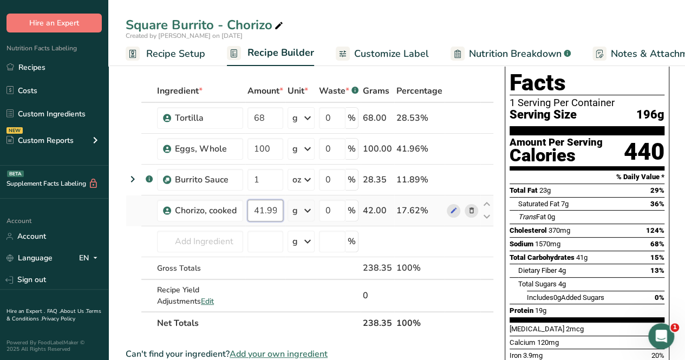
scroll to position [54, 0]
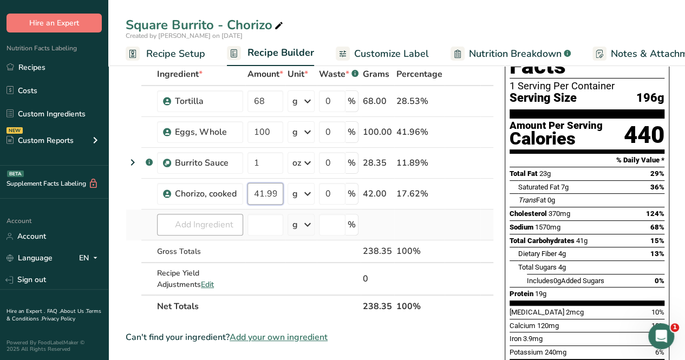
type input "41.999999"
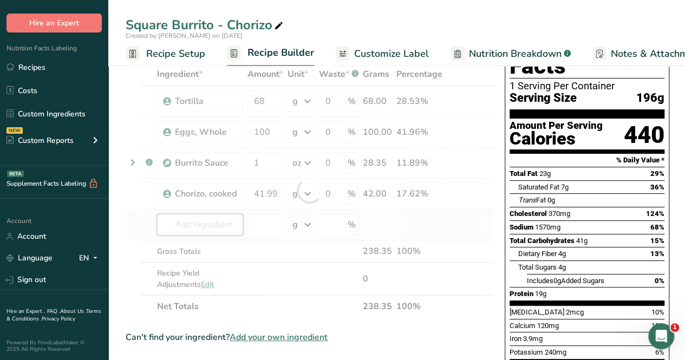
click at [185, 226] on div "Ingredient * Amount * Unit * Waste * .a-a{fill:#347362;}.b-a{fill:#fff;} Grams …" at bounding box center [310, 190] width 368 height 255
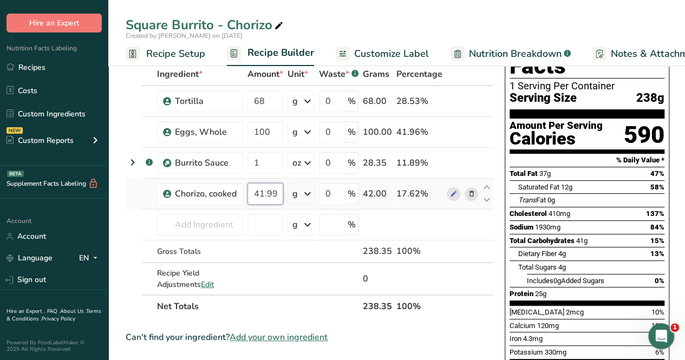
scroll to position [0, 19]
drag, startPoint x: 253, startPoint y: 191, endPoint x: 299, endPoint y: 196, distance: 45.8
click at [299, 196] on tr "Chorizo, cooked 41.999999 g Weight Units g kg mg See more Volume Units l Volume…" at bounding box center [309, 194] width 367 height 31
type input "42"
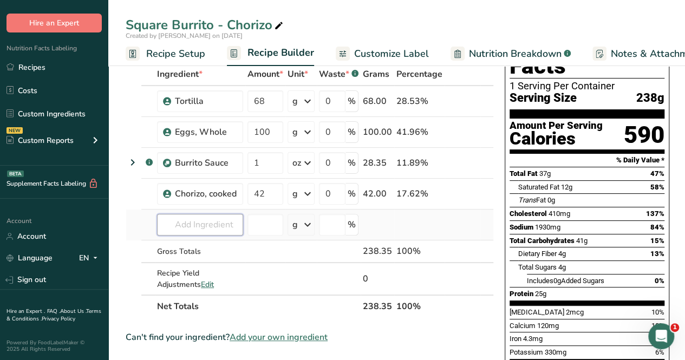
click at [177, 227] on div "Ingredient * Amount * Unit * Waste * .a-a{fill:#347362;}.b-a{fill:#fff;} Grams …" at bounding box center [310, 190] width 368 height 255
click at [271, 335] on span "Add your own ingredient" at bounding box center [278, 337] width 98 height 13
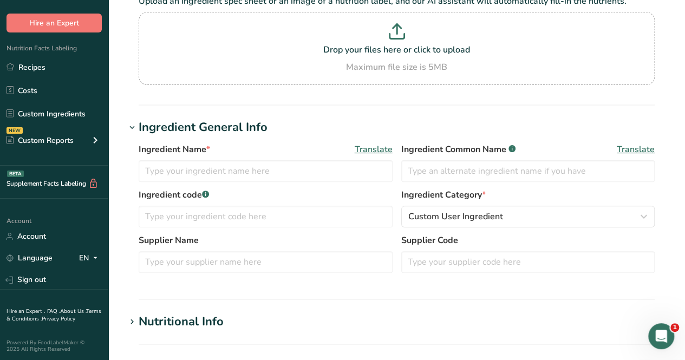
scroll to position [162, 0]
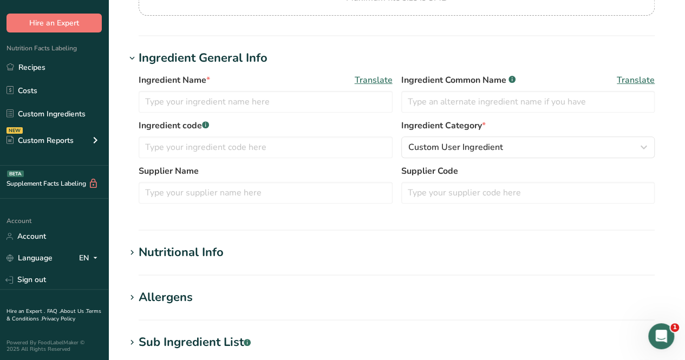
click at [127, 131] on div "Ingredient Name * Translate Ingredient Common Name .a-a{fill:#347362;}.b-a{fill…" at bounding box center [397, 141] width 542 height 149
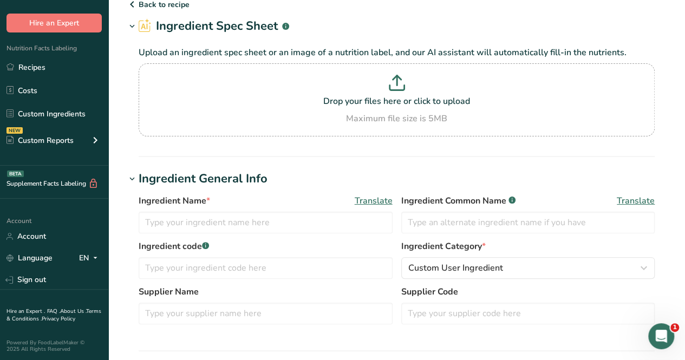
scroll to position [0, 0]
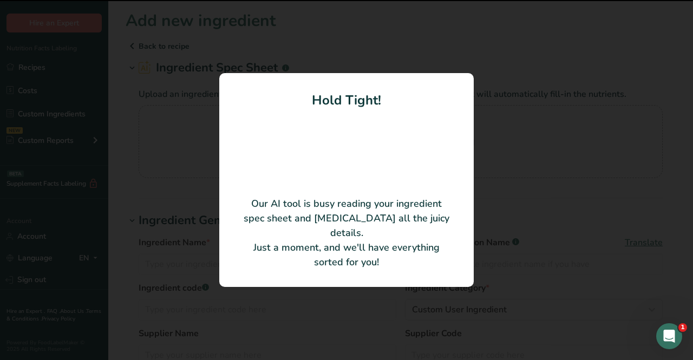
click at [185, 202] on div at bounding box center [346, 180] width 693 height 360
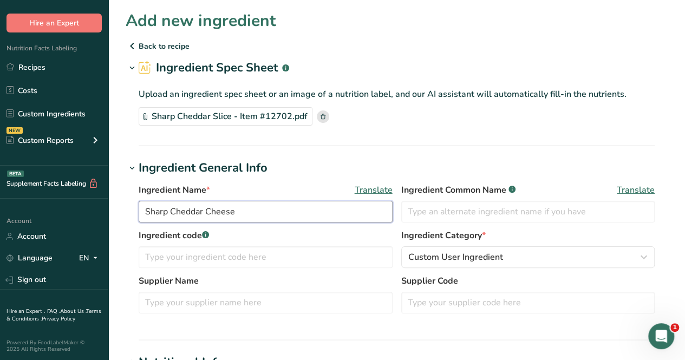
drag, startPoint x: 233, startPoint y: 212, endPoint x: 82, endPoint y: 213, distance: 151.0
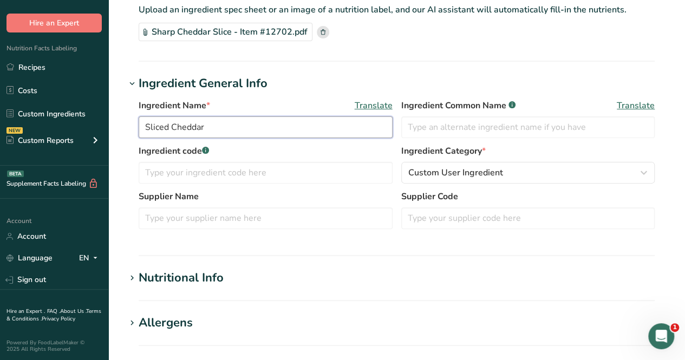
scroll to position [162, 0]
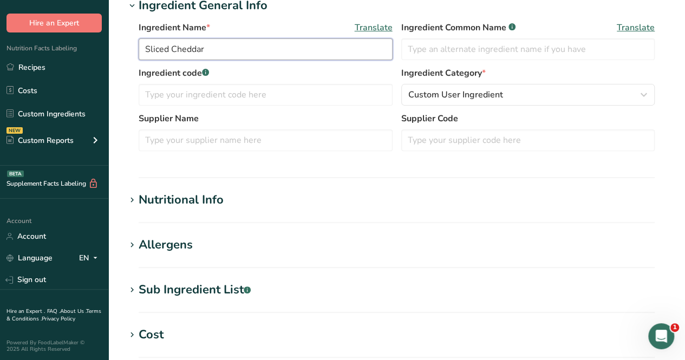
type input "Sliced Cheddar"
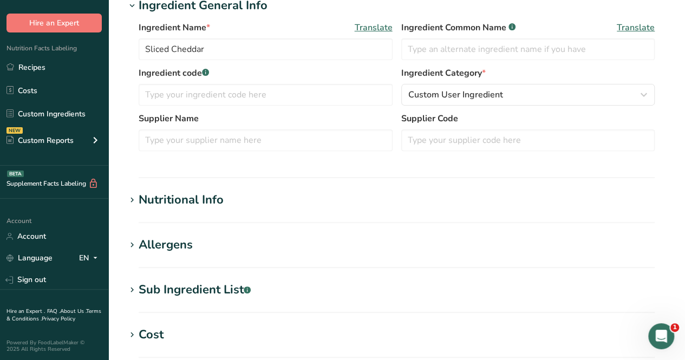
click at [200, 200] on div "Nutritional Info" at bounding box center [181, 200] width 85 height 18
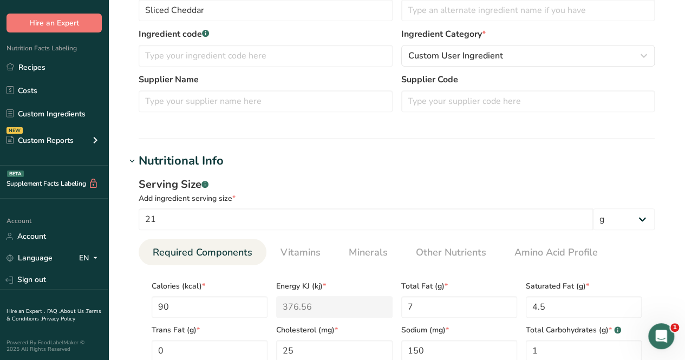
scroll to position [216, 0]
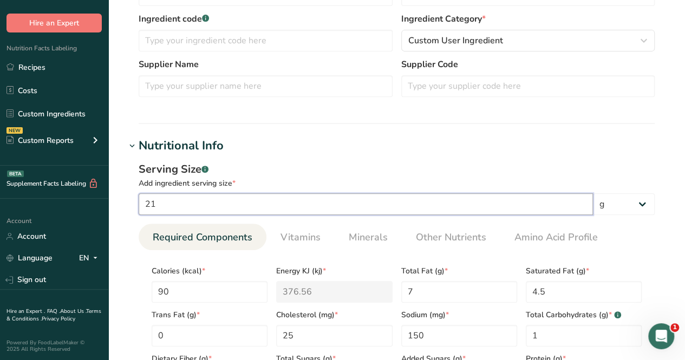
click at [221, 201] on input "21" at bounding box center [366, 204] width 454 height 22
type input "2"
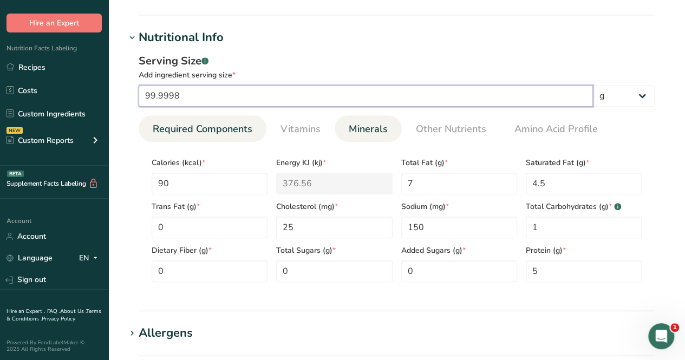
type input "99.9998"
click at [369, 129] on span "Minerals" at bounding box center [367, 129] width 39 height 15
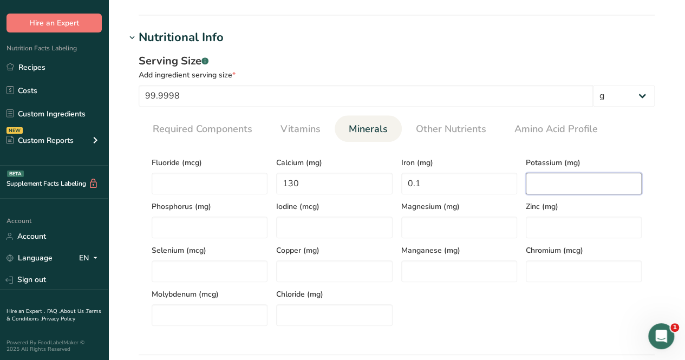
drag, startPoint x: 600, startPoint y: 189, endPoint x: 561, endPoint y: 180, distance: 40.0
click at [600, 189] on input "number" at bounding box center [583, 184] width 116 height 22
type input "20"
click at [321, 139] on link "Vitamins" at bounding box center [300, 129] width 49 height 28
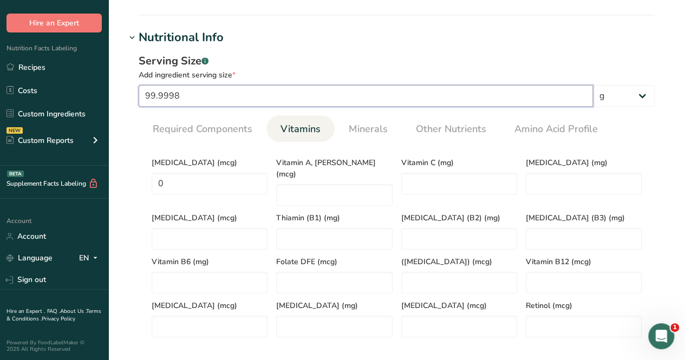
click at [214, 98] on input "99.9998" at bounding box center [366, 96] width 454 height 22
drag, startPoint x: 196, startPoint y: 100, endPoint x: 68, endPoint y: 109, distance: 128.0
click at [68, 109] on div ".a-20{fill:#fff;} Hire an Expert Nutrition Facts Labeling Recipes Costs Custom …" at bounding box center [342, 220] width 685 height 1091
type input "21"
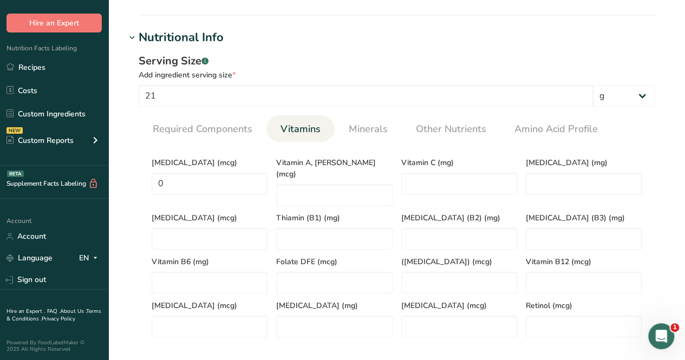
click at [279, 57] on div "Serving Size .a-a{fill:#347362;}.b-a{fill:#fff;}" at bounding box center [397, 61] width 516 height 16
click at [223, 128] on span "Required Components" at bounding box center [203, 129] width 100 height 15
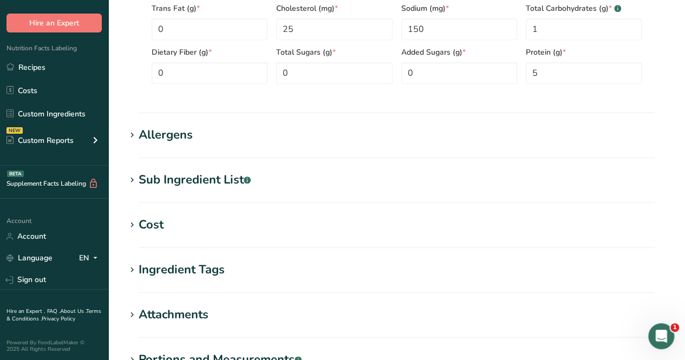
scroll to position [676, 0]
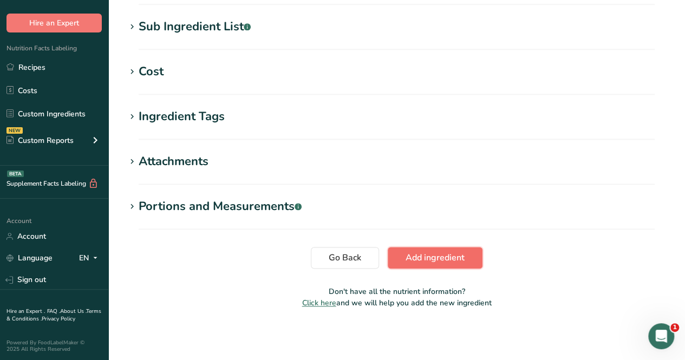
click at [469, 251] on button "Add ingredient" at bounding box center [434, 258] width 95 height 22
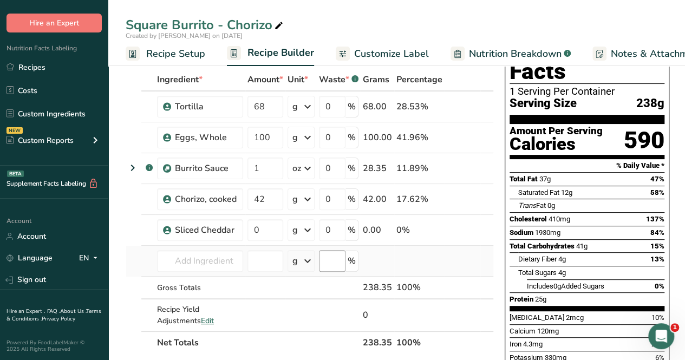
scroll to position [108, 0]
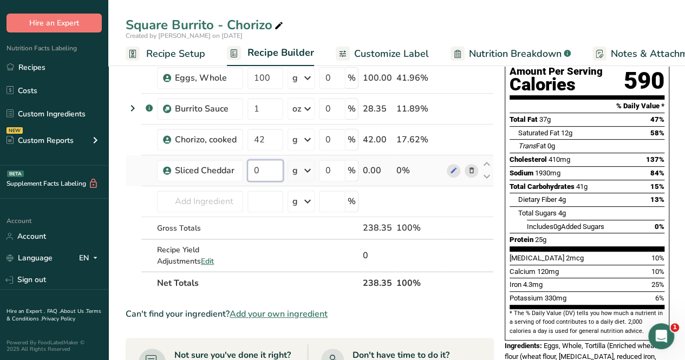
click at [271, 173] on input "0" at bounding box center [265, 171] width 36 height 22
type input "21"
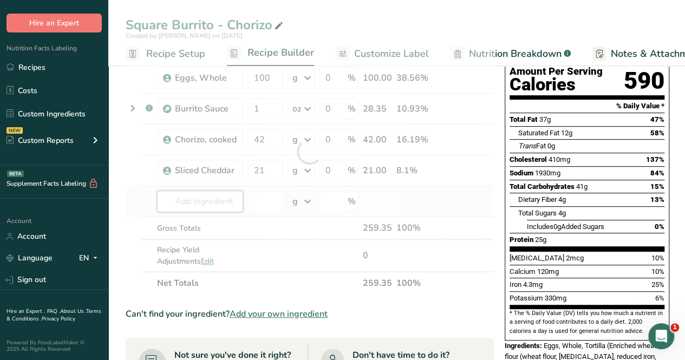
click at [203, 196] on div "Ingredient * Amount * Unit * Waste * .a-a{fill:#347362;}.b-a{fill:#fff;} Grams …" at bounding box center [310, 152] width 368 height 286
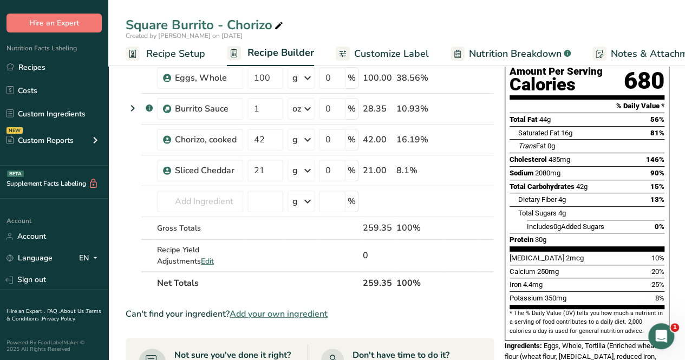
click at [114, 190] on section "Add Ingredients Manage Recipe Delete Recipe Duplicate Recipe Scale Recipe Save …" at bounding box center [396, 363] width 576 height 830
click at [190, 196] on input "text" at bounding box center [200, 201] width 86 height 22
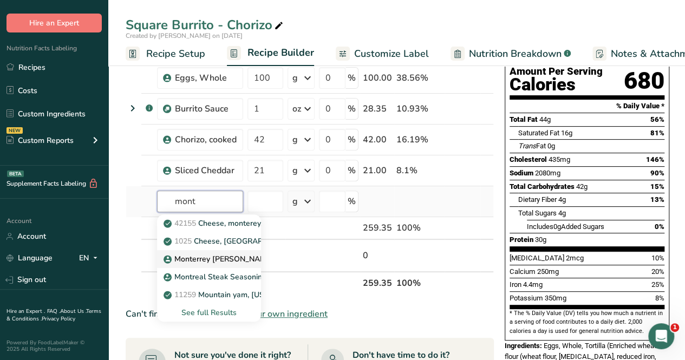
type input "mont"
click at [213, 257] on p "Monterrey [PERSON_NAME], Shredded" at bounding box center [238, 258] width 145 height 11
type input "Monterrey [PERSON_NAME], Shredded"
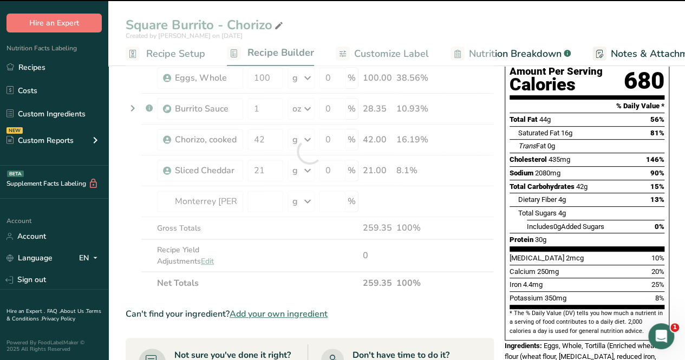
type input "0"
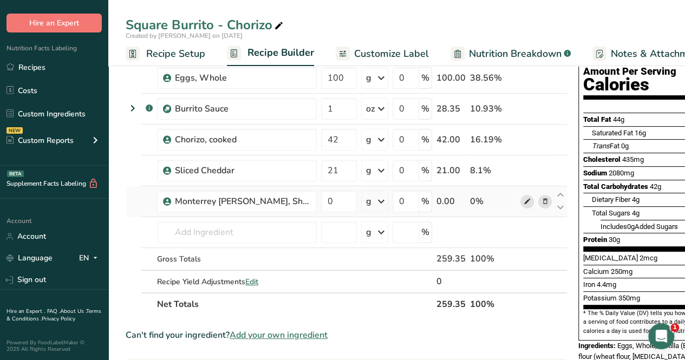
click at [523, 200] on icon at bounding box center [527, 201] width 8 height 11
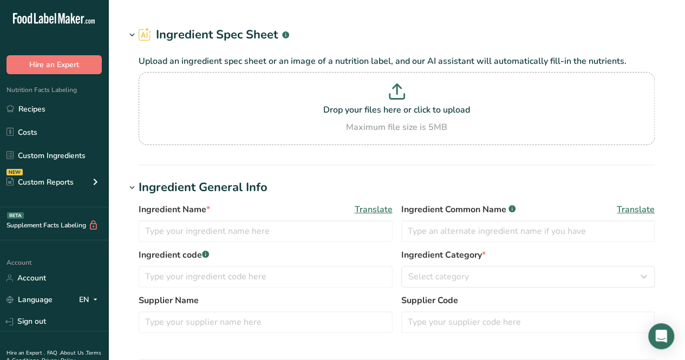
type input "Monterrey [PERSON_NAME], Shredded"
type input "28"
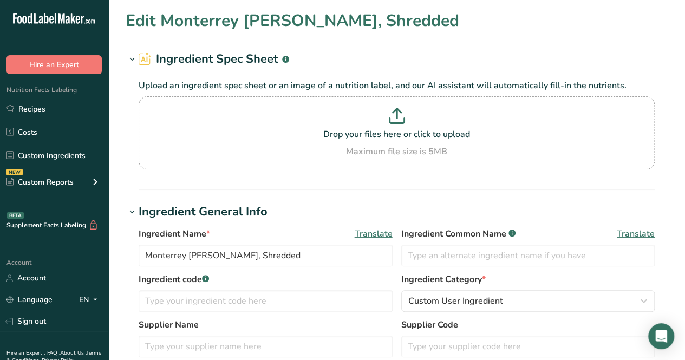
type input "100"
type KJ "418.4"
type Fat "8"
type Fat "5"
type Fat "0"
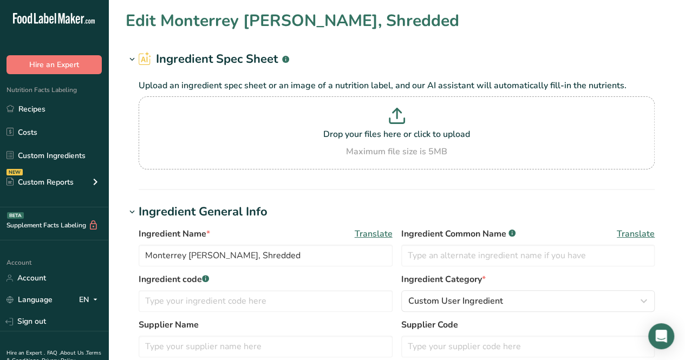
type input "25"
type input "160"
type Carbohydrates "0"
type Fiber "0"
type Sugars "0"
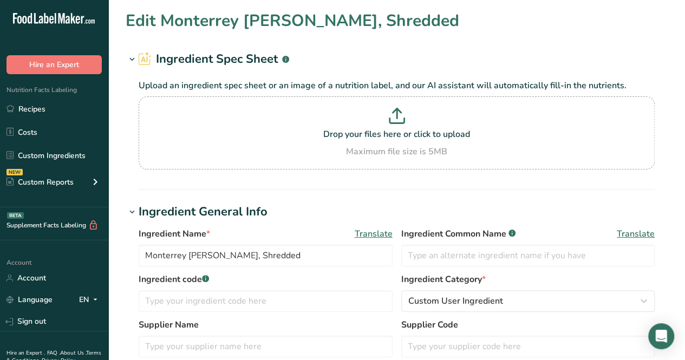
type Sugars "0"
type input "7"
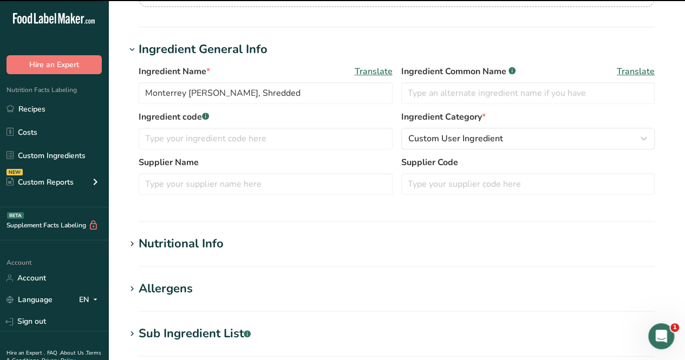
click at [199, 242] on div "Nutritional Info" at bounding box center [181, 244] width 85 height 18
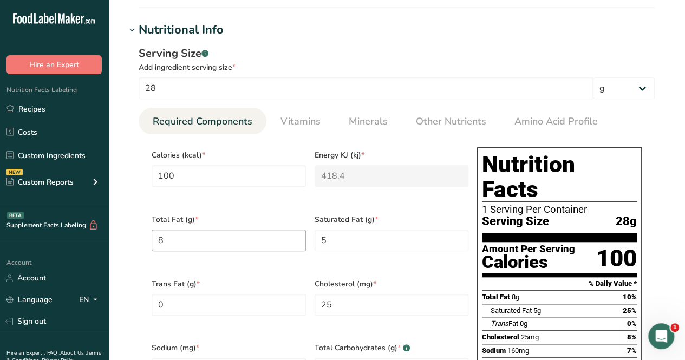
scroll to position [379, 0]
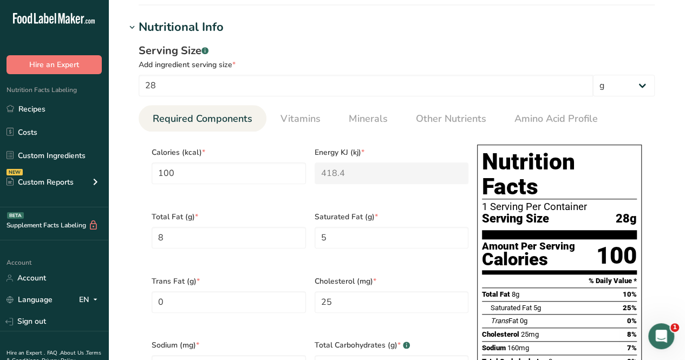
click at [113, 96] on section "Edit Monterrey [PERSON_NAME], Shredded Ingredient Spec Sheet .a-a{fill:#347362;…" at bounding box center [396, 271] width 576 height 1300
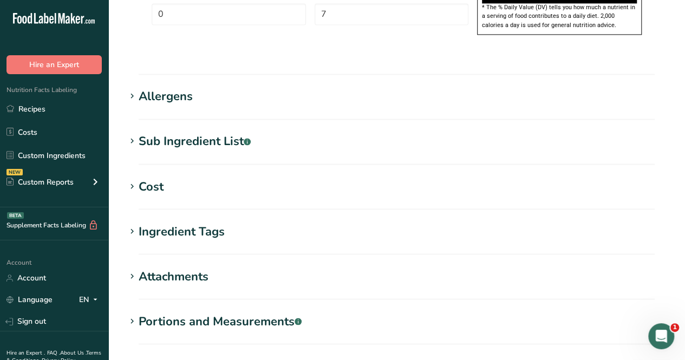
scroll to position [920, 0]
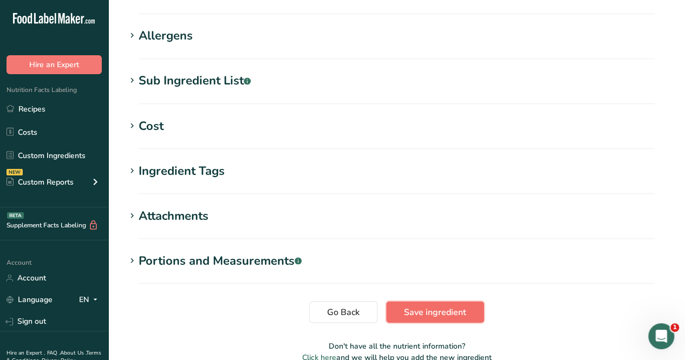
click at [407, 305] on span "Save ingredient" at bounding box center [435, 311] width 62 height 13
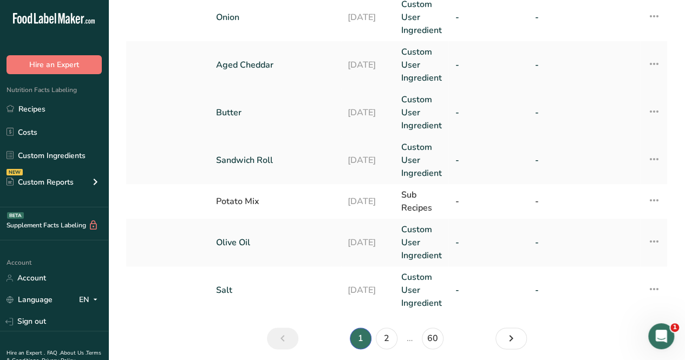
scroll to position [512, 0]
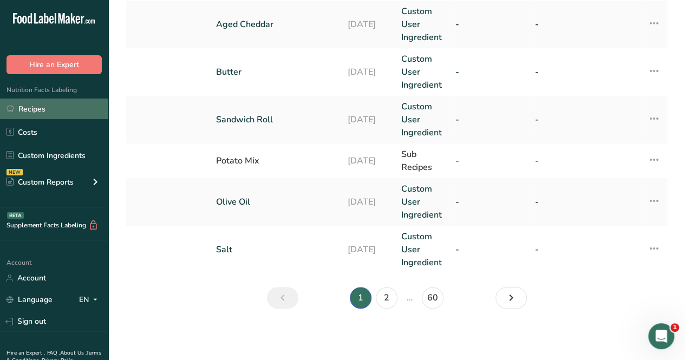
click at [50, 110] on link "Recipes" at bounding box center [54, 108] width 108 height 21
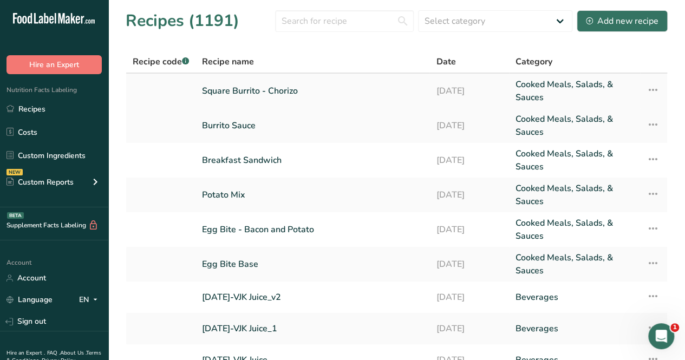
click at [249, 93] on link "Square Burrito - Chorizo" at bounding box center [312, 91] width 221 height 26
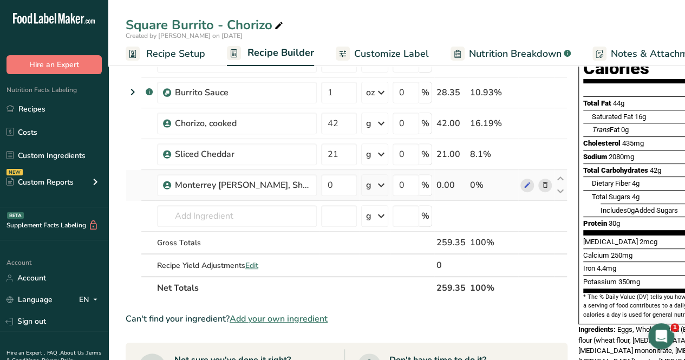
scroll to position [108, 0]
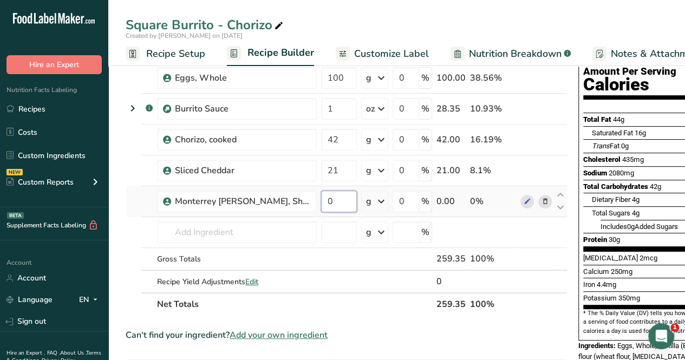
click at [338, 203] on input "0" at bounding box center [339, 201] width 36 height 22
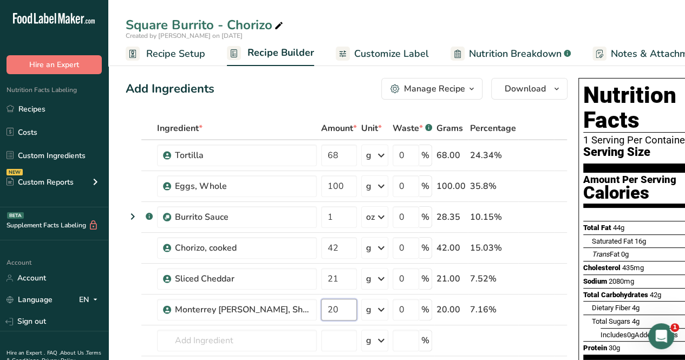
type input "20"
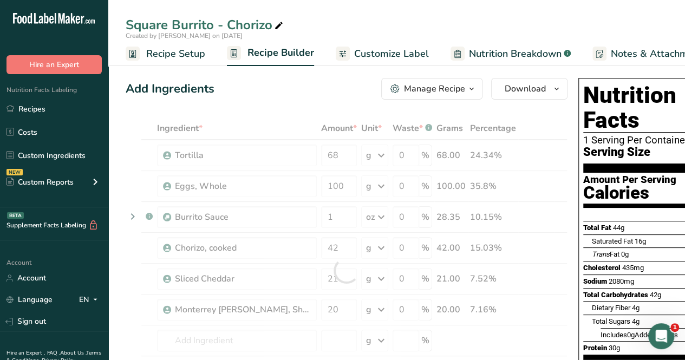
click at [410, 27] on div "Square Burrito - Chorizo" at bounding box center [396, 24] width 576 height 19
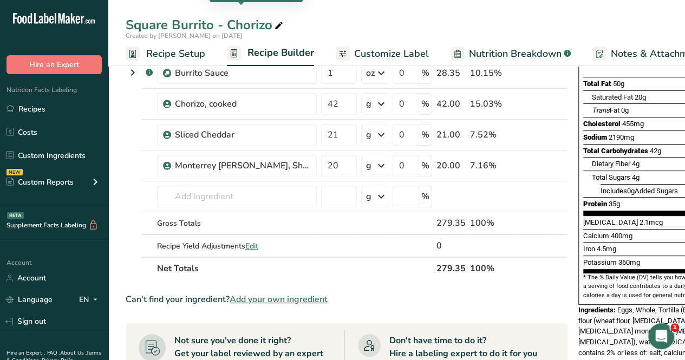
scroll to position [162, 0]
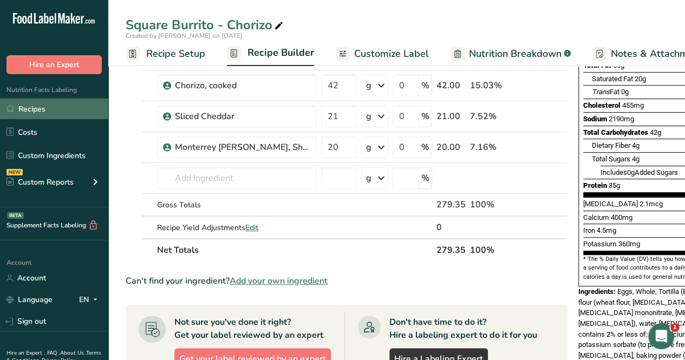
click at [74, 103] on link "Recipes" at bounding box center [54, 108] width 108 height 21
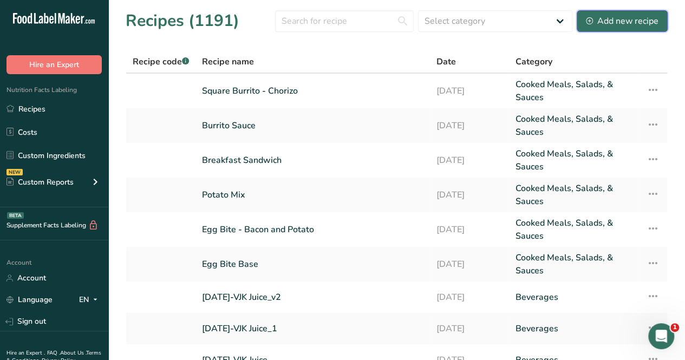
click at [604, 19] on div "Add new recipe" at bounding box center [622, 21] width 73 height 13
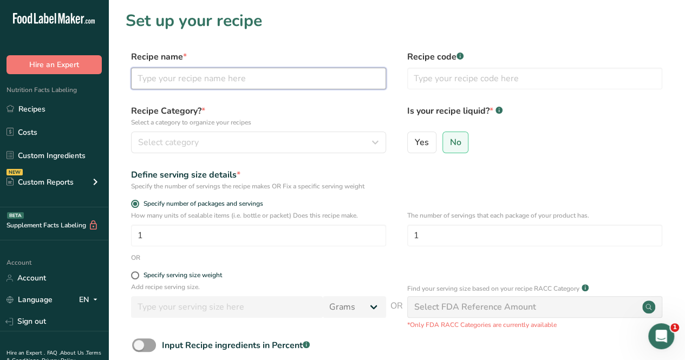
click at [229, 77] on input "text" at bounding box center [258, 79] width 255 height 22
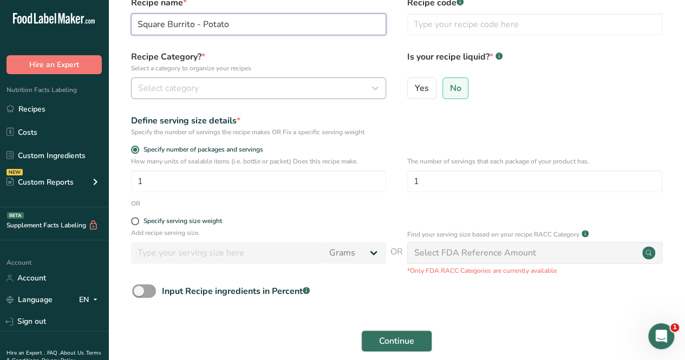
type input "Square Burrito - Potato"
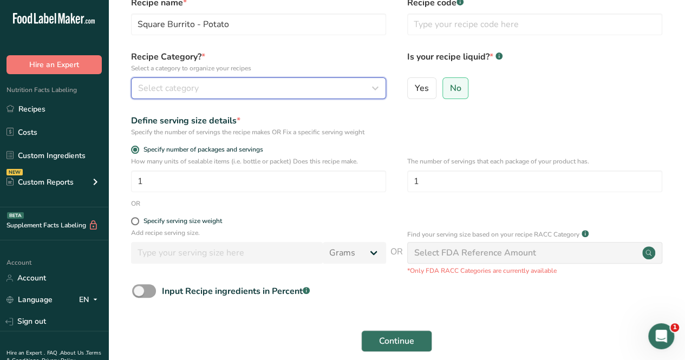
click at [194, 86] on span "Select category" at bounding box center [168, 88] width 61 height 13
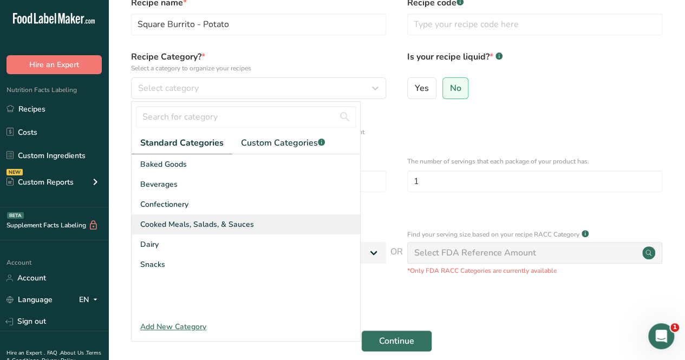
click at [222, 217] on div "Cooked Meals, Salads, & Sauces" at bounding box center [245, 224] width 228 height 20
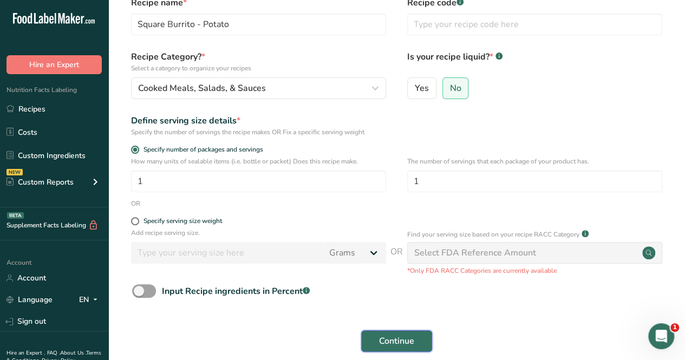
click at [380, 334] on button "Continue" at bounding box center [396, 341] width 71 height 22
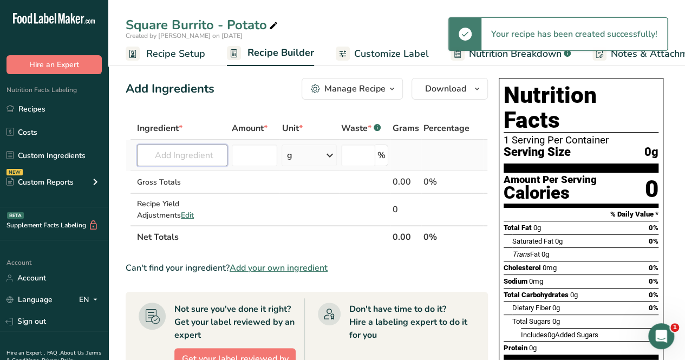
click at [177, 152] on input "text" at bounding box center [182, 155] width 90 height 22
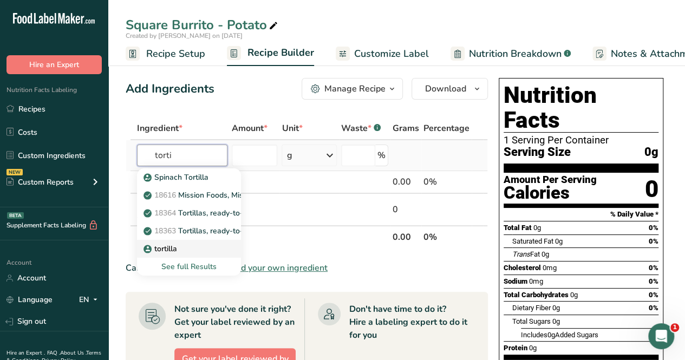
type input "torti"
click at [193, 245] on div "tortilla" at bounding box center [180, 248] width 69 height 11
type input "tortilla"
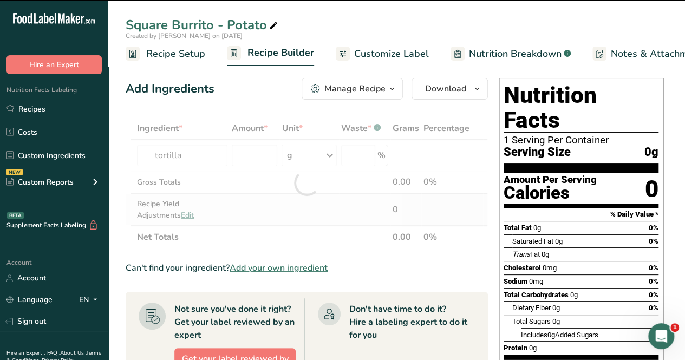
type input "0"
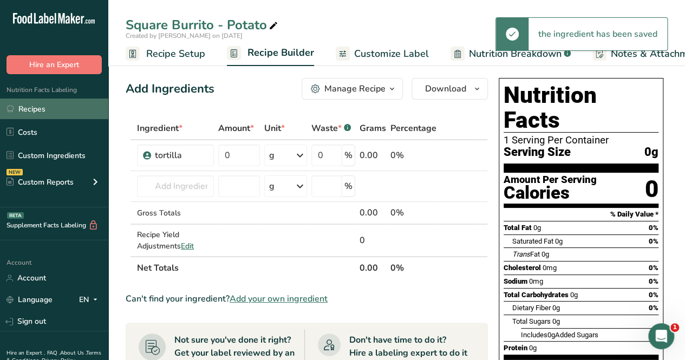
click at [28, 115] on link "Recipes" at bounding box center [54, 108] width 108 height 21
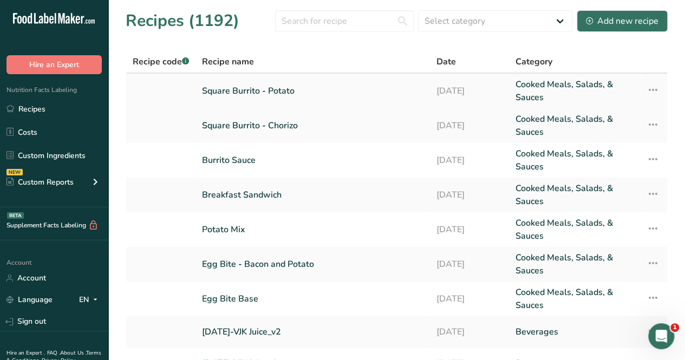
click at [238, 93] on link "Square Burrito - Potato" at bounding box center [312, 91] width 221 height 26
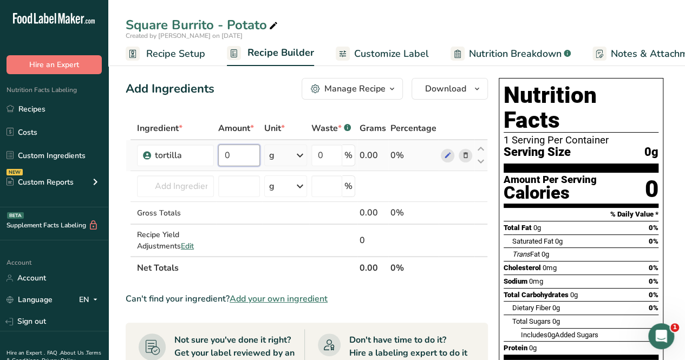
click at [238, 151] on input "0" at bounding box center [239, 155] width 42 height 22
type input "68"
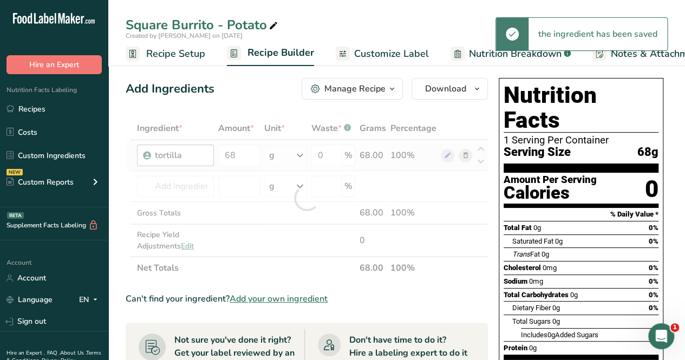
click at [163, 162] on div "Ingredient * Amount * Unit * Waste * .a-a{fill:#347362;}.b-a{fill:#fff;} Grams …" at bounding box center [307, 198] width 362 height 162
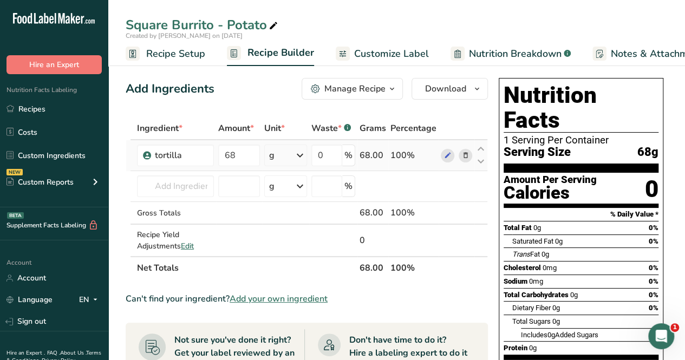
click at [464, 153] on icon at bounding box center [465, 155] width 8 height 11
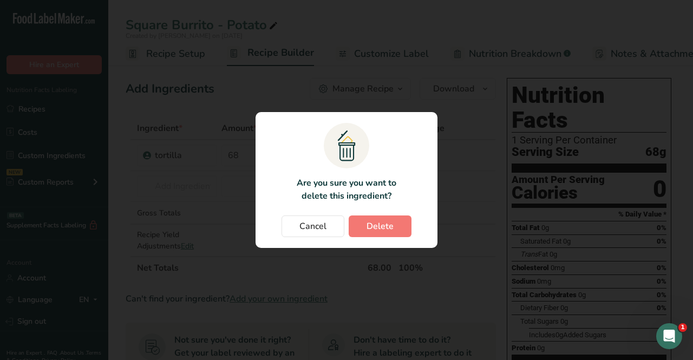
click at [399, 214] on section ".a{fill:#f5f3ed;}.b,.e{fill:#0f393a;}.c{fill:none;}.d{fill:#f2c549;}.e{stroke:r…" at bounding box center [346, 180] width 182 height 136
click at [392, 221] on span "Delete" at bounding box center [379, 226] width 27 height 13
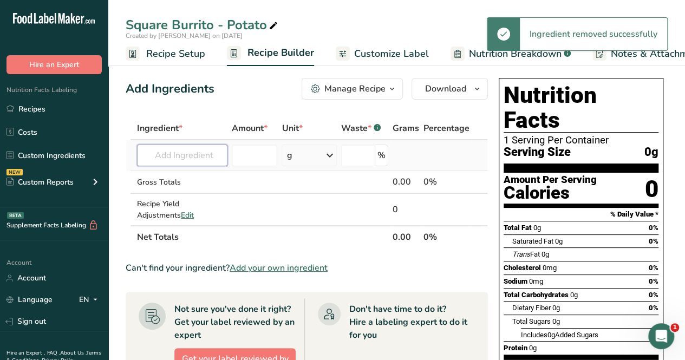
click at [177, 155] on input "text" at bounding box center [182, 155] width 90 height 22
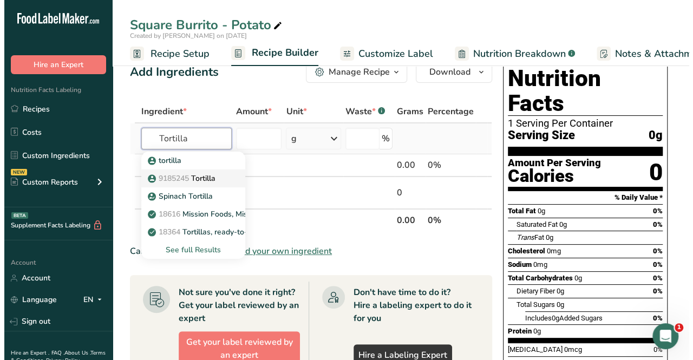
scroll to position [17, 0]
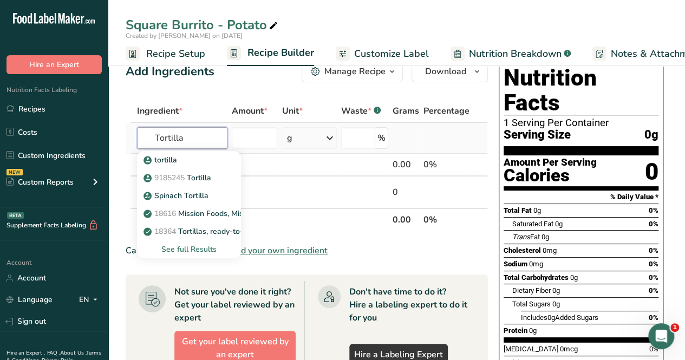
type input "Tortilla"
click at [187, 247] on div "See full Results" at bounding box center [189, 249] width 87 height 11
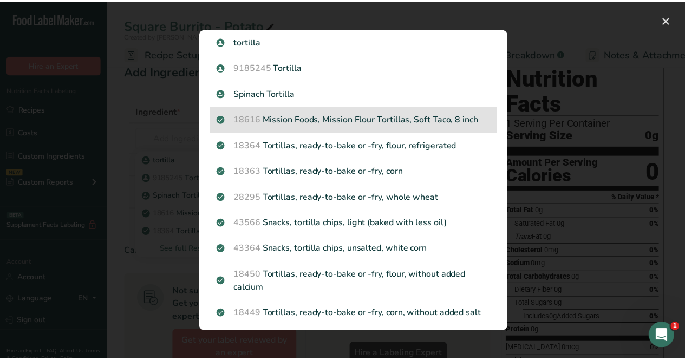
scroll to position [0, 0]
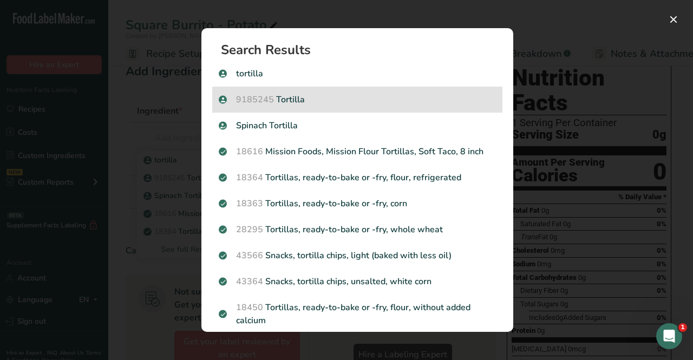
click at [283, 101] on p "9185245 [GEOGRAPHIC_DATA]" at bounding box center [357, 99] width 277 height 13
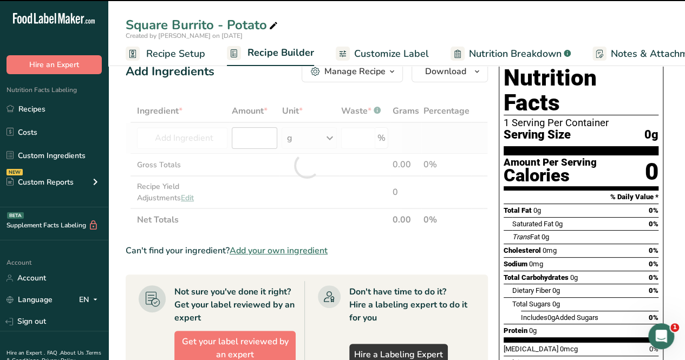
type input "0"
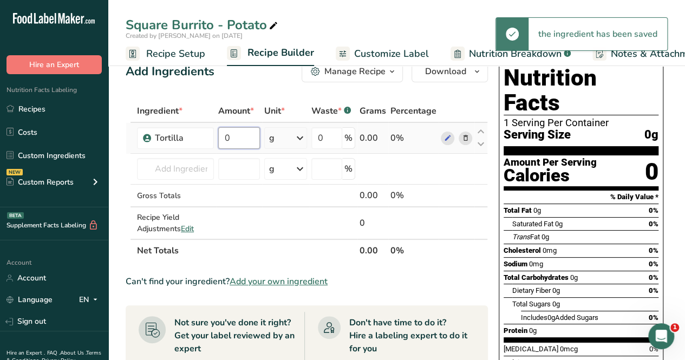
click at [252, 137] on input "0" at bounding box center [239, 138] width 42 height 22
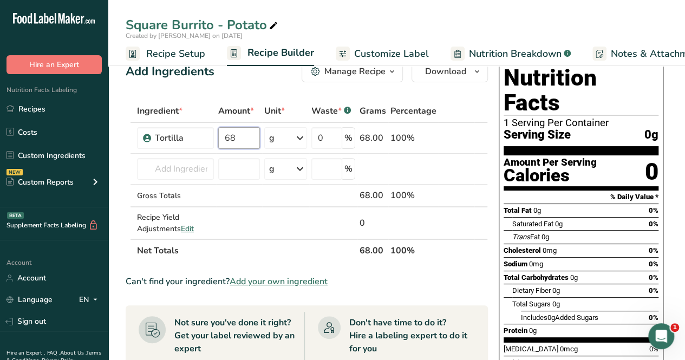
type input "68"
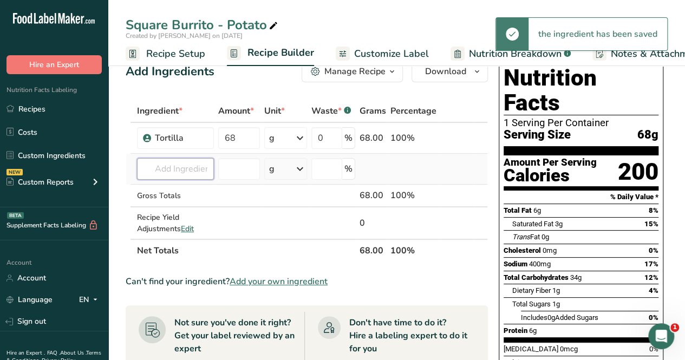
click at [194, 167] on div "Ingredient * Amount * Unit * Waste * .a-a{fill:#347362;}.b-a{fill:#fff;} Grams …" at bounding box center [307, 181] width 362 height 162
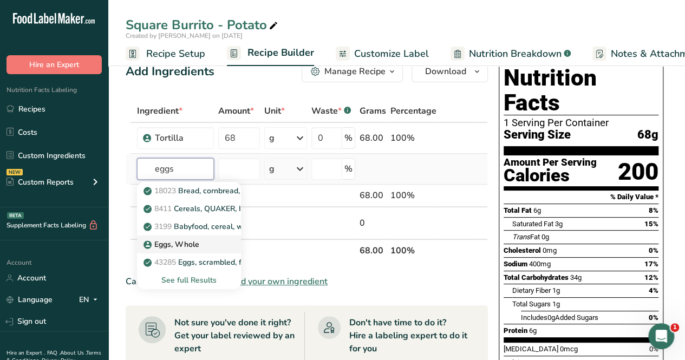
type input "eggs"
click at [176, 248] on p "Eggs, Whole" at bounding box center [173, 244] width 54 height 11
type input "Eggs, Whole"
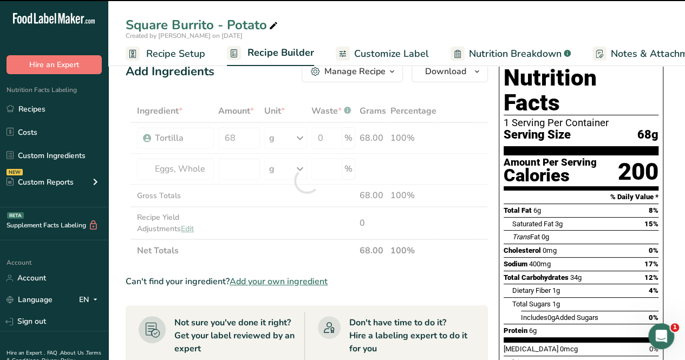
type input "0"
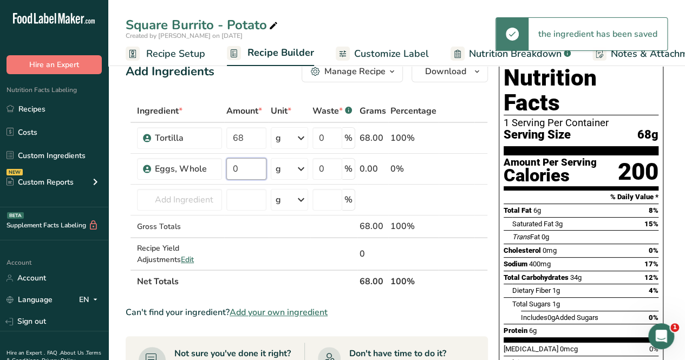
click at [242, 163] on input "0" at bounding box center [246, 169] width 40 height 22
type input "100"
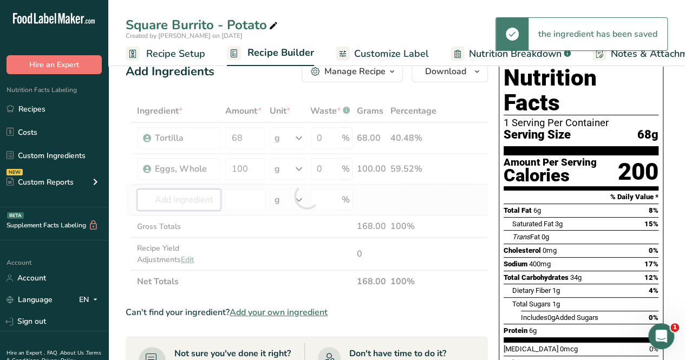
click at [183, 205] on div "Ingredient * Amount * Unit * Waste * .a-a{fill:#347362;}.b-a{fill:#fff;} Grams …" at bounding box center [307, 196] width 362 height 193
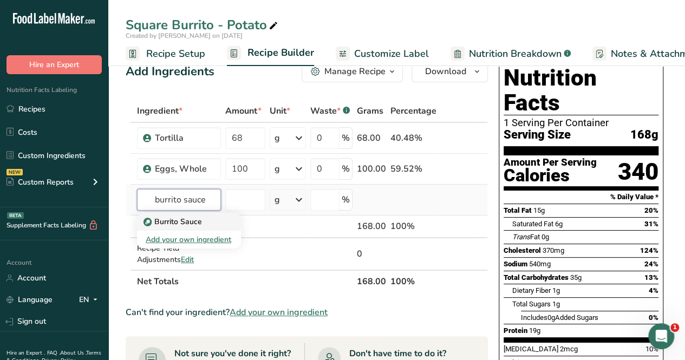
type input "burrito sauce"
click at [189, 217] on p "Burrito Sauce" at bounding box center [174, 221] width 56 height 11
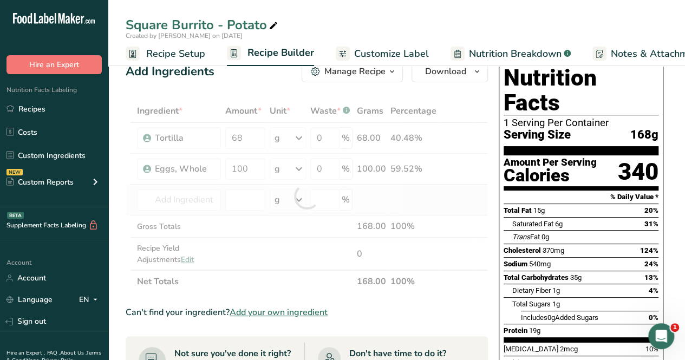
type input "Burrito Sauce"
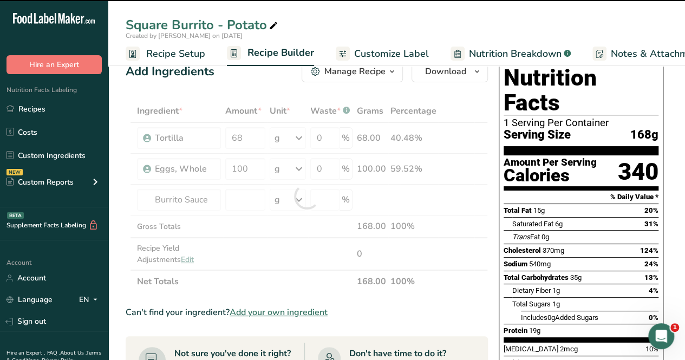
type input "0"
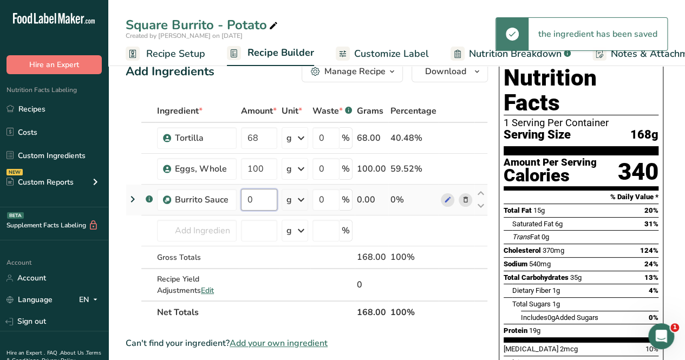
click at [258, 192] on input "0" at bounding box center [259, 200] width 36 height 22
type input "1"
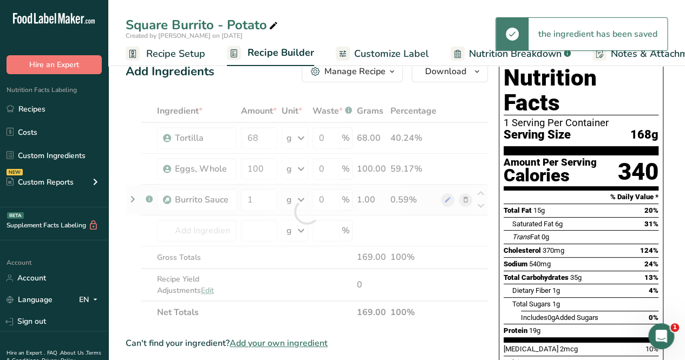
click at [302, 205] on div "Ingredient * Amount * Unit * Waste * .a-a{fill:#347362;}.b-a{fill:#fff;} Grams …" at bounding box center [307, 212] width 362 height 224
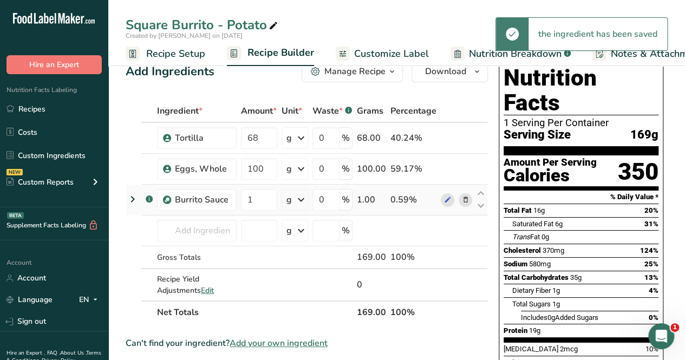
click at [298, 199] on icon at bounding box center [300, 199] width 13 height 19
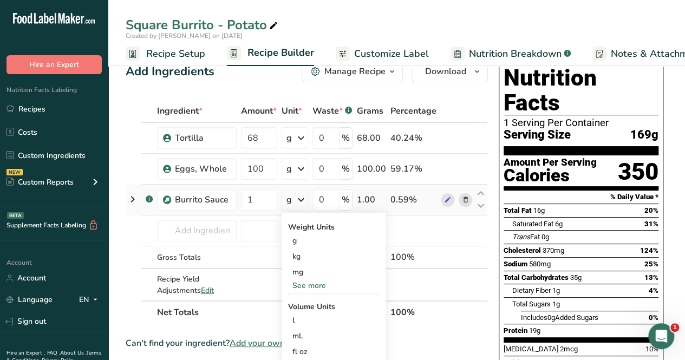
click at [307, 282] on div "See more" at bounding box center [333, 285] width 91 height 11
click at [306, 315] on div "oz" at bounding box center [333, 319] width 91 height 16
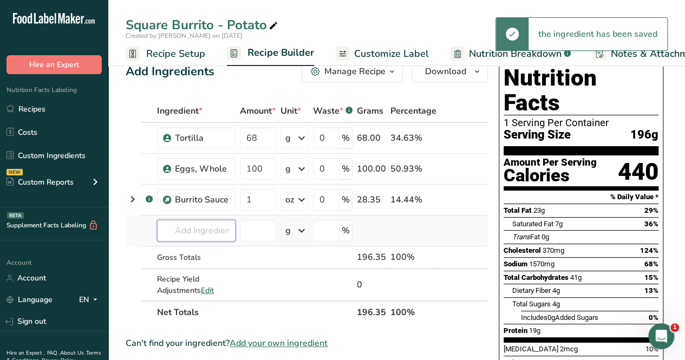
click at [185, 230] on input "text" at bounding box center [196, 231] width 78 height 22
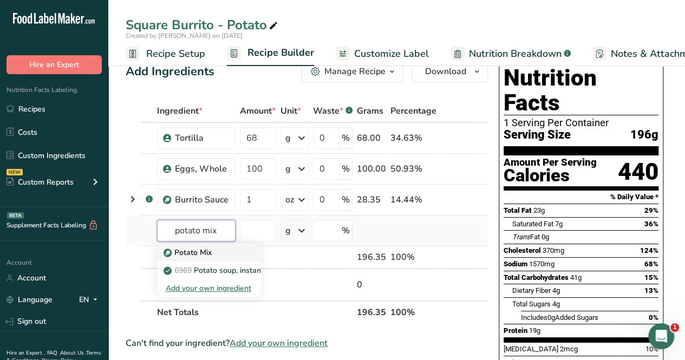
type input "potato mix"
click at [203, 254] on p "Potato Mix" at bounding box center [189, 252] width 46 height 11
type input "Potato Mix"
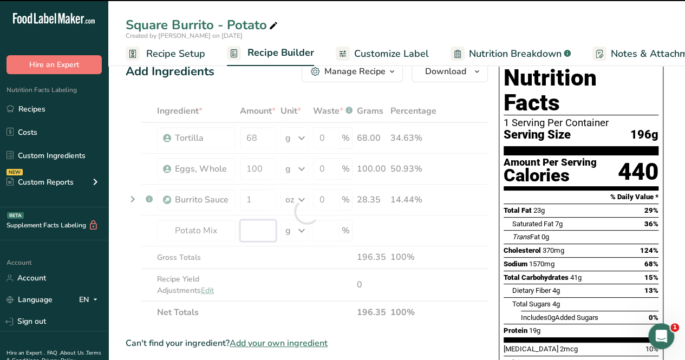
click at [261, 228] on input "number" at bounding box center [258, 231] width 36 height 22
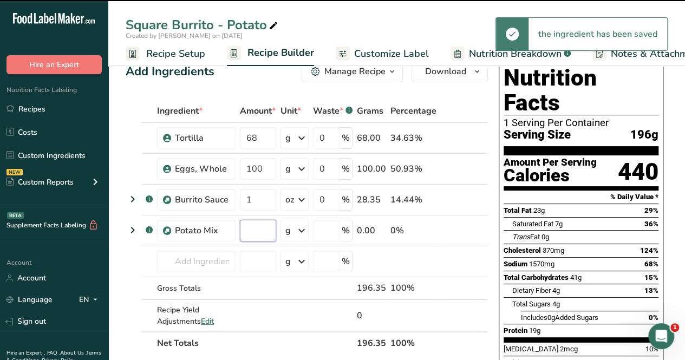
type input "0"
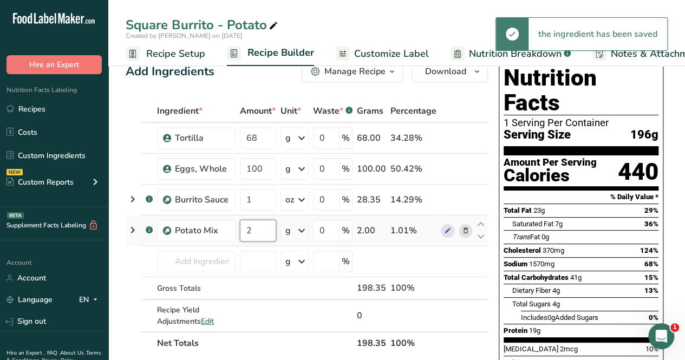
type input "2"
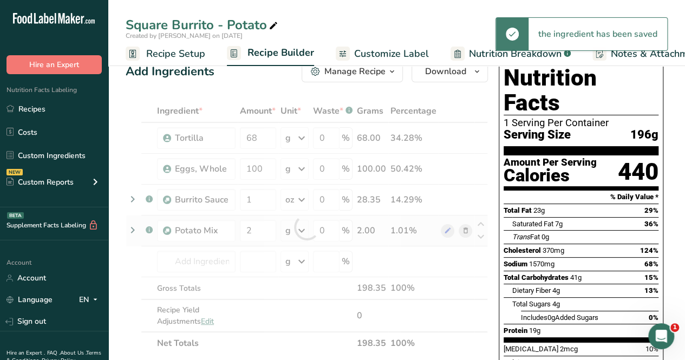
click at [293, 232] on div "Ingredient * Amount * Unit * Waste * .a-a{fill:#347362;}.b-a{fill:#fff;} Grams …" at bounding box center [307, 227] width 362 height 255
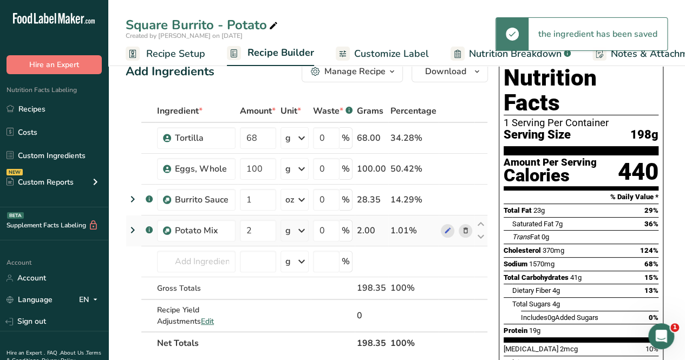
click at [299, 230] on icon at bounding box center [301, 230] width 13 height 19
click at [306, 314] on div "See more" at bounding box center [332, 316] width 91 height 11
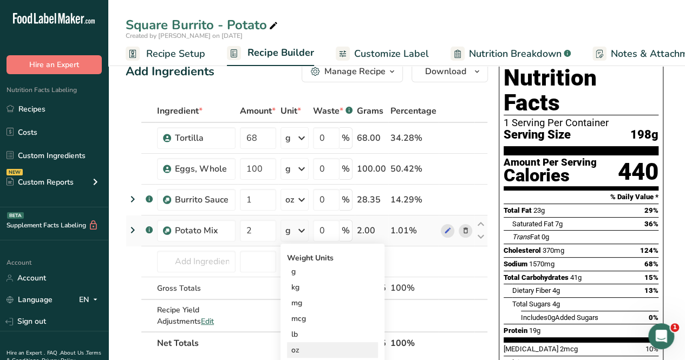
click at [298, 345] on div "oz" at bounding box center [332, 350] width 91 height 16
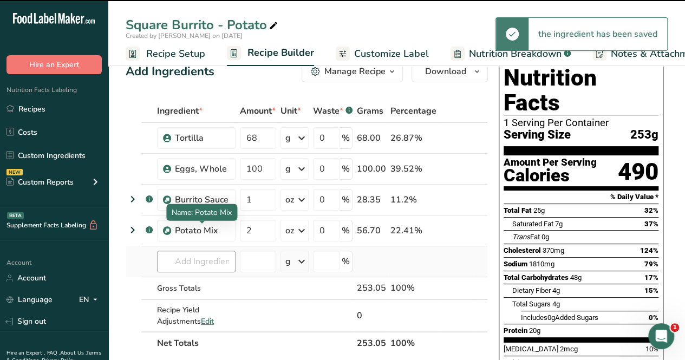
scroll to position [44, 0]
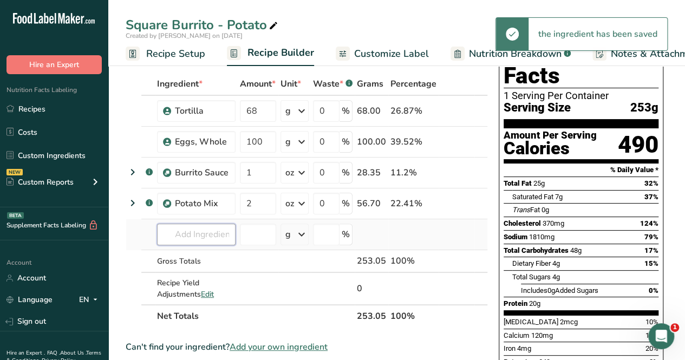
click at [188, 232] on input "text" at bounding box center [196, 234] width 78 height 22
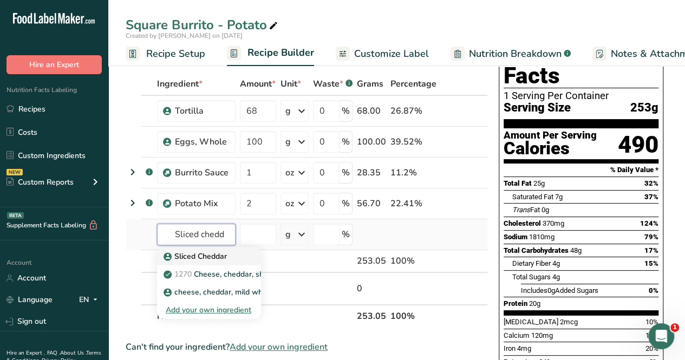
type input "Sliced chedd"
click at [198, 253] on p "Sliced Cheddar" at bounding box center [196, 256] width 61 height 11
type input "Sliced Cheddar"
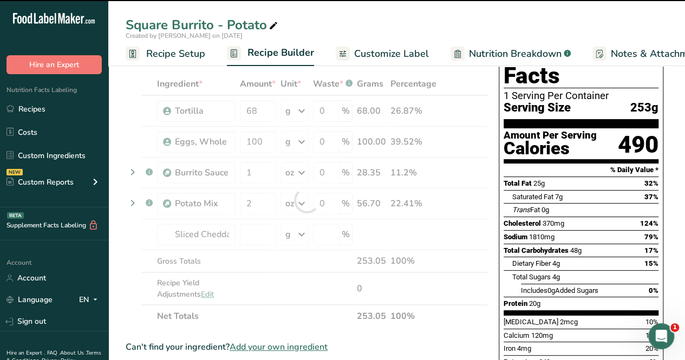
type input "0"
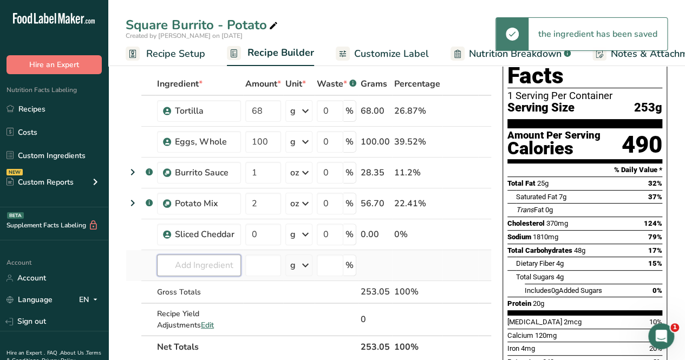
click at [189, 262] on input "text" at bounding box center [199, 265] width 84 height 22
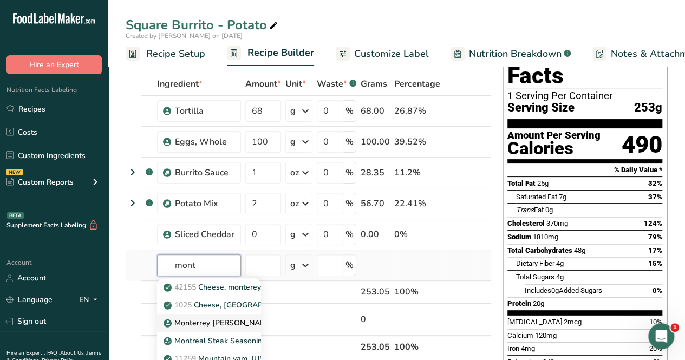
type input "mont"
click at [192, 325] on p "Monterrey [PERSON_NAME], Shredded" at bounding box center [238, 322] width 145 height 11
type input "Monterrey [PERSON_NAME], Shredded"
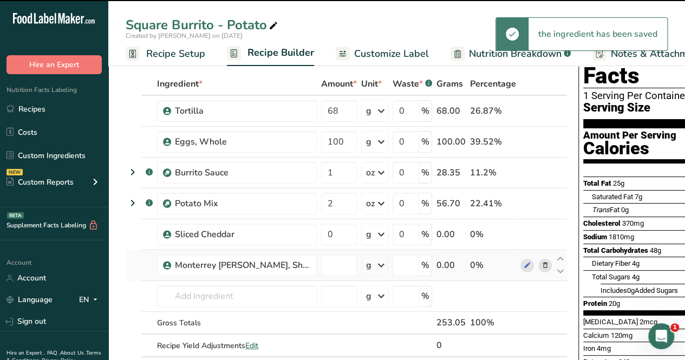
type input "0"
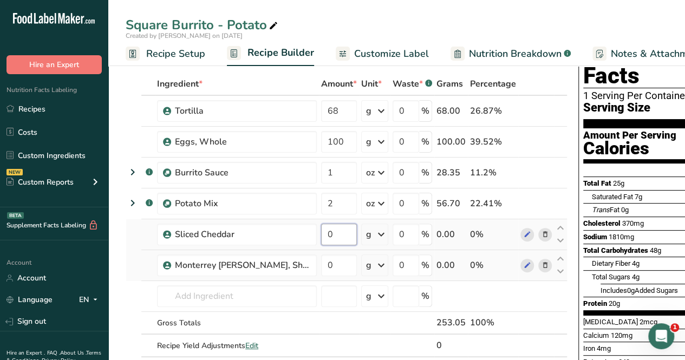
click at [325, 231] on input "0" at bounding box center [339, 234] width 36 height 22
type input "21"
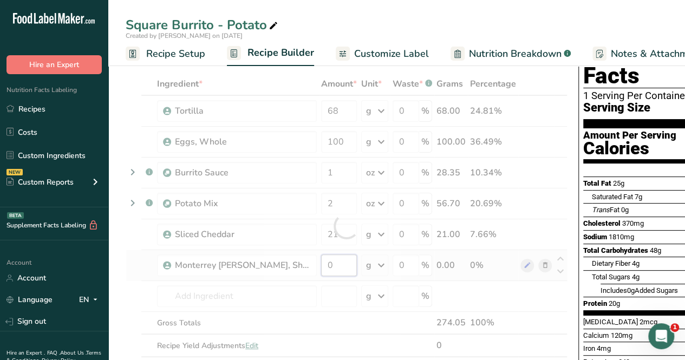
click at [332, 262] on div "Ingredient * Amount * Unit * Waste * .a-a{fill:#347362;}.b-a{fill:#fff;} Grams …" at bounding box center [347, 226] width 442 height 307
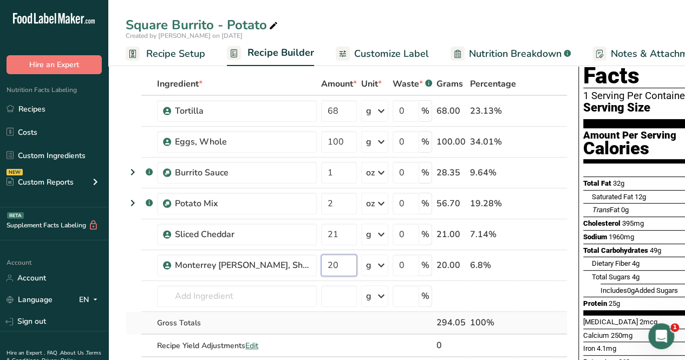
type input "20"
click at [334, 317] on div "Ingredient * Amount * Unit * Waste * .a-a{fill:#347362;}.b-a{fill:#fff;} Grams …" at bounding box center [347, 226] width 442 height 307
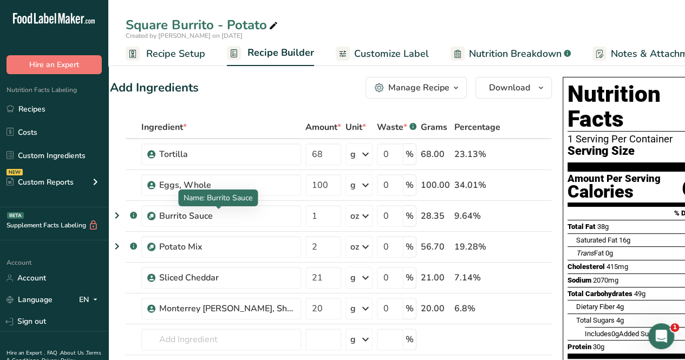
scroll to position [0, 22]
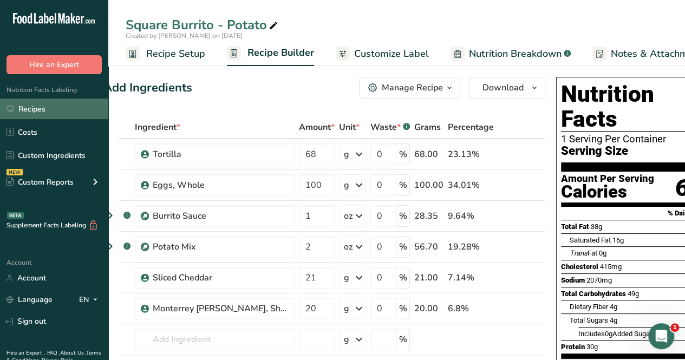
click at [51, 111] on link "Recipes" at bounding box center [54, 108] width 108 height 21
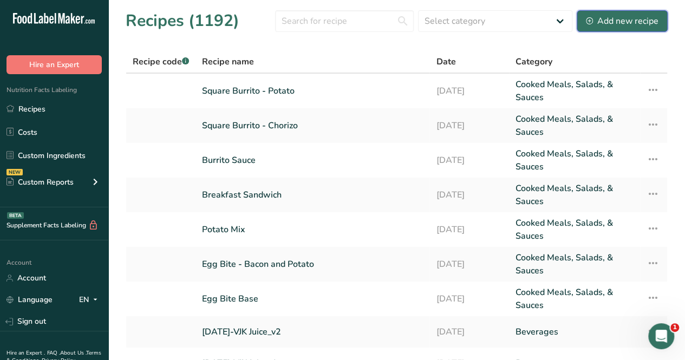
click at [597, 19] on div "Add new recipe" at bounding box center [622, 21] width 73 height 13
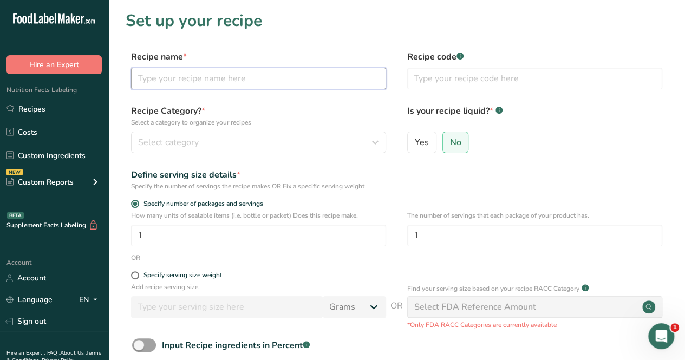
click at [233, 88] on input "text" at bounding box center [258, 79] width 255 height 22
type input "Monkey Bread Pull Apart"
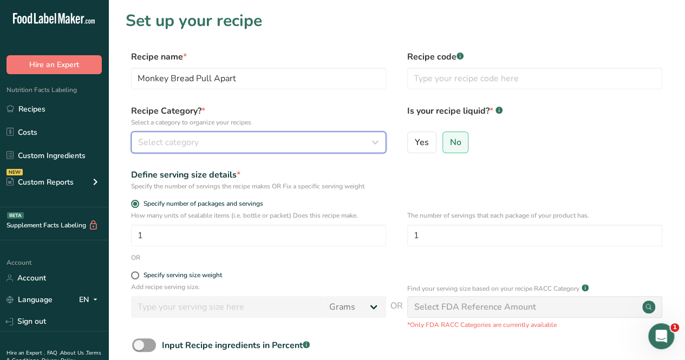
click at [189, 141] on span "Select category" at bounding box center [168, 142] width 61 height 13
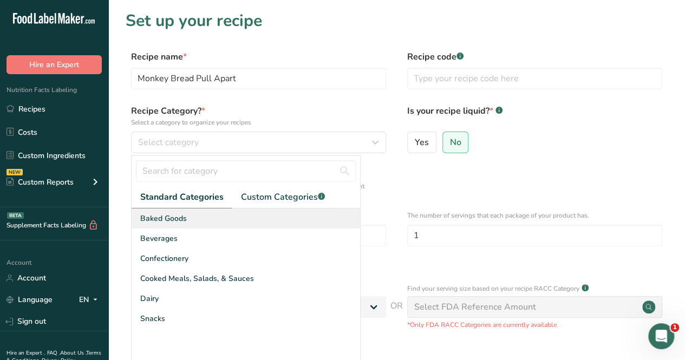
click at [173, 220] on span "Baked Goods" at bounding box center [163, 218] width 47 height 11
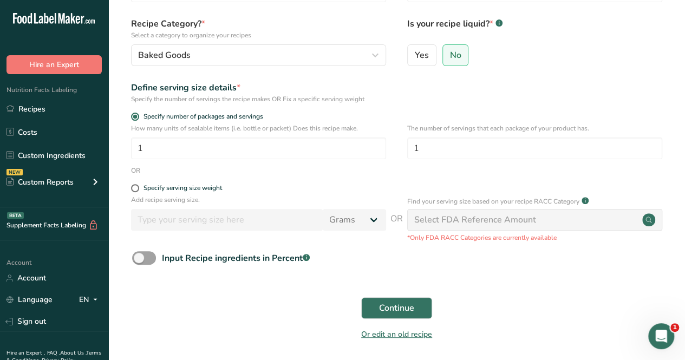
scroll to position [88, 0]
click at [381, 306] on span "Continue" at bounding box center [396, 307] width 35 height 13
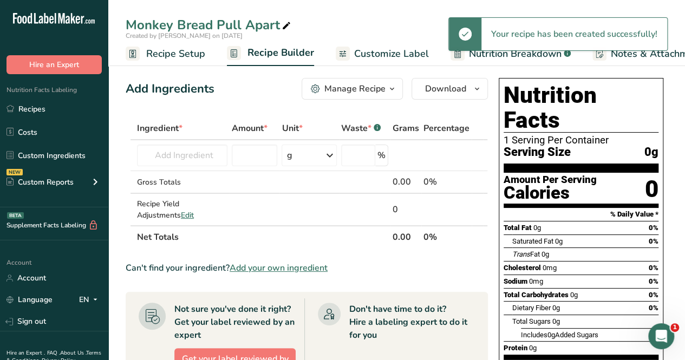
scroll to position [3, 0]
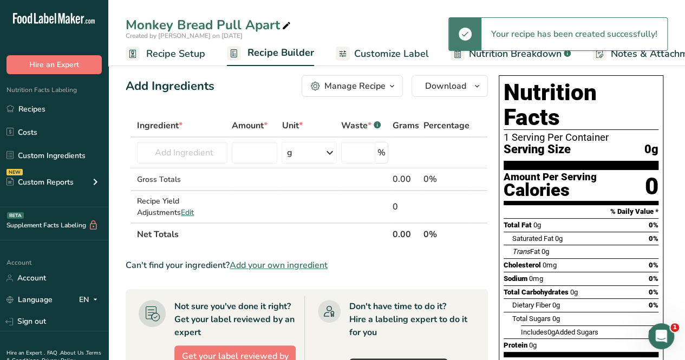
click at [273, 264] on span "Add your own ingredient" at bounding box center [278, 265] width 98 height 13
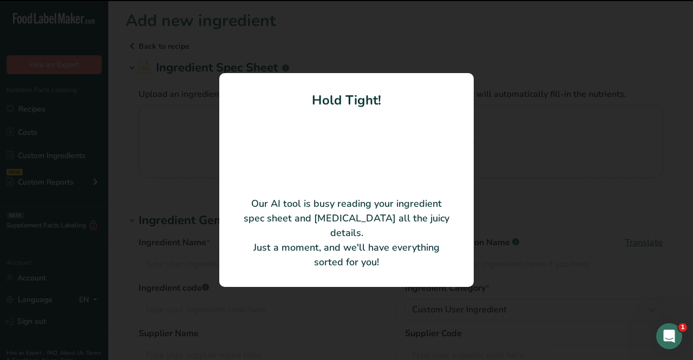
click at [118, 215] on div at bounding box center [346, 180] width 693 height 360
type input "RTB Chocolate Twists"
type input "Bridor Inc."
type input "40648"
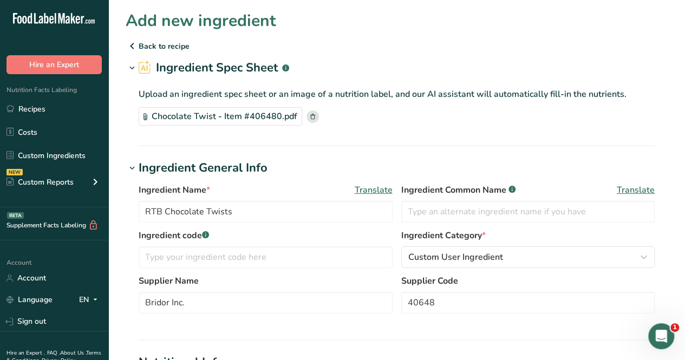
drag, startPoint x: 249, startPoint y: 210, endPoint x: 141, endPoint y: 210, distance: 107.7
click at [141, 210] on input "RTB Chocolate Twists" at bounding box center [266, 212] width 254 height 22
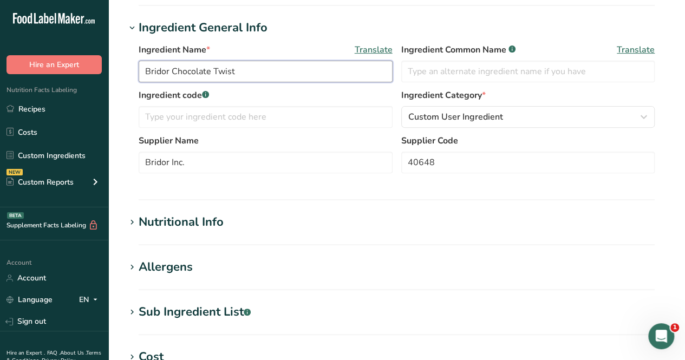
scroll to position [216, 0]
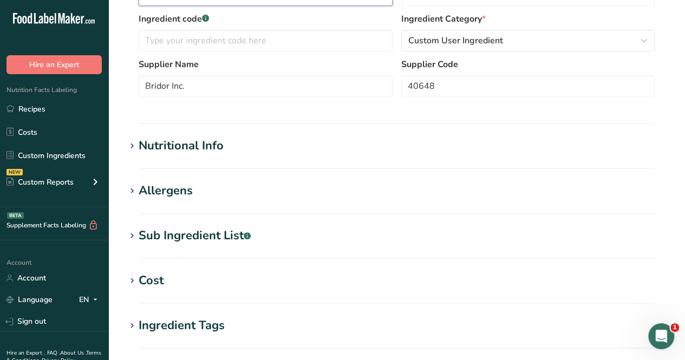
type input "Bridor Chocolate Twist"
click at [200, 149] on div "Nutritional Info" at bounding box center [181, 146] width 85 height 18
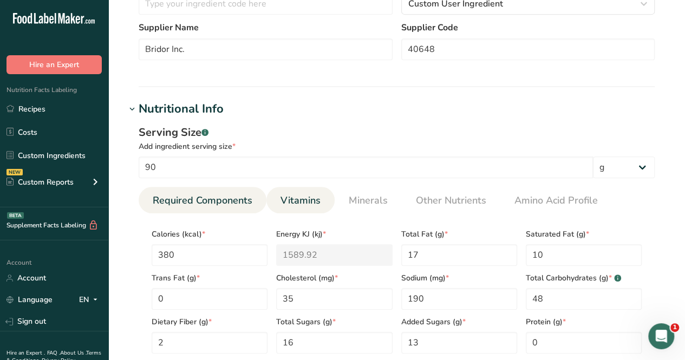
scroll to position [271, 0]
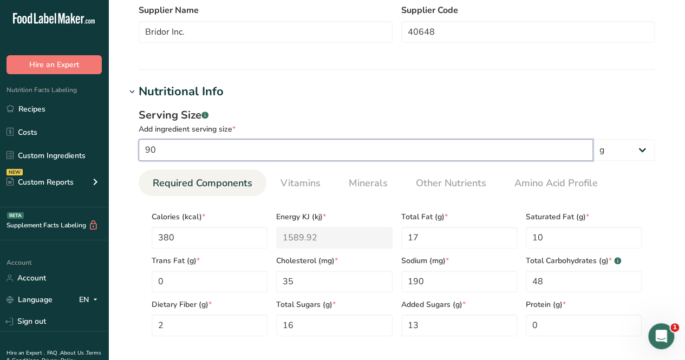
click at [168, 154] on input "90" at bounding box center [366, 150] width 454 height 22
type input "9"
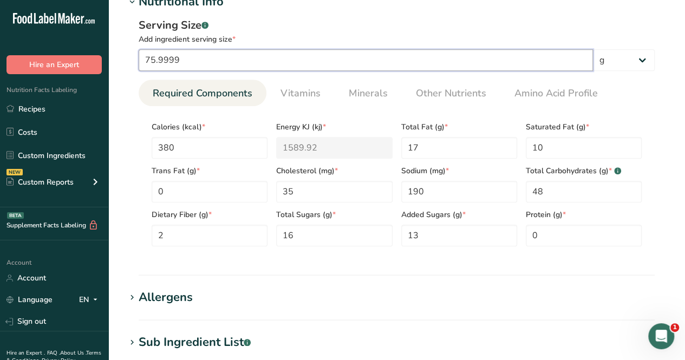
scroll to position [379, 0]
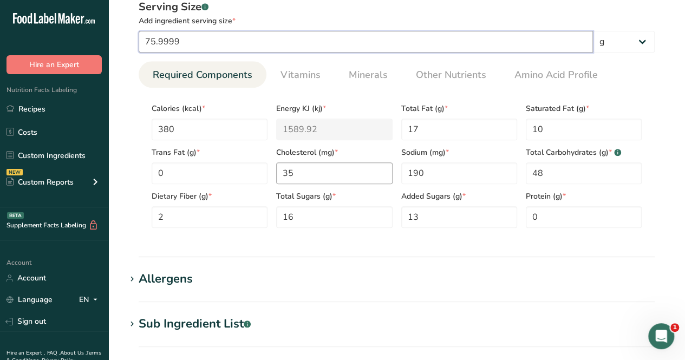
type input "75.9999"
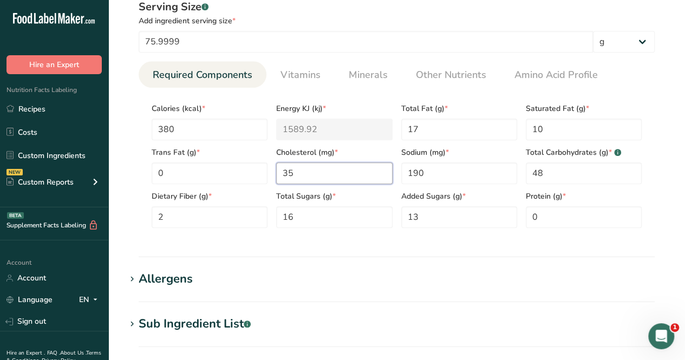
click at [331, 179] on input "35" at bounding box center [334, 173] width 116 height 22
type input "40"
drag, startPoint x: 395, startPoint y: 167, endPoint x: 378, endPoint y: 167, distance: 16.8
click at [378, 167] on div "Calories (kcal) * 380 Energy KJ (kj) * 1589.92 Total Fat (g) * 17 Saturated Fat…" at bounding box center [396, 161] width 498 height 131
type input "310"
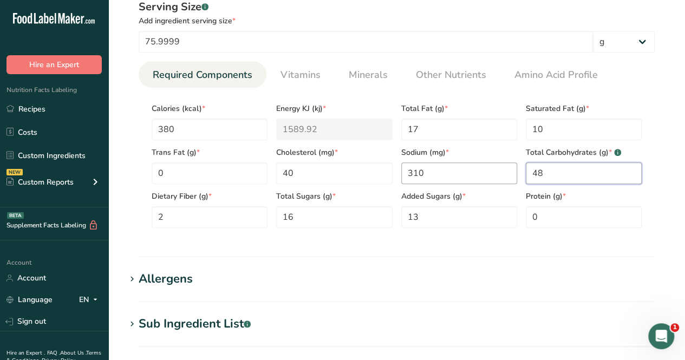
drag, startPoint x: 555, startPoint y: 176, endPoint x: 499, endPoint y: 176, distance: 56.3
click at [499, 176] on div "Calories (kcal) * 380 Energy KJ (kj) * 1589.92 Total Fat (g) * 17 Saturated Fat…" at bounding box center [396, 161] width 498 height 131
type Carbohydrates "50"
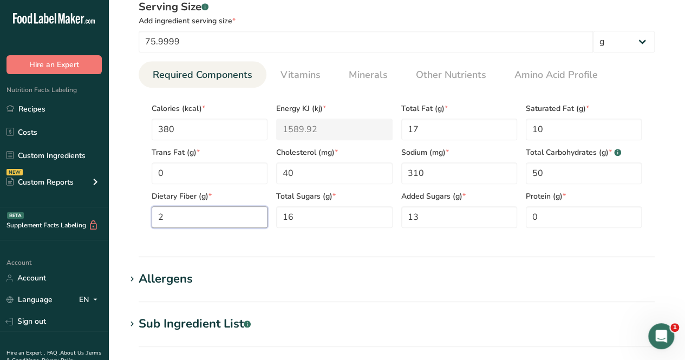
click at [176, 218] on Fiber "2" at bounding box center [210, 217] width 116 height 22
type Fiber "3"
click at [310, 230] on section "Calories (kcal) * 380 Energy KJ (kj) * 1589.92 Total Fat (g) * 17 Saturated Fat…" at bounding box center [397, 162] width 516 height 149
click at [311, 221] on Sugars "16" at bounding box center [334, 217] width 116 height 22
type Sugars "22"
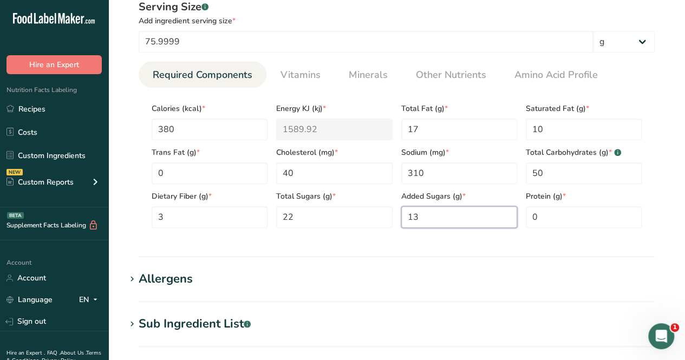
drag, startPoint x: 420, startPoint y: 215, endPoint x: 405, endPoint y: 219, distance: 15.5
click at [405, 219] on Sugars "13" at bounding box center [459, 217] width 116 height 22
type Sugars "20"
click at [549, 219] on input "0" at bounding box center [583, 217] width 116 height 22
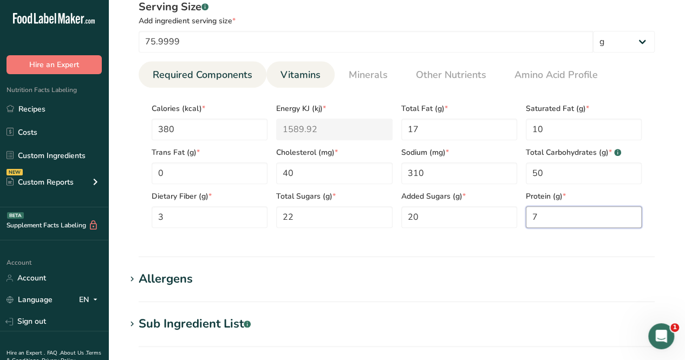
type input "7"
click at [300, 78] on span "Vitamins" at bounding box center [300, 75] width 40 height 15
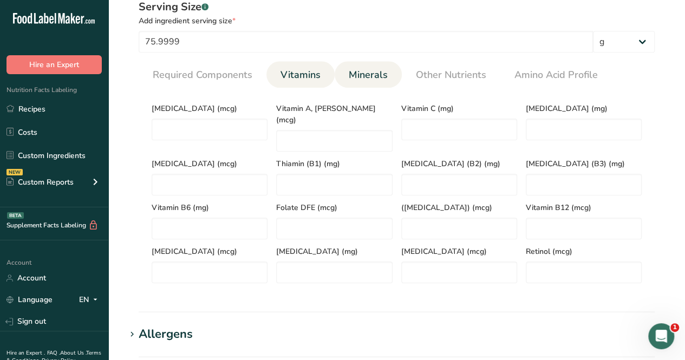
click at [375, 79] on span "Minerals" at bounding box center [367, 75] width 39 height 15
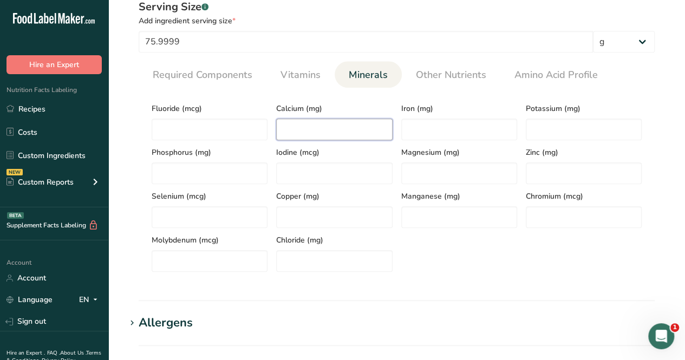
click at [355, 130] on input "number" at bounding box center [334, 130] width 116 height 22
type input "62"
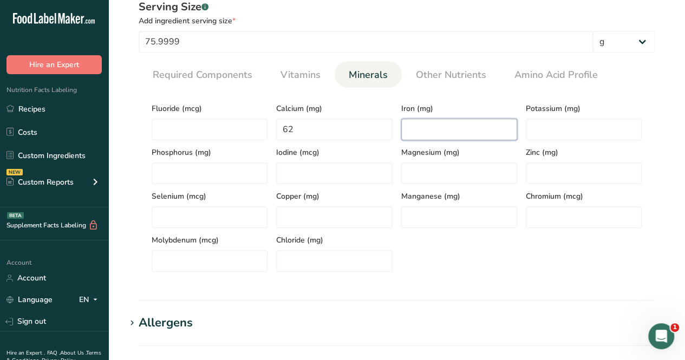
click at [427, 133] on input "number" at bounding box center [459, 130] width 116 height 22
type input "2"
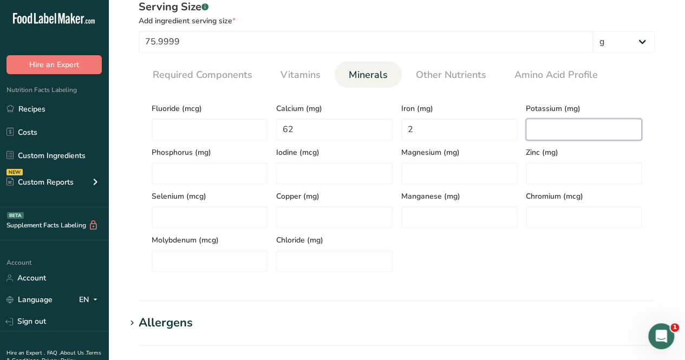
click at [566, 133] on input "number" at bounding box center [583, 130] width 116 height 22
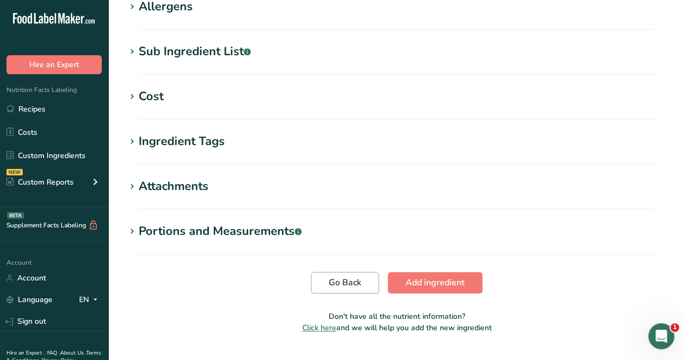
scroll to position [720, 0]
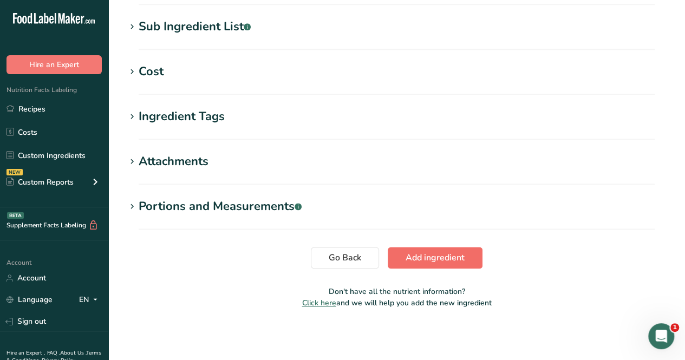
type input "64"
click at [395, 255] on button "Add ingredient" at bounding box center [434, 258] width 95 height 22
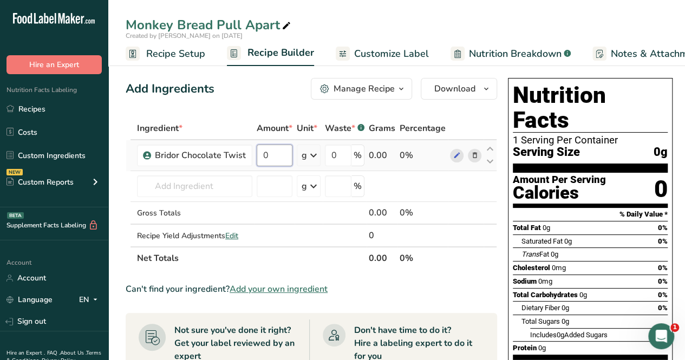
click at [267, 151] on input "0" at bounding box center [274, 155] width 36 height 22
type input "76"
click at [302, 246] on div "Ingredient * Amount * Unit * Waste * .a-a{fill:#347362;}.b-a{fill:#fff;} Grams …" at bounding box center [311, 193] width 371 height 153
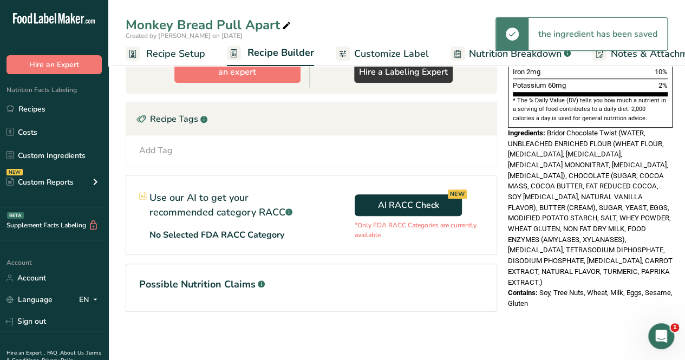
scroll to position [323, 0]
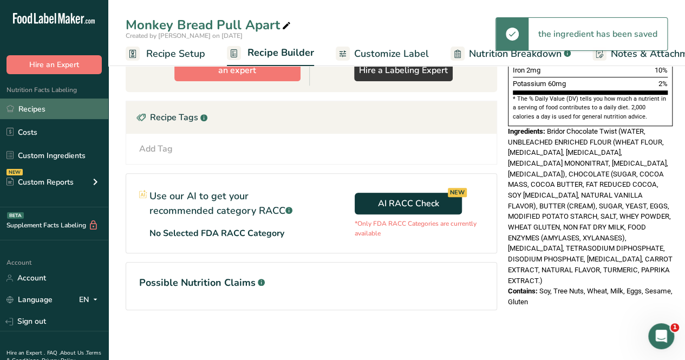
click at [68, 103] on link "Recipes" at bounding box center [54, 108] width 108 height 21
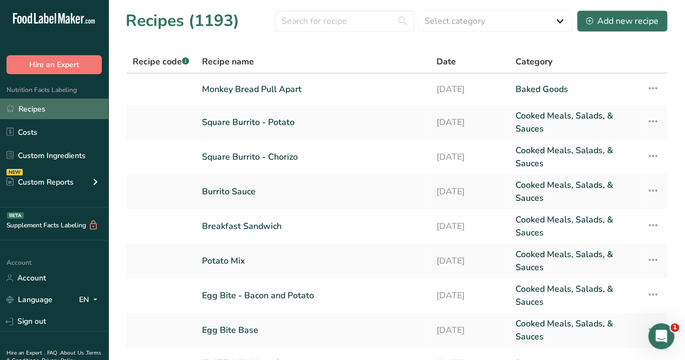
click at [93, 110] on link "Recipes" at bounding box center [54, 108] width 108 height 21
click at [23, 107] on link "Recipes" at bounding box center [54, 108] width 108 height 21
click at [49, 103] on link "Recipes" at bounding box center [54, 108] width 108 height 21
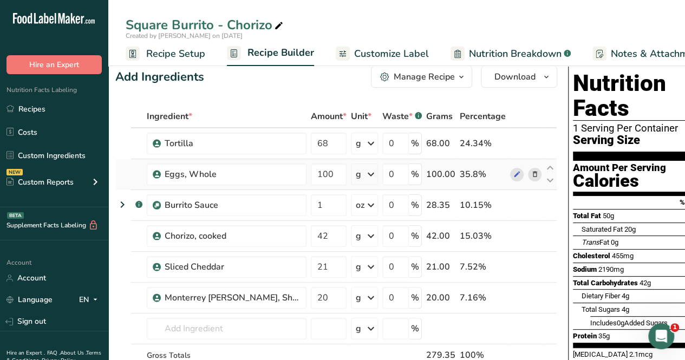
scroll to position [0, 10]
